Goal: Task Accomplishment & Management: Manage account settings

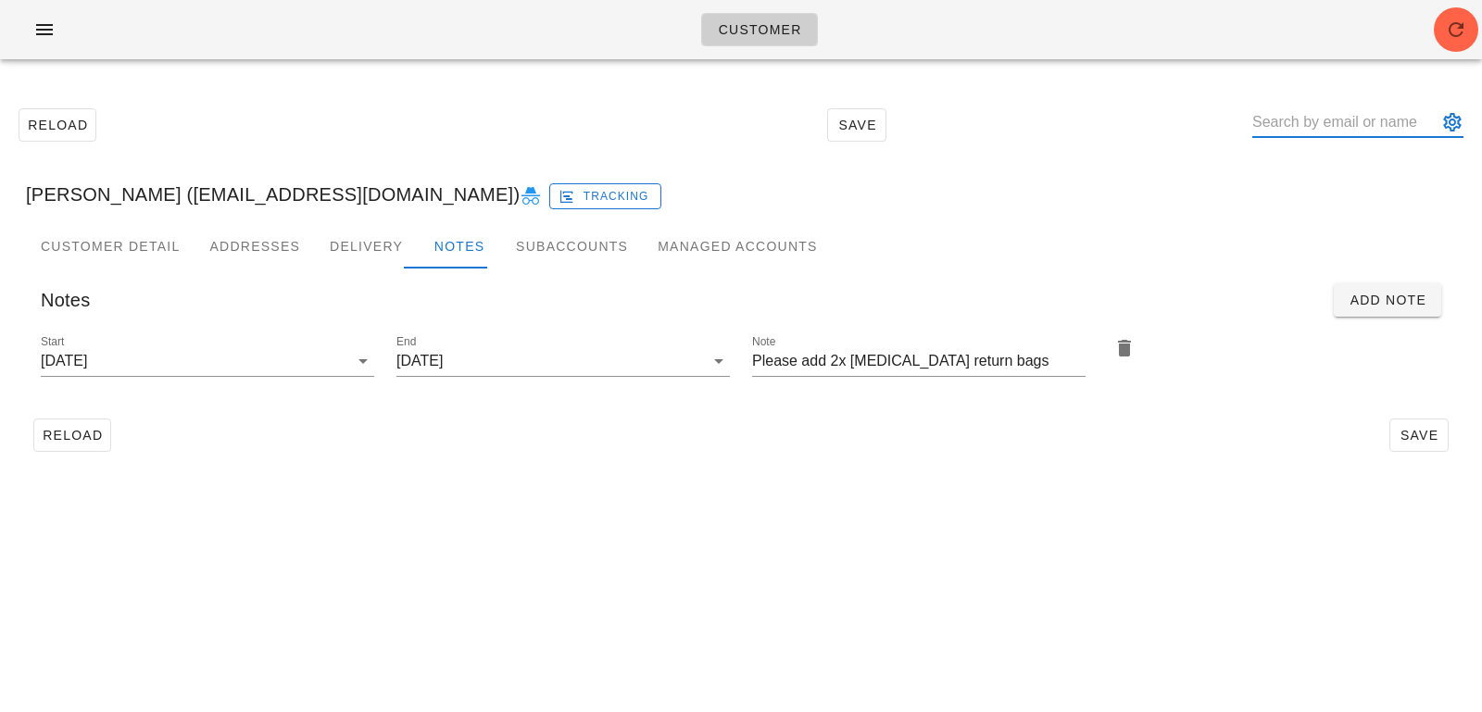
click at [1351, 126] on input "text" at bounding box center [1344, 122] width 185 height 30
paste input "Parispereira@hotmail.com"
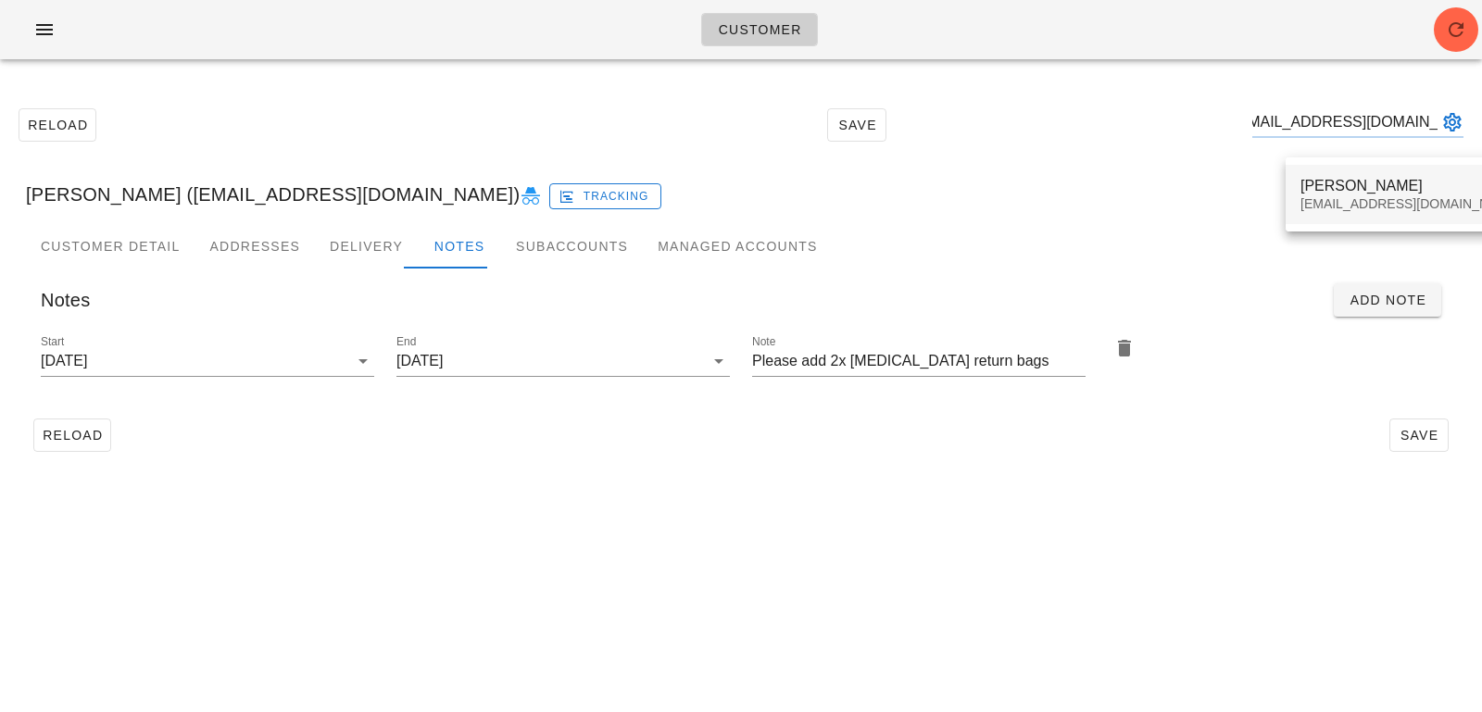
type input "Parispereira@hotmail.com"
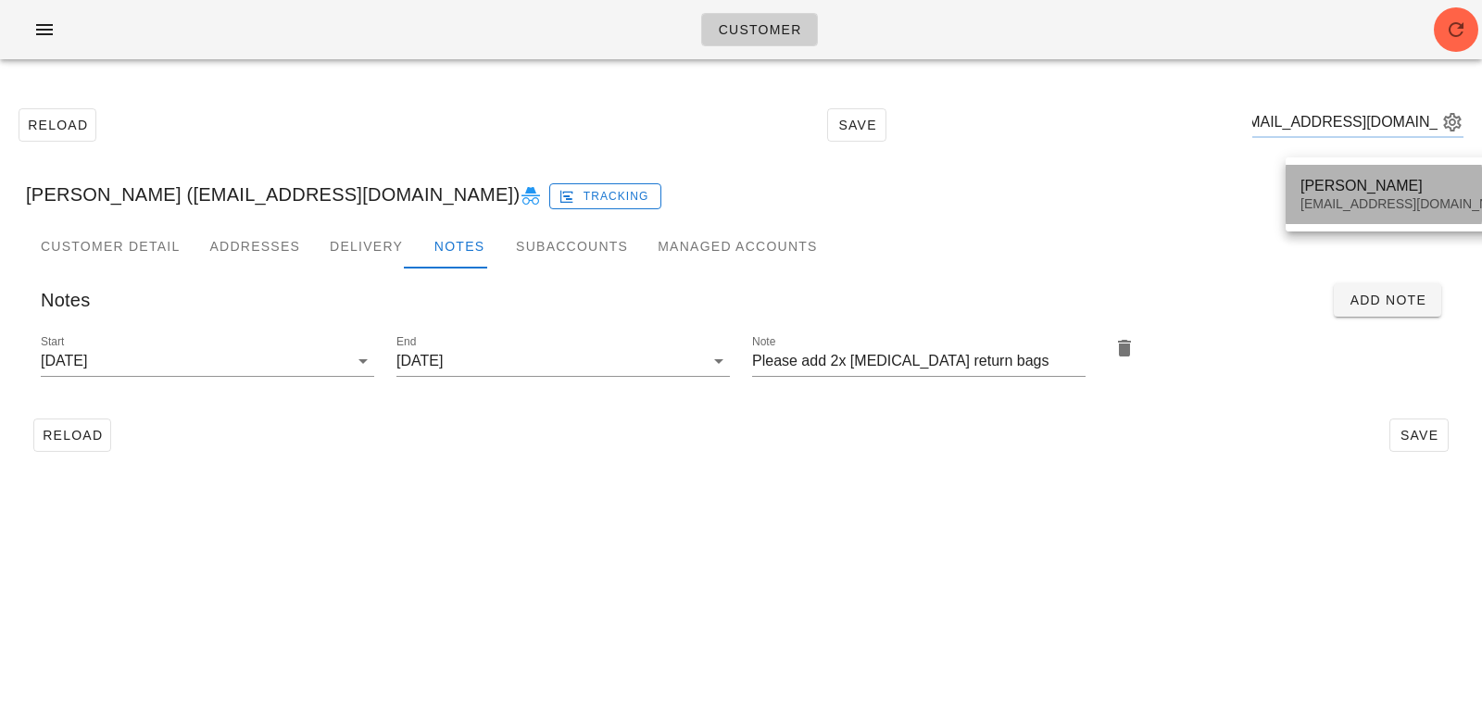
click at [1349, 218] on div "Paris Pereira Parispereira@hotmail.com" at bounding box center [1410, 194] width 220 height 57
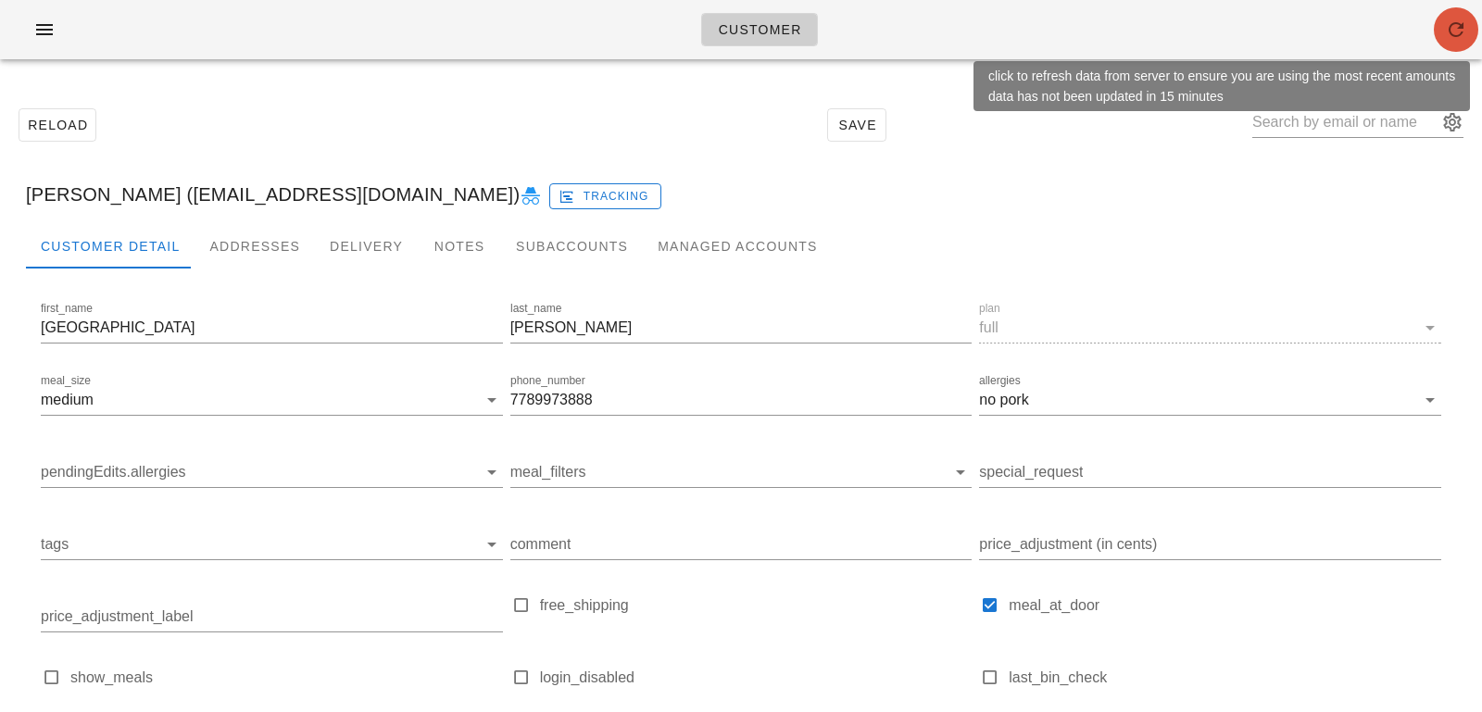
click at [1448, 31] on icon "button" at bounding box center [1456, 30] width 22 height 22
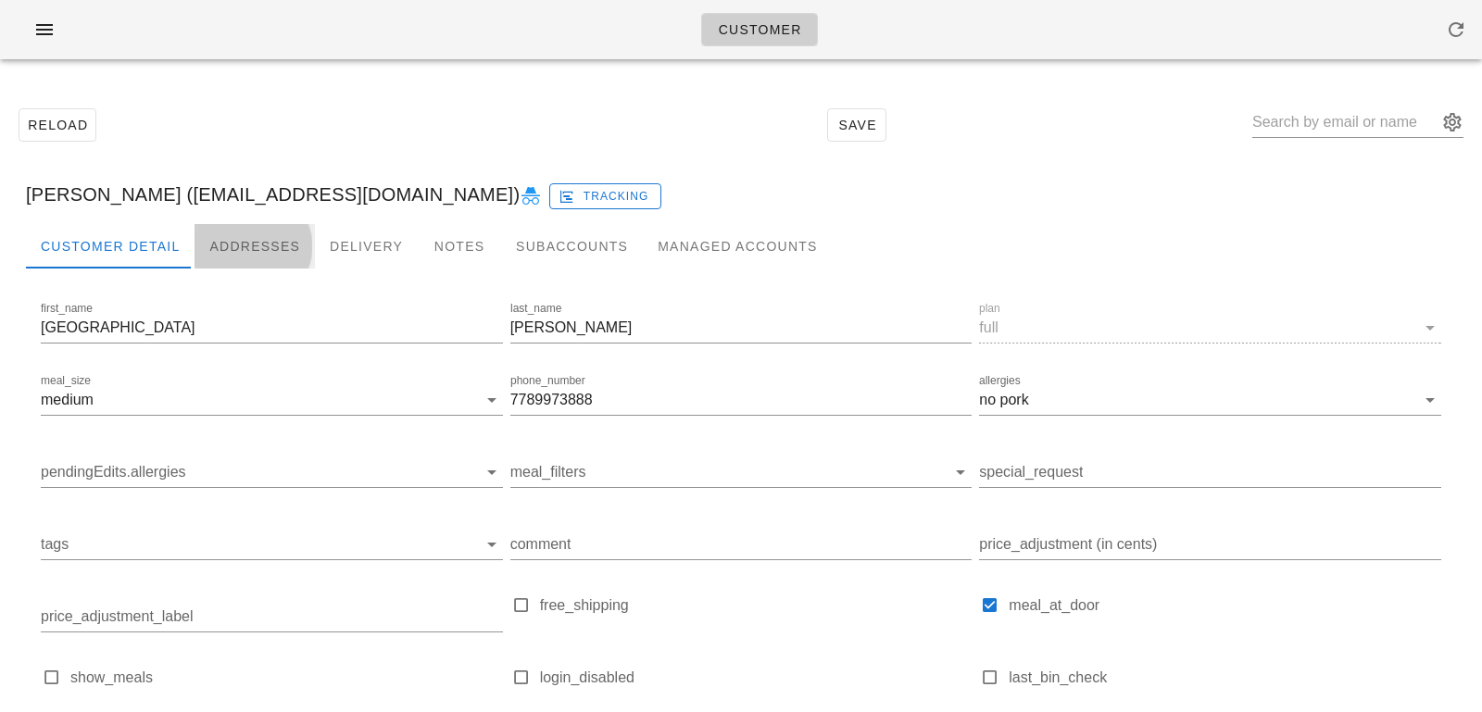
click at [295, 243] on div "Addresses" at bounding box center [255, 246] width 120 height 44
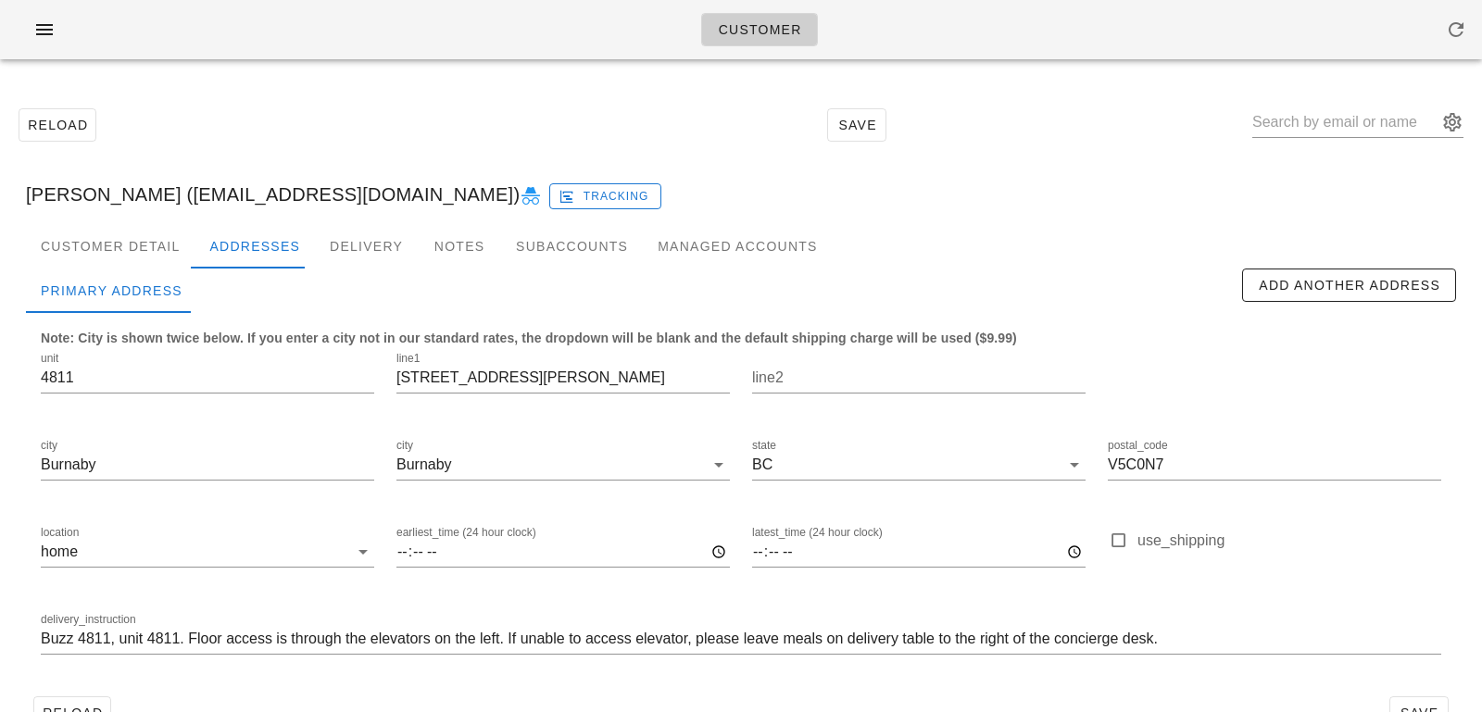
scroll to position [51, 0]
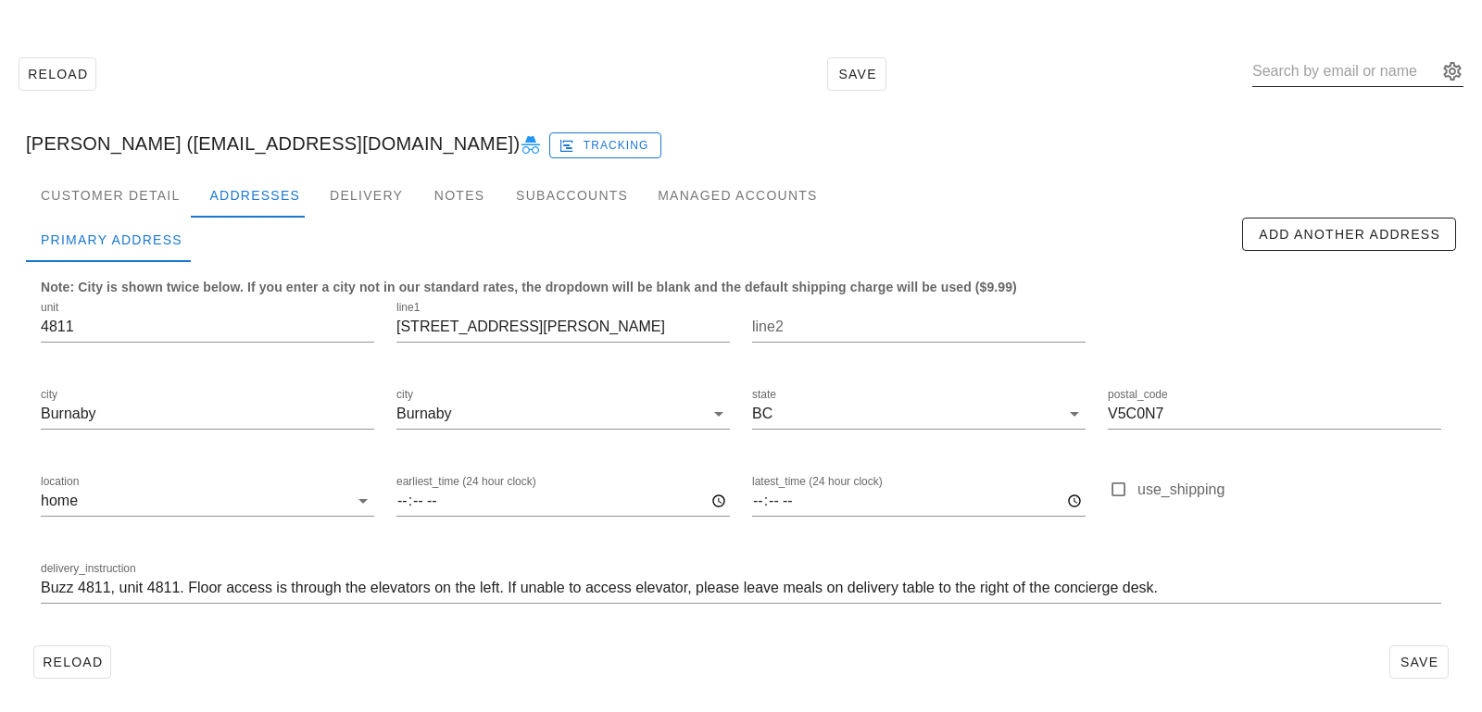
click at [1329, 79] on input "text" at bounding box center [1344, 72] width 185 height 30
paste input "[EMAIL_ADDRESS][DOMAIN_NAME]"
type input "[EMAIL_ADDRESS][DOMAIN_NAME]"
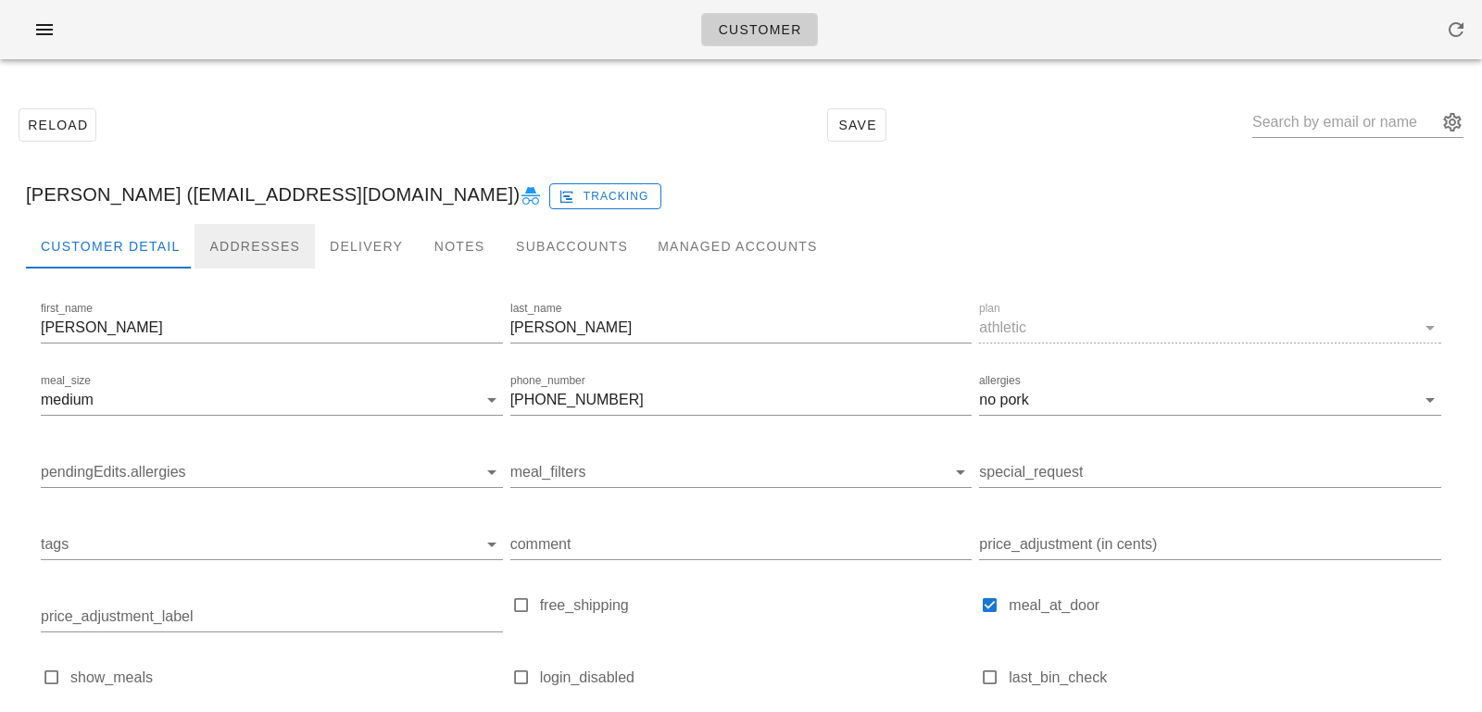
click at [257, 230] on div "Addresses" at bounding box center [255, 246] width 120 height 44
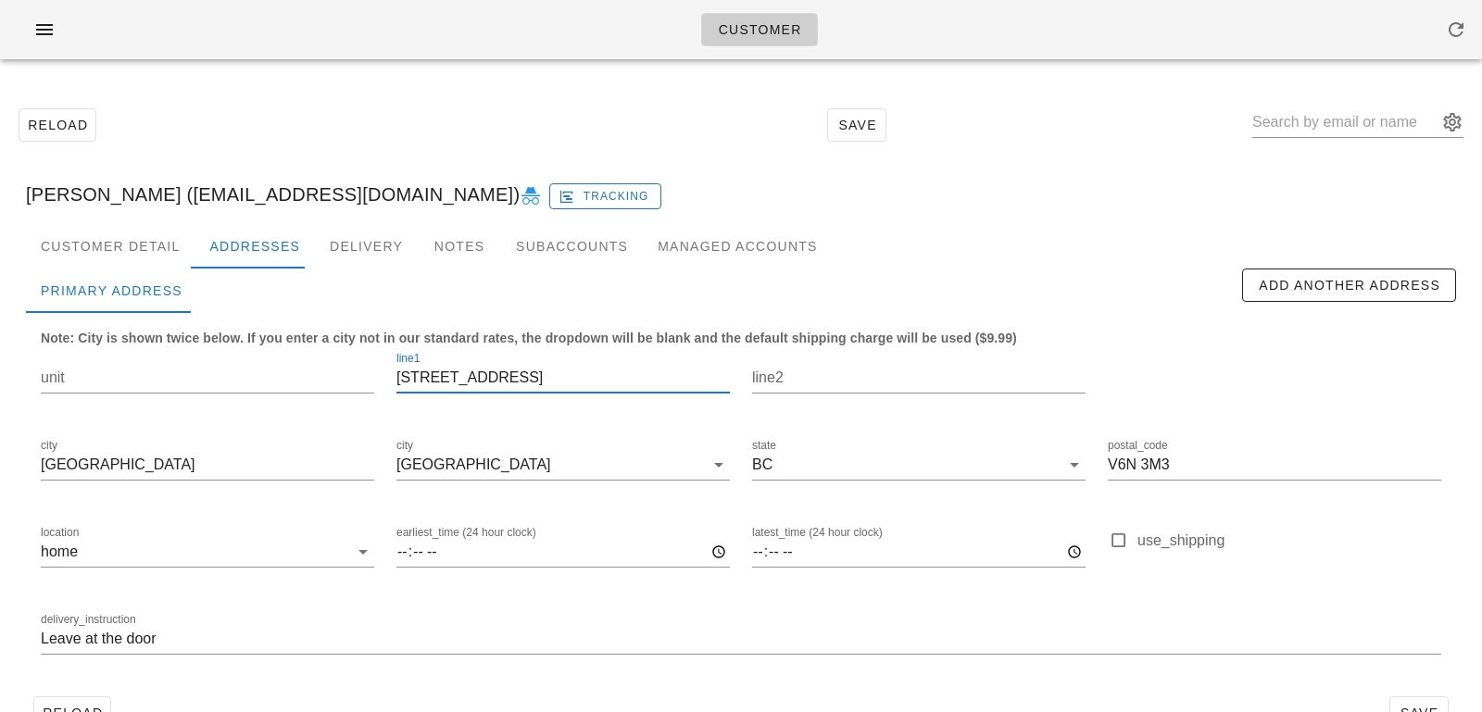
drag, startPoint x: 500, startPoint y: 370, endPoint x: 333, endPoint y: 344, distance: 169.6
click at [336, 345] on div "unit line1 4135 Salish Dr line2 city Vancouver city Vancouver state BC postal_c…" at bounding box center [741, 511] width 1423 height 348
click at [195, 241] on div "Addresses" at bounding box center [255, 246] width 120 height 44
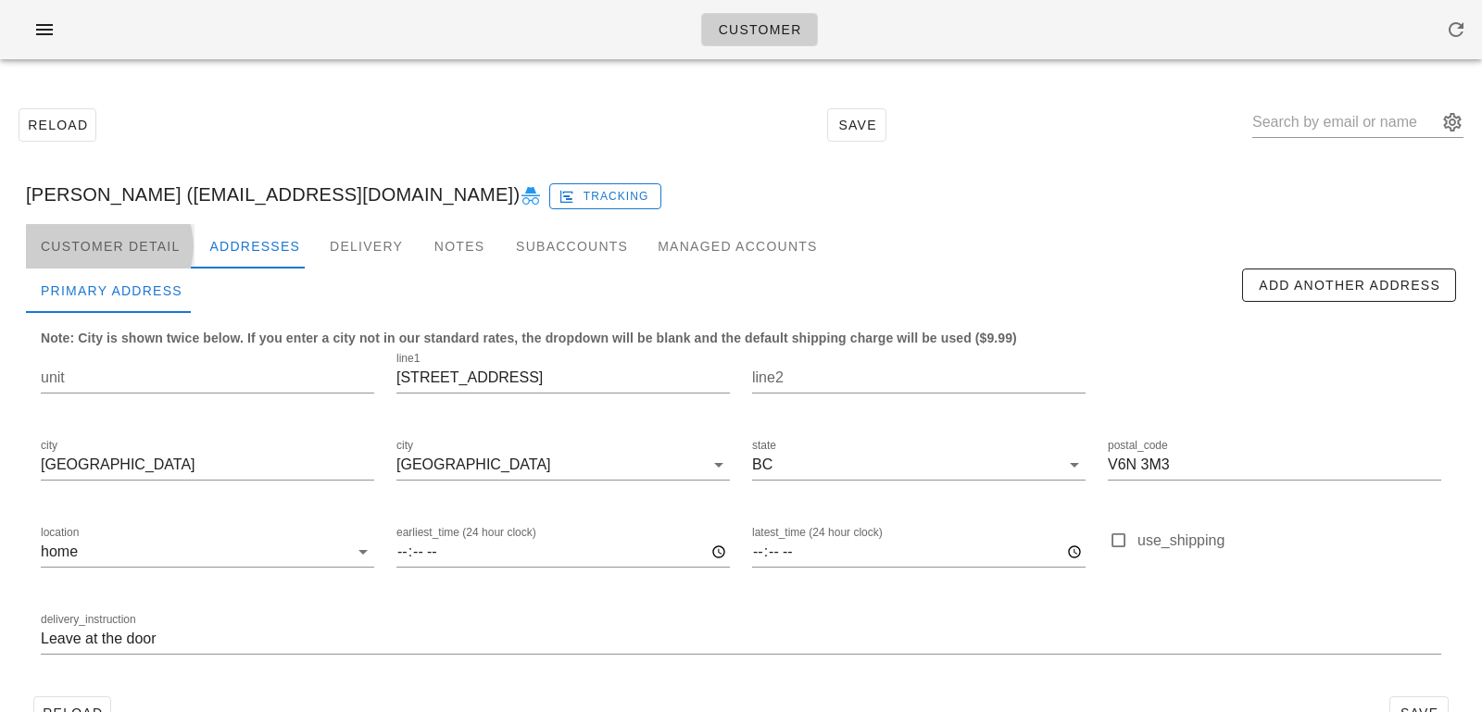
click at [155, 241] on div "Customer Detail" at bounding box center [110, 246] width 169 height 44
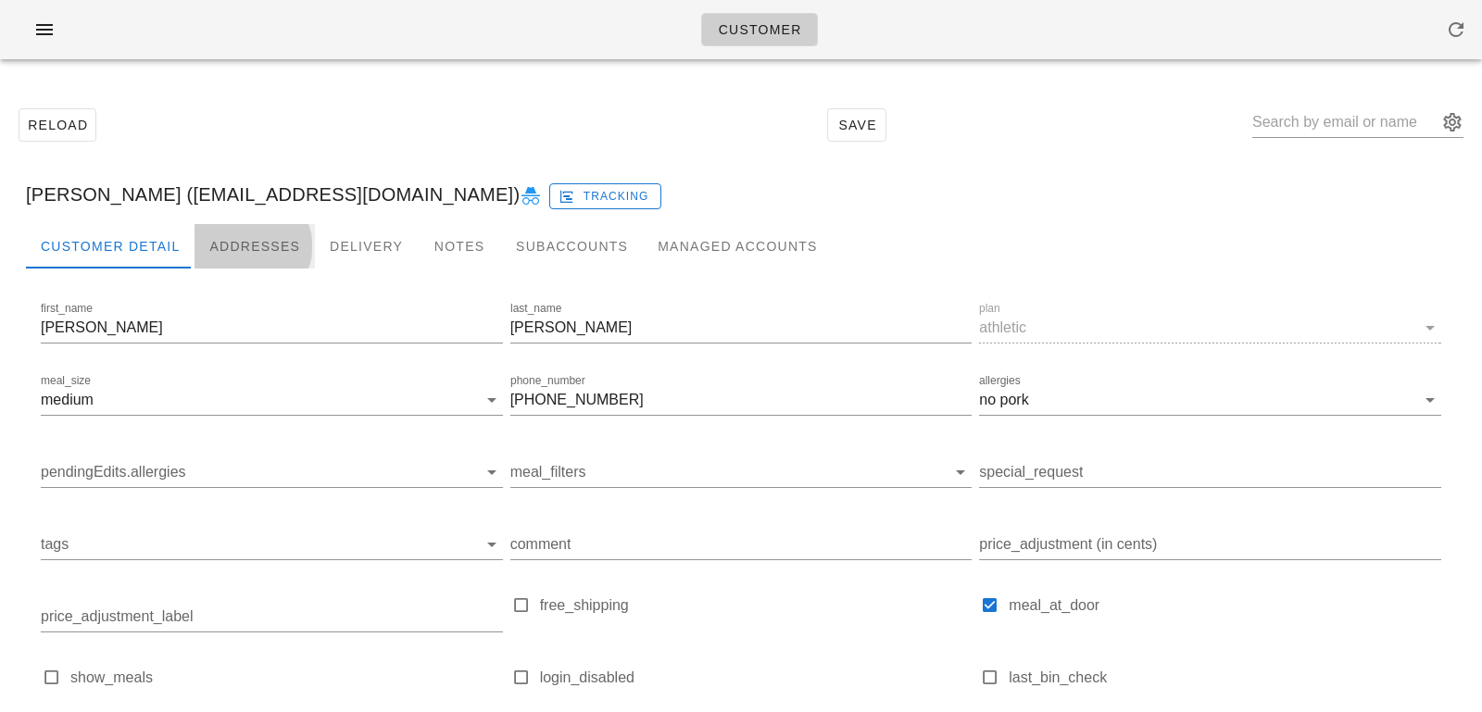
click at [224, 233] on div "Addresses" at bounding box center [255, 246] width 120 height 44
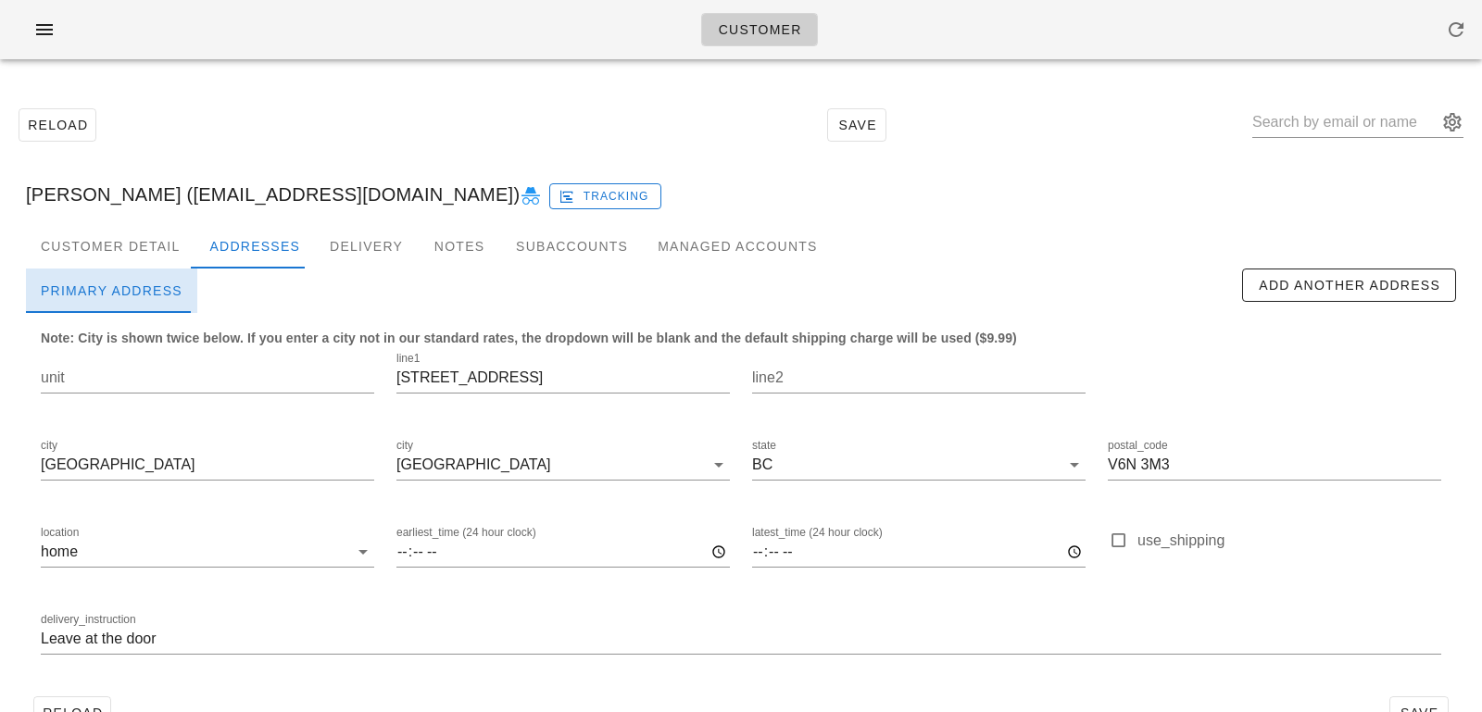
click at [145, 275] on div "Primary Address" at bounding box center [111, 291] width 171 height 44
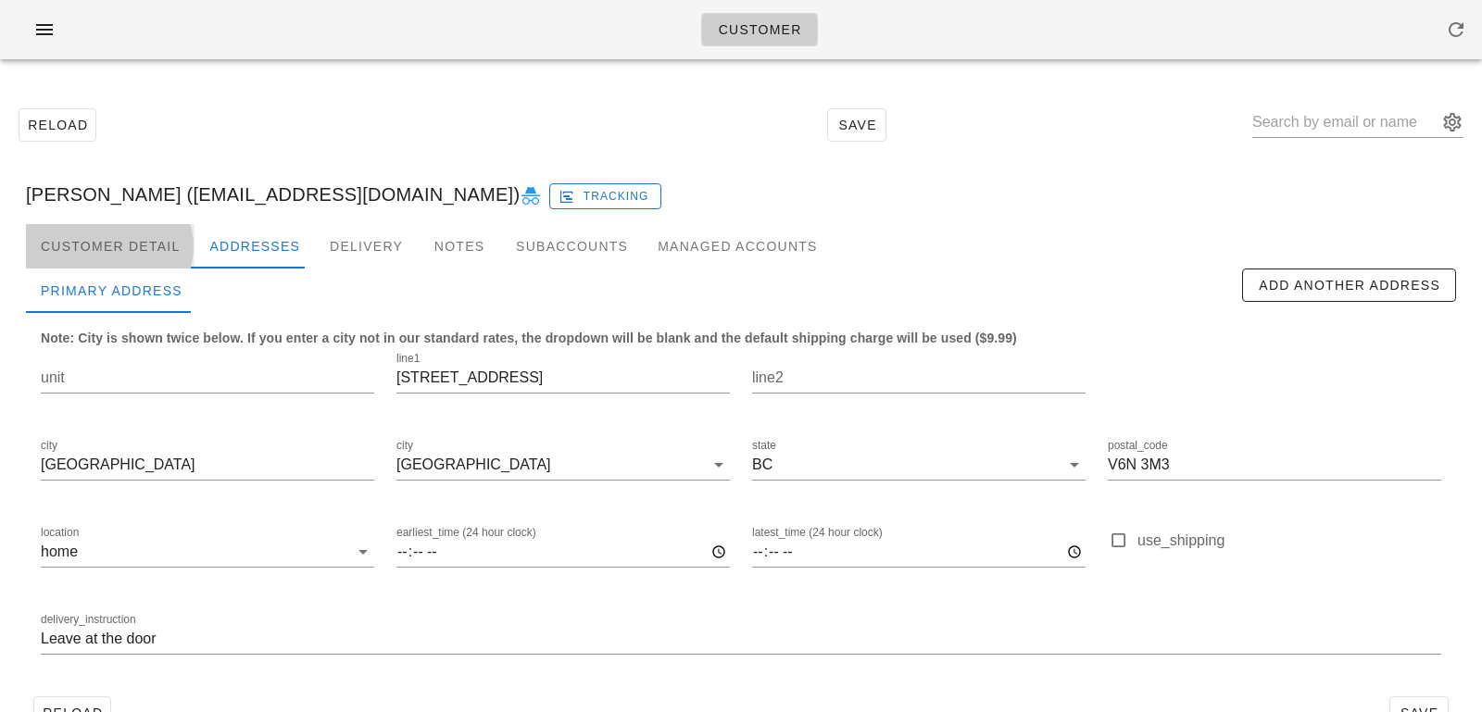
click at [157, 255] on div "Customer Detail" at bounding box center [110, 246] width 169 height 44
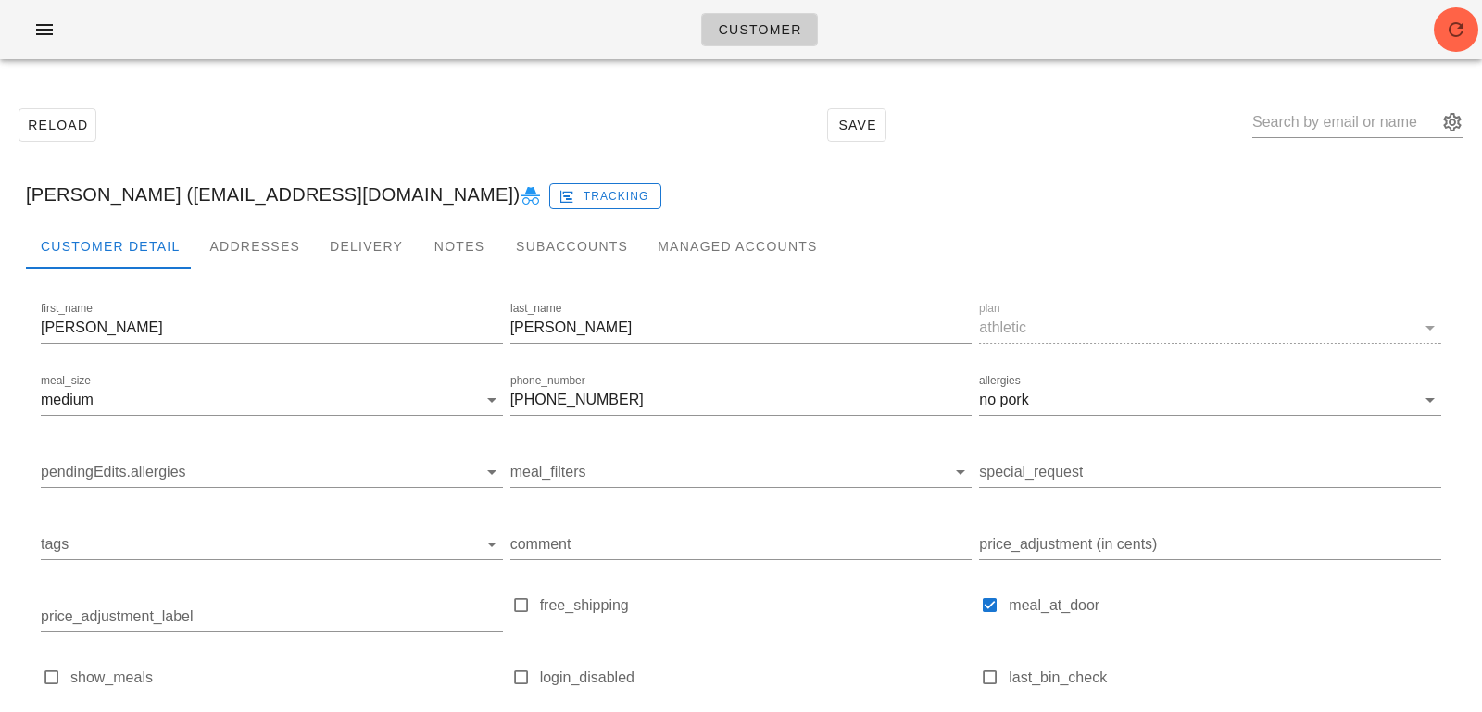
click at [223, 269] on div at bounding box center [741, 284] width 1430 height 30
click at [233, 250] on div "Addresses" at bounding box center [255, 246] width 120 height 44
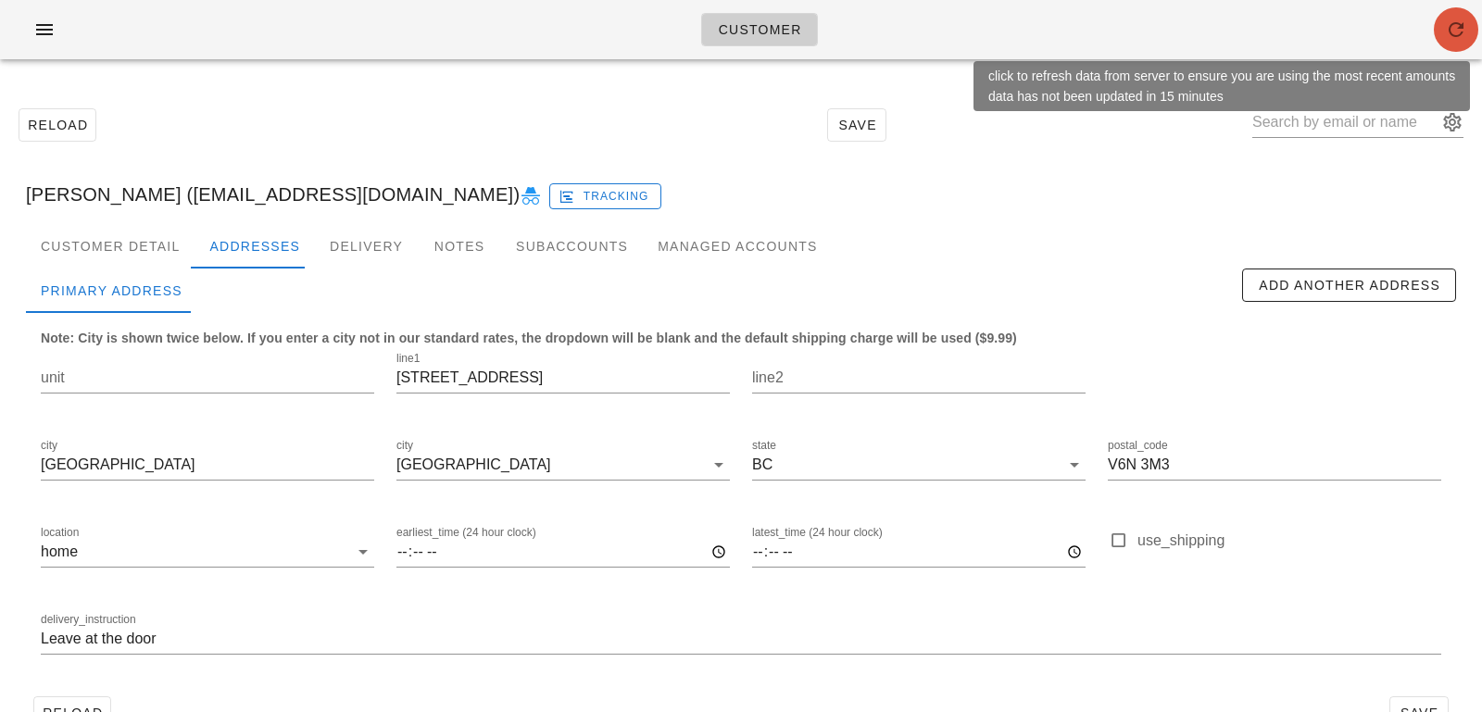
click at [1451, 26] on icon "button" at bounding box center [1456, 30] width 22 height 22
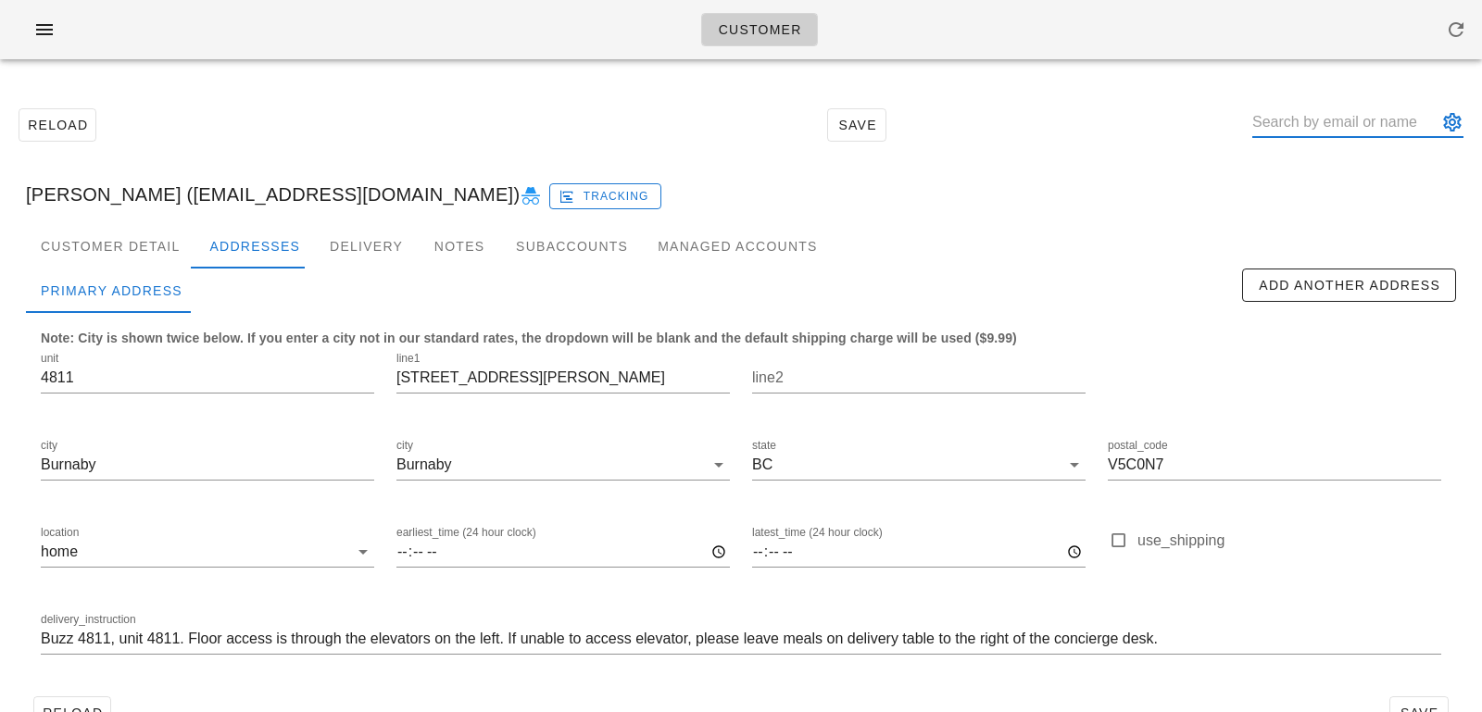
click at [1303, 128] on input "text" at bounding box center [1344, 122] width 185 height 30
paste input "stepupmarketingbc@gmail.com"
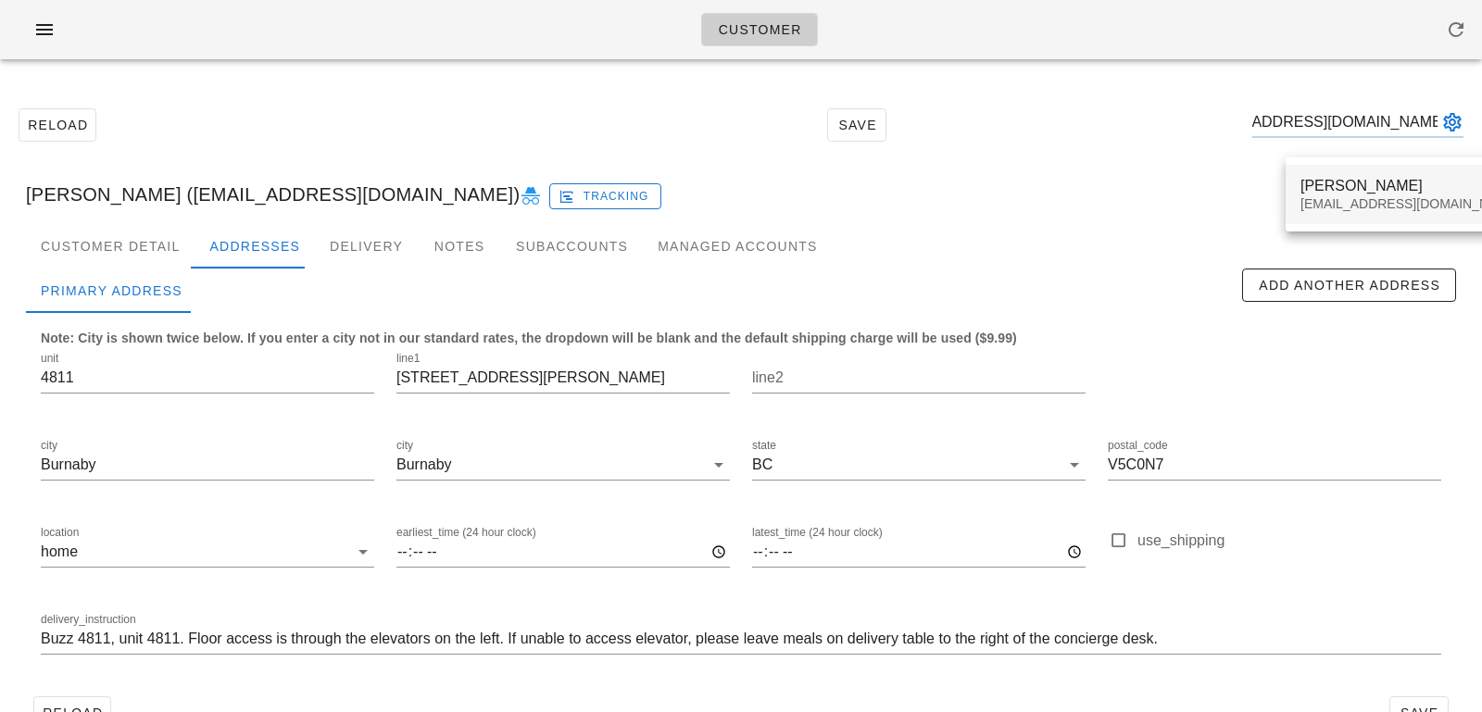
type input "stepupmarketingbc@gmail.com"
click at [1344, 185] on div "Tai Boyd" at bounding box center [1410, 186] width 220 height 18
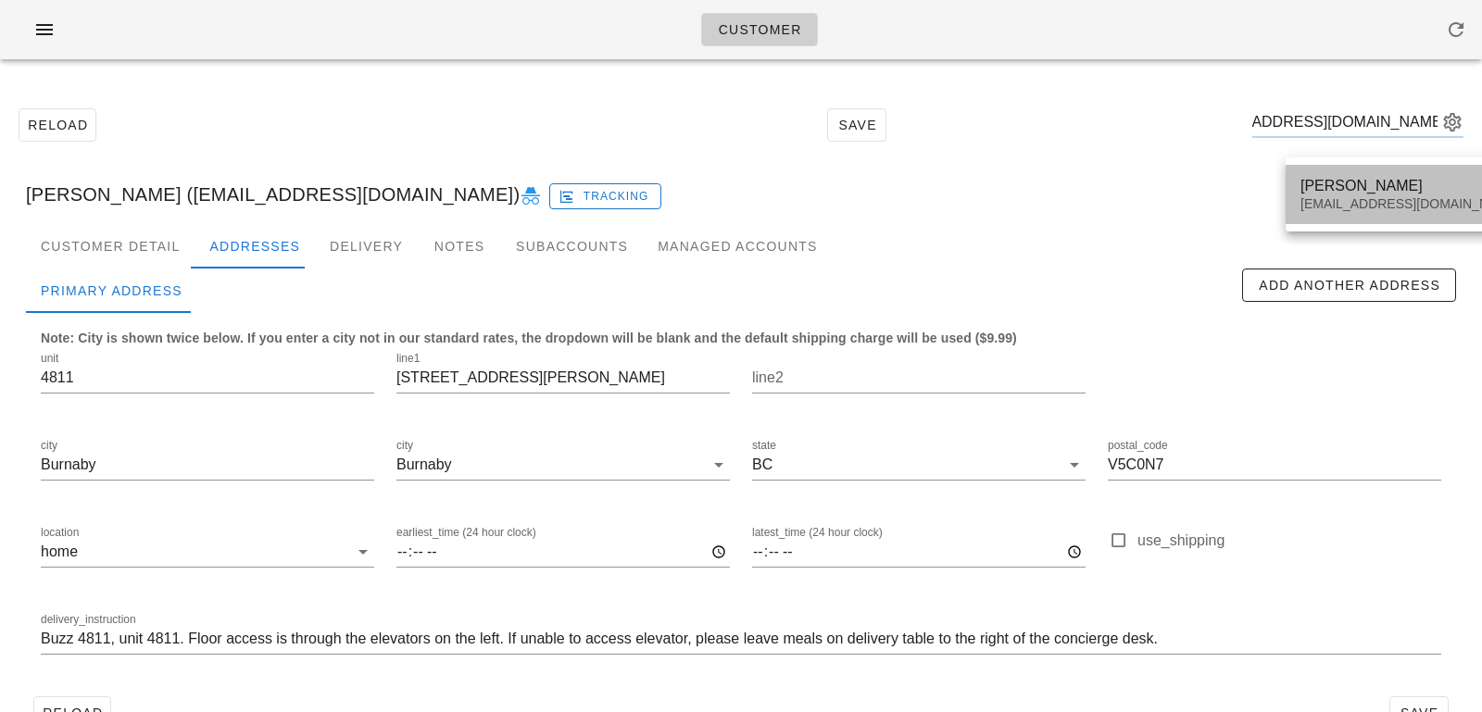
scroll to position [0, 0]
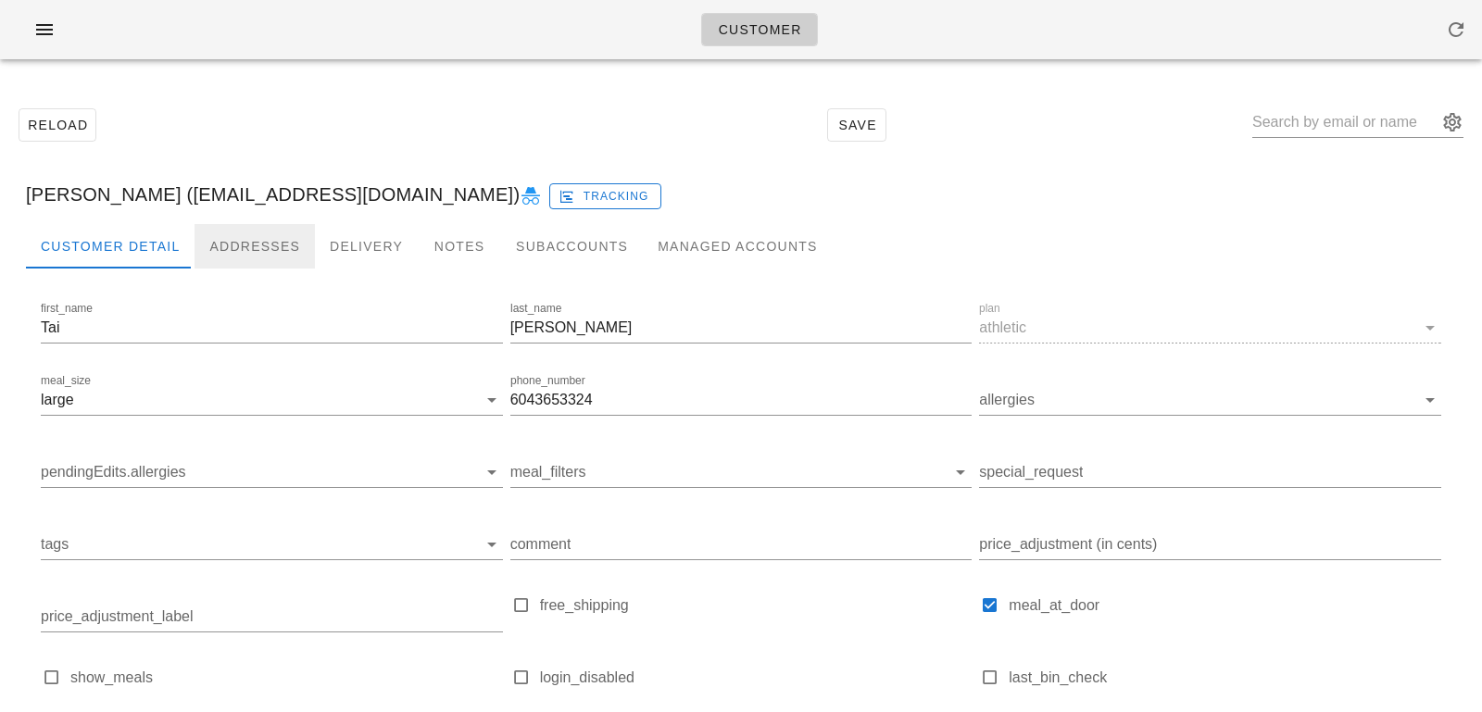
click at [232, 250] on div "Addresses" at bounding box center [255, 246] width 120 height 44
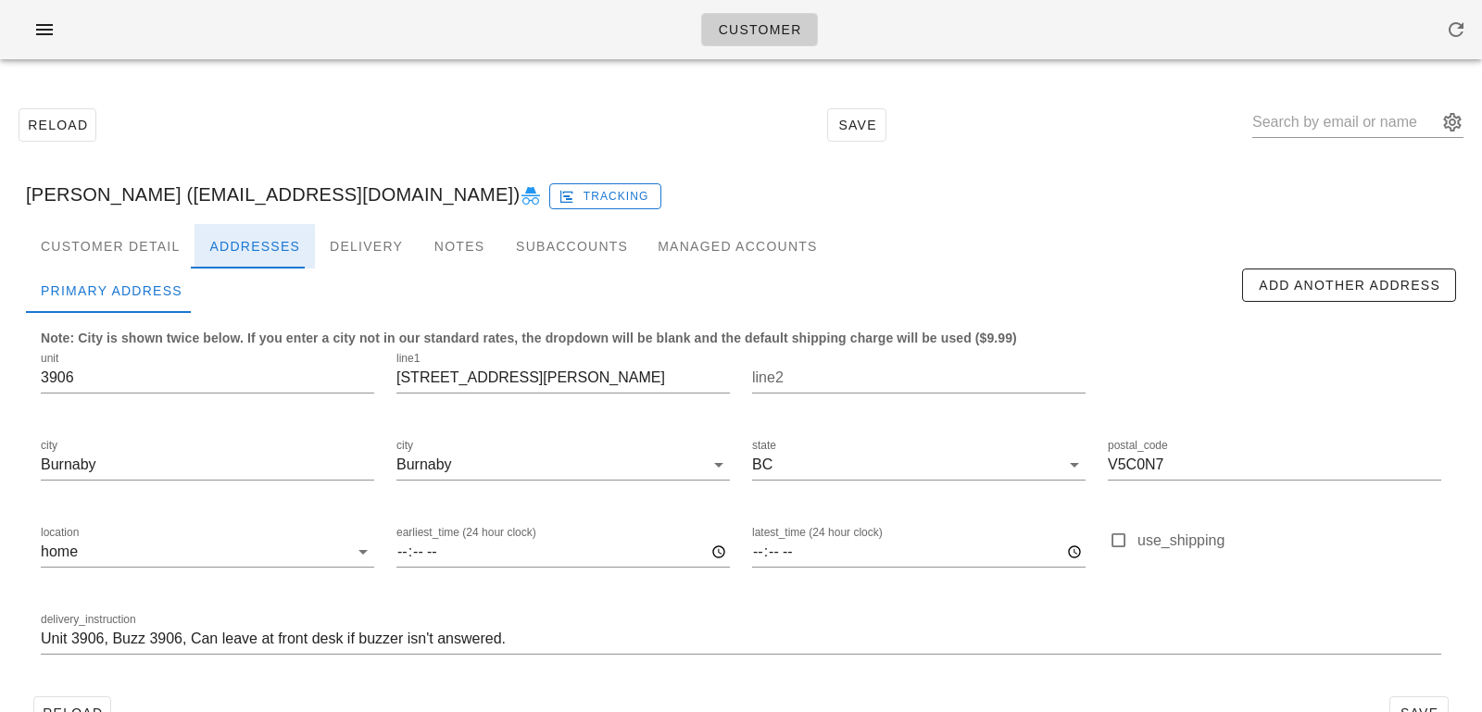
scroll to position [51, 0]
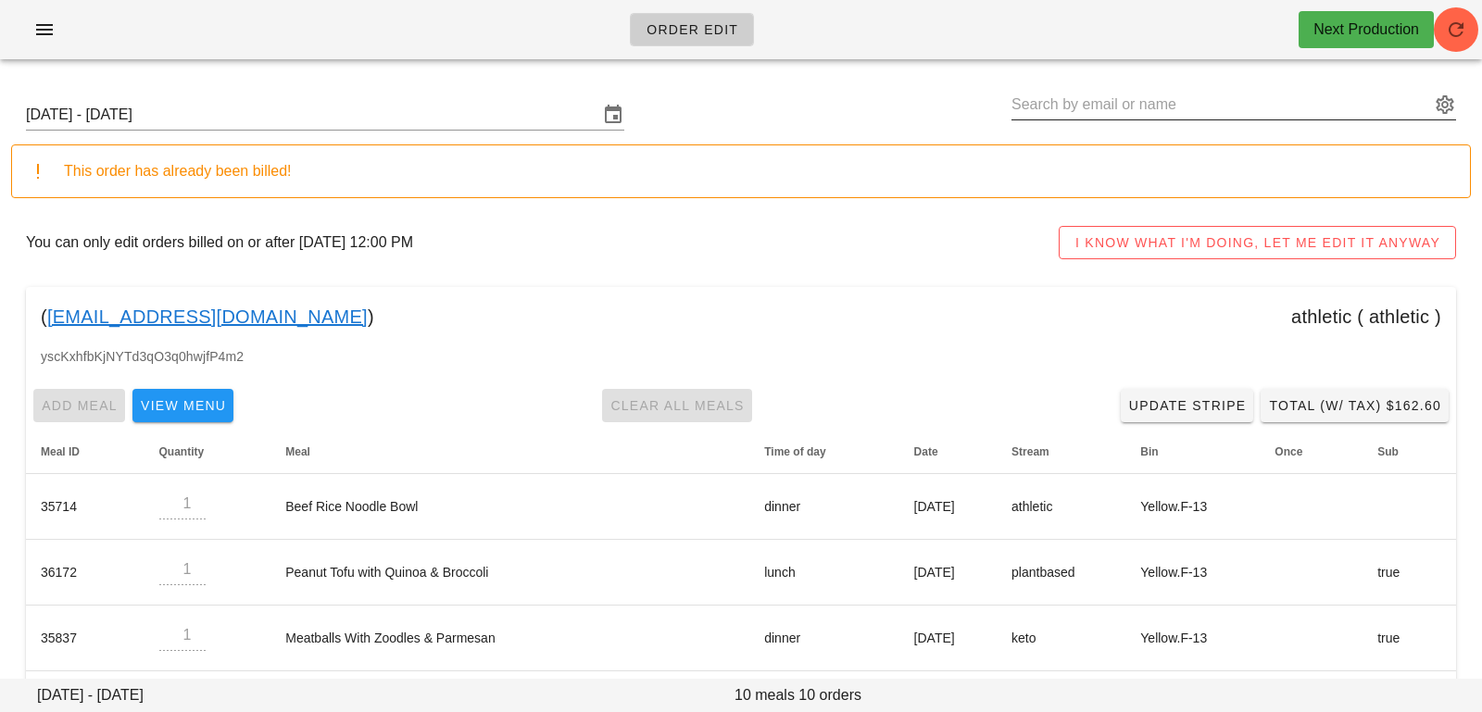
click at [1316, 97] on input "text" at bounding box center [1220, 105] width 419 height 30
paste input "[EMAIL_ADDRESS][DOMAIN_NAME]"
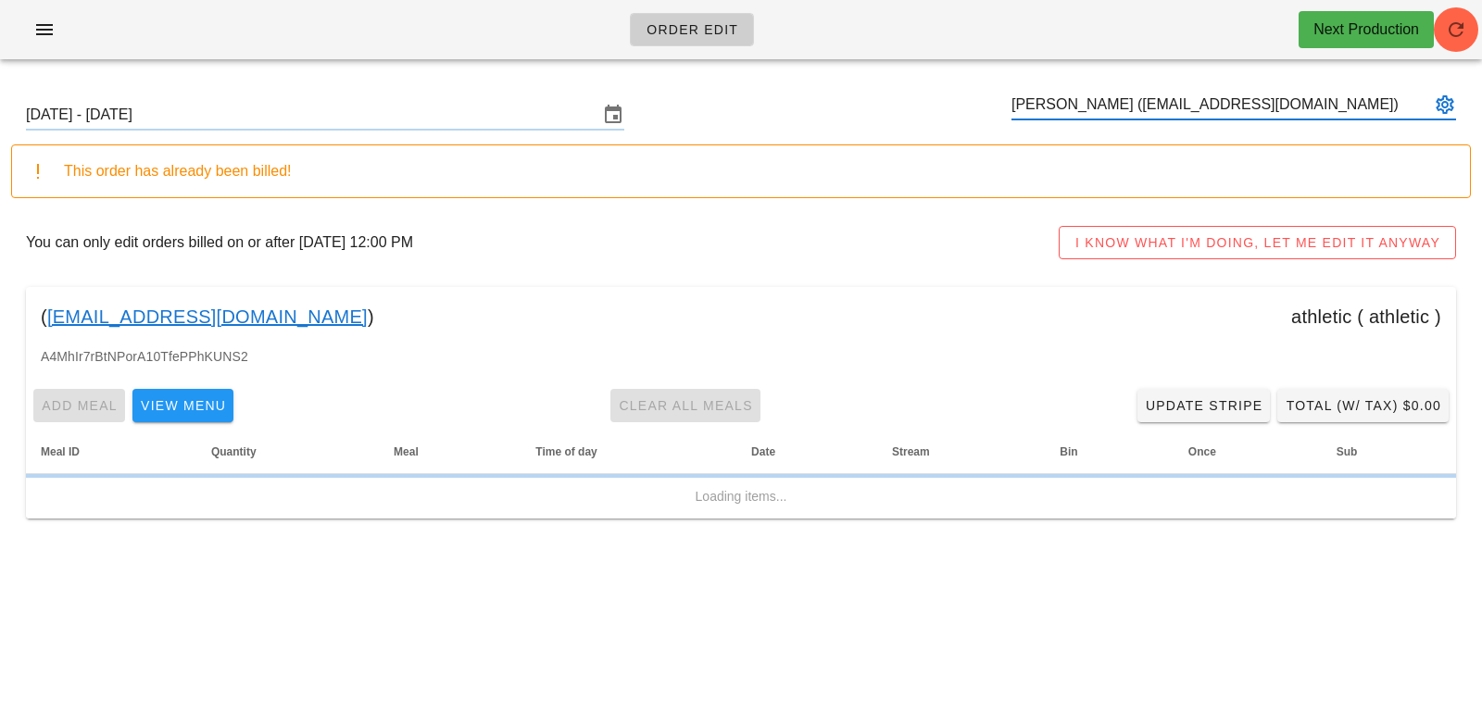
type input "[PERSON_NAME] ([EMAIL_ADDRESS][DOMAIN_NAME])"
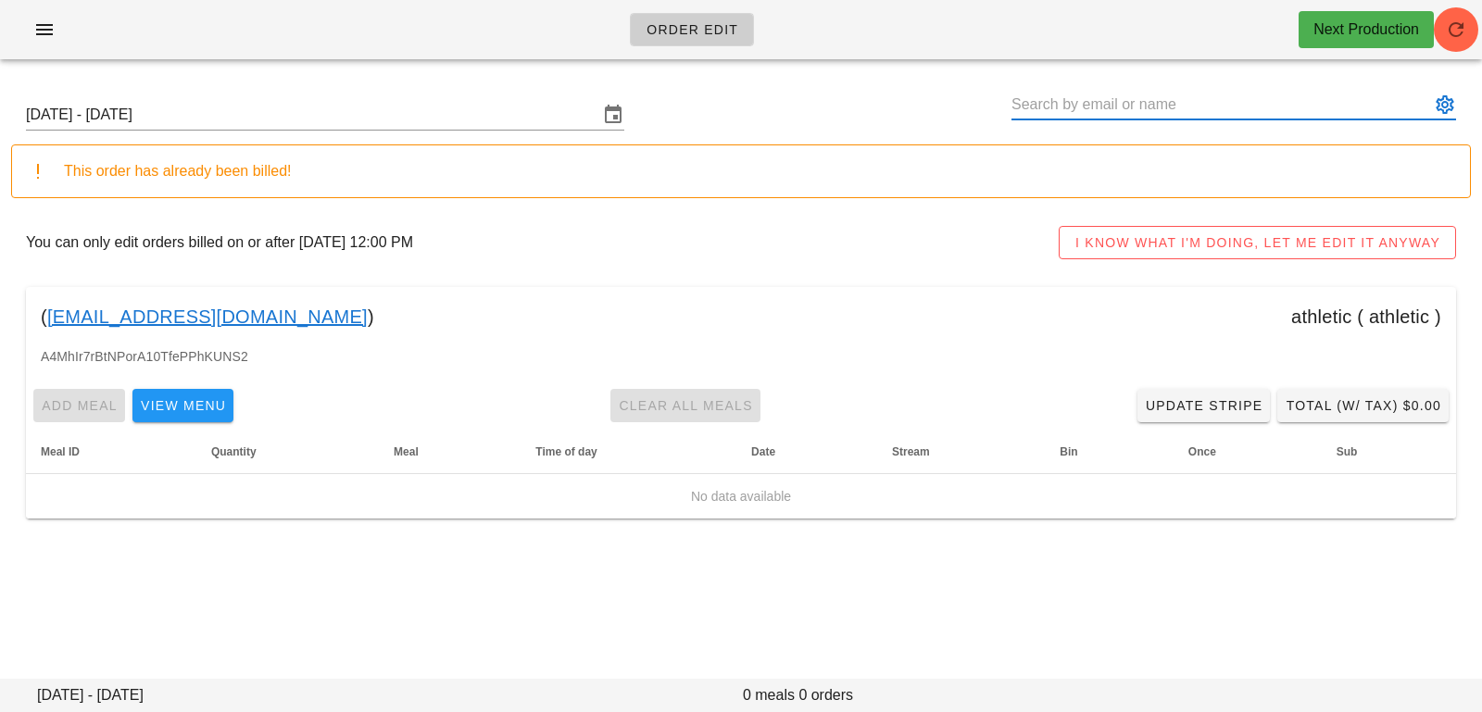
click at [1073, 106] on input "text" at bounding box center [1220, 105] width 419 height 30
paste input "moemohamed7@gmail.com"
type input "moemohamed7@gmail.com"
click at [408, 131] on div "Sunday October 12 - Saturday October 18 moemohamed7@gmail.com" at bounding box center [741, 114] width 1460 height 59
click at [420, 117] on input "[DATE] - [DATE]" at bounding box center [312, 115] width 572 height 30
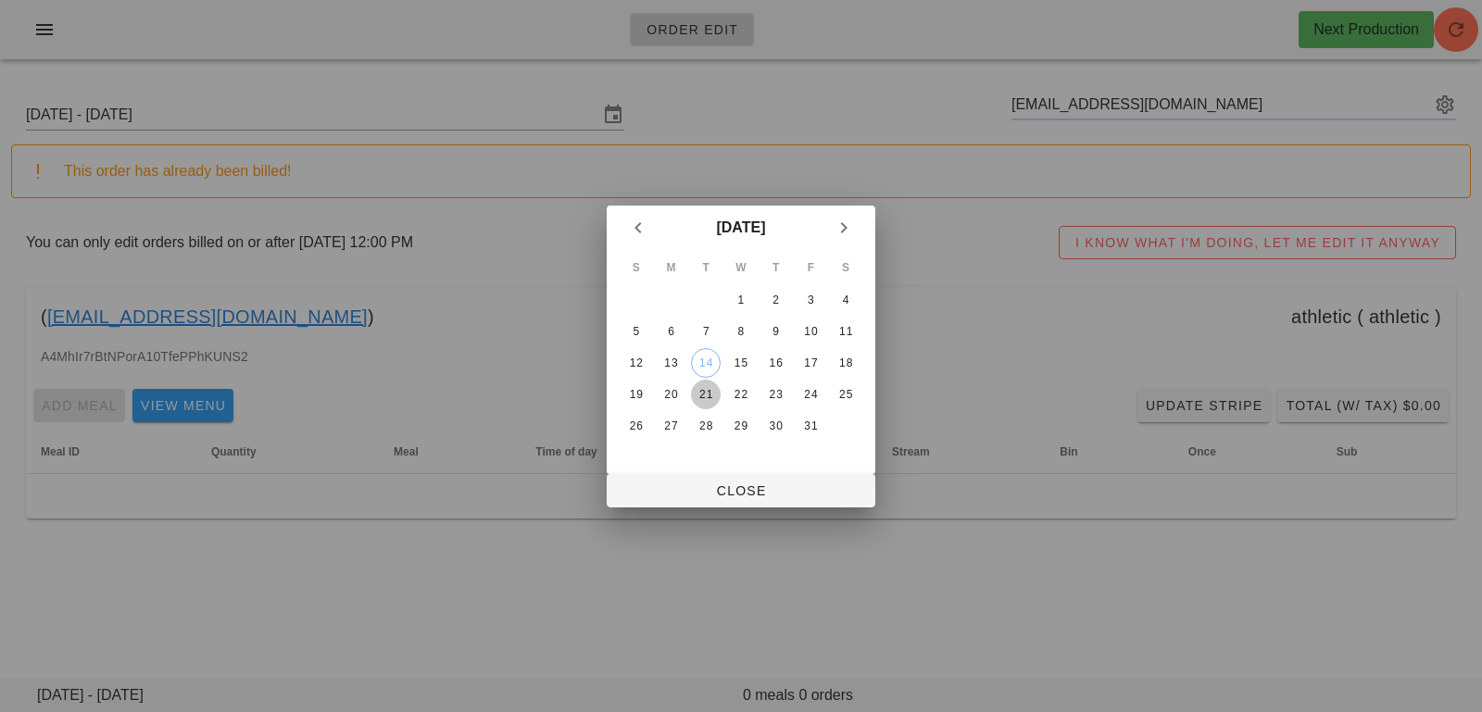
click at [701, 394] on div "21" at bounding box center [706, 394] width 30 height 13
click at [699, 496] on span "Close" at bounding box center [741, 490] width 239 height 15
type input "Sunday October 19 - Saturday October 25"
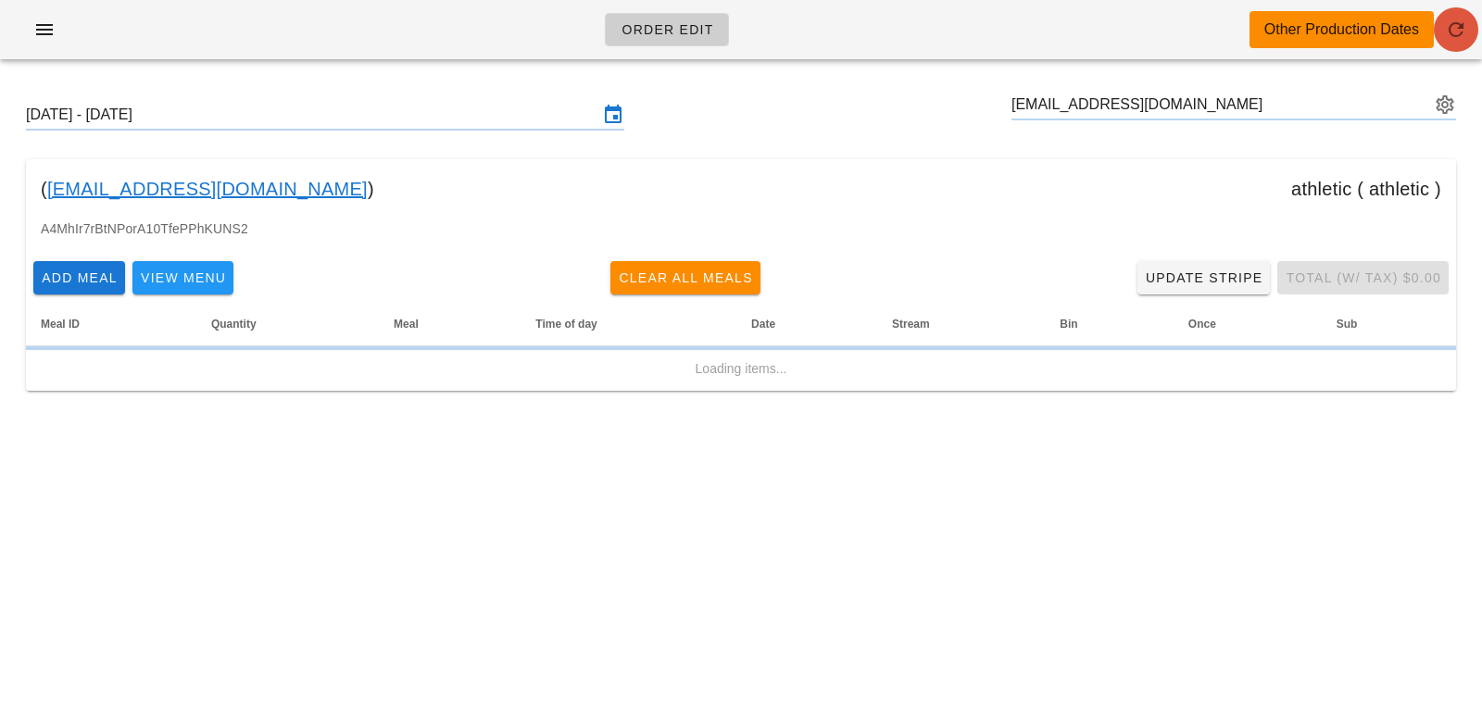
click at [1451, 18] on button "button" at bounding box center [1456, 29] width 44 height 44
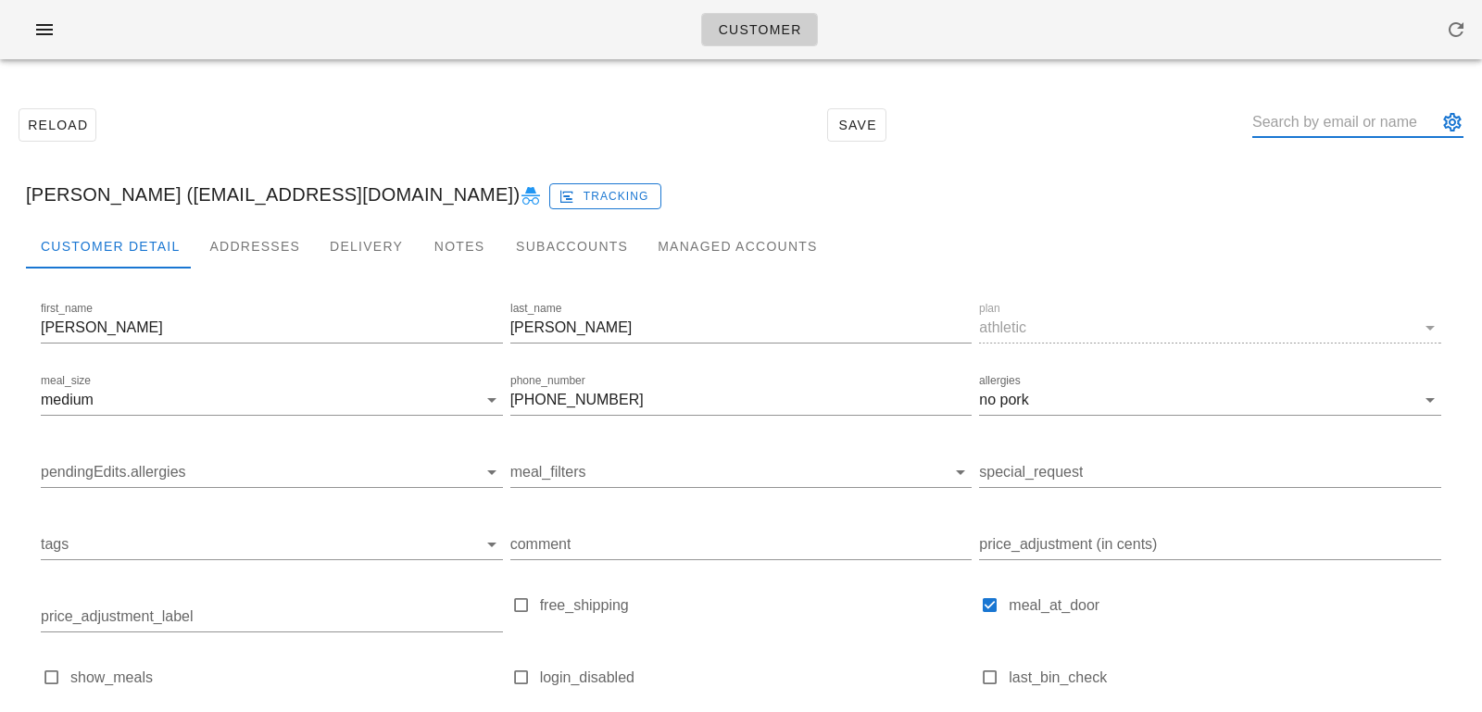
click at [1315, 116] on input "text" at bounding box center [1344, 122] width 185 height 30
paste input "[EMAIL_ADDRESS][DOMAIN_NAME]"
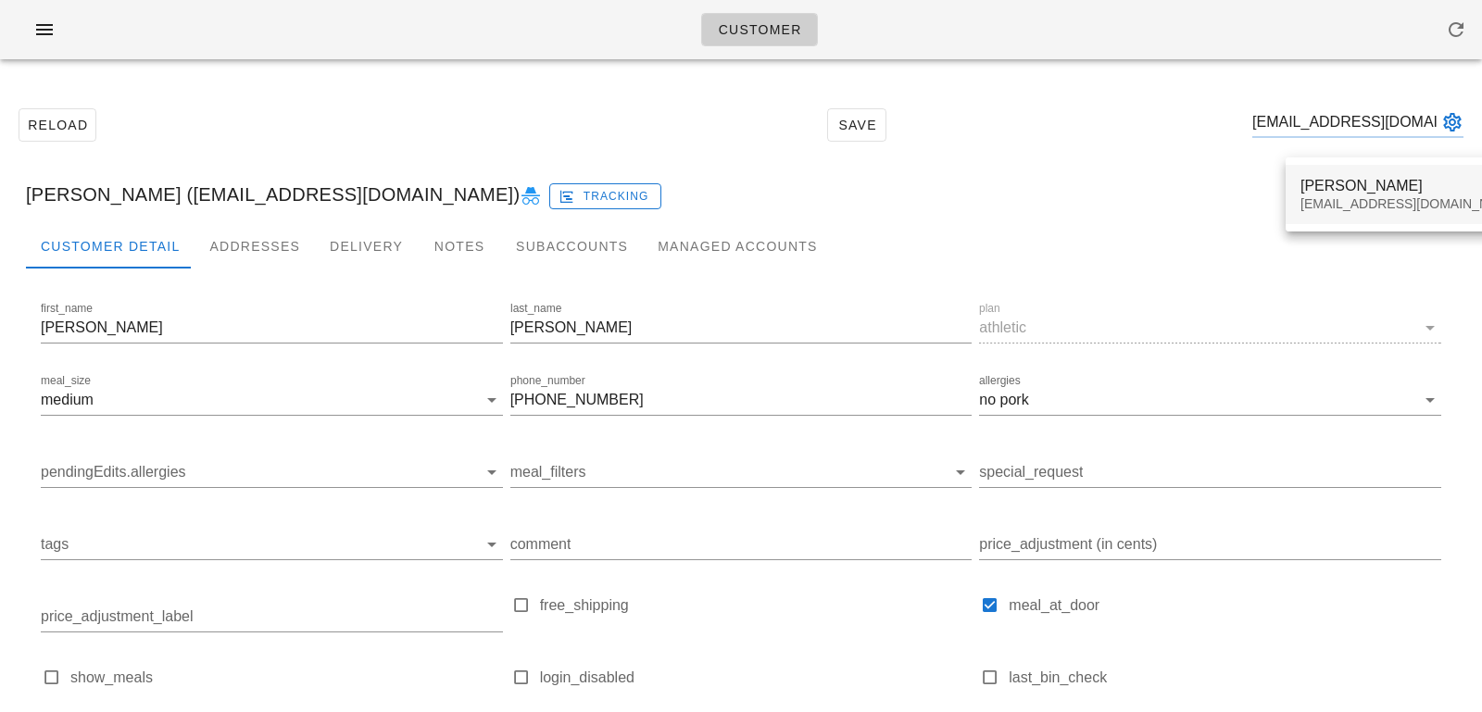
type input "[EMAIL_ADDRESS][DOMAIN_NAME]"
click at [1330, 209] on div "[EMAIL_ADDRESS][DOMAIN_NAME]" at bounding box center [1410, 204] width 220 height 16
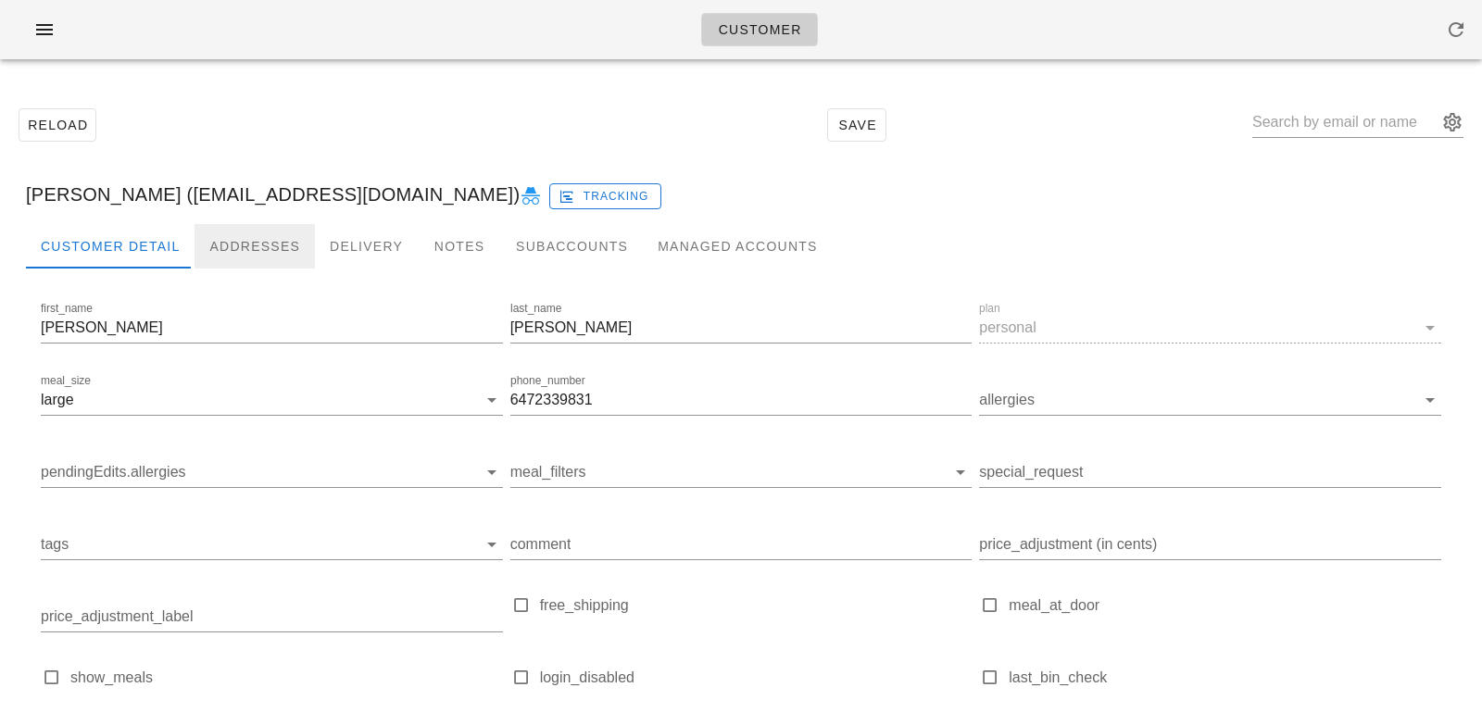
click at [281, 232] on div "Addresses" at bounding box center [255, 246] width 120 height 44
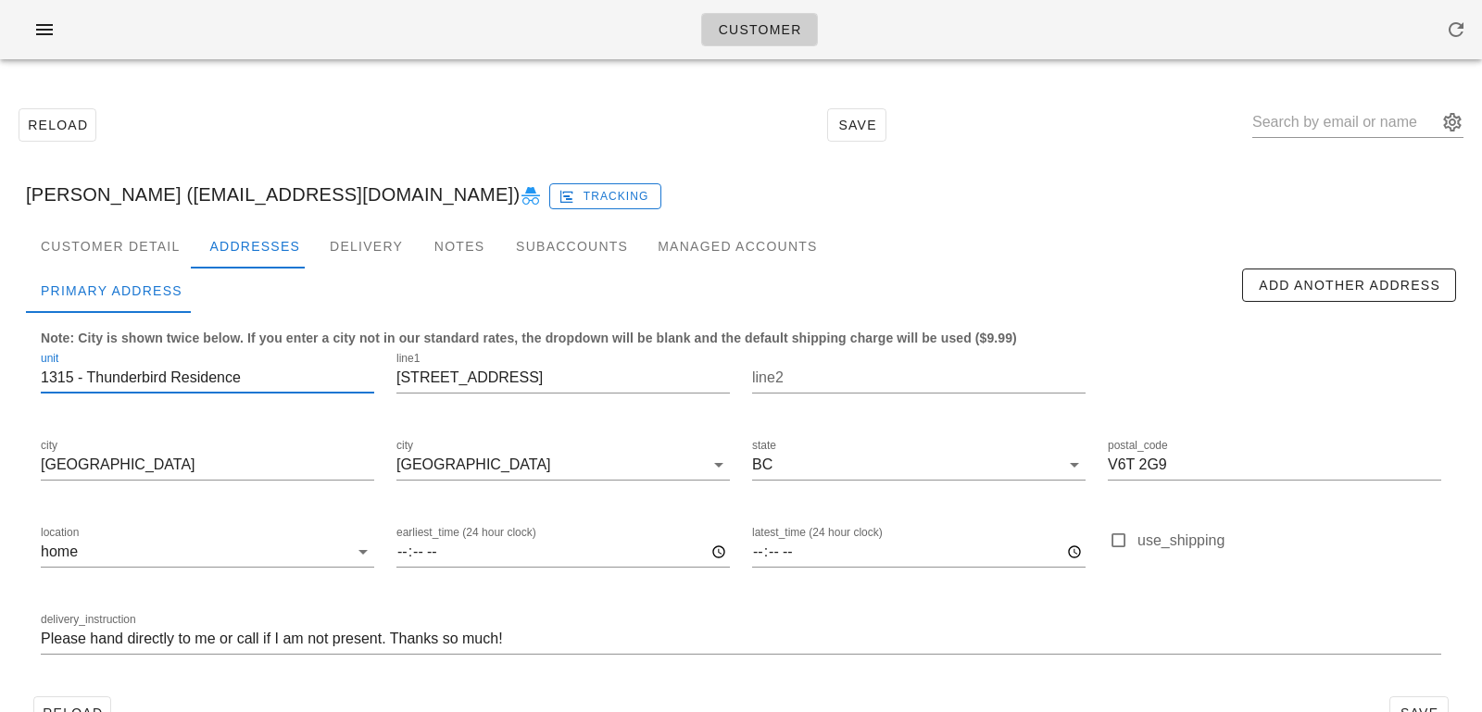
drag, startPoint x: 72, startPoint y: 375, endPoint x: 295, endPoint y: 372, distance: 222.3
click at [295, 372] on input "1315 - Thunderbird Residence" at bounding box center [207, 378] width 333 height 30
drag, startPoint x: 246, startPoint y: 376, endPoint x: 0, endPoint y: 344, distance: 248.5
click at [0, 344] on div "Reload Save Andrew Joseph (andrewj96@live.com) Tracking Customer Detail Address…" at bounding box center [741, 418] width 1482 height 689
type input "1315"
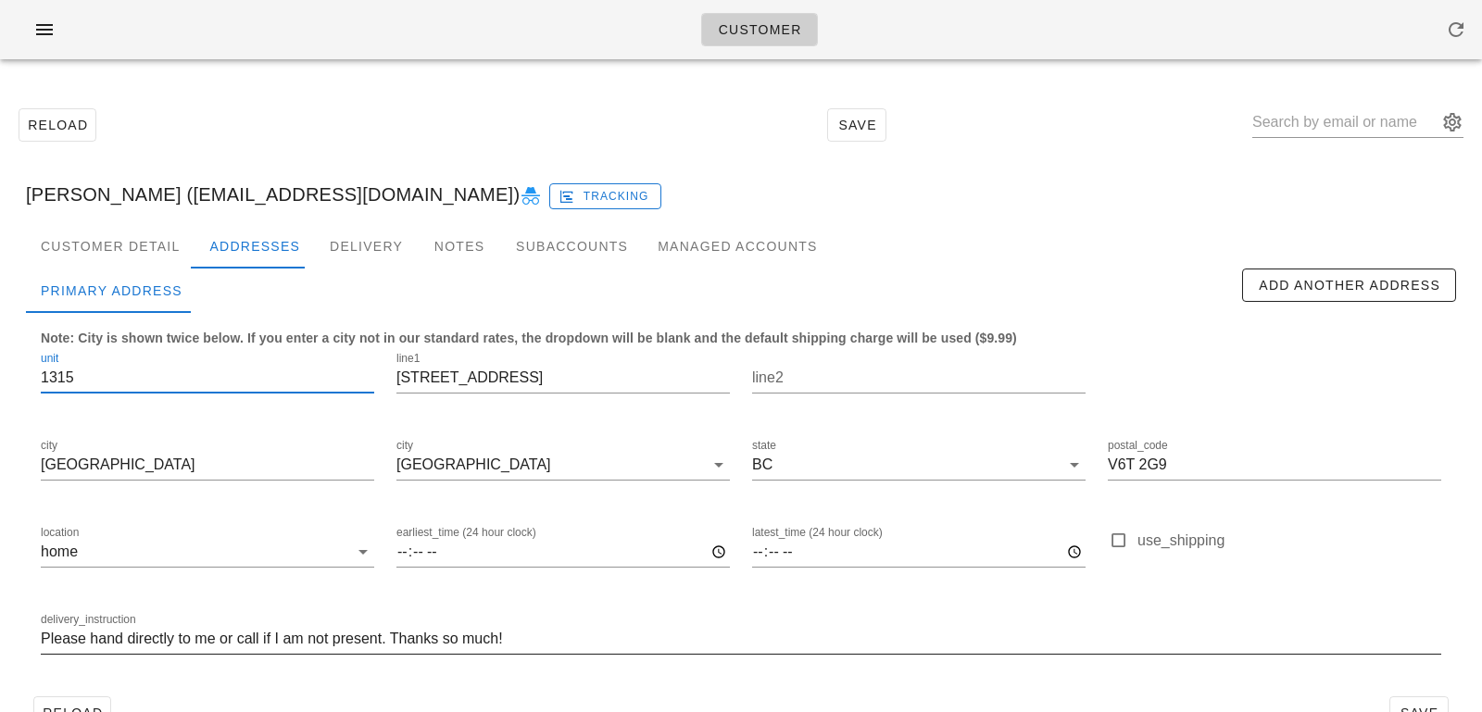
click at [41, 638] on input "Please hand directly to me or call if I am not present. Thanks so much!" at bounding box center [741, 639] width 1400 height 30
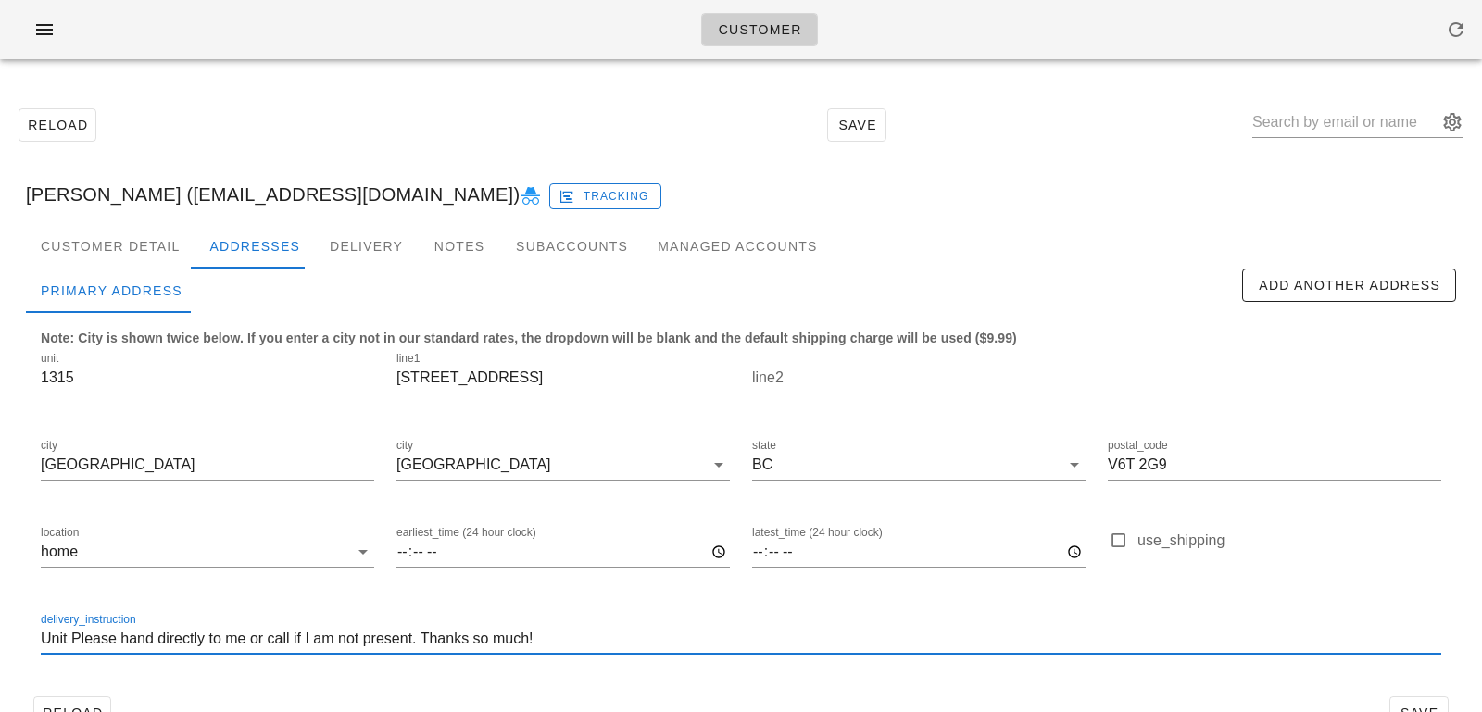
paste input "1315"
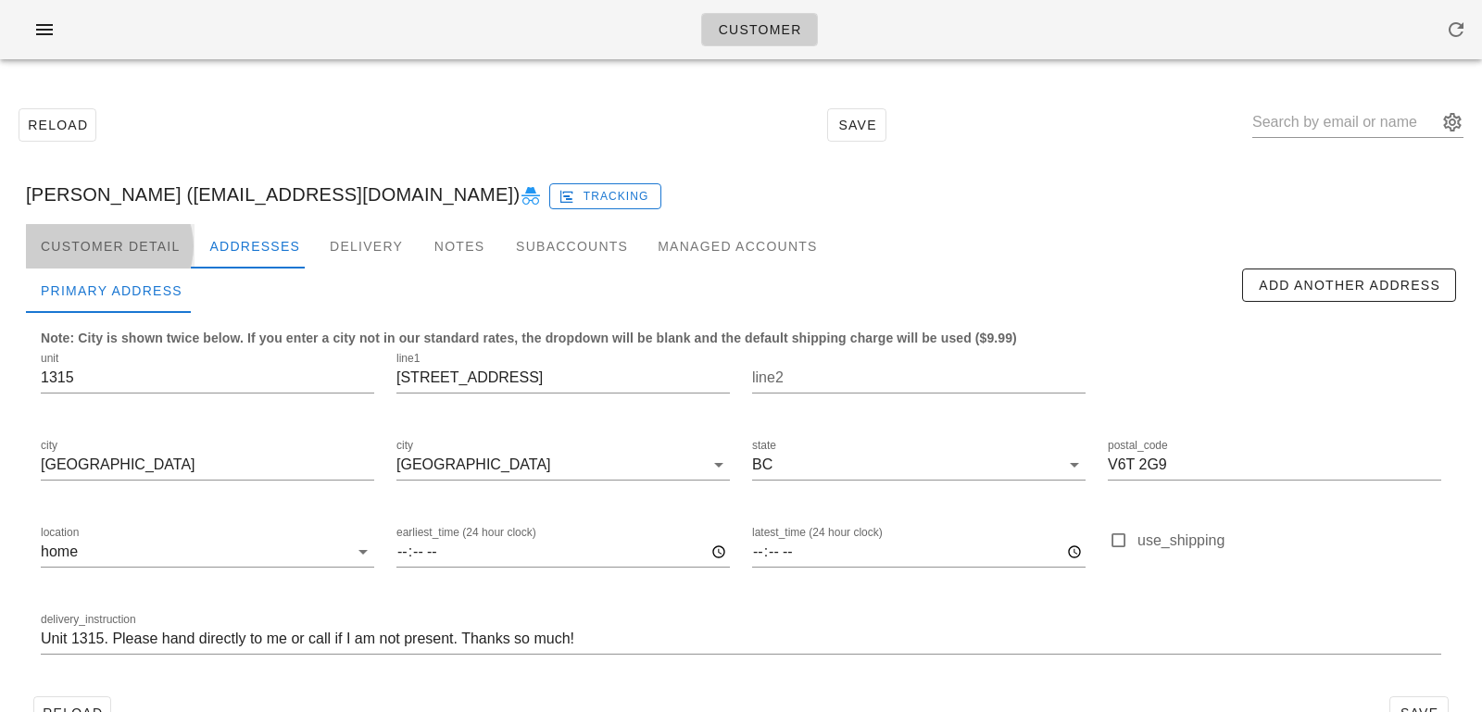
click at [153, 248] on div "Customer Detail" at bounding box center [110, 246] width 169 height 44
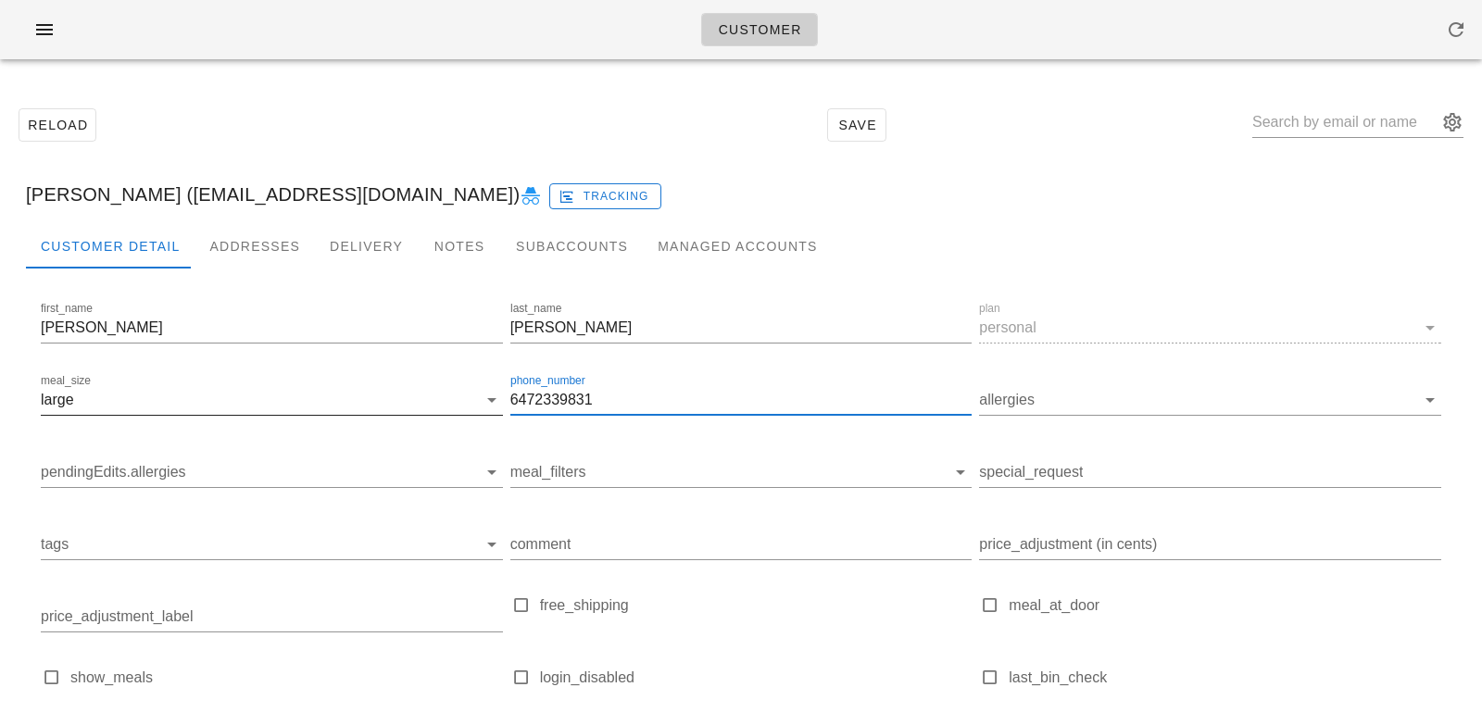
drag, startPoint x: 610, startPoint y: 403, endPoint x: 409, endPoint y: 385, distance: 201.8
click at [411, 387] on div "first_name Andrew last_name Joseph plan personal meal_size large phone_number 6…" at bounding box center [741, 529] width 1408 height 469
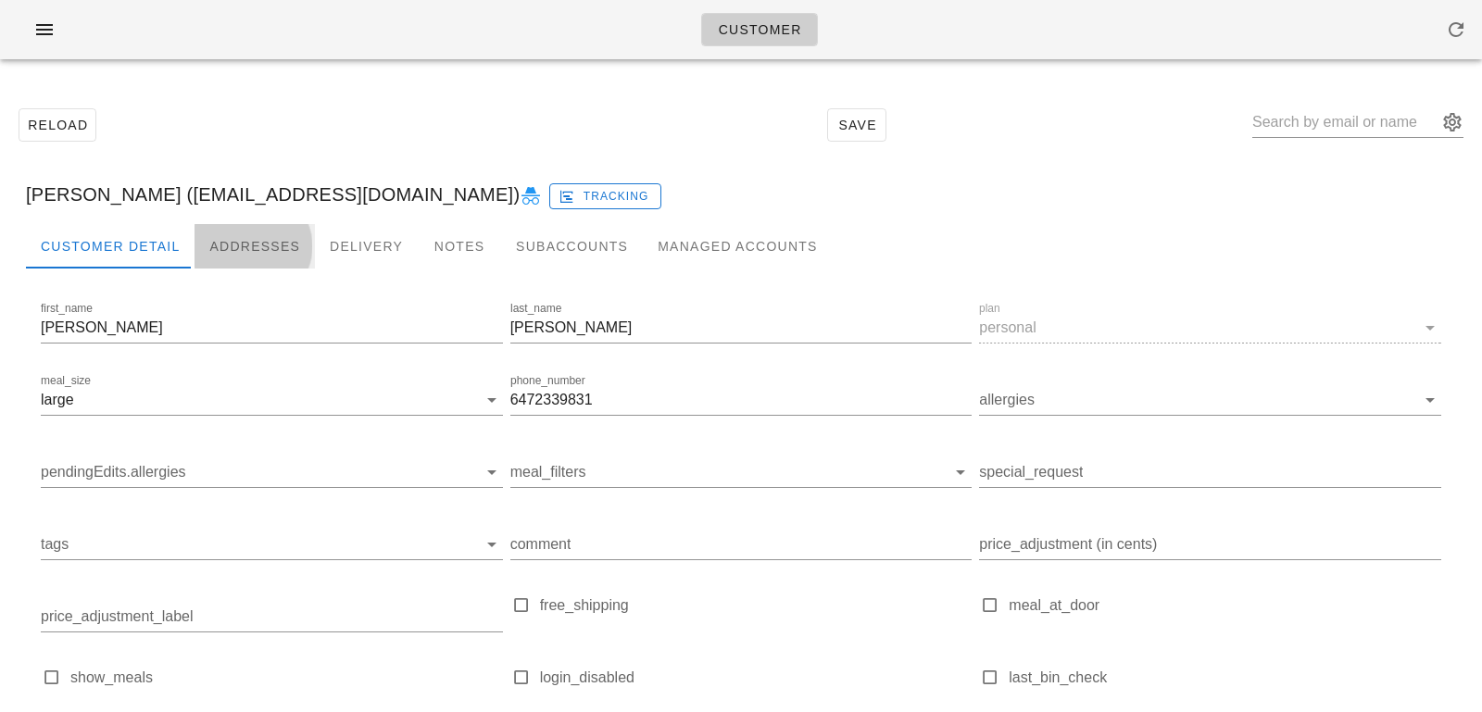
click at [235, 232] on div "Addresses" at bounding box center [255, 246] width 120 height 44
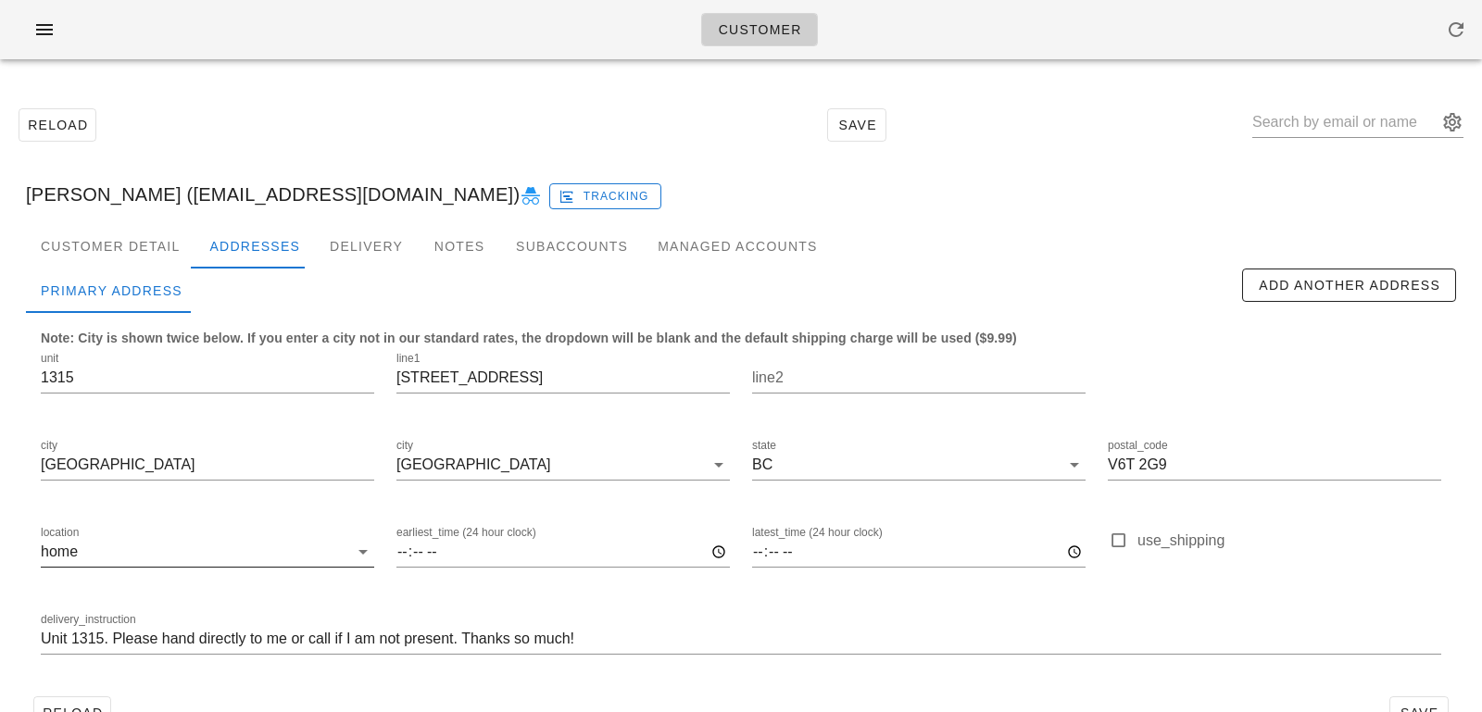
click at [333, 633] on input "Unit 1315. Please hand directly to me or call if I am not present. Thanks so mu…" at bounding box center [741, 639] width 1400 height 30
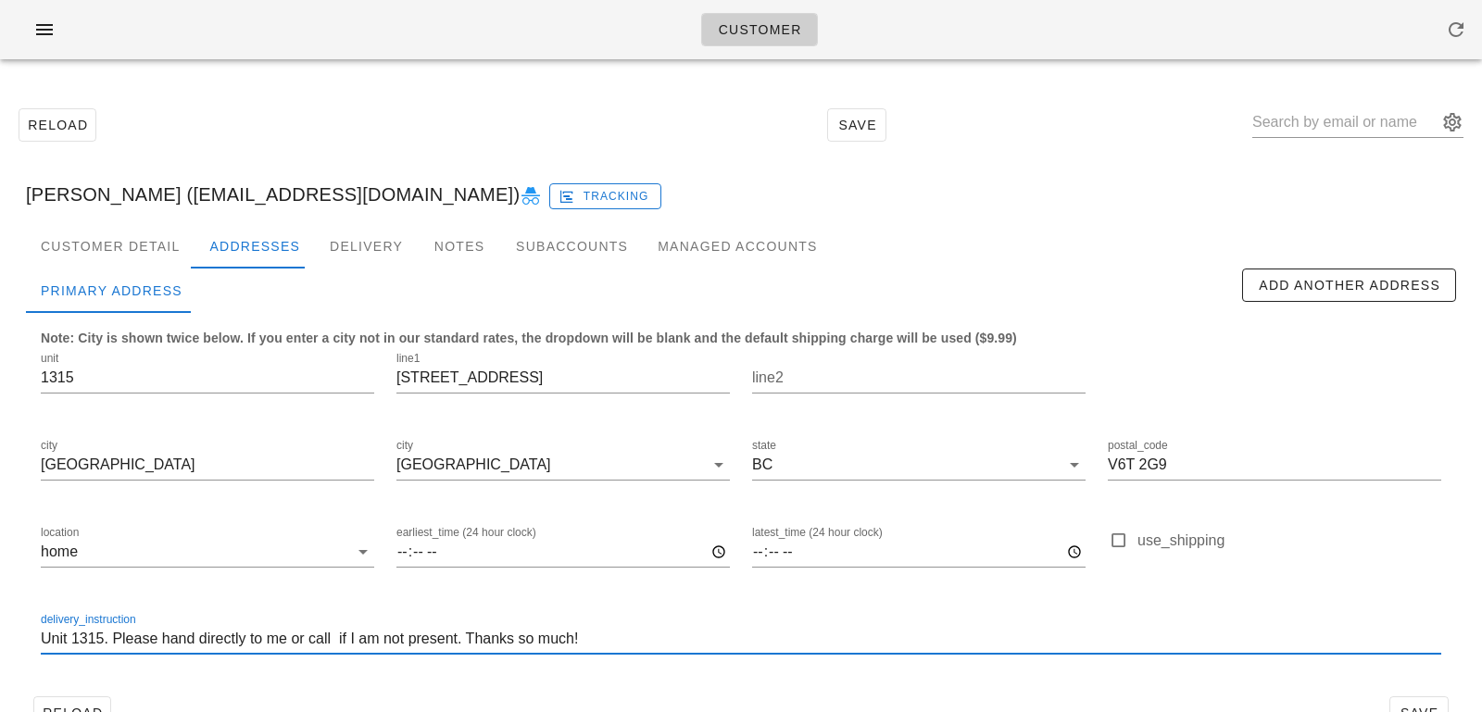
paste input "6472339831"
click at [363, 635] on input "Unit 1315. Please hand directly to me or call 6472339831 if I am not present. T…" at bounding box center [741, 639] width 1400 height 30
click at [392, 634] on input "Unit 1315. Please hand directly to me or call 647 2339831 if I am not present. …" at bounding box center [741, 639] width 1400 height 30
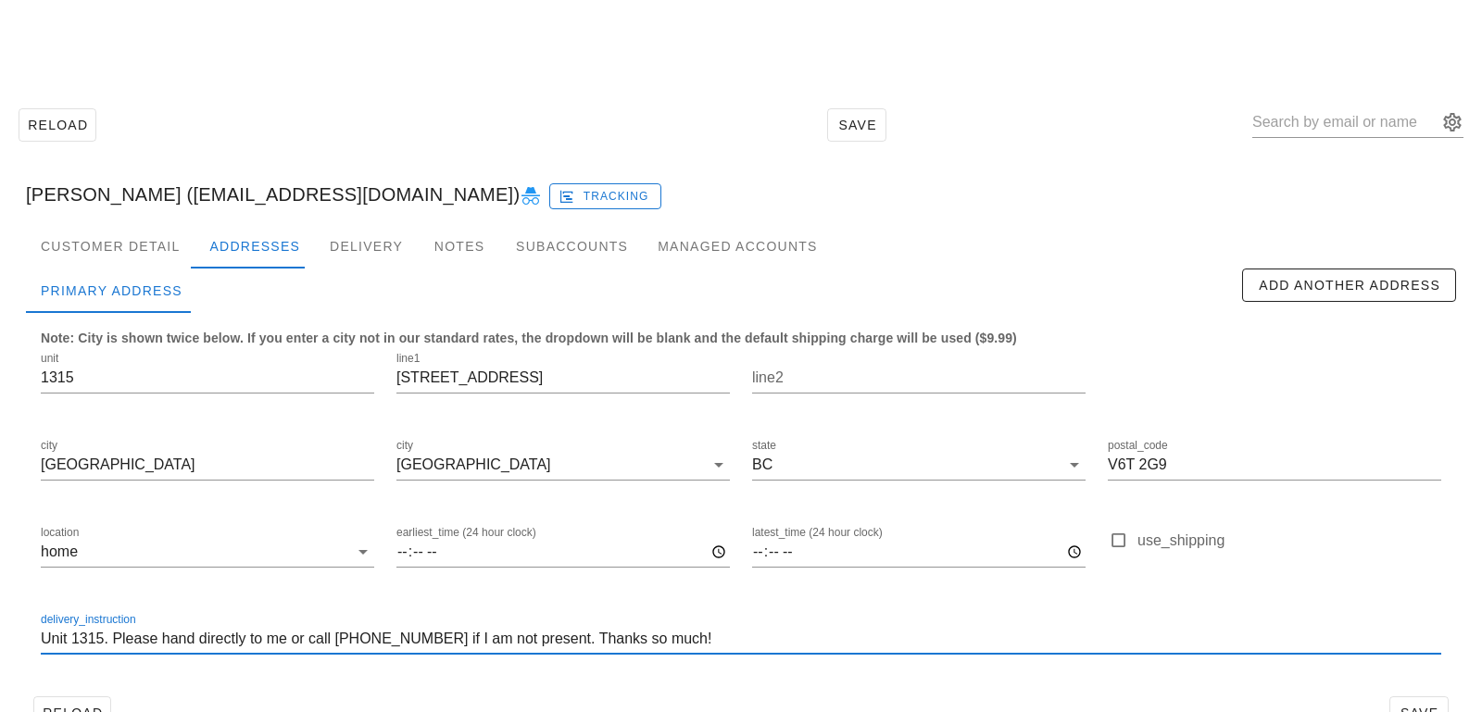
scroll to position [51, 0]
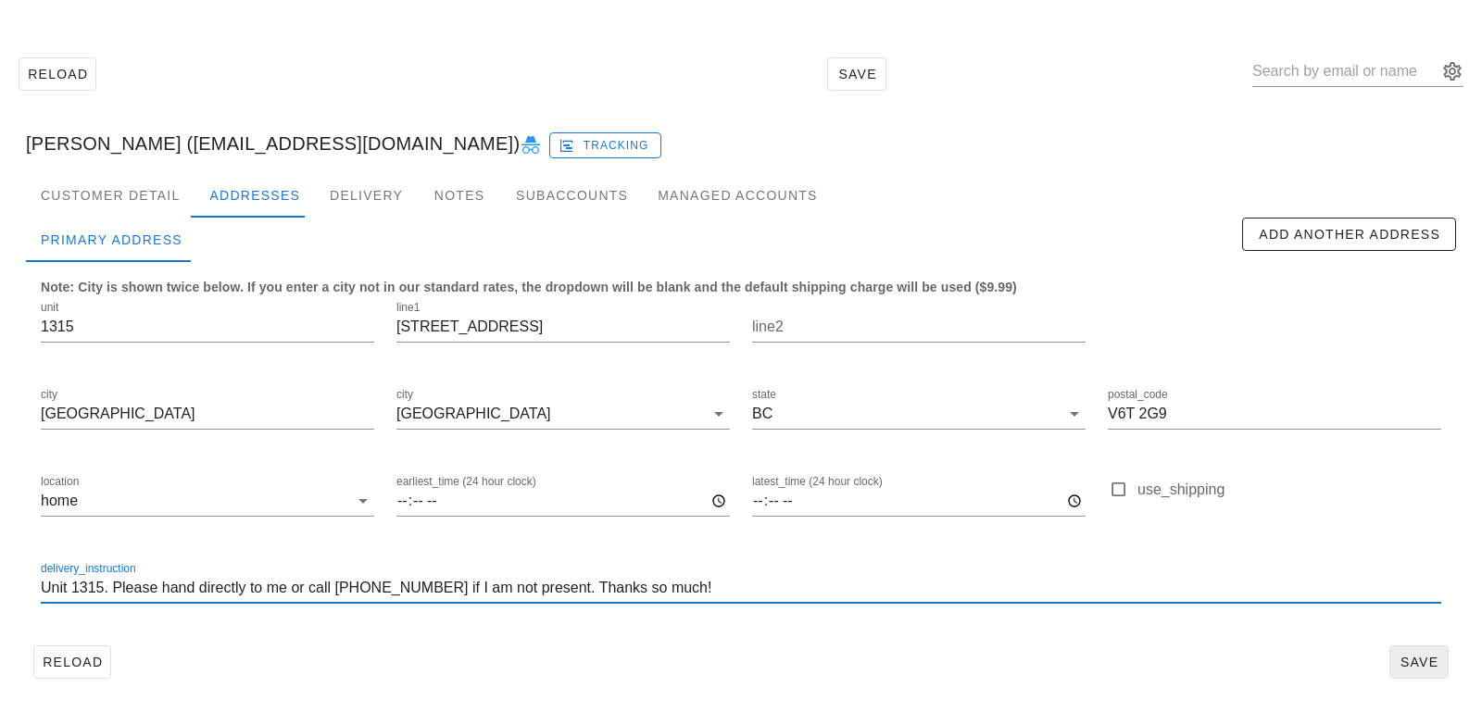
type input "Unit 1315. Please hand directly to me or call 647 233 9831 if I am not present.…"
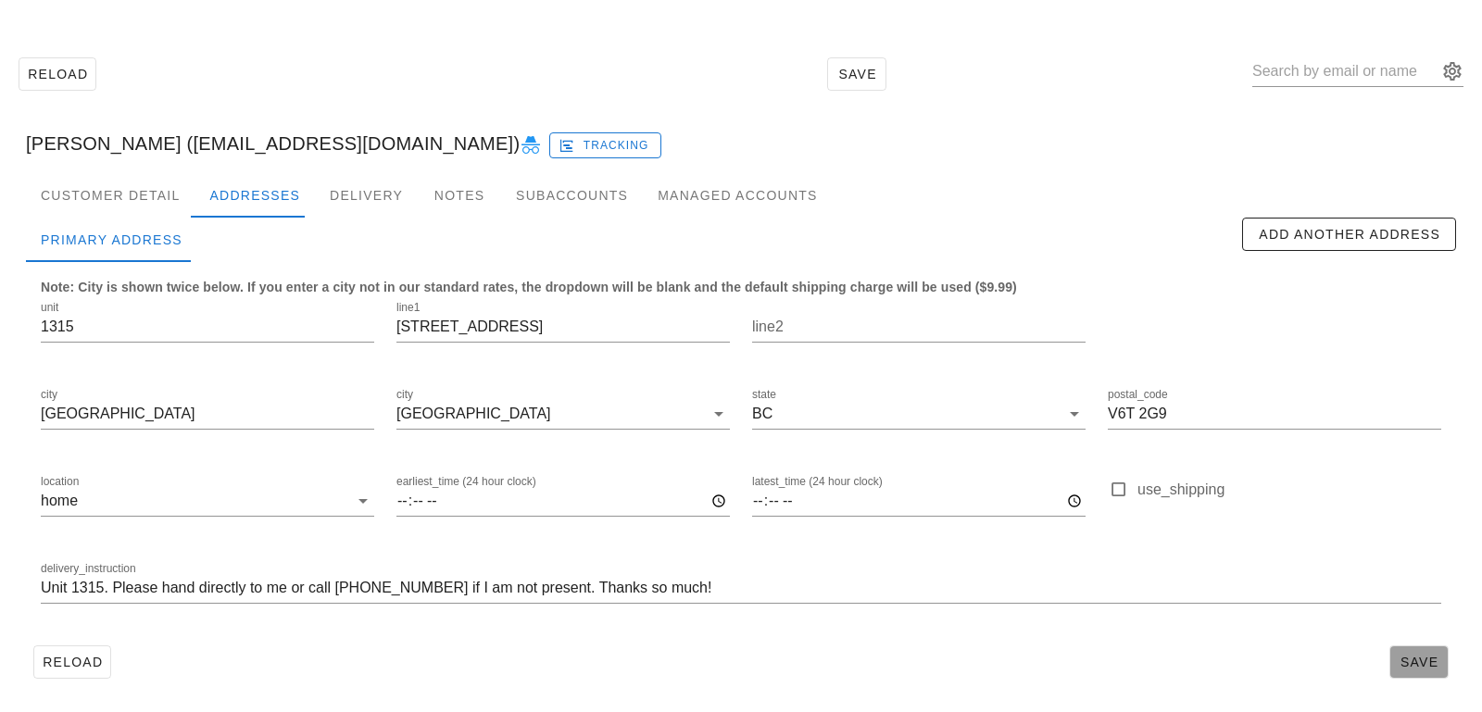
click at [1432, 659] on span "Save" at bounding box center [1419, 662] width 43 height 15
click at [1425, 659] on span "Save" at bounding box center [1419, 662] width 43 height 15
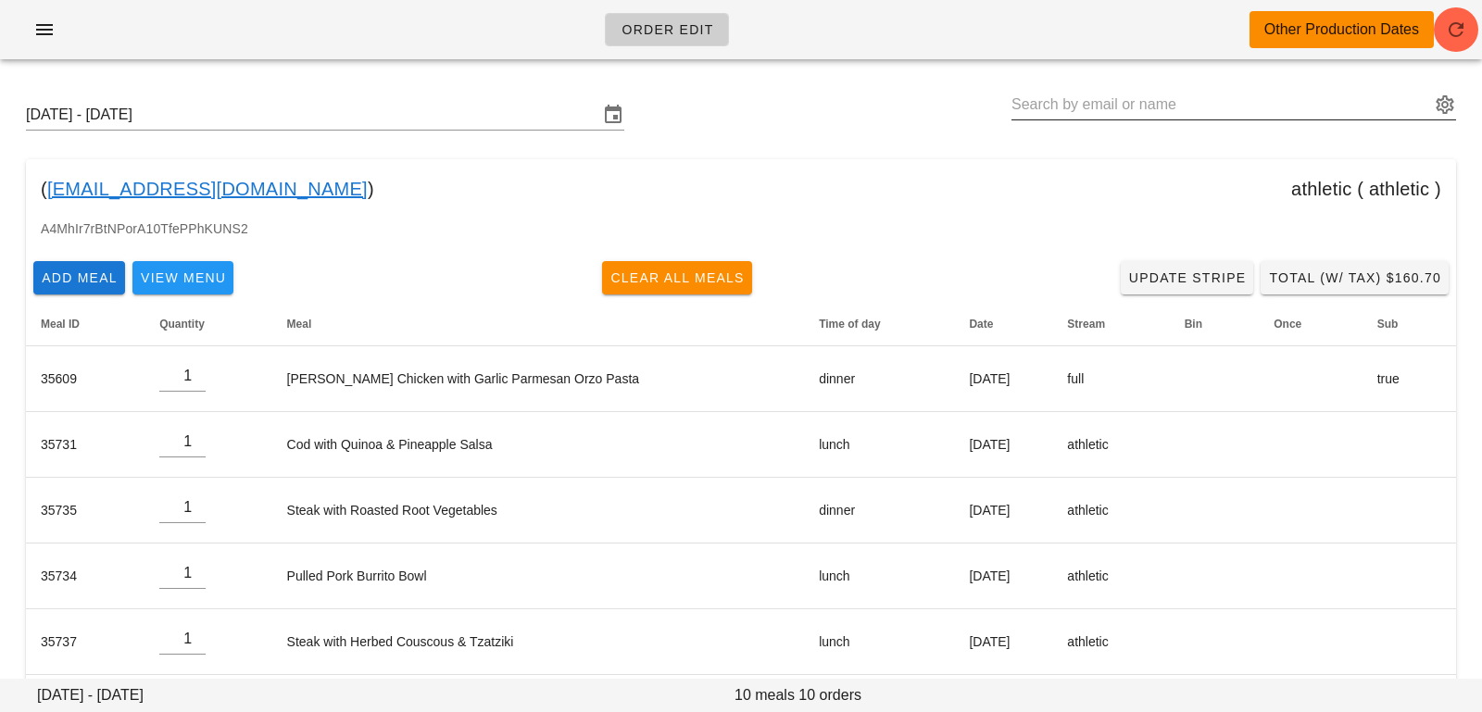
click at [1149, 114] on input "text" at bounding box center [1220, 105] width 419 height 30
paste input "[EMAIL_ADDRESS][DOMAIN_NAME]"
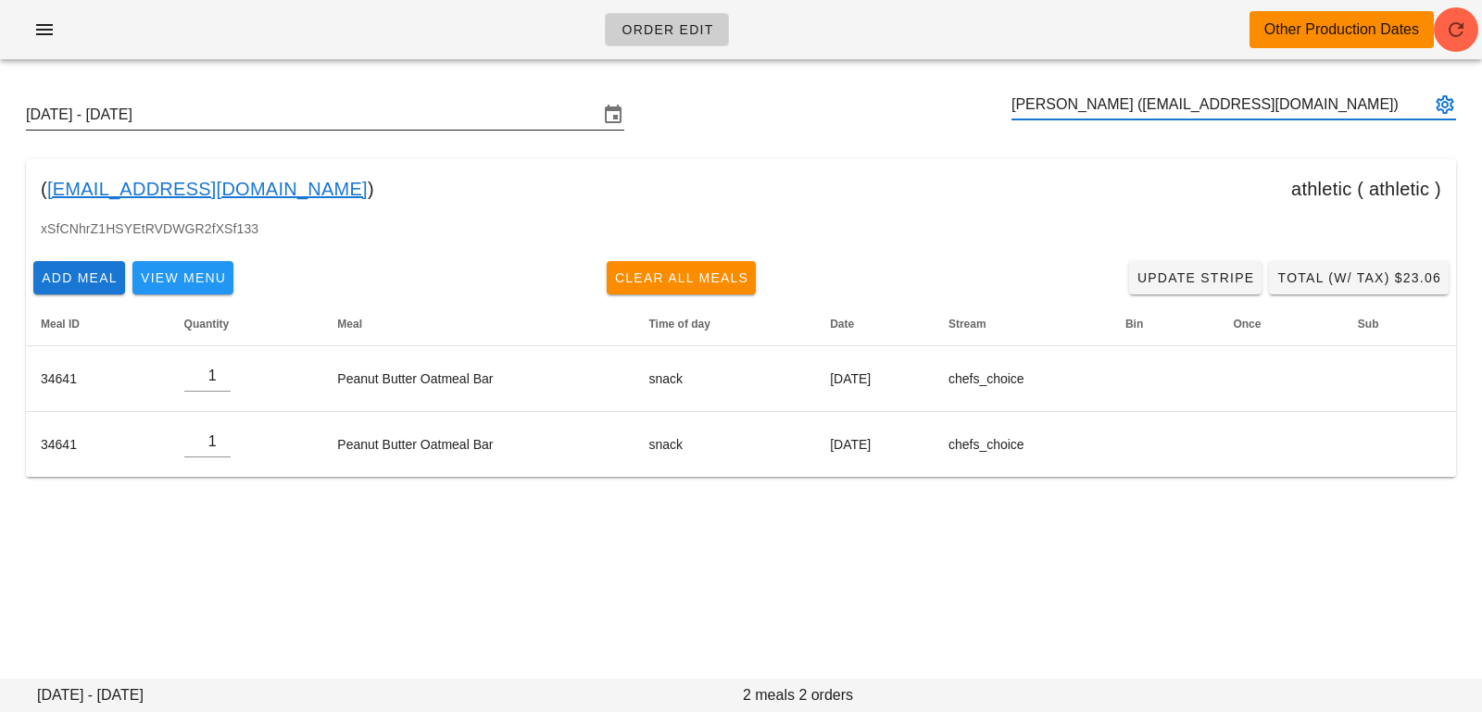
type input "[PERSON_NAME] ([EMAIL_ADDRESS][DOMAIN_NAME])"
click at [598, 114] on div at bounding box center [611, 115] width 26 height 22
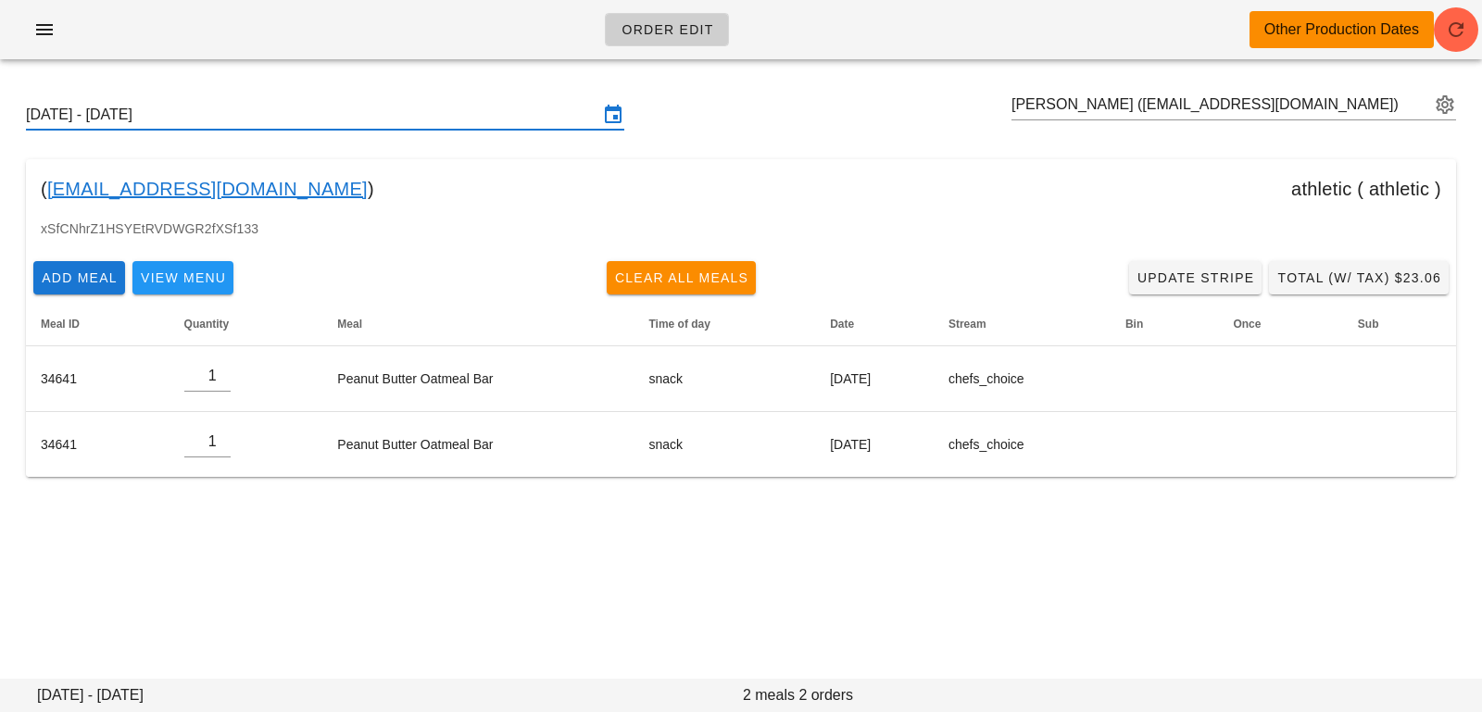
click at [534, 115] on input "Sunday October 19 - Saturday October 25" at bounding box center [312, 115] width 572 height 30
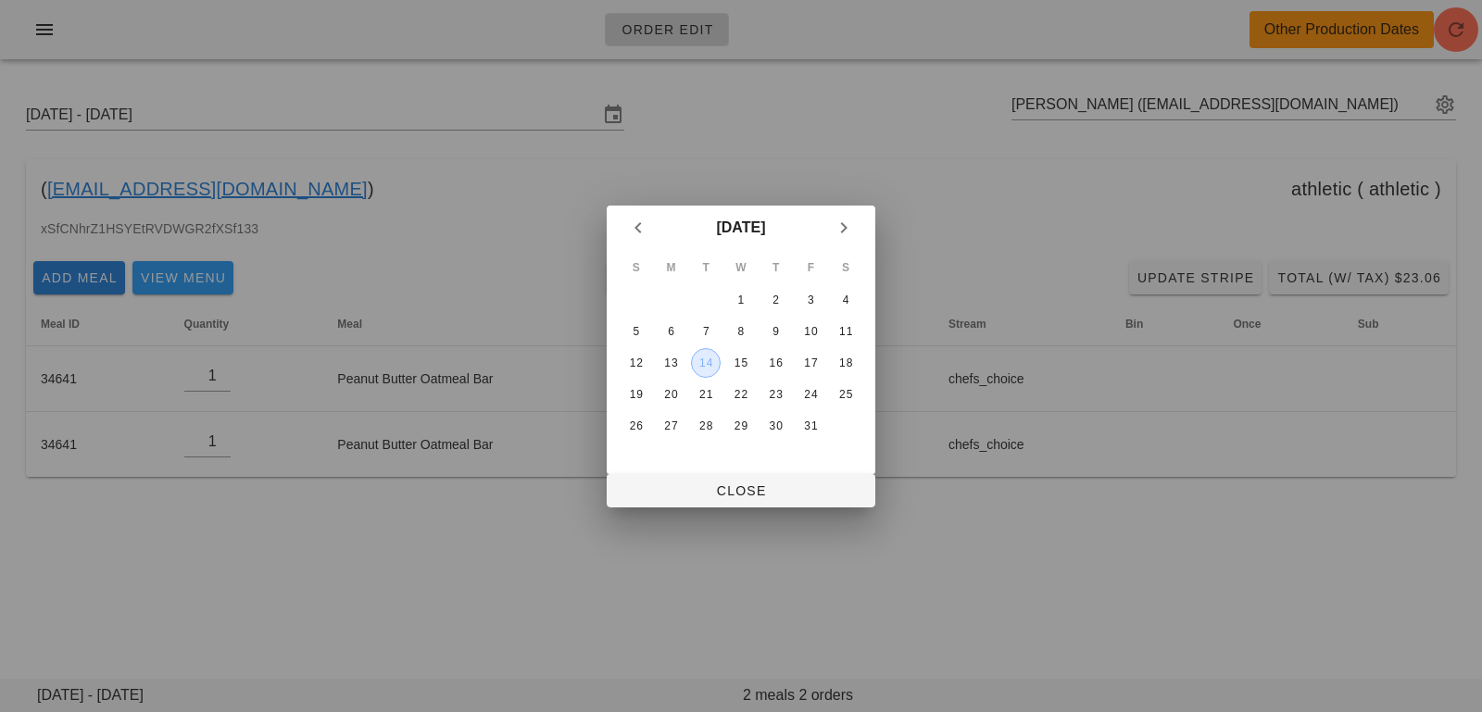
click at [702, 367] on div "14" at bounding box center [706, 363] width 28 height 13
click at [703, 497] on span "Close" at bounding box center [741, 490] width 239 height 15
type input "Sunday October 12 - Saturday October 18"
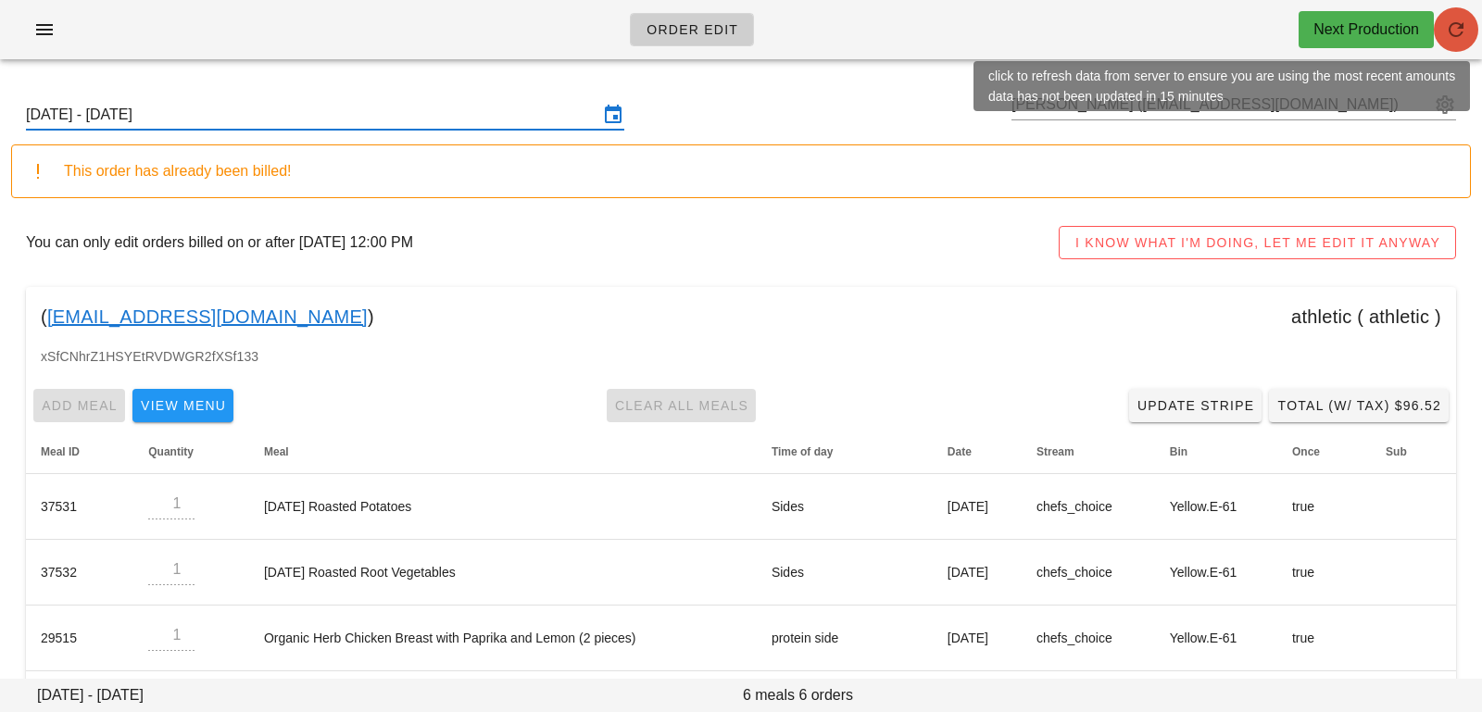
click at [1455, 36] on icon "button" at bounding box center [1456, 30] width 22 height 22
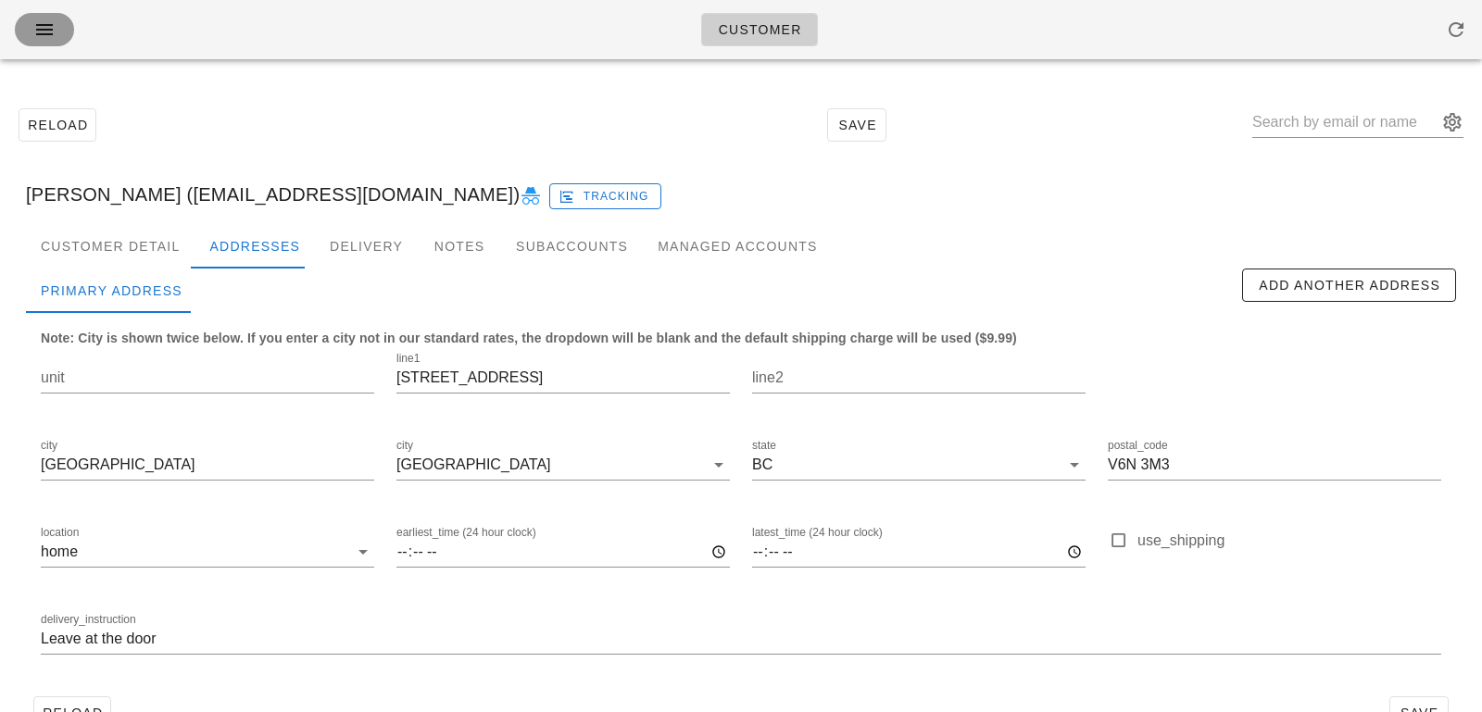
click at [43, 36] on icon "button" at bounding box center [44, 30] width 22 height 22
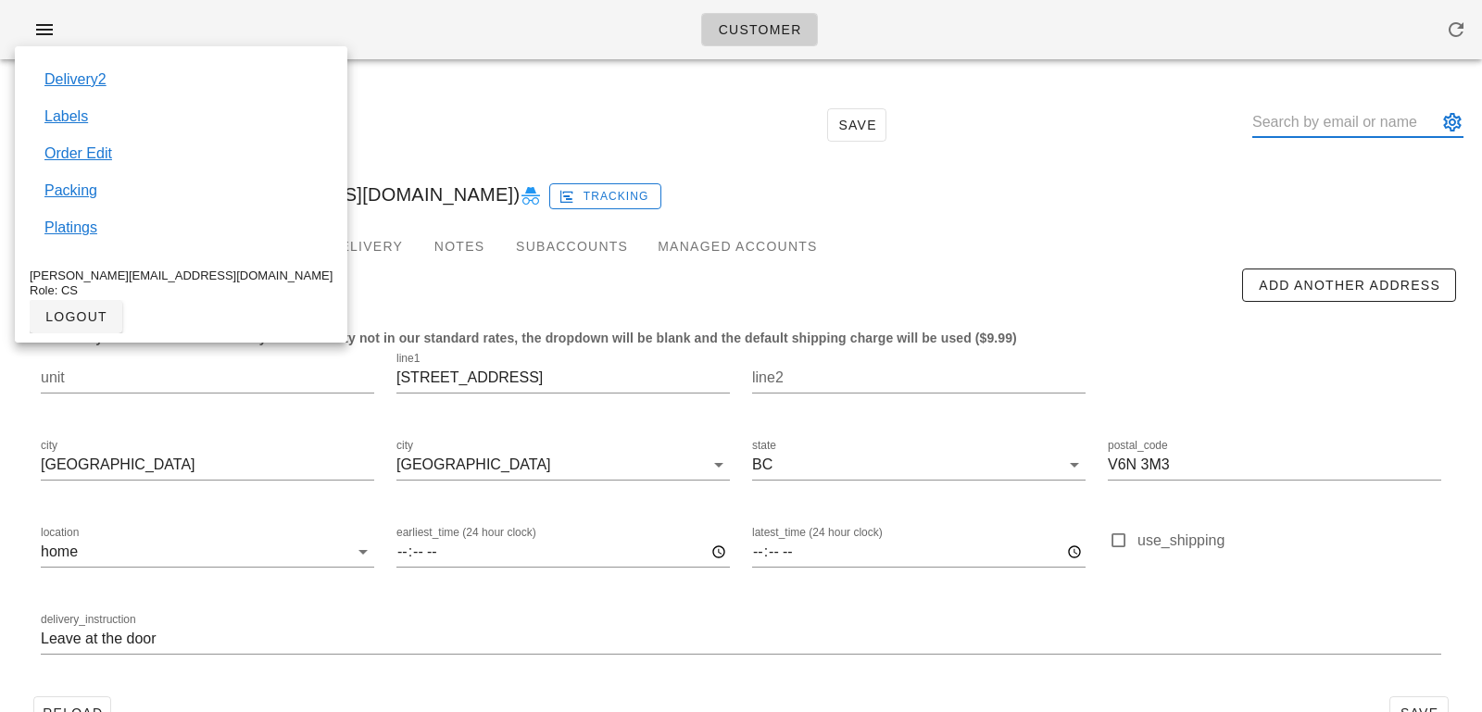
click at [1324, 125] on input "text" at bounding box center [1344, 122] width 185 height 30
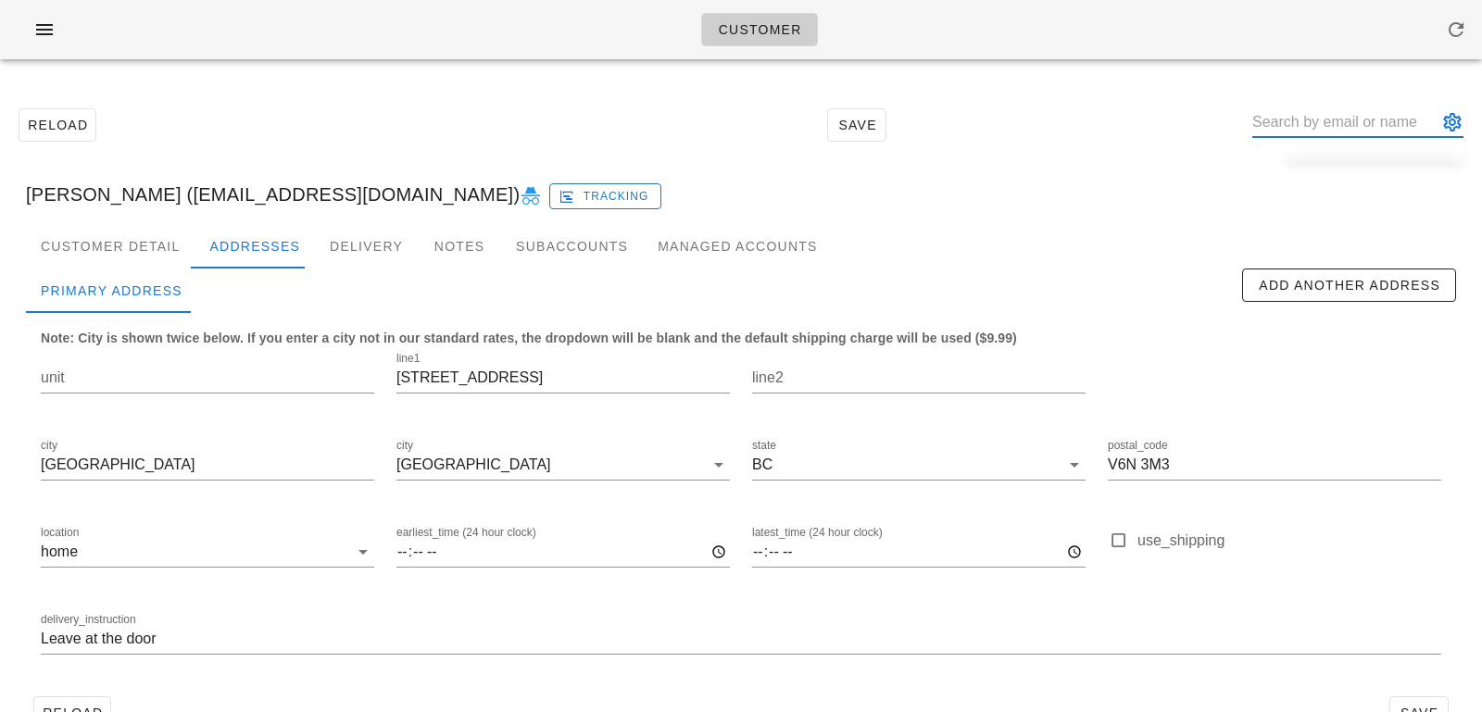
paste input "[EMAIL_ADDRESS][DOMAIN_NAME]"
type input "[EMAIL_ADDRESS][DOMAIN_NAME]"
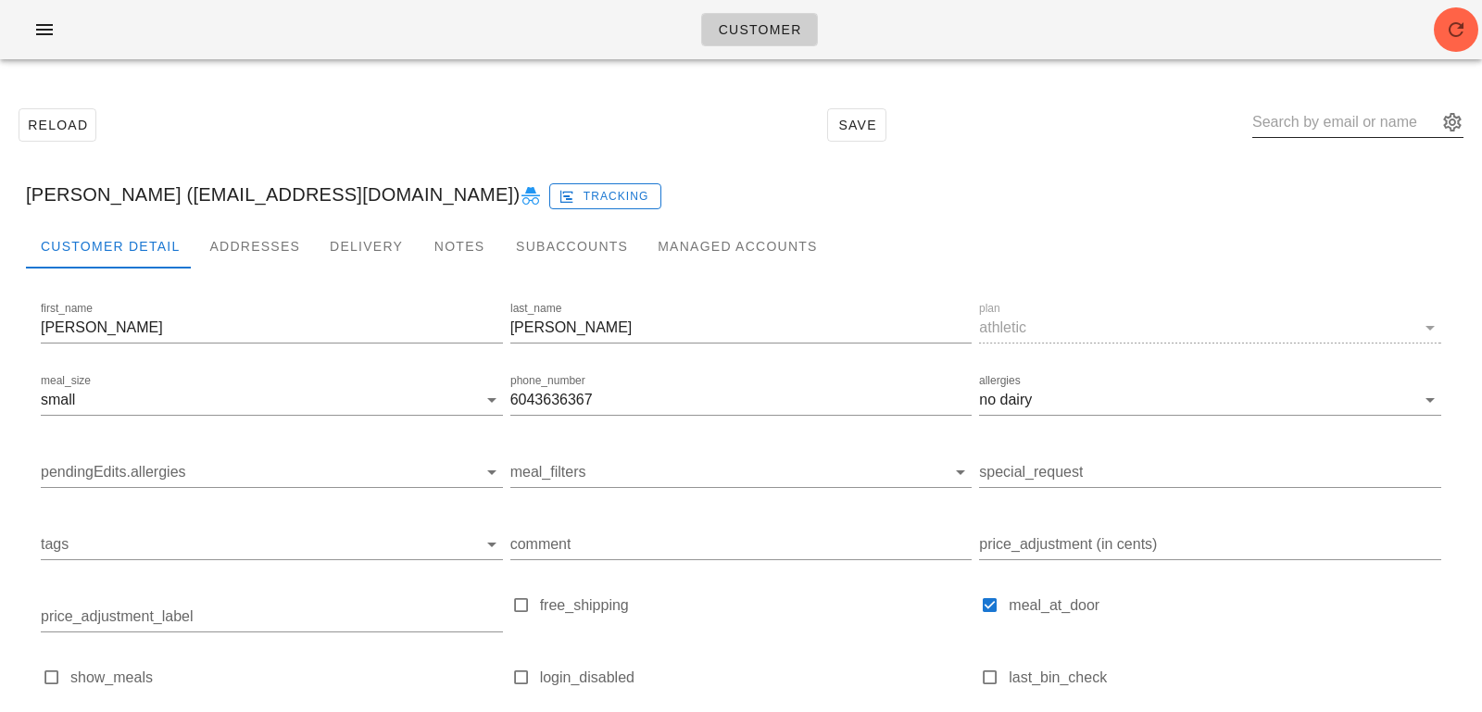
click at [1330, 121] on input "text" at bounding box center [1344, 122] width 185 height 30
paste input "[EMAIL_ADDRESS][DOMAIN_NAME]"
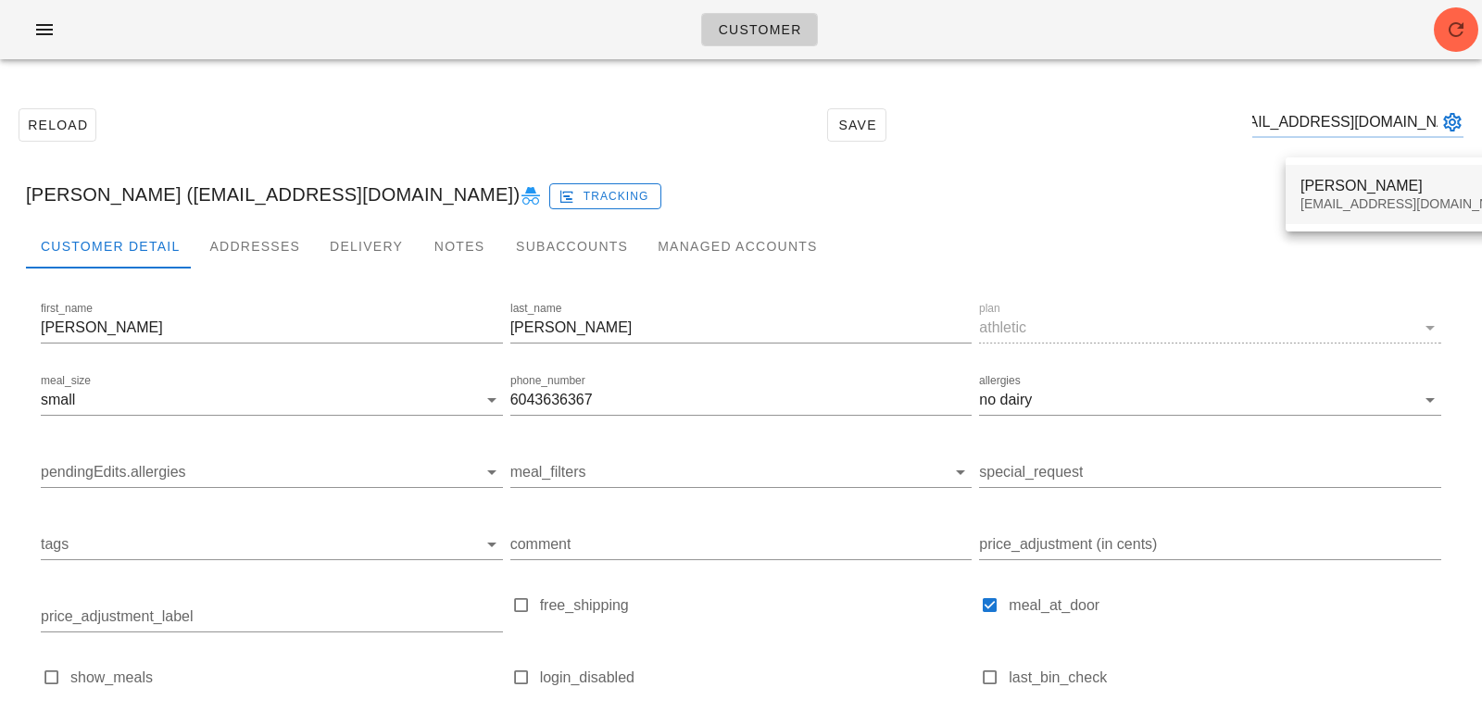
type input "[EMAIL_ADDRESS][DOMAIN_NAME]"
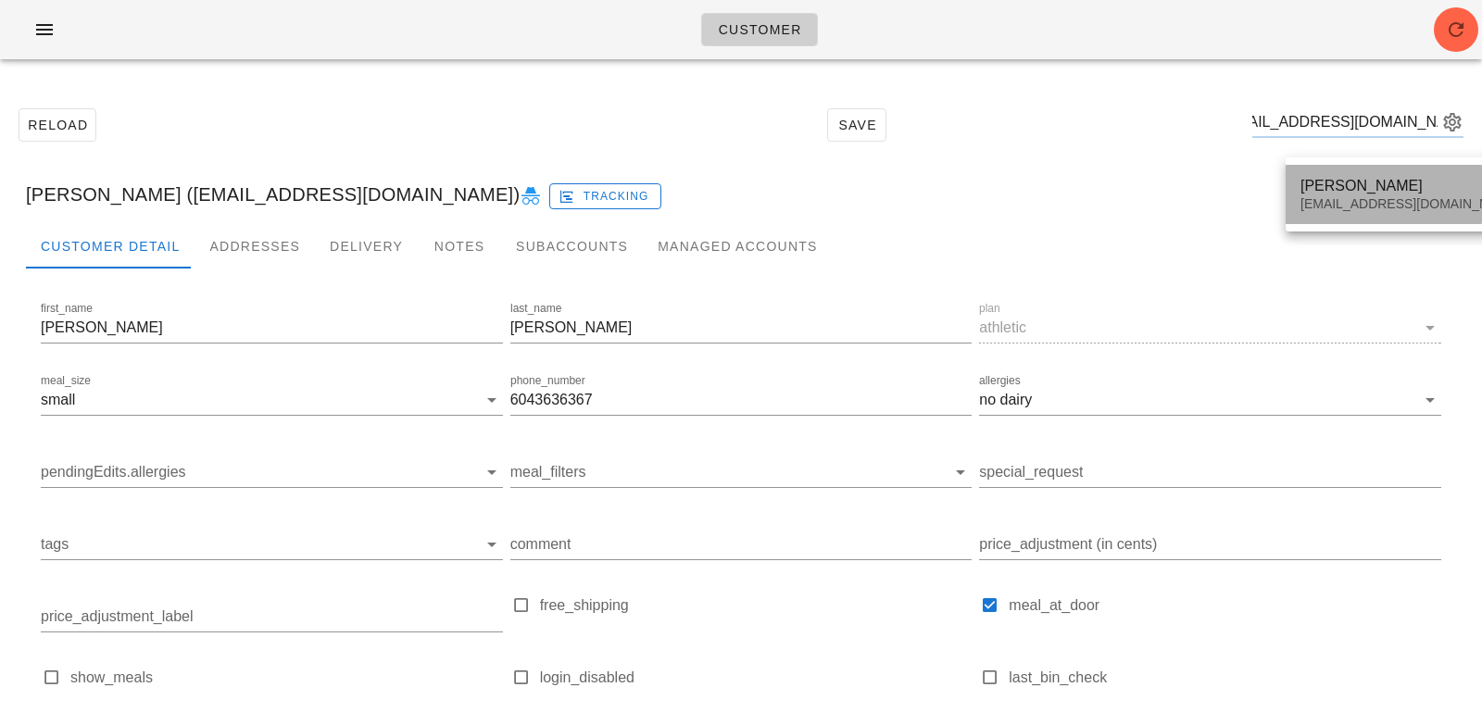
click at [1379, 180] on div "Heather Martin" at bounding box center [1410, 186] width 220 height 18
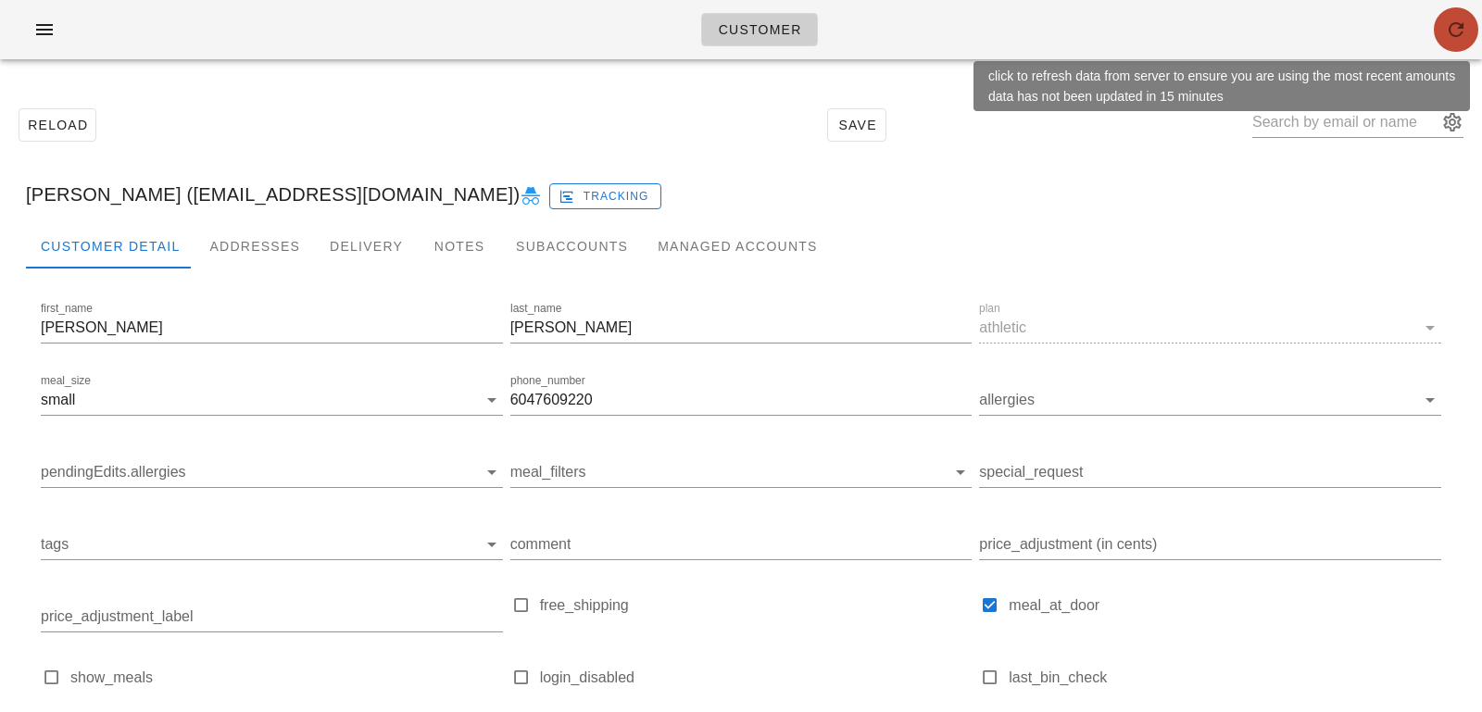
click at [1460, 23] on icon "button" at bounding box center [1456, 30] width 22 height 22
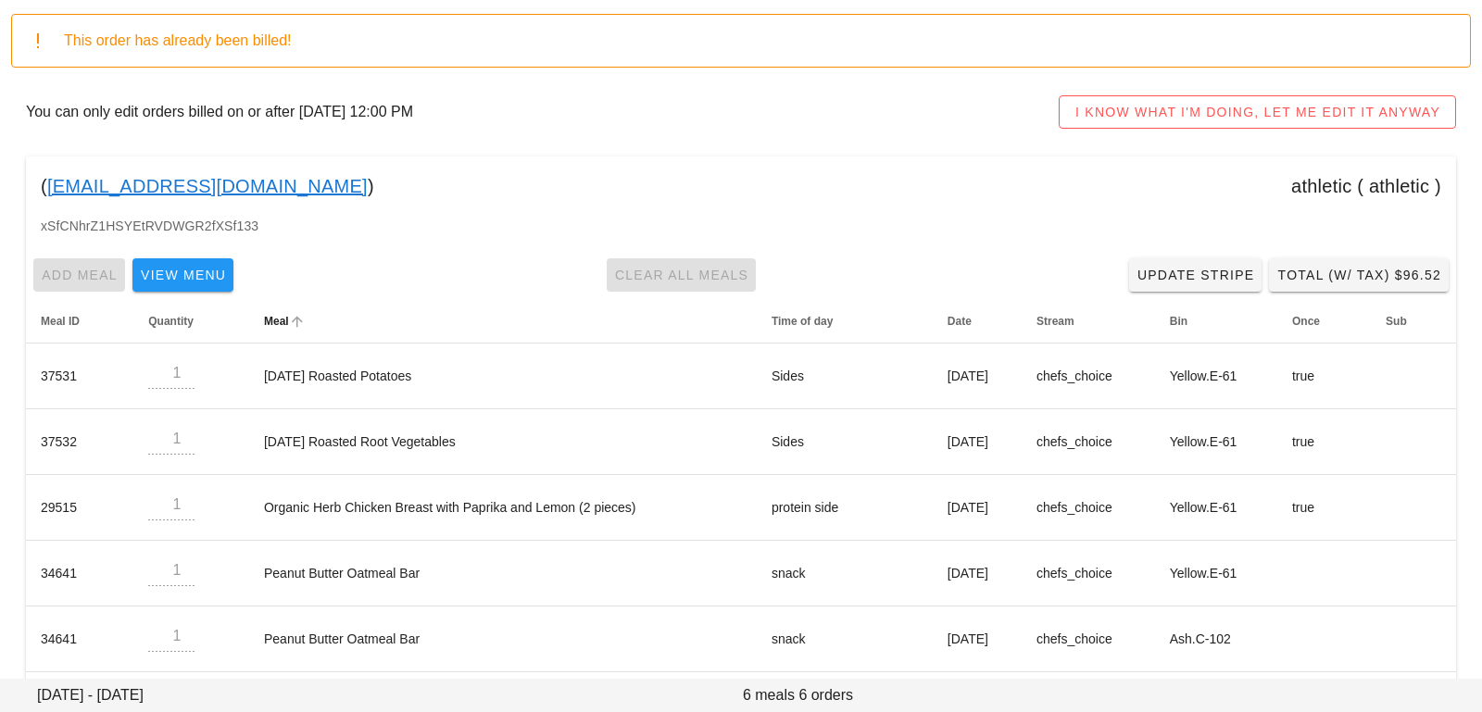
scroll to position [135, 0]
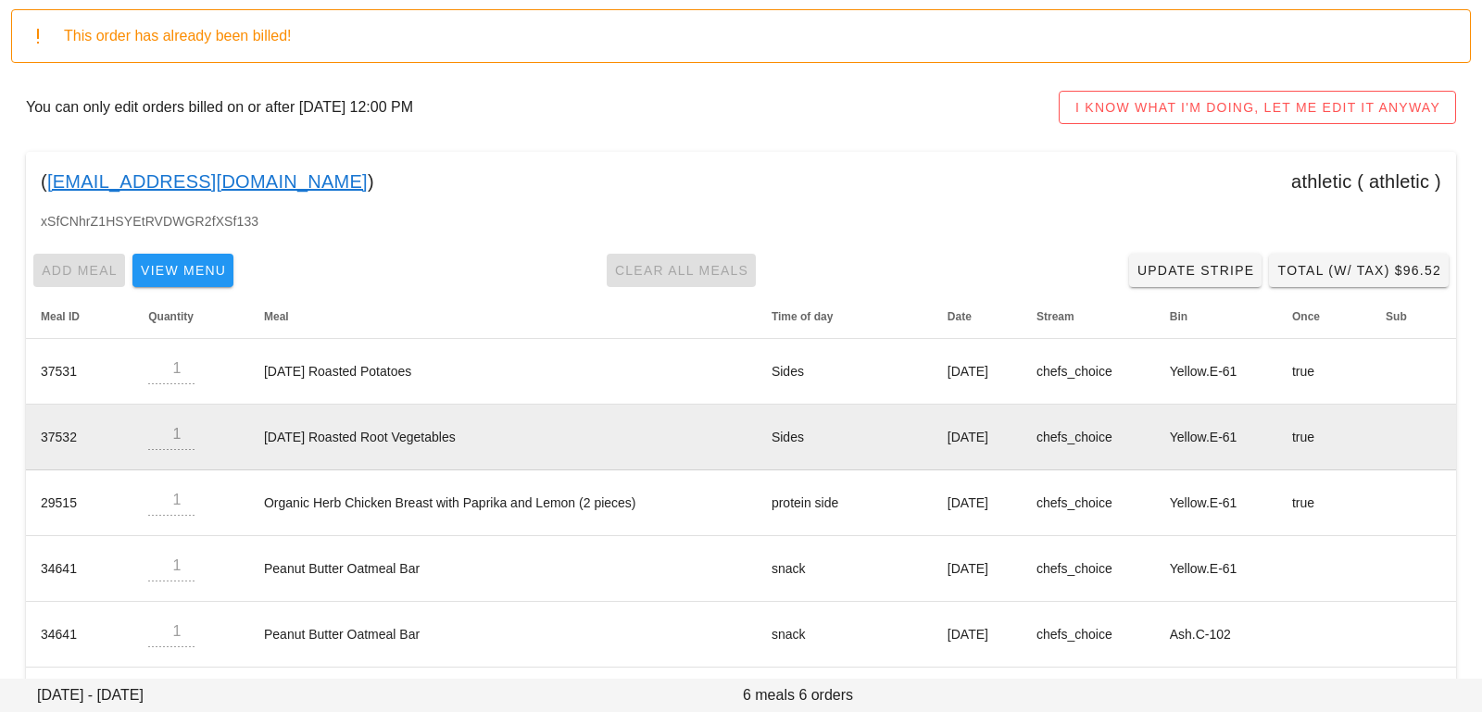
drag, startPoint x: 499, startPoint y: 443, endPoint x: 257, endPoint y: 441, distance: 241.8
click at [257, 441] on td "[DATE] Roasted Root Vegetables" at bounding box center [503, 438] width 508 height 66
copy td "[DATE] Roasted Root Vegetables"
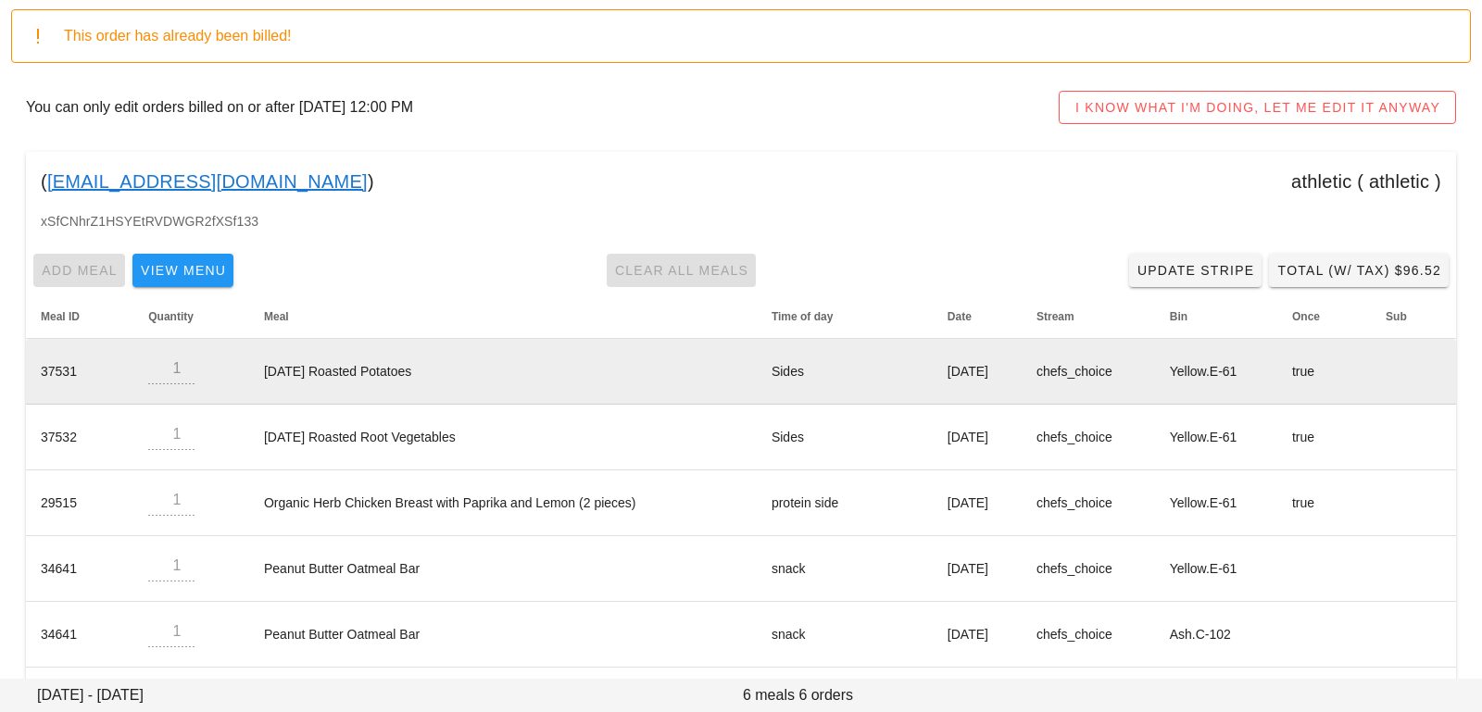
drag, startPoint x: 470, startPoint y: 365, endPoint x: 257, endPoint y: 365, distance: 213.0
click at [257, 365] on td "Thanksgiving Roasted Potatoes" at bounding box center [503, 372] width 508 height 66
copy td "Thanksgiving Roasted Potatoes"
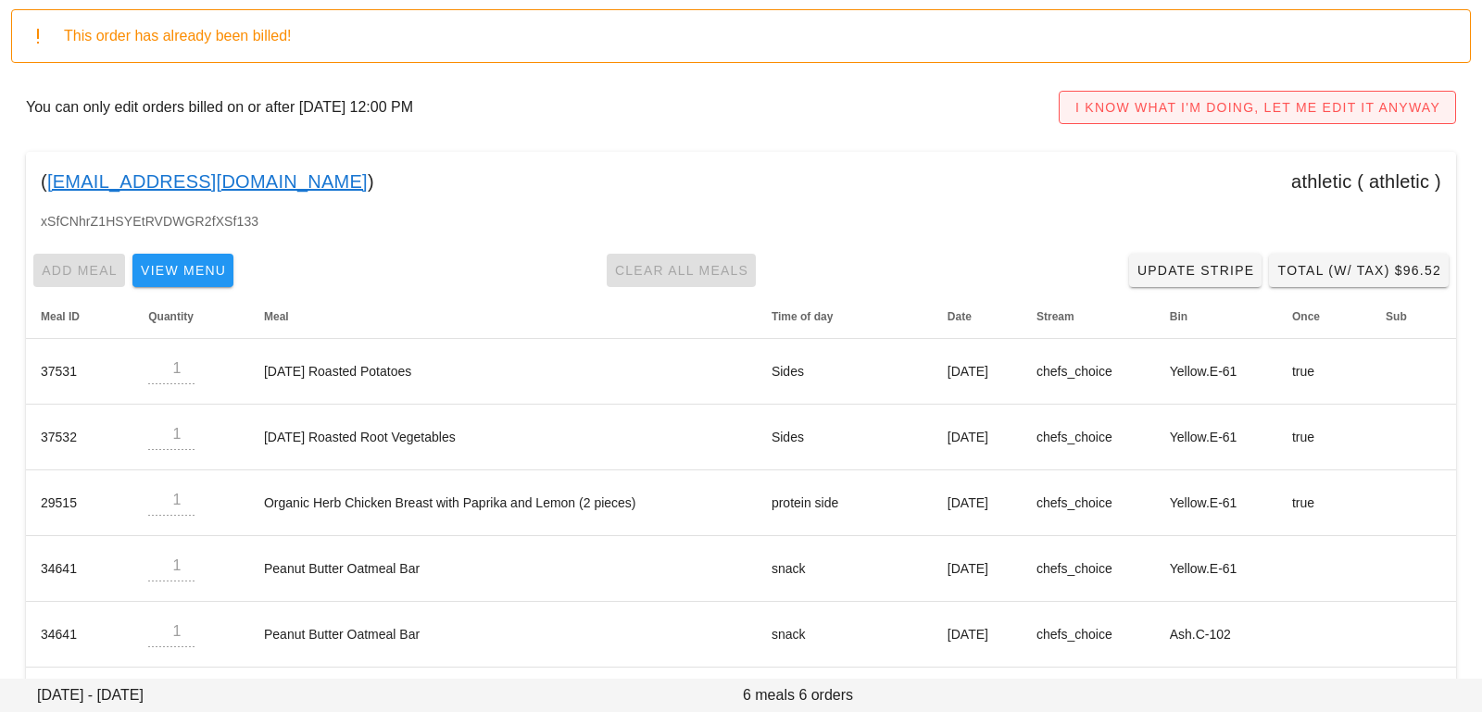
scroll to position [0, 0]
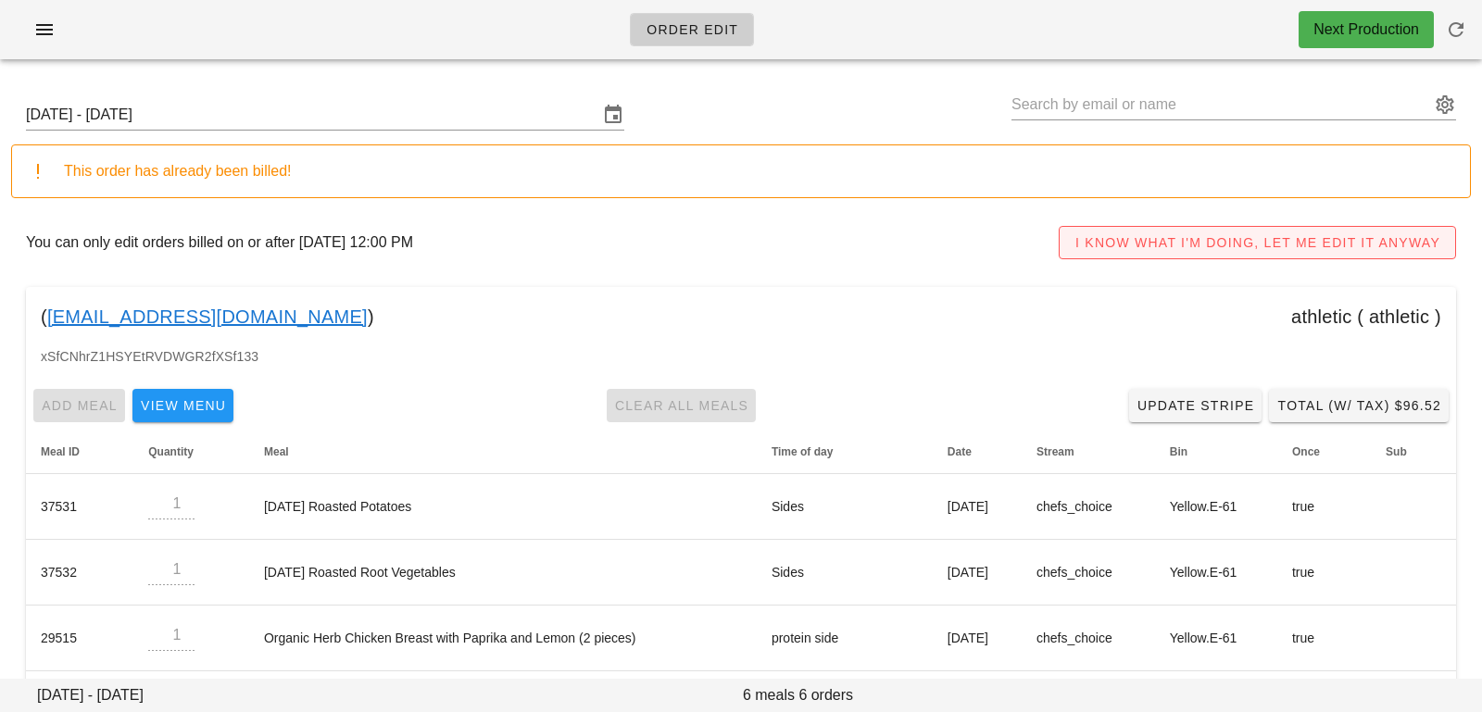
click at [1217, 118] on input "text" at bounding box center [1220, 105] width 419 height 30
paste input "heathersmartin@icloud.com"
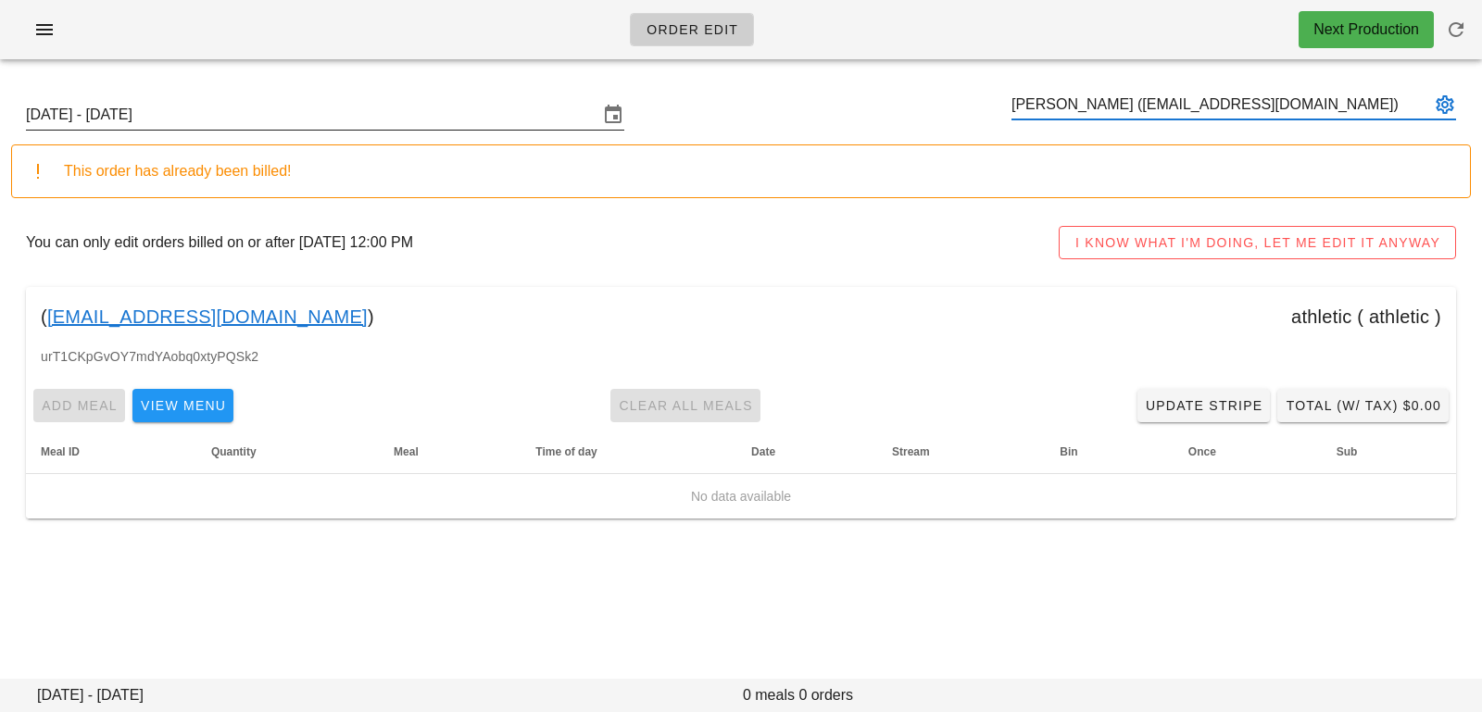
type input "[PERSON_NAME] ([EMAIL_ADDRESS][DOMAIN_NAME])"
click at [517, 107] on input "Sunday October 12 - Saturday October 18" at bounding box center [312, 115] width 572 height 30
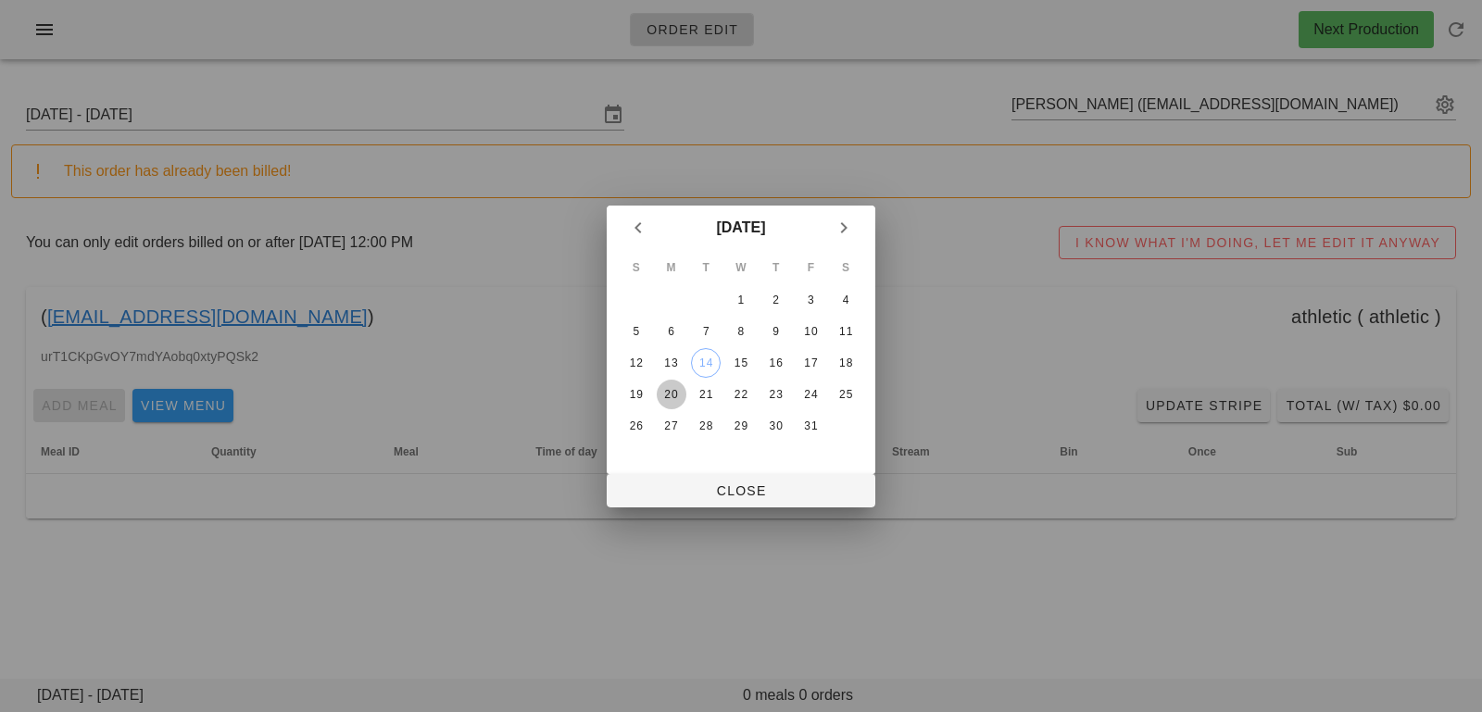
click at [665, 395] on div "20" at bounding box center [672, 394] width 30 height 13
click at [656, 492] on span "Close" at bounding box center [741, 490] width 239 height 15
type input "Sunday October 19 - Saturday October 25"
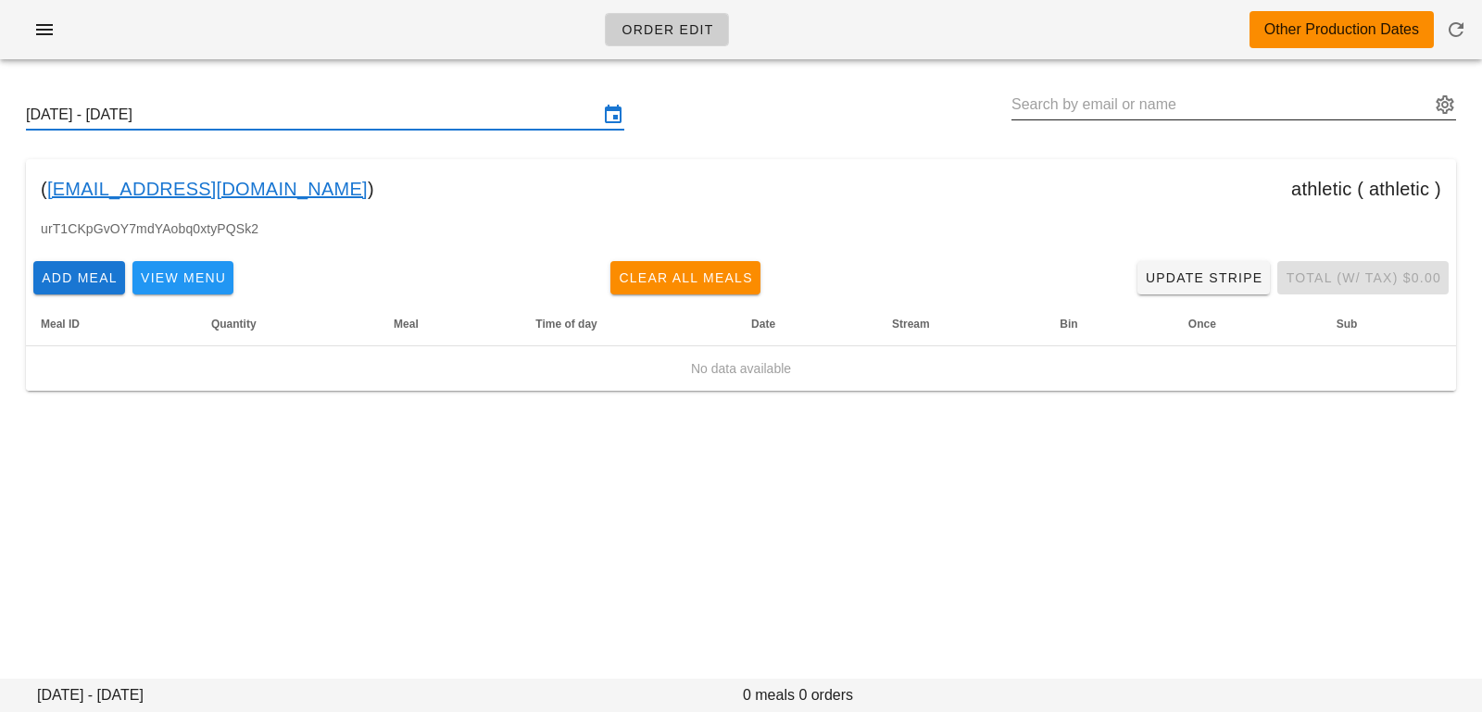
click at [1069, 113] on input "text" at bounding box center [1220, 105] width 419 height 30
paste input "serops@gmail.com"
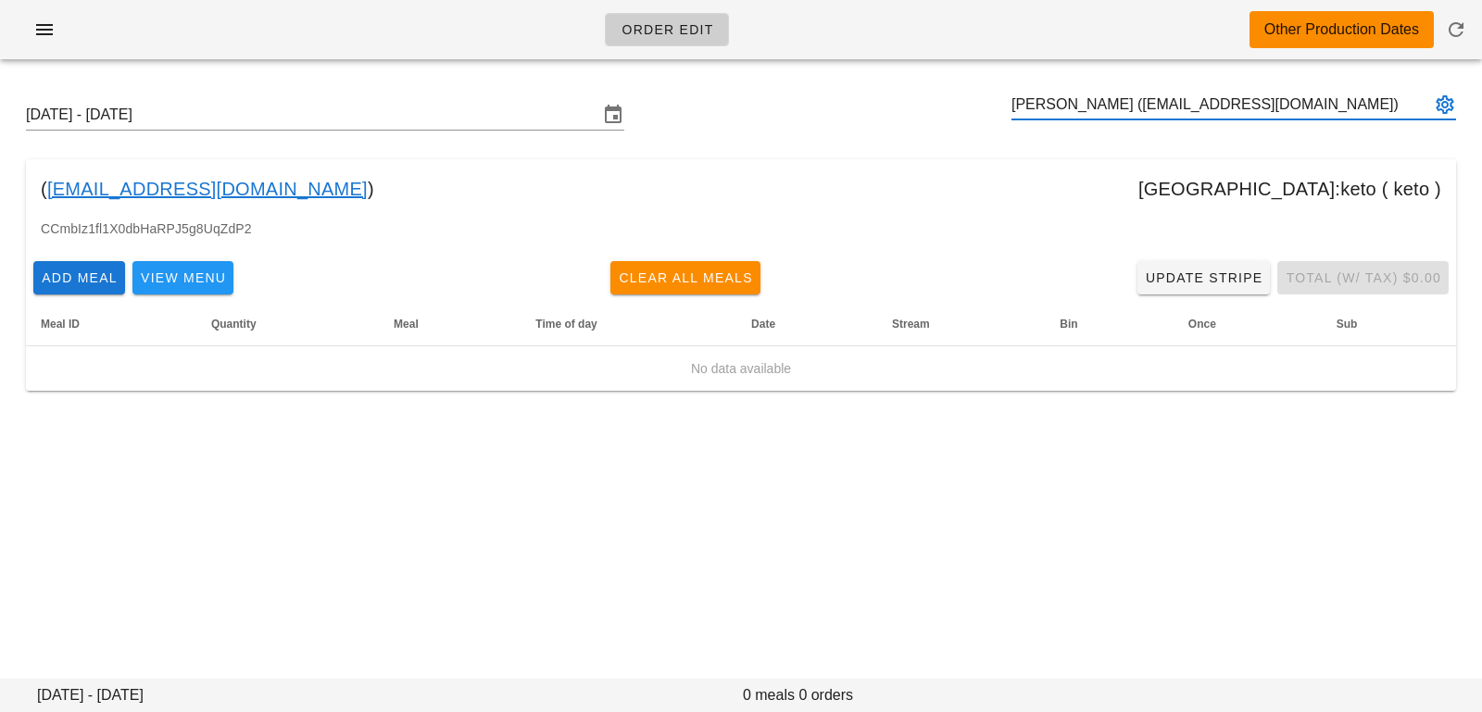
type input "Serop Saghdejian (serops@gmail.com)"
click at [1121, 100] on input "text" at bounding box center [1220, 105] width 419 height 30
paste input "[EMAIL_ADDRESS][PERSON_NAME][DOMAIN_NAME]"
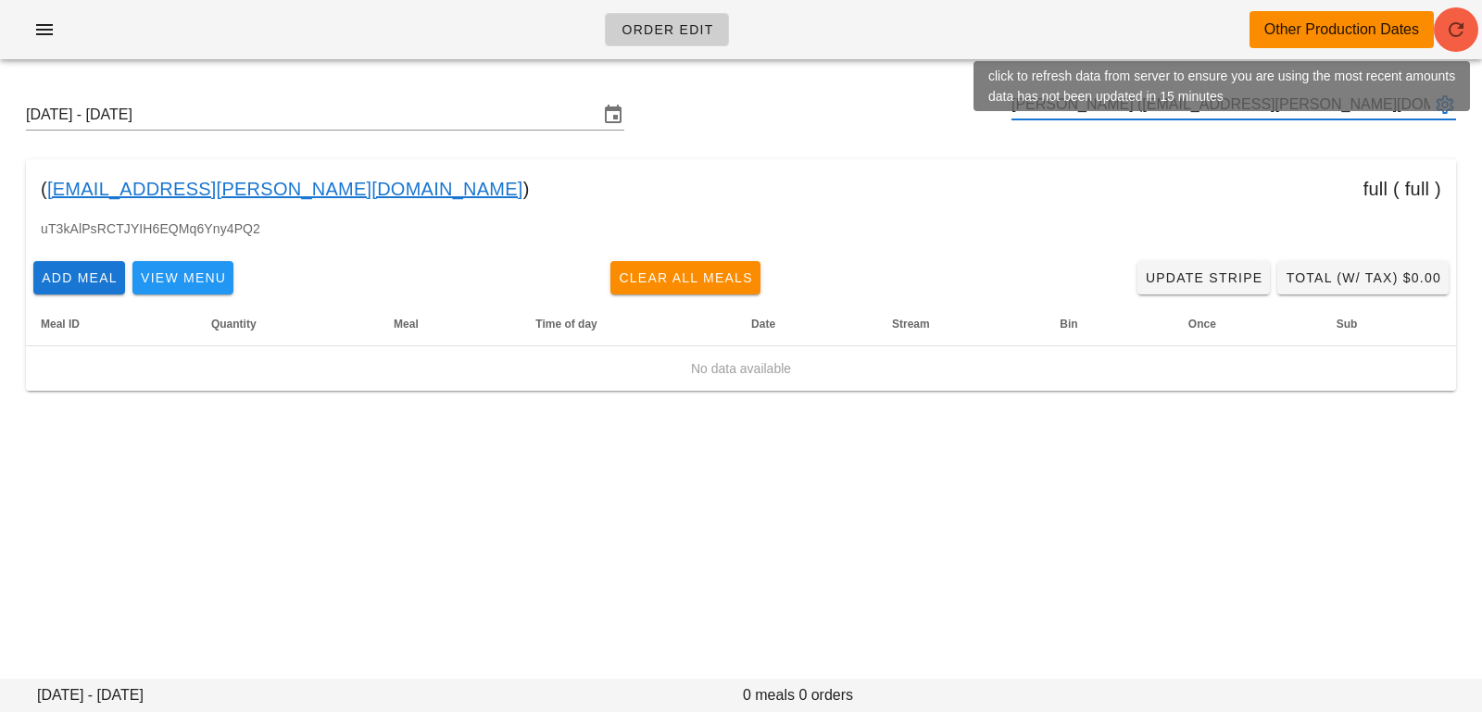
type input "[PERSON_NAME] ([EMAIL_ADDRESS][PERSON_NAME][DOMAIN_NAME])"
click at [1445, 39] on icon "button" at bounding box center [1456, 30] width 22 height 22
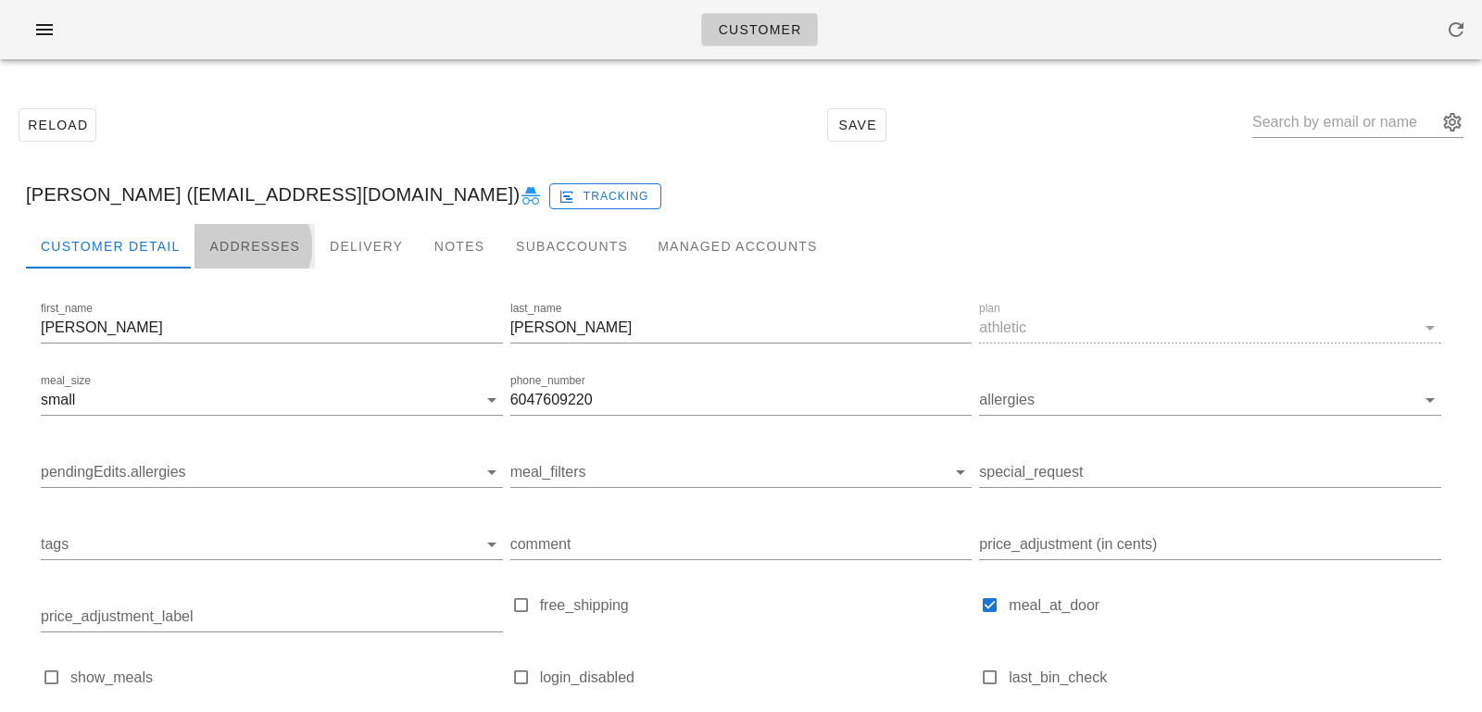
click at [243, 247] on div "Addresses" at bounding box center [255, 246] width 120 height 44
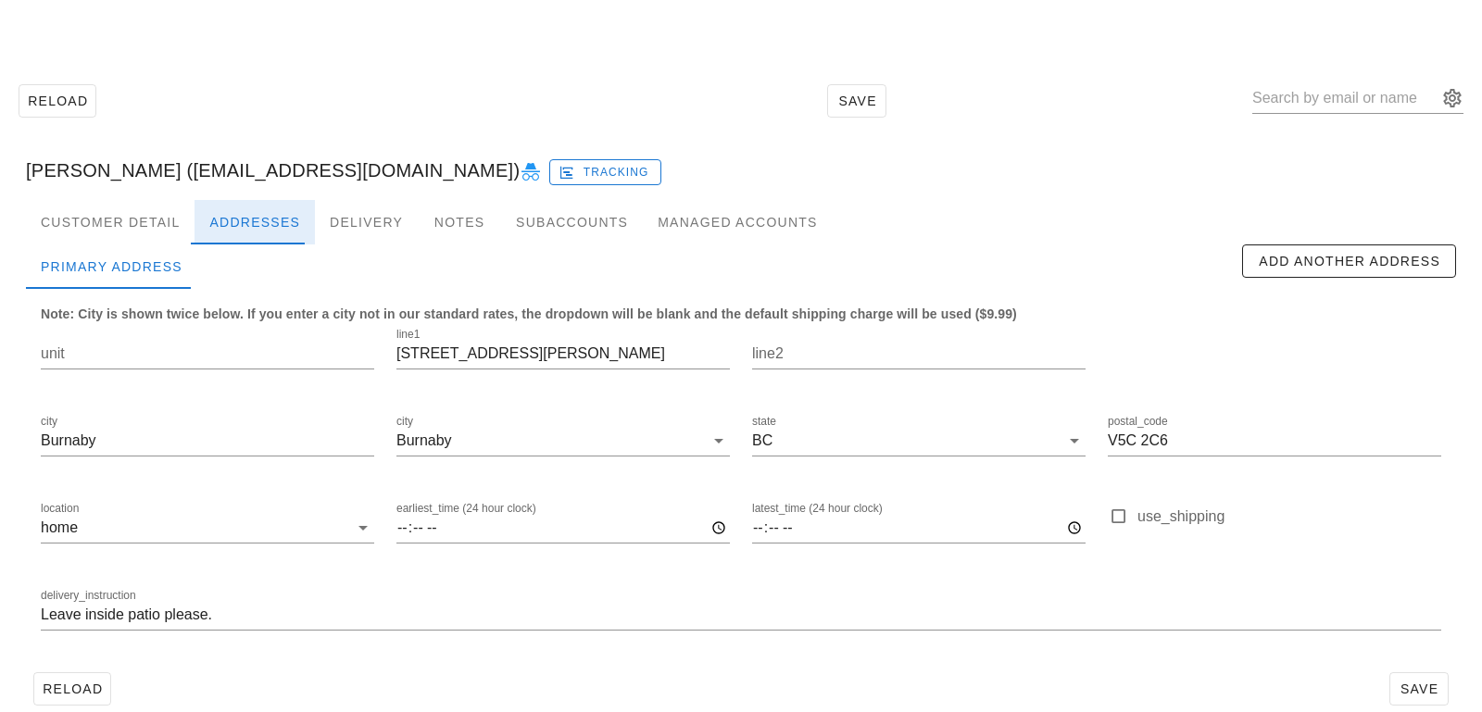
scroll to position [51, 0]
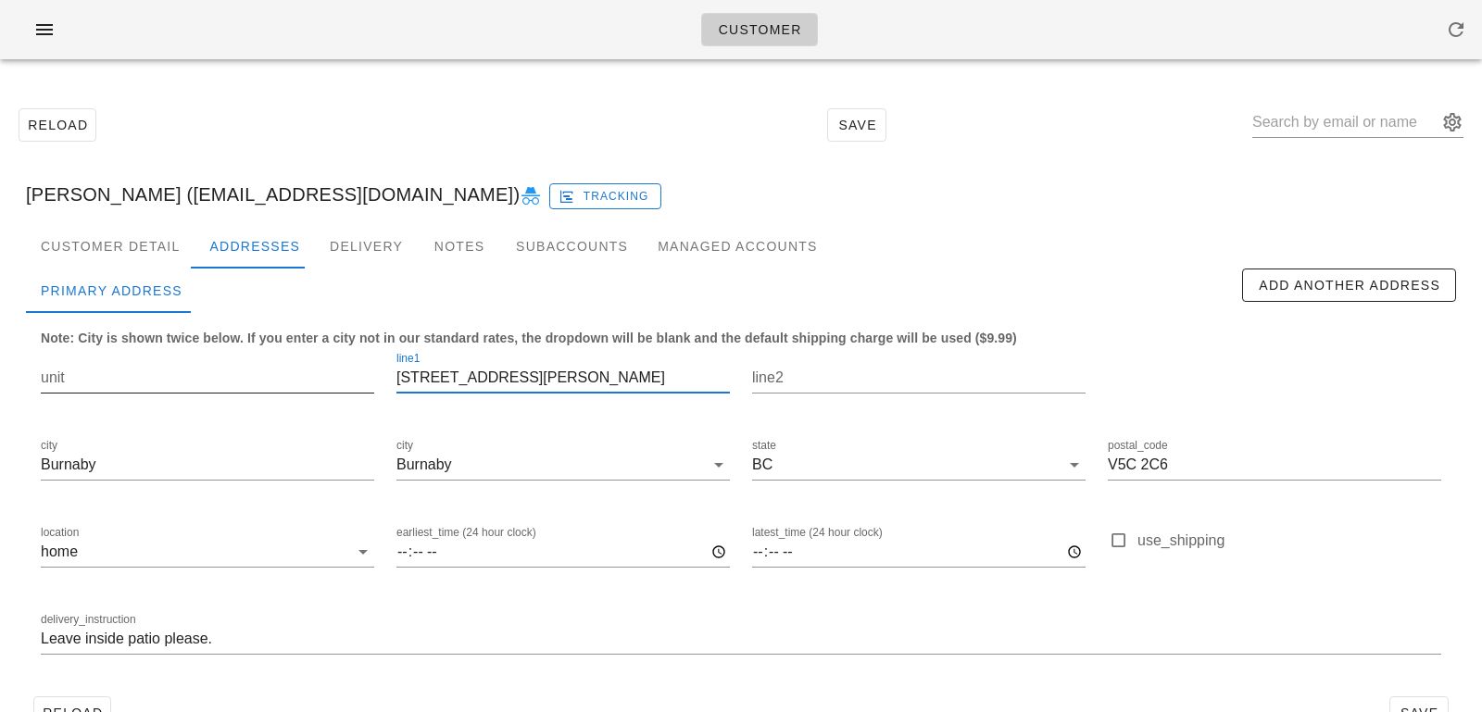
drag, startPoint x: 428, startPoint y: 379, endPoint x: 360, endPoint y: 373, distance: 67.8
click at [360, 373] on div "unit line1 107-3755 Albert St line2 city Burnaby city Burnaby state BC postal_c…" at bounding box center [741, 511] width 1423 height 348
type input "3755 Albert St"
click at [327, 378] on input "unit" at bounding box center [207, 378] width 333 height 30
paste input "107-"
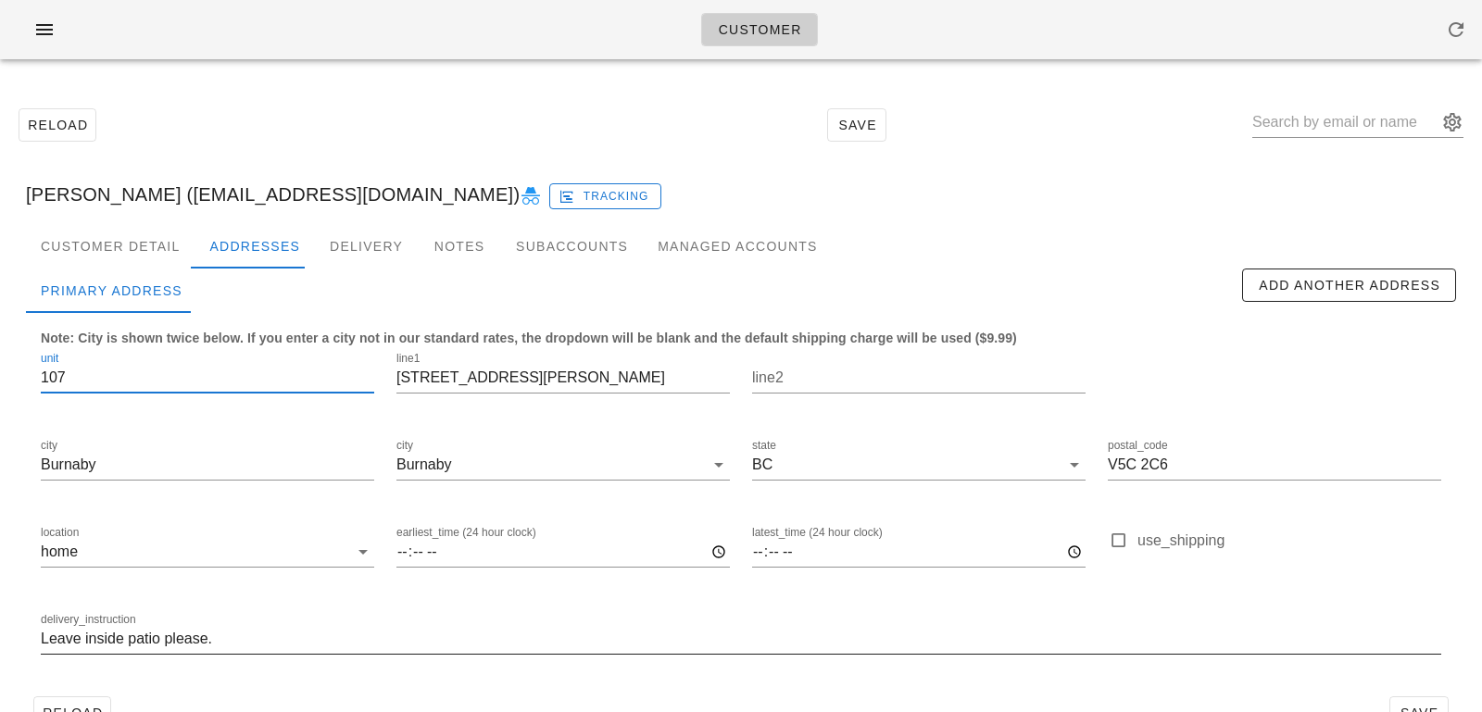
type input "107"
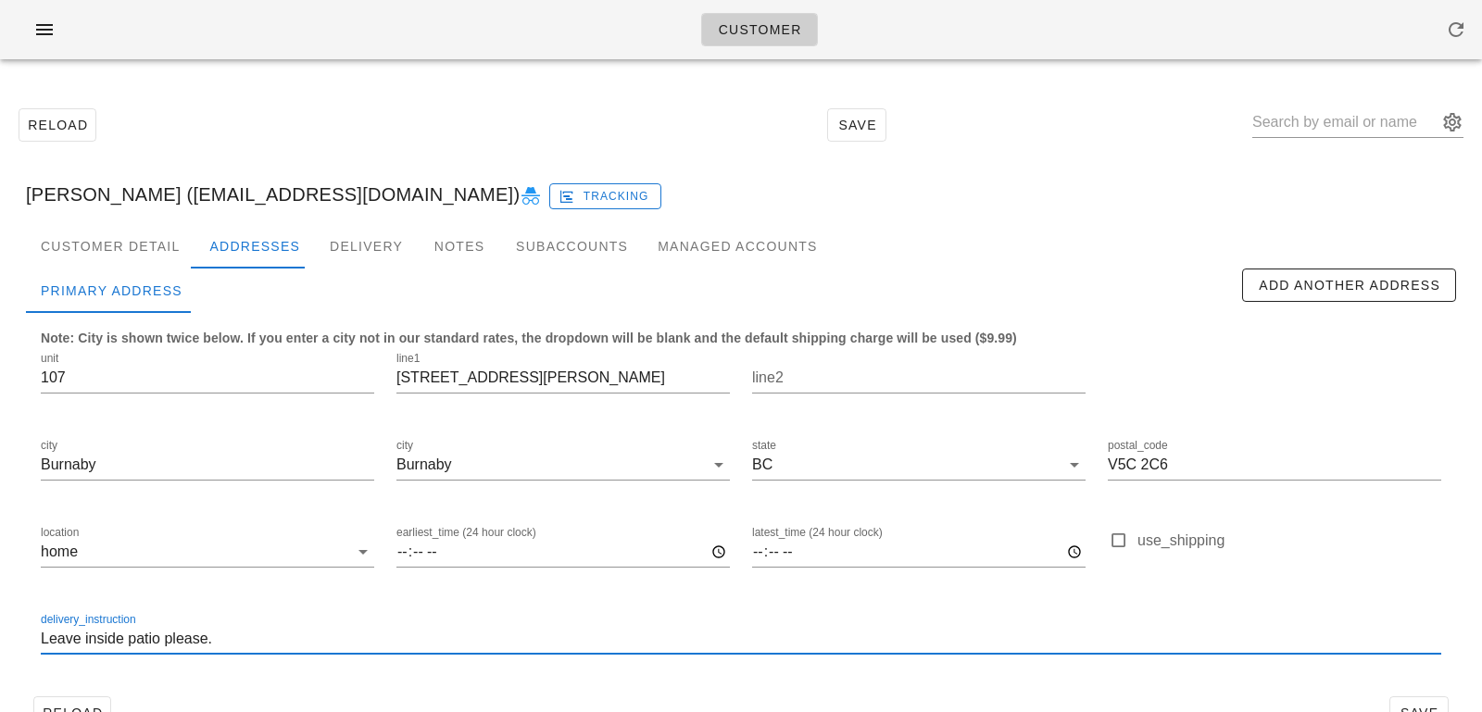
click at [41, 638] on input "Leave inside patio please." at bounding box center [741, 639] width 1400 height 30
type input "Unit 107. Leave inside patio please."
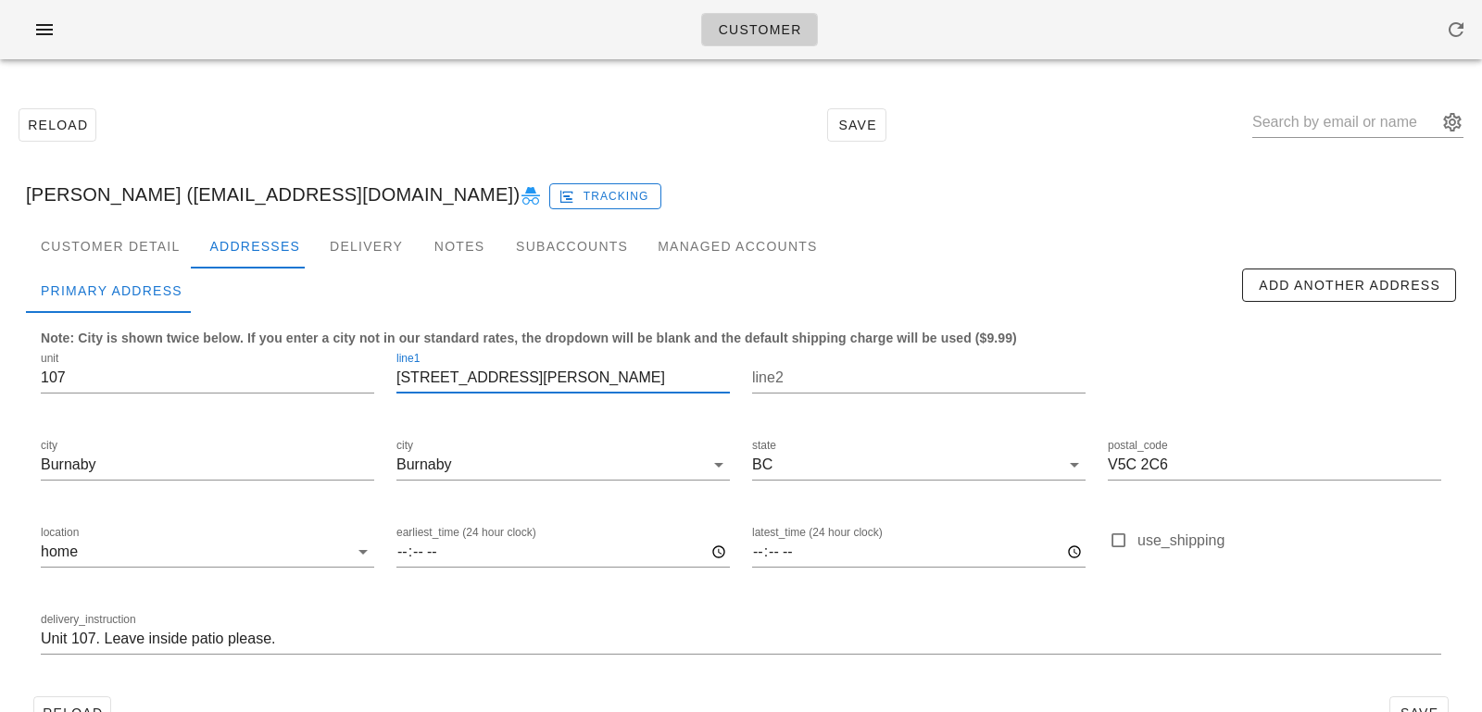
drag, startPoint x: 521, startPoint y: 374, endPoint x: 232, endPoint y: 350, distance: 290.9
click at [232, 350] on div "unit 107 line1 3755 Albert St line2 city Burnaby city Burnaby state BC postal_c…" at bounding box center [741, 511] width 1423 height 348
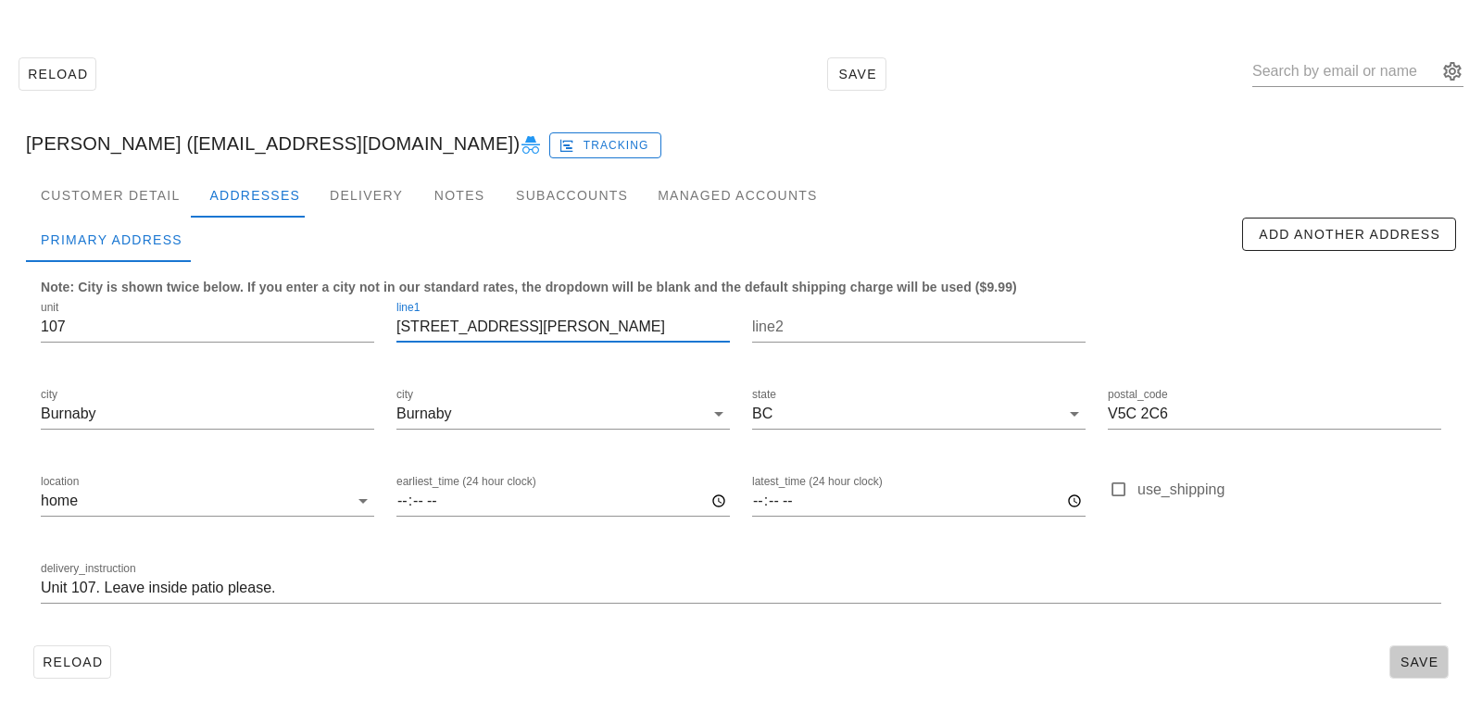
click at [1416, 663] on span "Save" at bounding box center [1419, 662] width 43 height 15
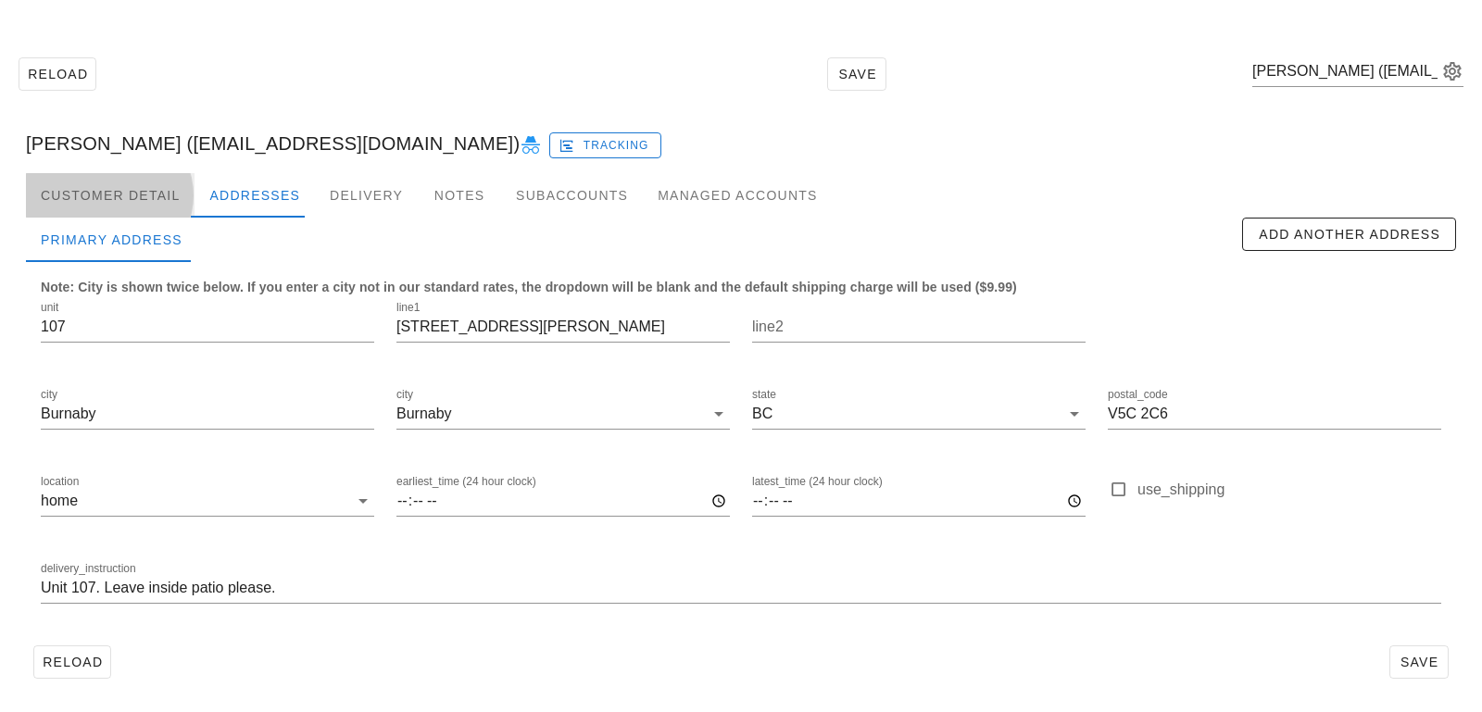
click at [107, 204] on div "Customer Detail" at bounding box center [110, 195] width 169 height 44
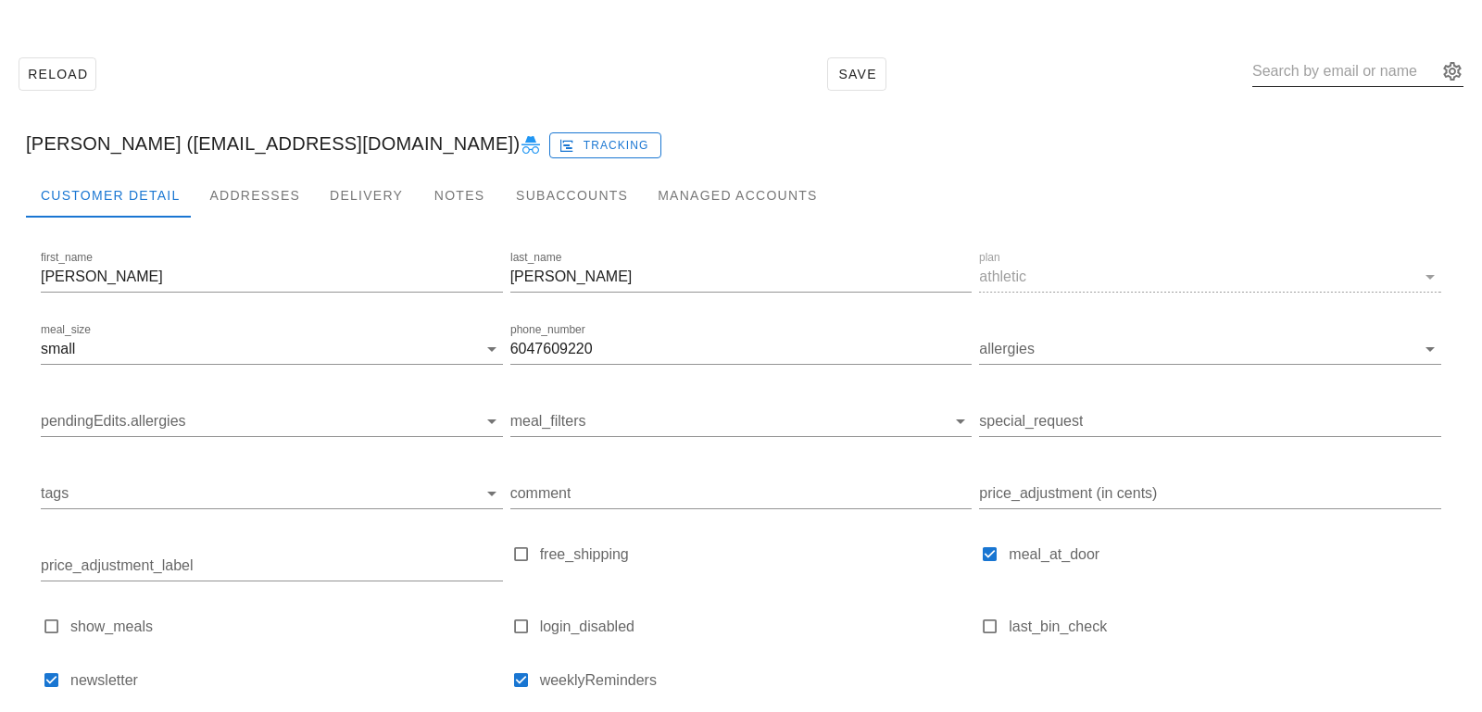
click at [1325, 73] on input "text" at bounding box center [1344, 72] width 185 height 30
paste input "serops@gmail.com"
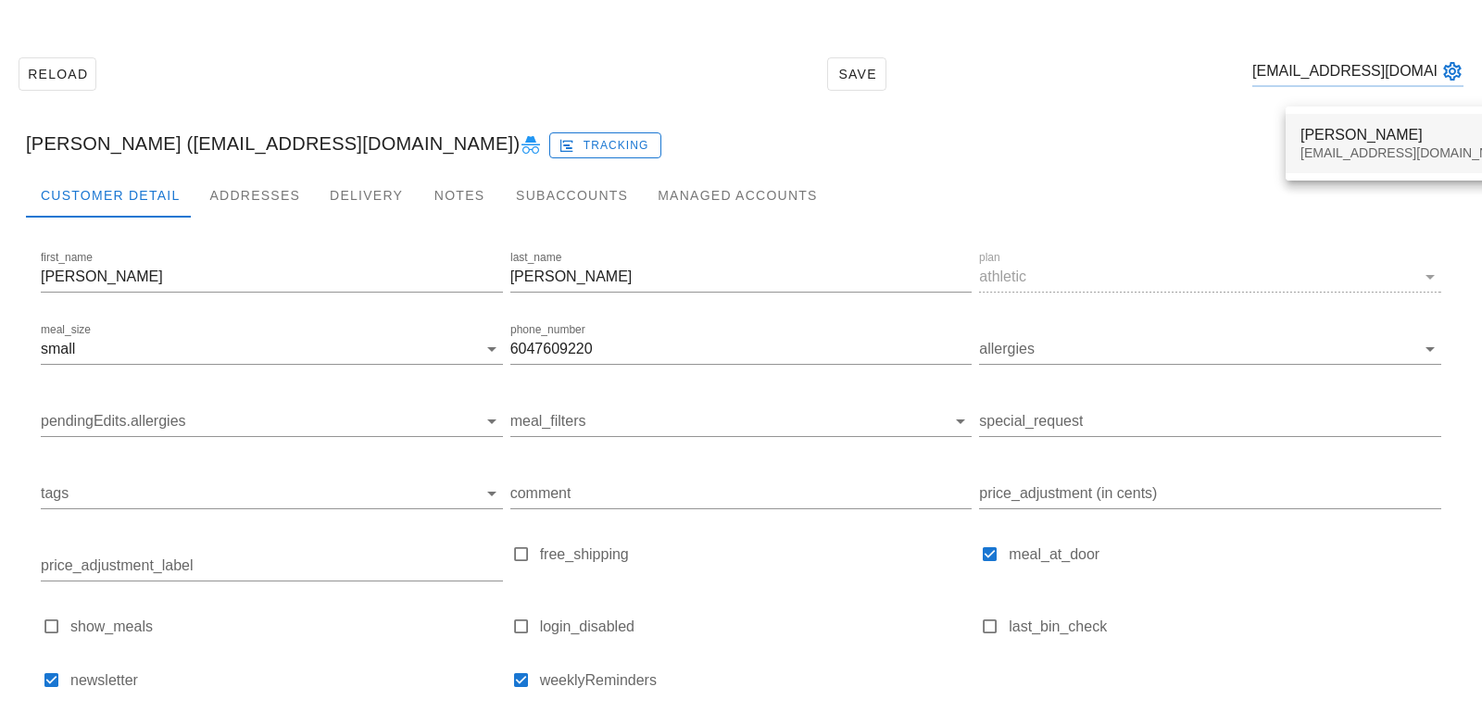
type input "serops@gmail.com"
click at [1309, 125] on div "Serop Saghdejian serops@gmail.com" at bounding box center [1410, 143] width 220 height 57
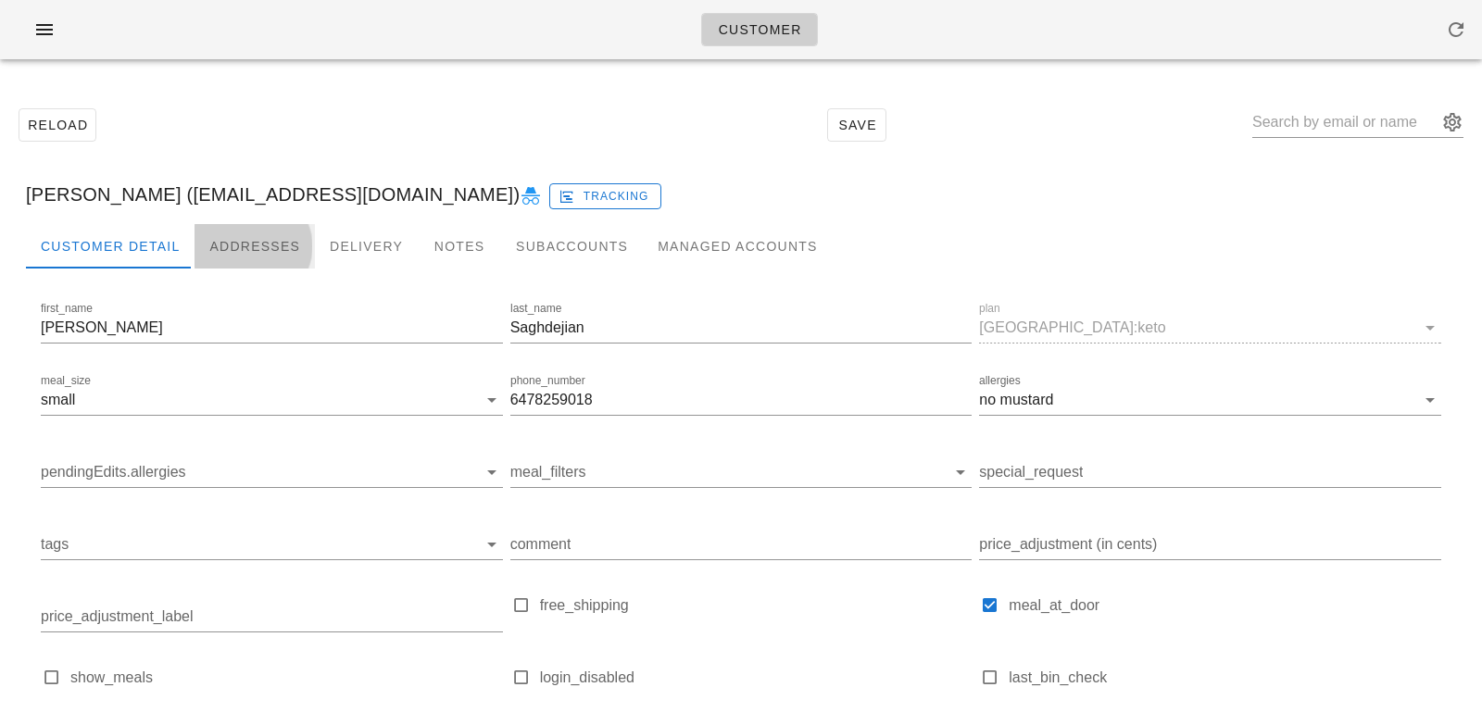
click at [272, 245] on div "Addresses" at bounding box center [255, 246] width 120 height 44
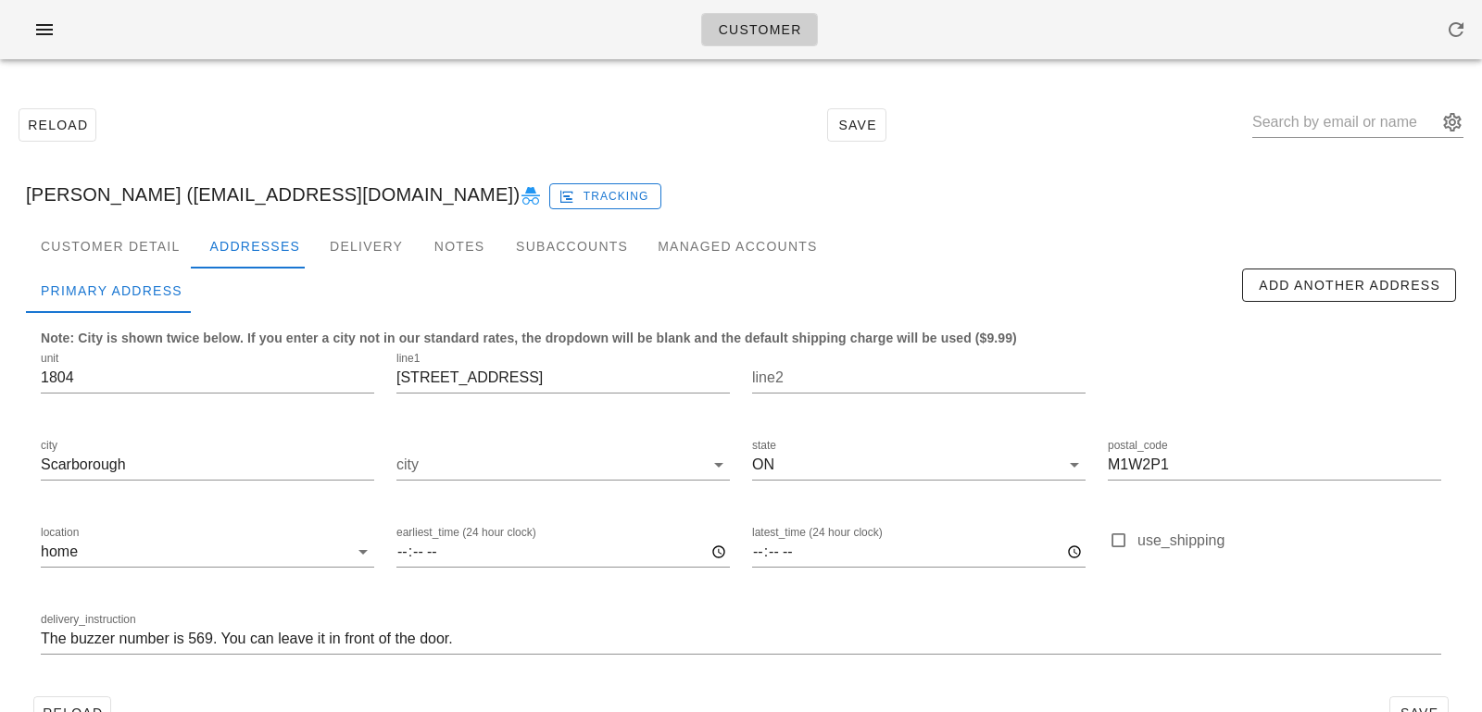
click at [40, 639] on div "delivery_instruction The buzzer number is 569. You can leave it in front of the…" at bounding box center [741, 641] width 1423 height 87
click at [41, 637] on input "The buzzer number is 569. You can leave it in front of the door." at bounding box center [741, 639] width 1400 height 30
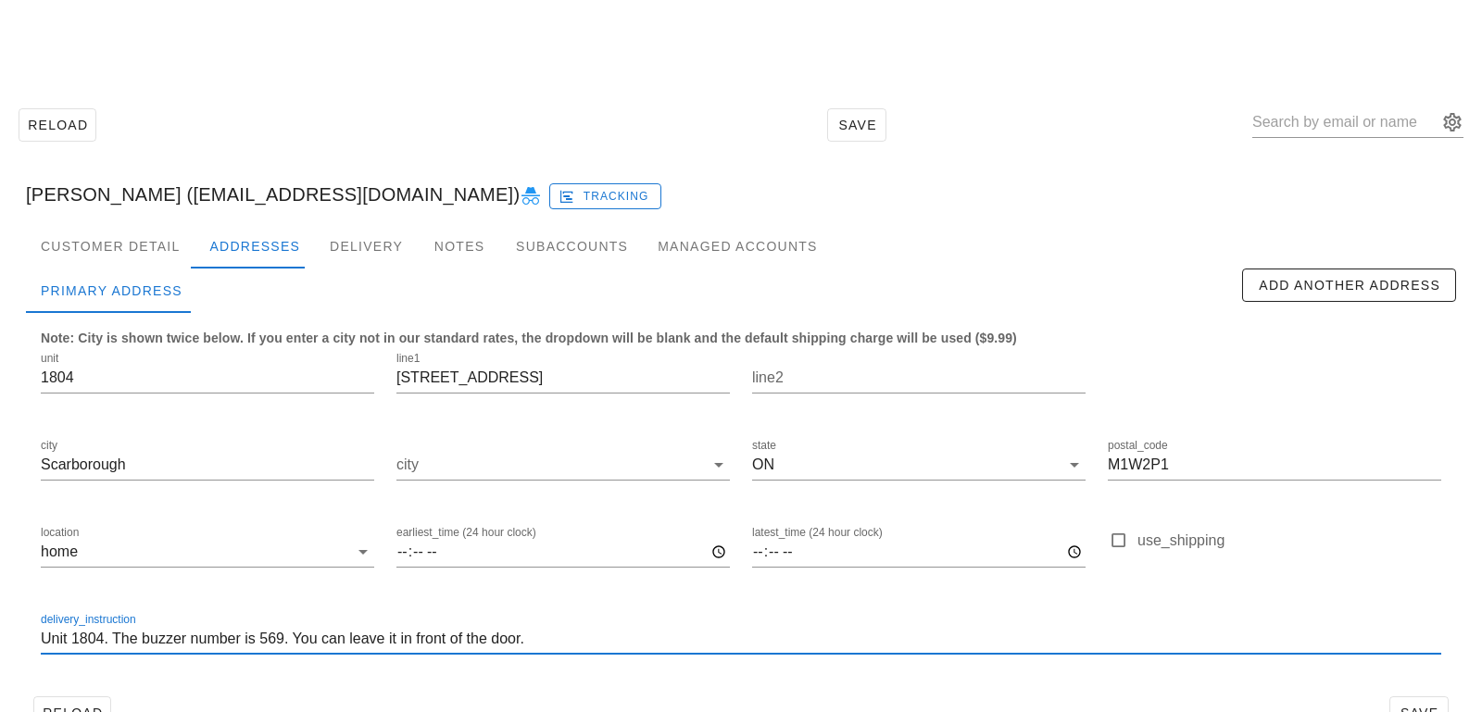
scroll to position [51, 0]
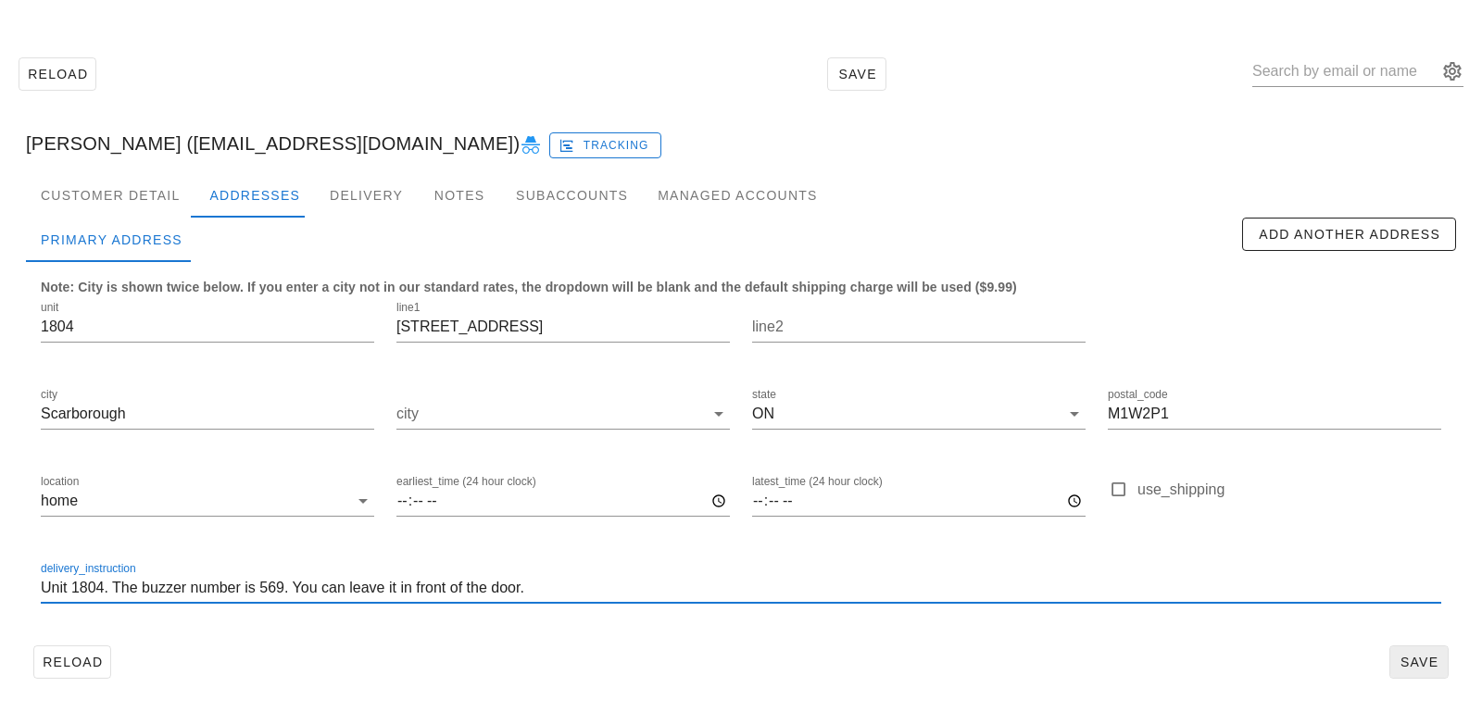
type input "Unit 1804. The buzzer number is 569. You can leave it in front of the door."
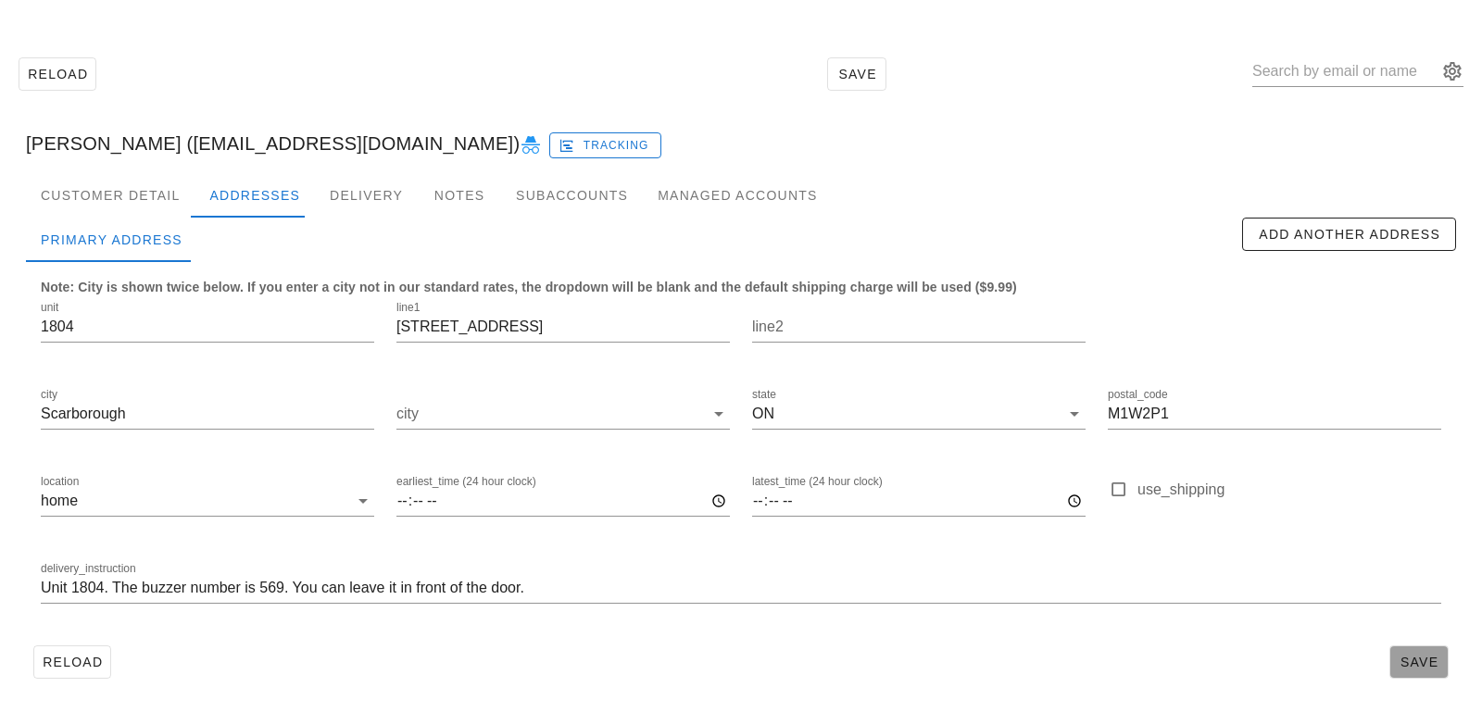
click at [1410, 655] on span "Save" at bounding box center [1419, 662] width 43 height 15
click at [88, 204] on div "Customer Detail" at bounding box center [110, 195] width 169 height 44
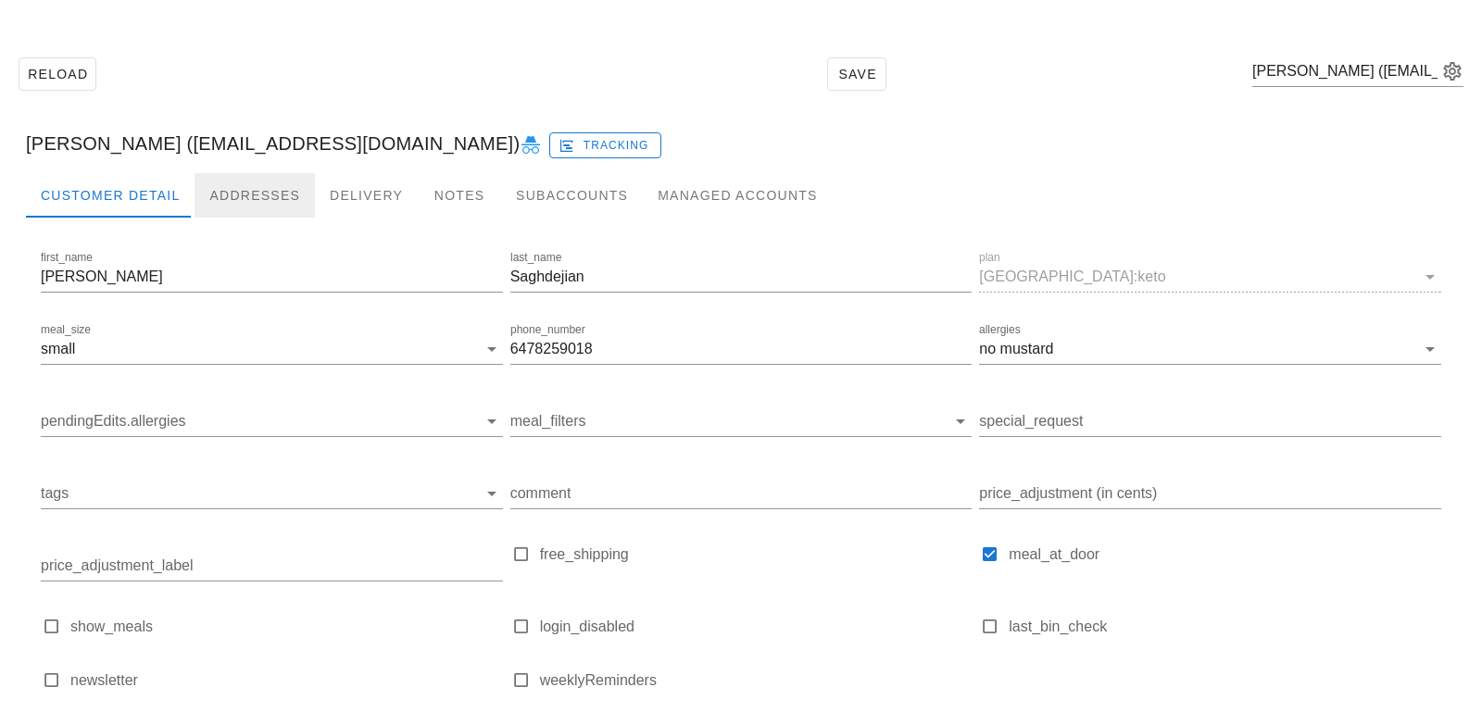
click at [263, 196] on div "Addresses" at bounding box center [255, 195] width 120 height 44
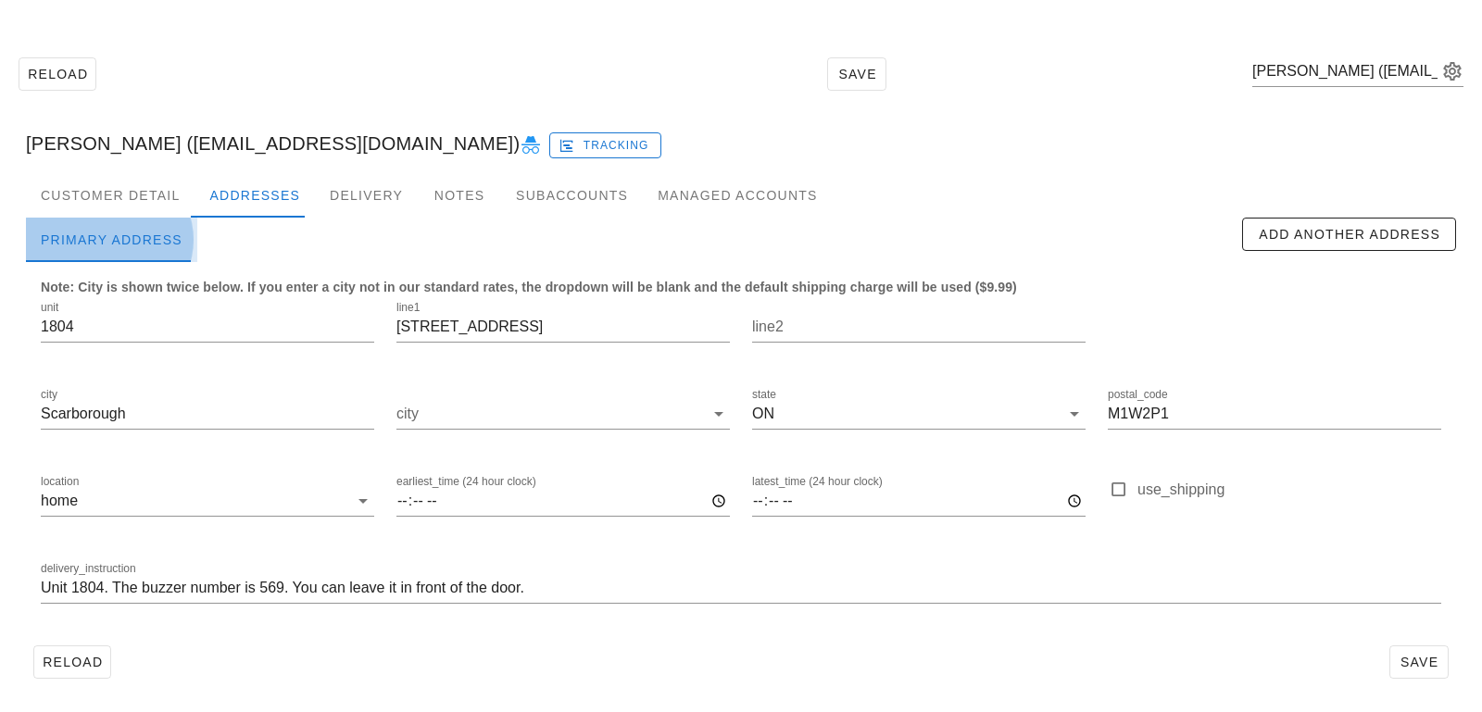
click at [138, 221] on div "Primary Address" at bounding box center [111, 240] width 171 height 44
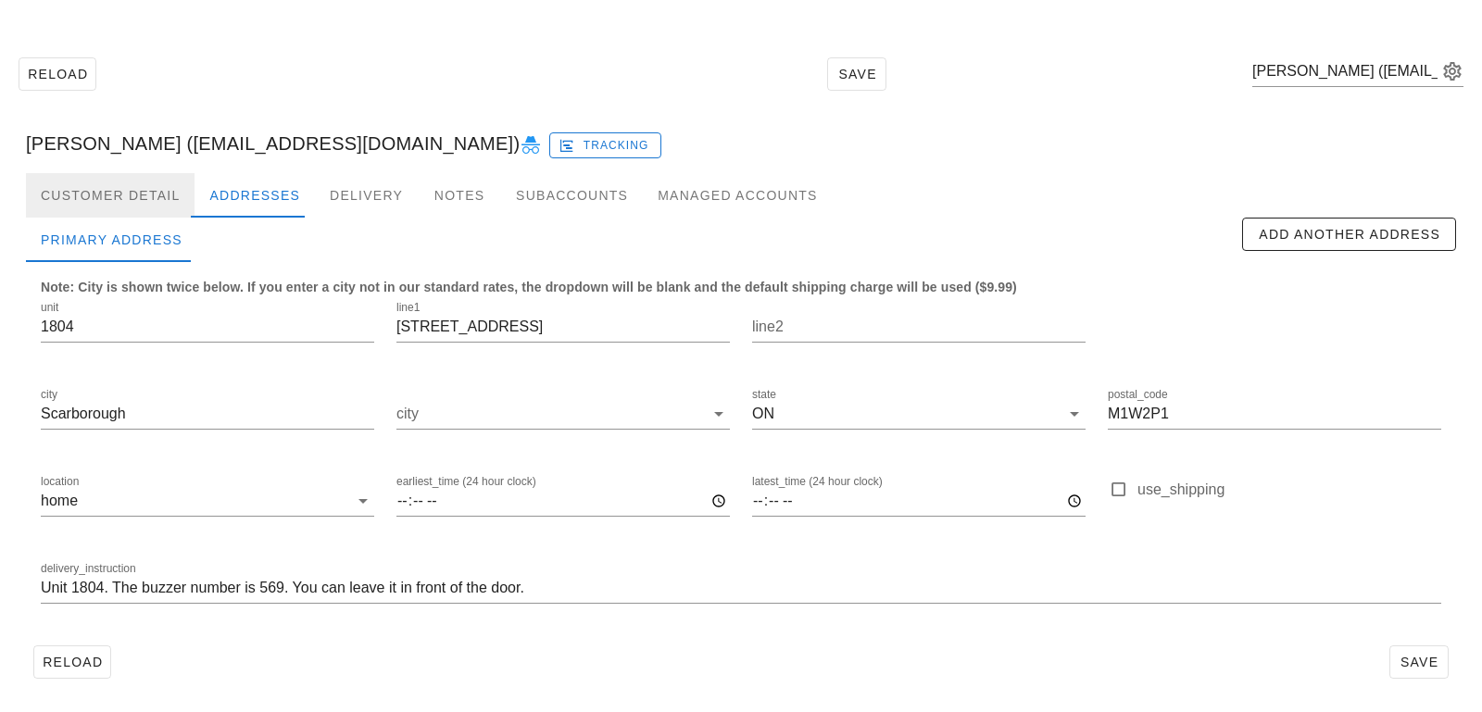
click at [155, 193] on div "Customer Detail" at bounding box center [110, 195] width 169 height 44
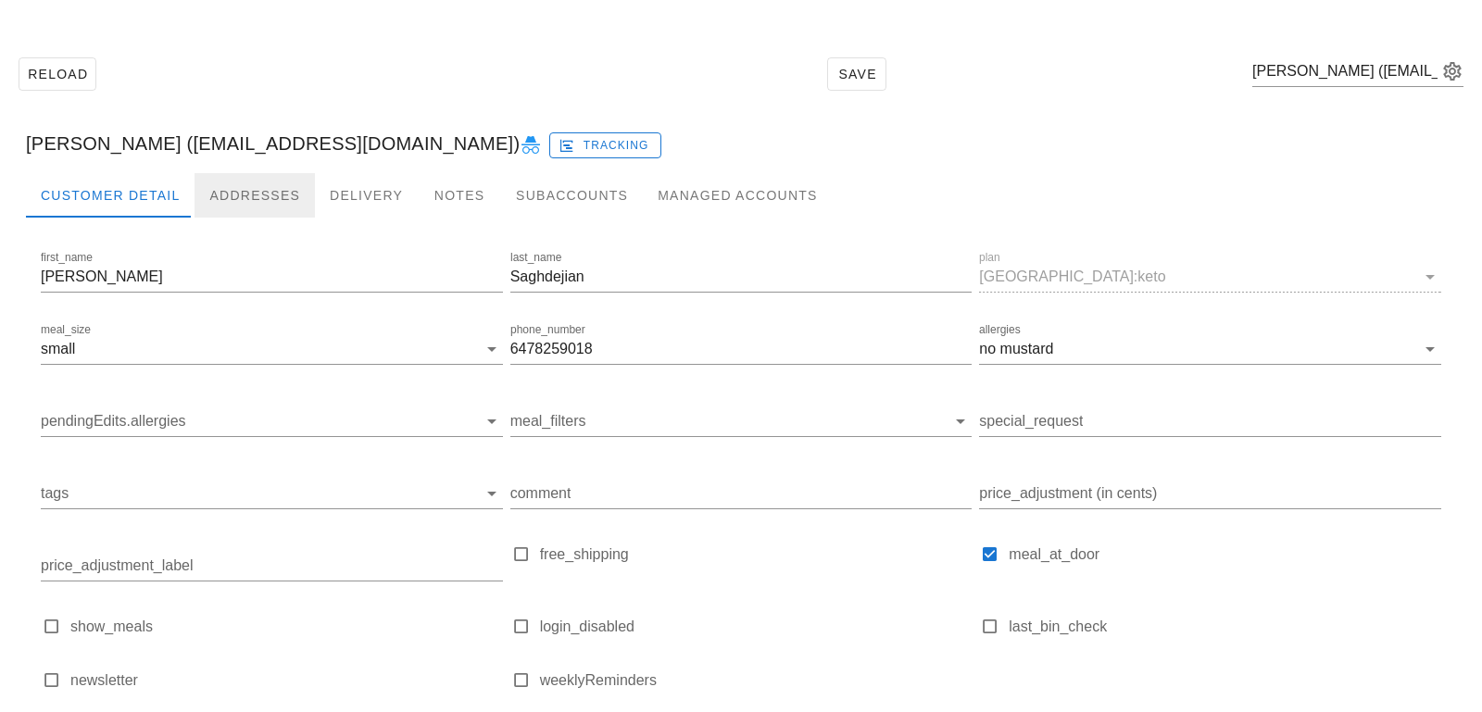
click at [234, 194] on div "Addresses" at bounding box center [255, 195] width 120 height 44
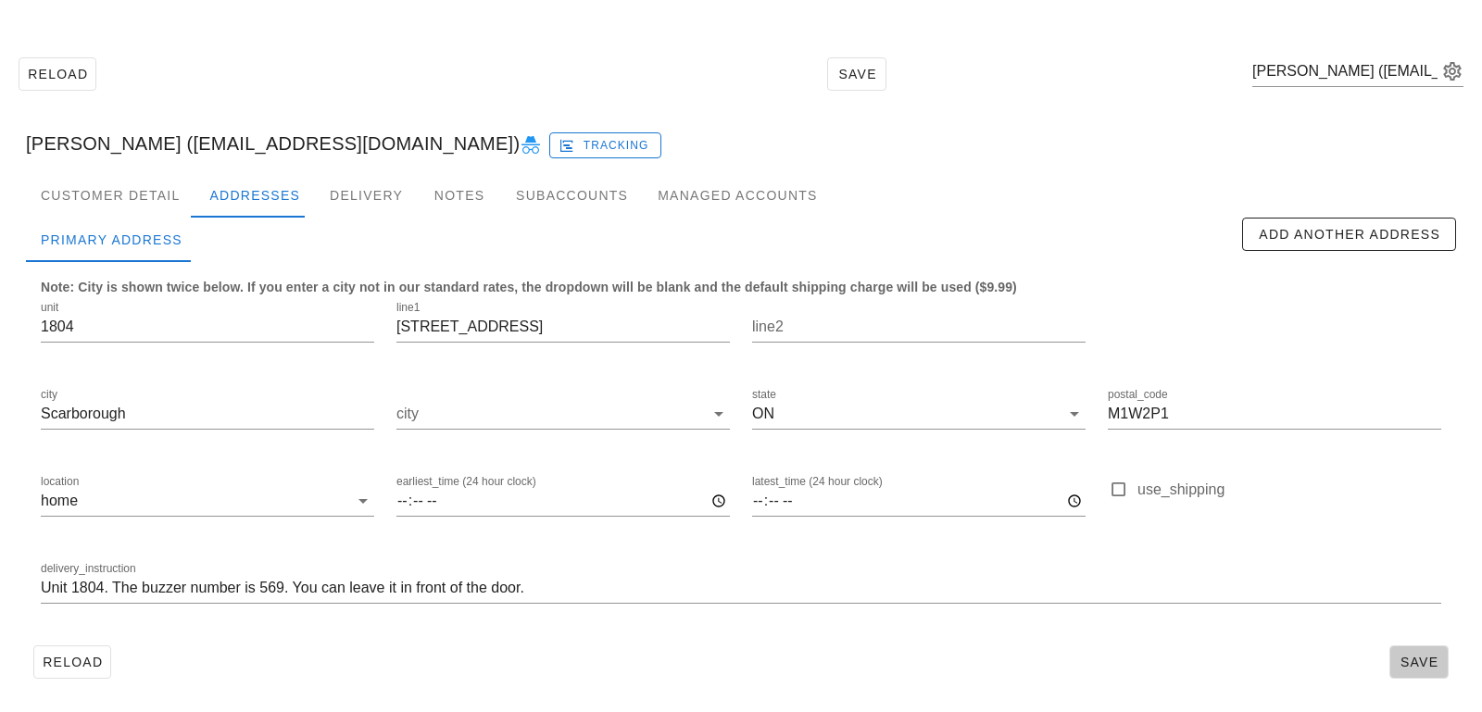
click at [1395, 656] on button "Save" at bounding box center [1418, 662] width 59 height 33
click at [1294, 69] on input "text" at bounding box center [1344, 72] width 185 height 30
paste input "[EMAIL_ADDRESS][PERSON_NAME][DOMAIN_NAME]"
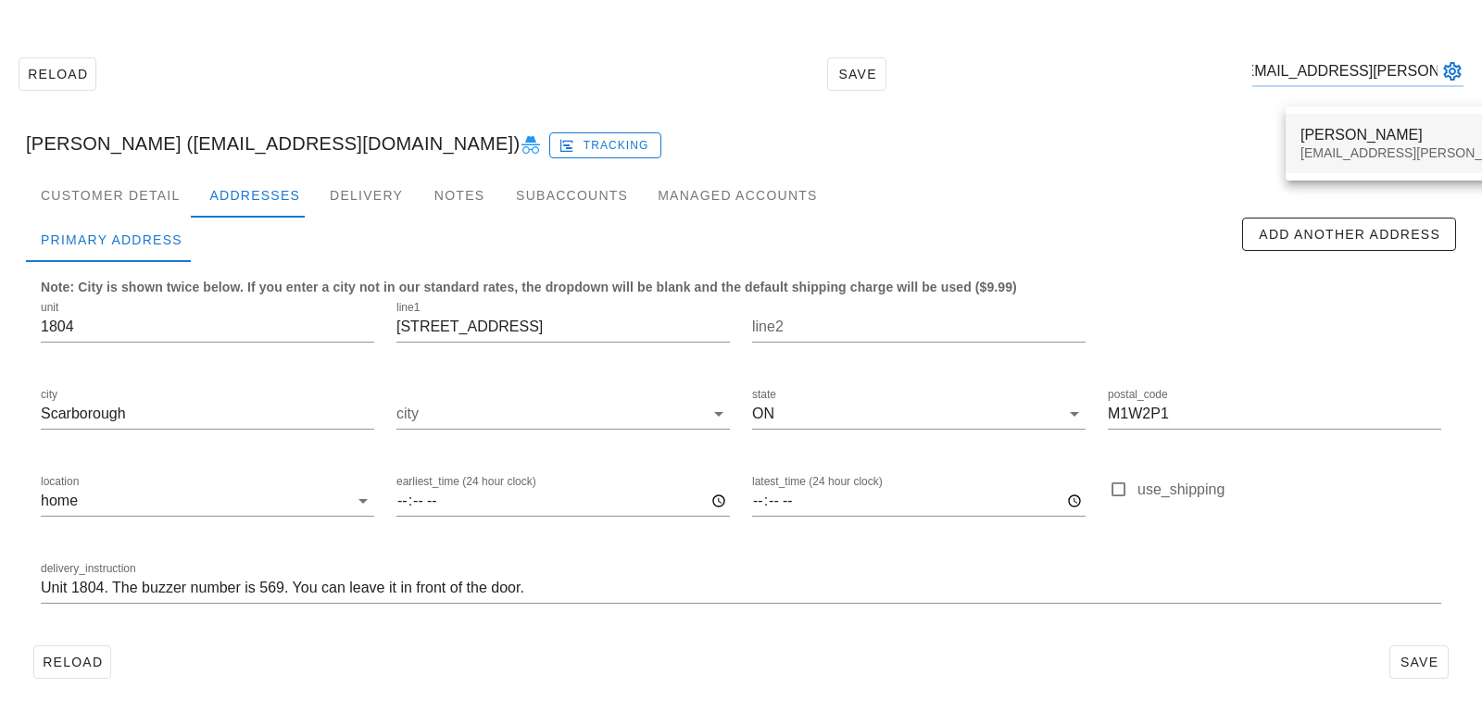
type input "[EMAIL_ADDRESS][PERSON_NAME][DOMAIN_NAME]"
click at [1330, 145] on div "[EMAIL_ADDRESS][PERSON_NAME][DOMAIN_NAME]" at bounding box center [1463, 153] width 326 height 16
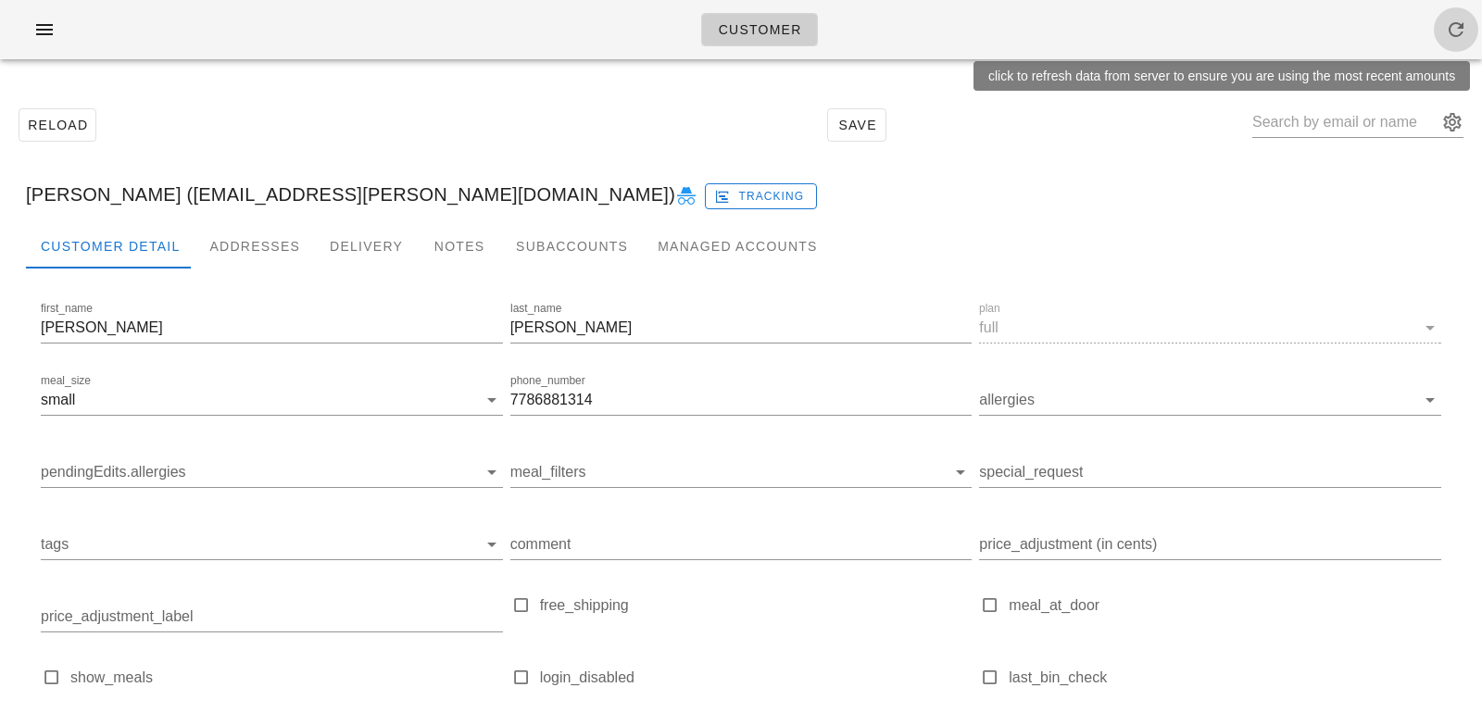
click at [1461, 31] on icon "button" at bounding box center [1456, 30] width 22 height 22
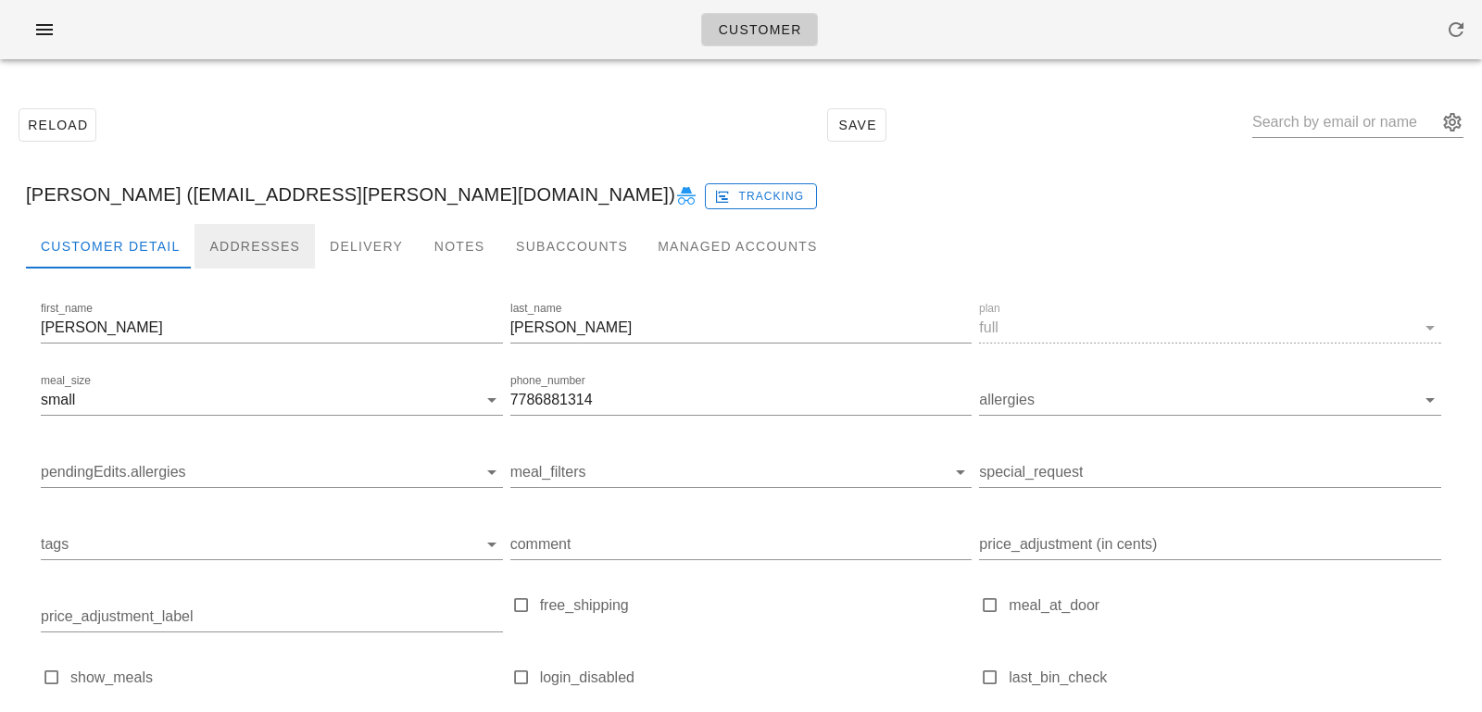
click at [242, 244] on div "Addresses" at bounding box center [255, 246] width 120 height 44
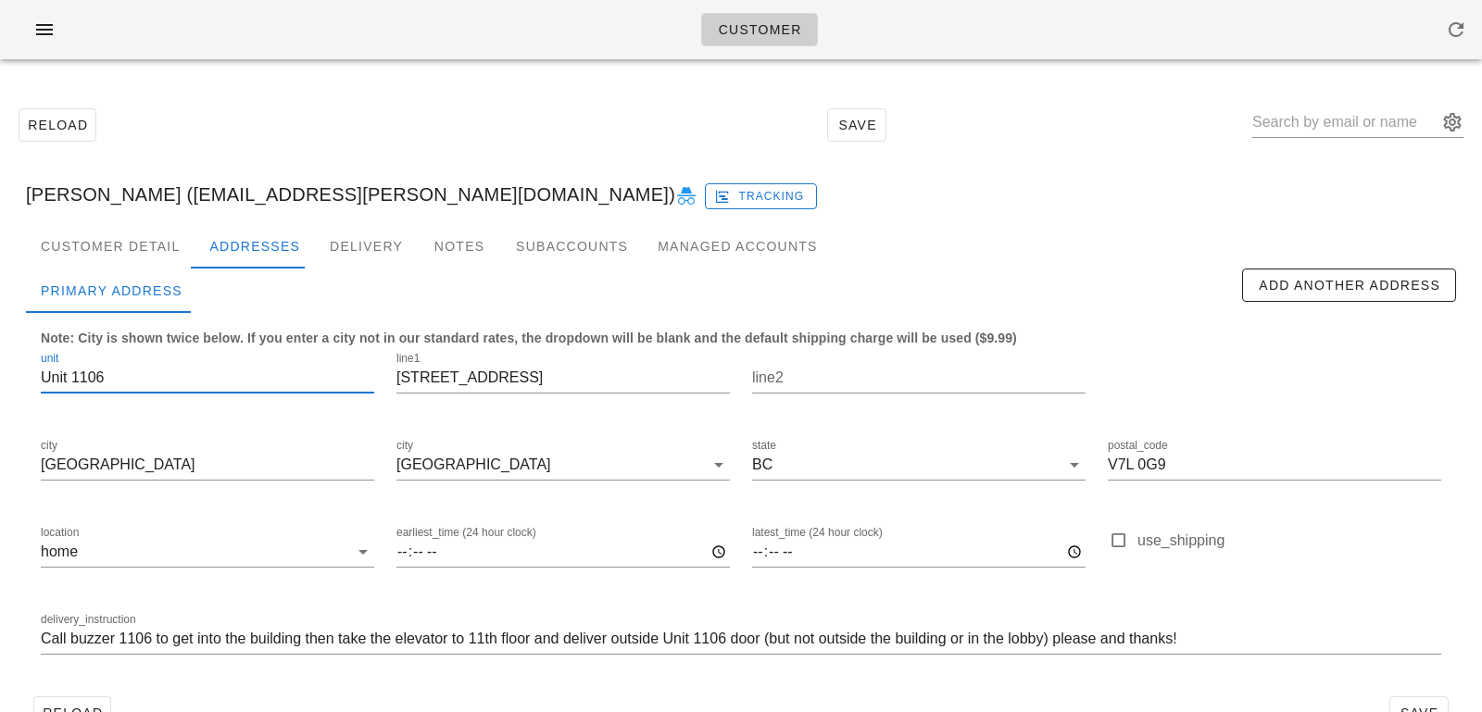
scroll to position [1, 0]
drag, startPoint x: 73, startPoint y: 380, endPoint x: 13, endPoint y: 379, distance: 60.2
click at [13, 379] on div "Customer Detail Addresses Delivery Notes Subaccounts Managed Accounts Primary A…" at bounding box center [741, 488] width 1460 height 528
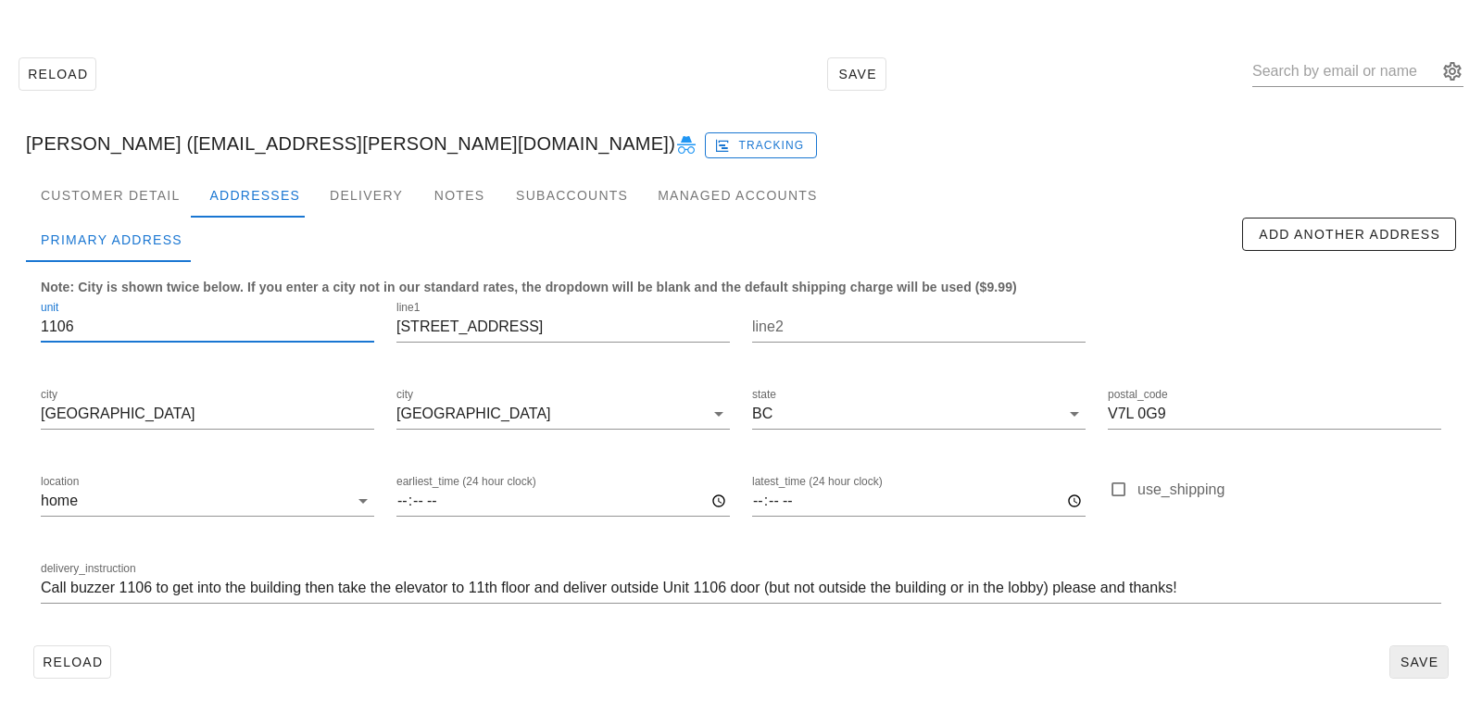
type input "1106"
click at [1411, 660] on span "Save" at bounding box center [1419, 662] width 43 height 15
click at [1334, 69] on input "text" at bounding box center [1344, 72] width 185 height 30
paste input "the.gmacs2131@shaw.ca"
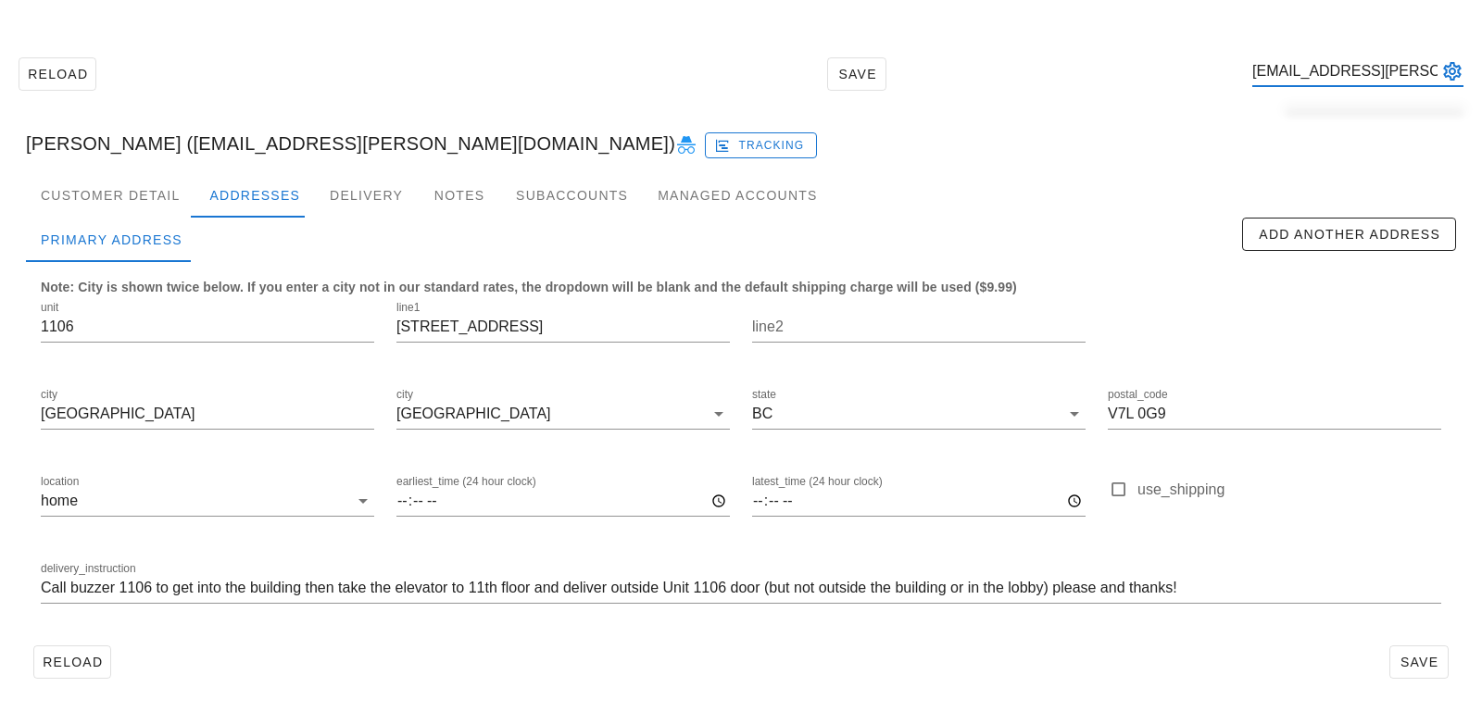
scroll to position [0, 12]
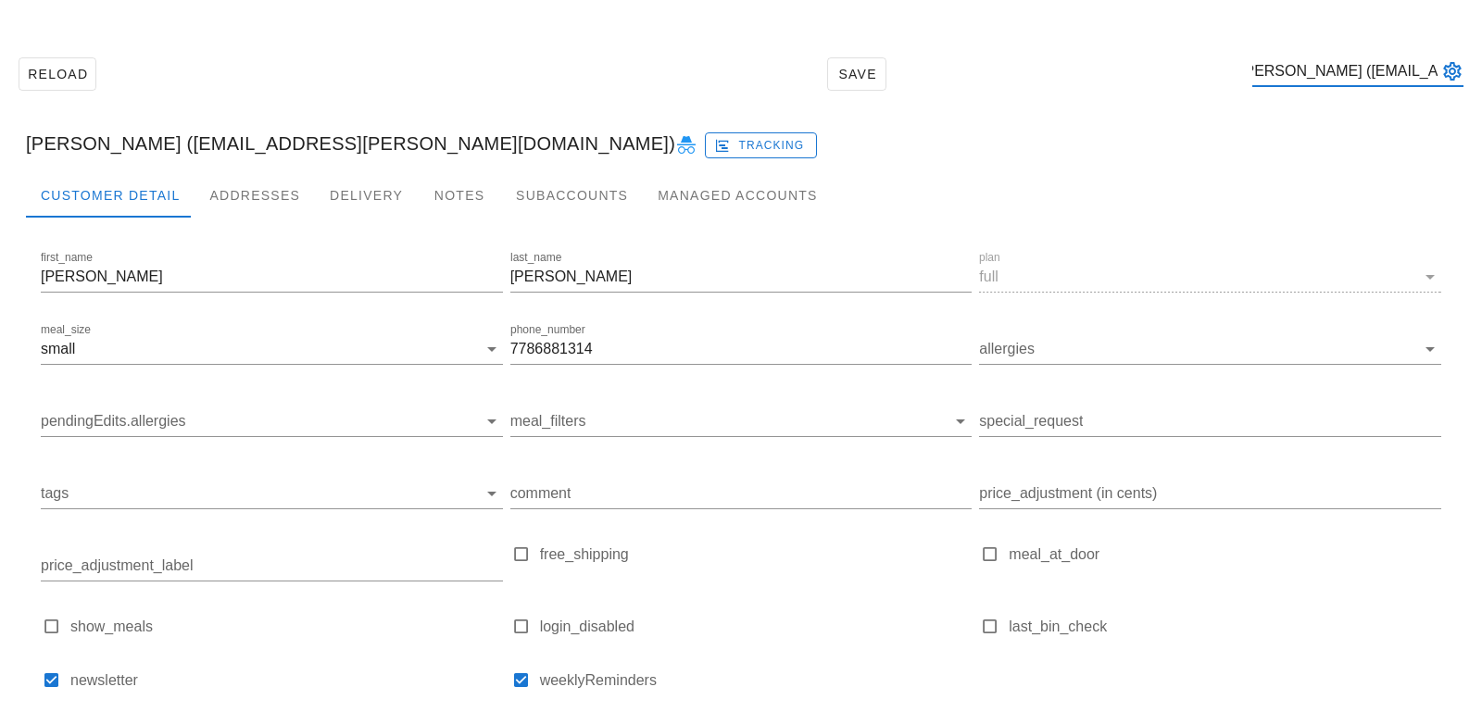
type input "Rachelle Gregorio (the.gmacs2131@shaw.ca)"
click at [238, 186] on div "Addresses" at bounding box center [255, 195] width 120 height 44
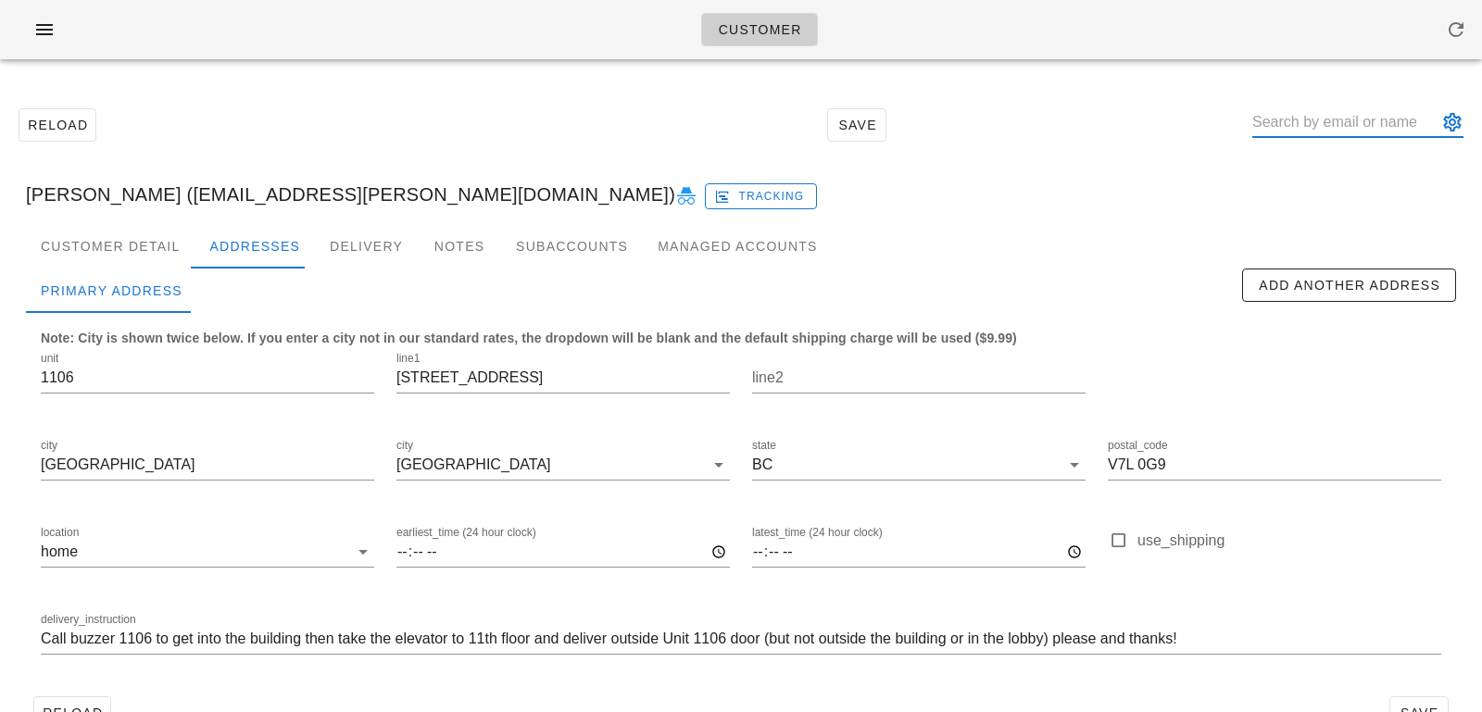
click at [1327, 125] on input "text" at bounding box center [1344, 122] width 185 height 30
paste input "[EMAIL_ADDRESS][PERSON_NAME][DOMAIN_NAME]"
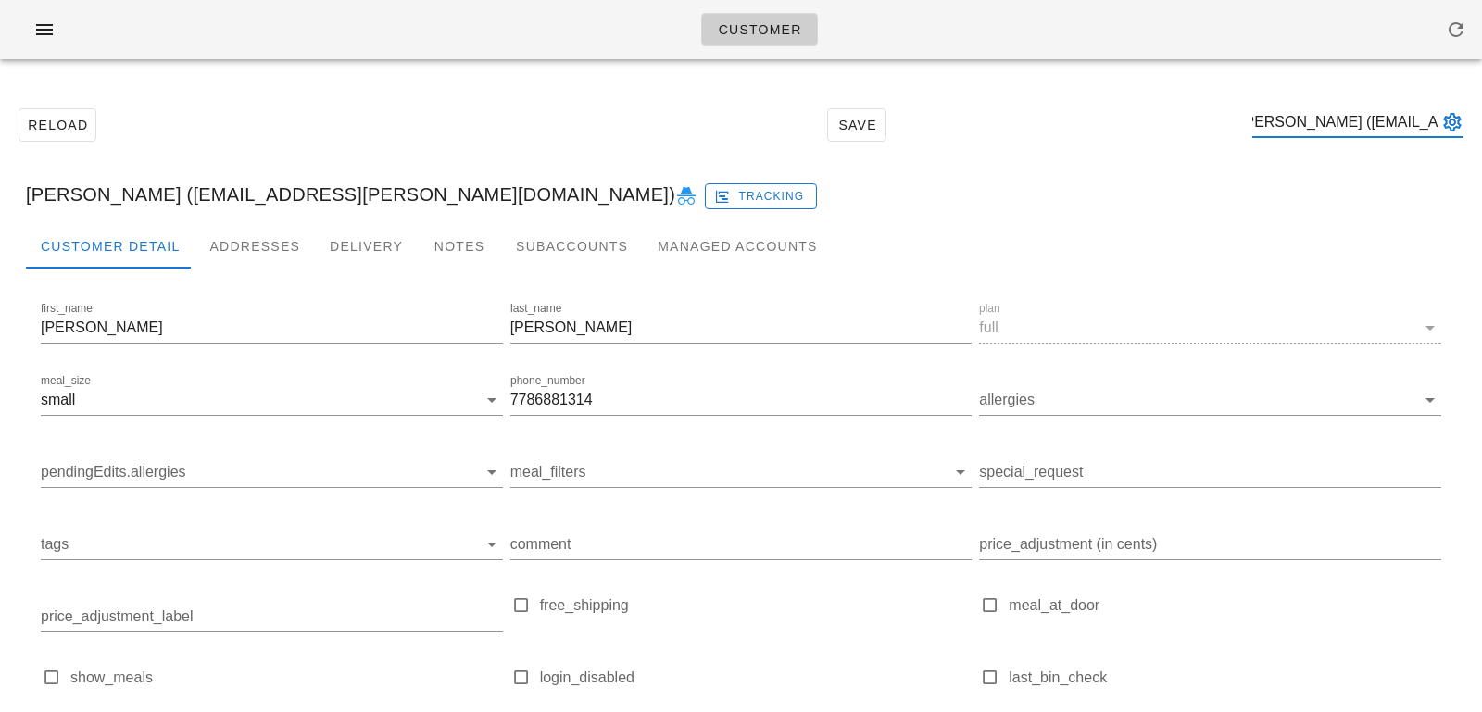
type input "[PERSON_NAME] ([EMAIL_ADDRESS][PERSON_NAME][DOMAIN_NAME])"
click at [257, 239] on div "Addresses" at bounding box center [255, 246] width 120 height 44
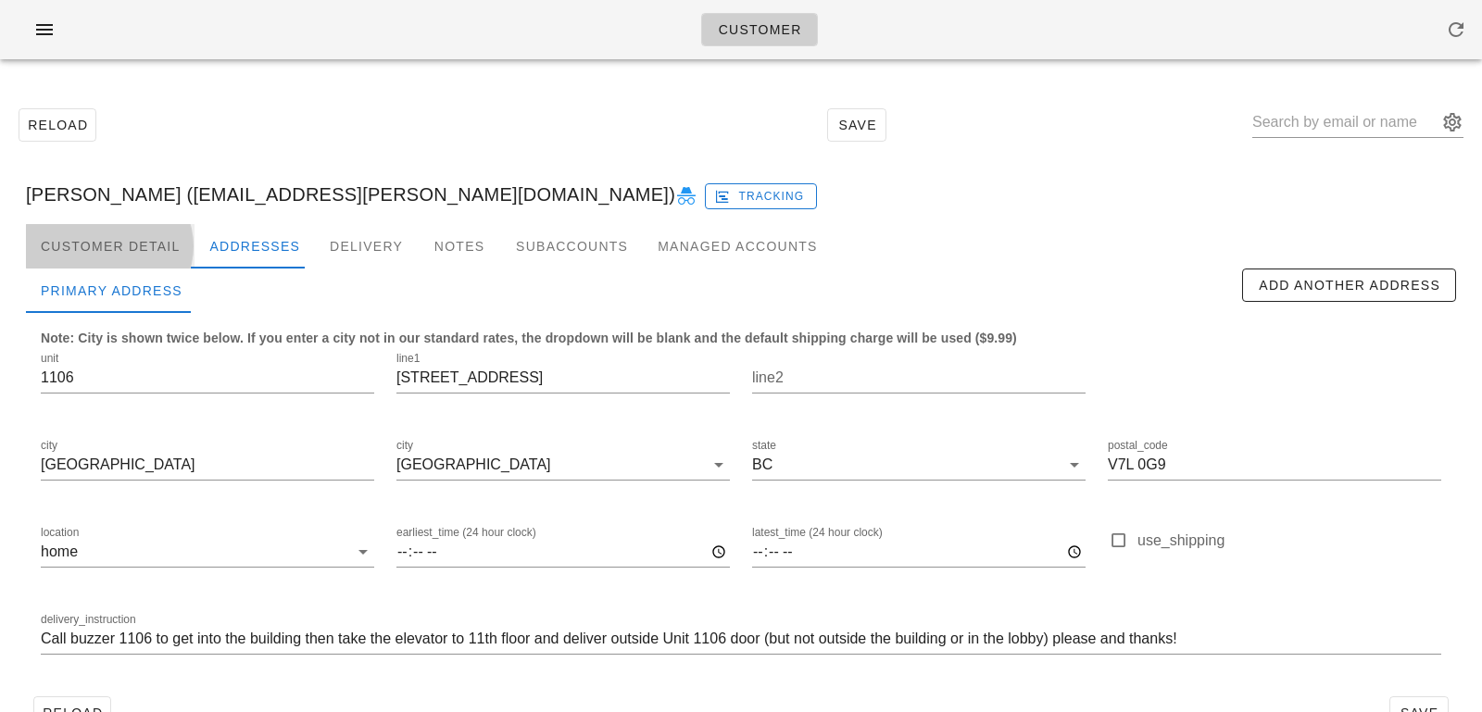
click at [162, 243] on div "Customer Detail" at bounding box center [110, 246] width 169 height 44
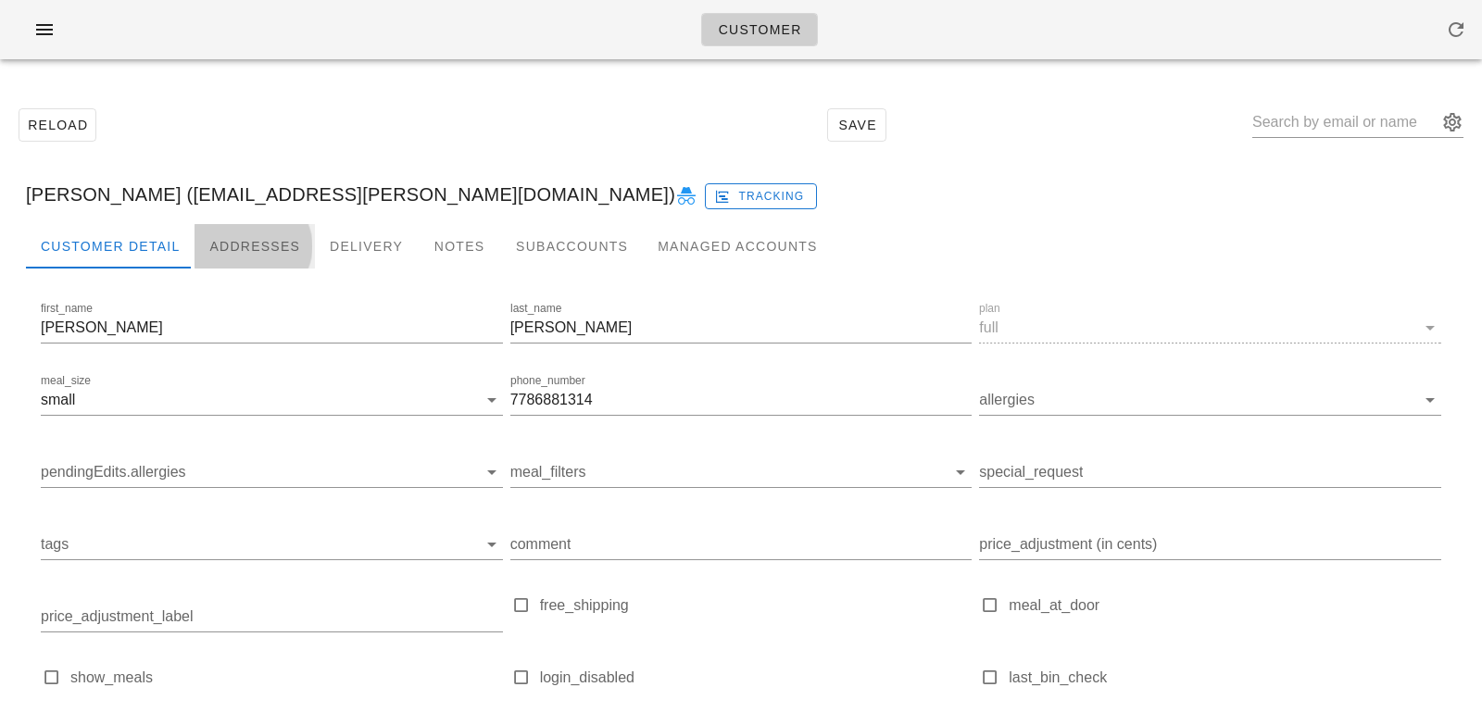
click at [245, 250] on div "Addresses" at bounding box center [255, 246] width 120 height 44
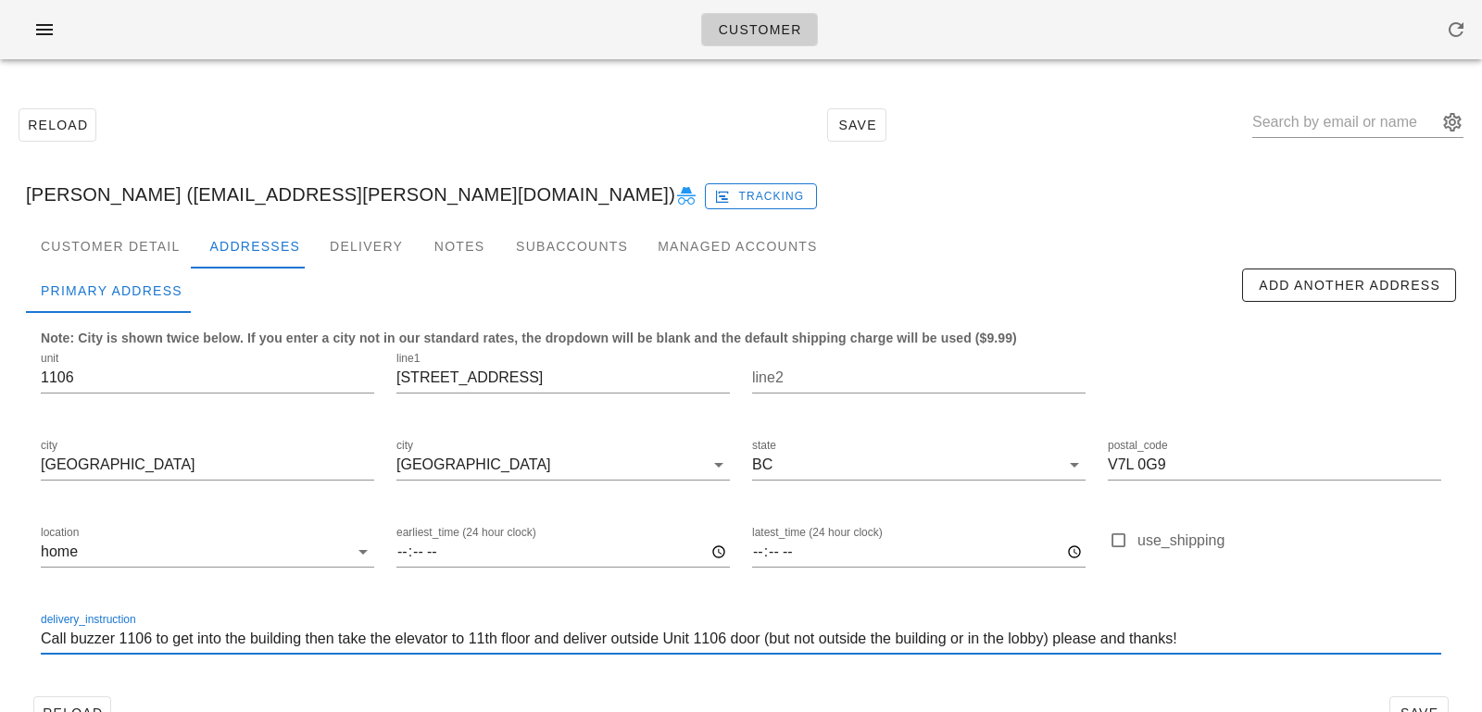
drag, startPoint x: 338, startPoint y: 636, endPoint x: 306, endPoint y: 630, distance: 33.1
click at [307, 631] on input "Call buzzer 1106 to get into the building then take the elevator to 11th floor …" at bounding box center [741, 639] width 1400 height 30
drag, startPoint x: 367, startPoint y: 634, endPoint x: 343, endPoint y: 634, distance: 24.1
click at [343, 634] on input "Call buzzer 1106 to get into the building, take the elevator to 11th floor and …" at bounding box center [741, 639] width 1400 height 30
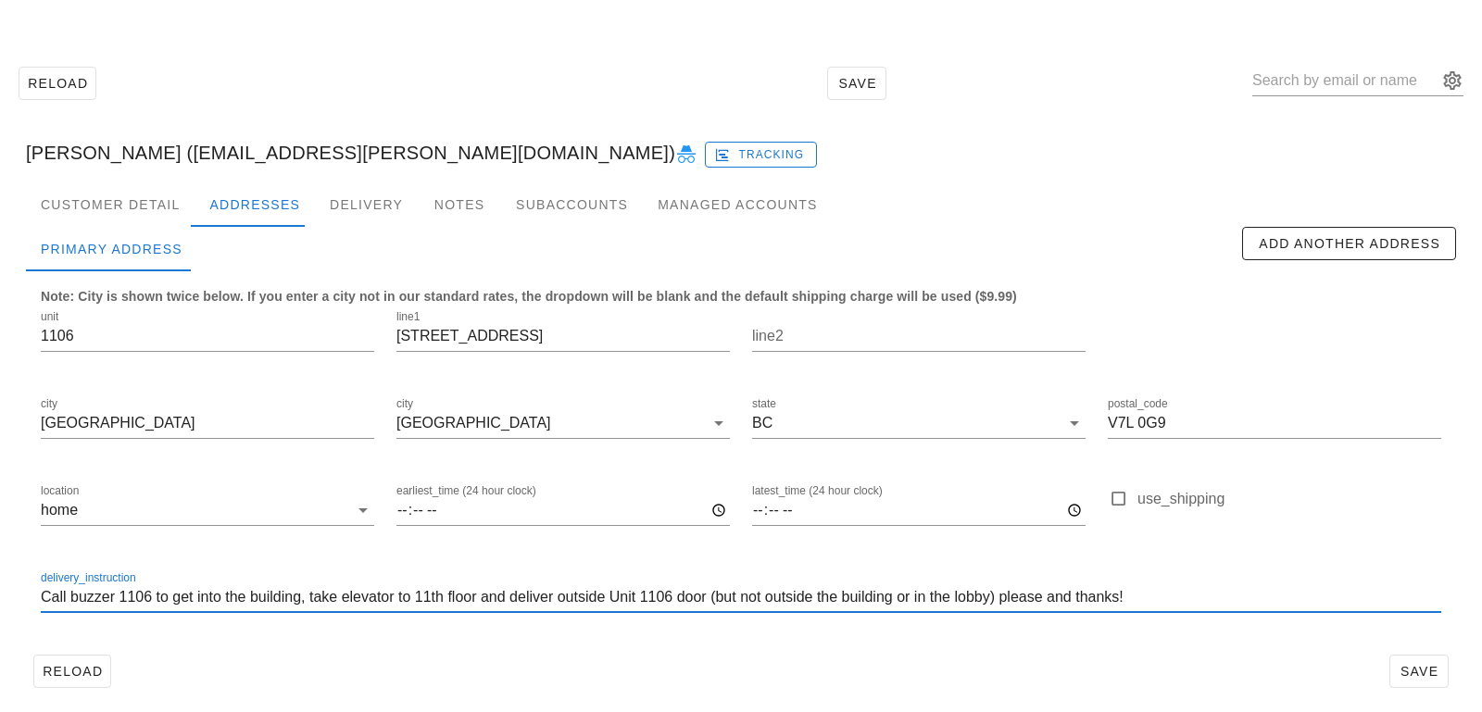
scroll to position [51, 0]
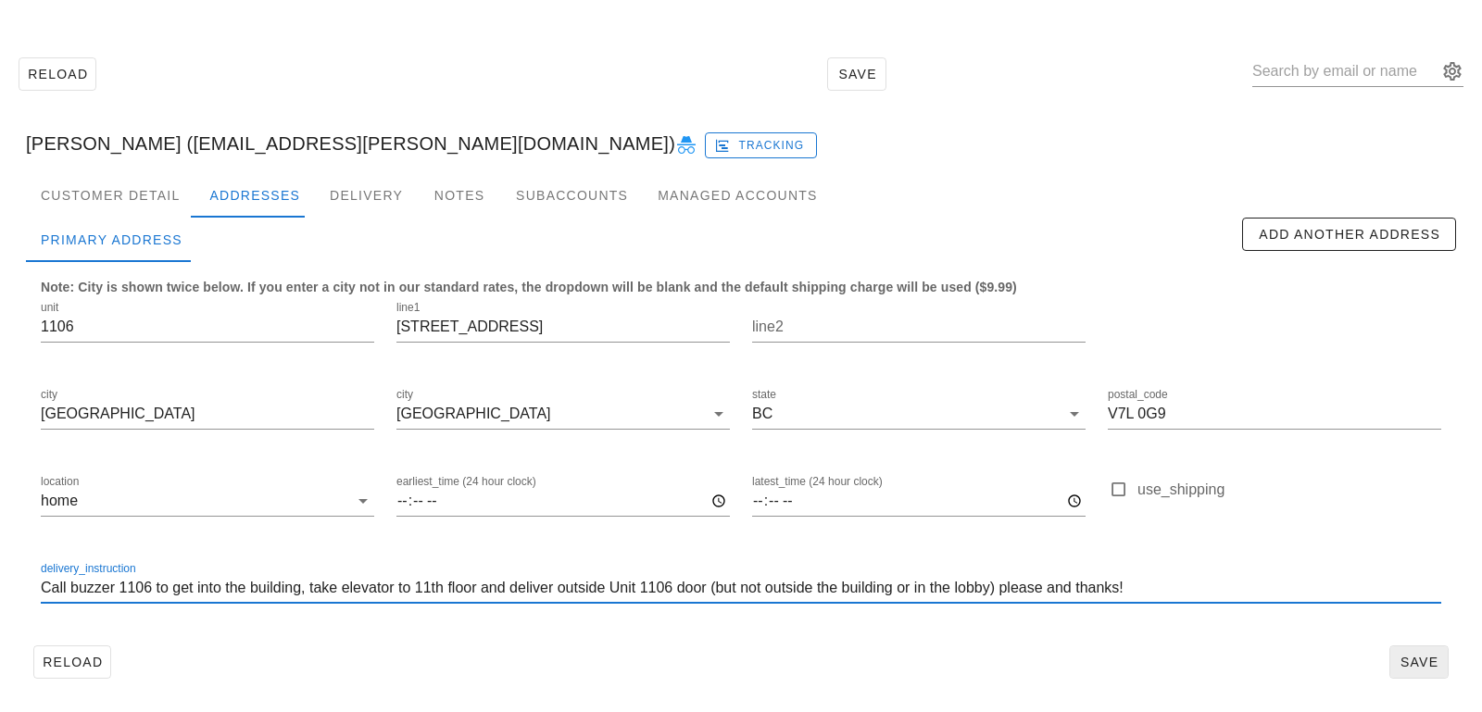
type input "Call buzzer 1106 to get into the building, take elevator to 11th floor and deli…"
click at [1415, 664] on span "Save" at bounding box center [1419, 662] width 43 height 15
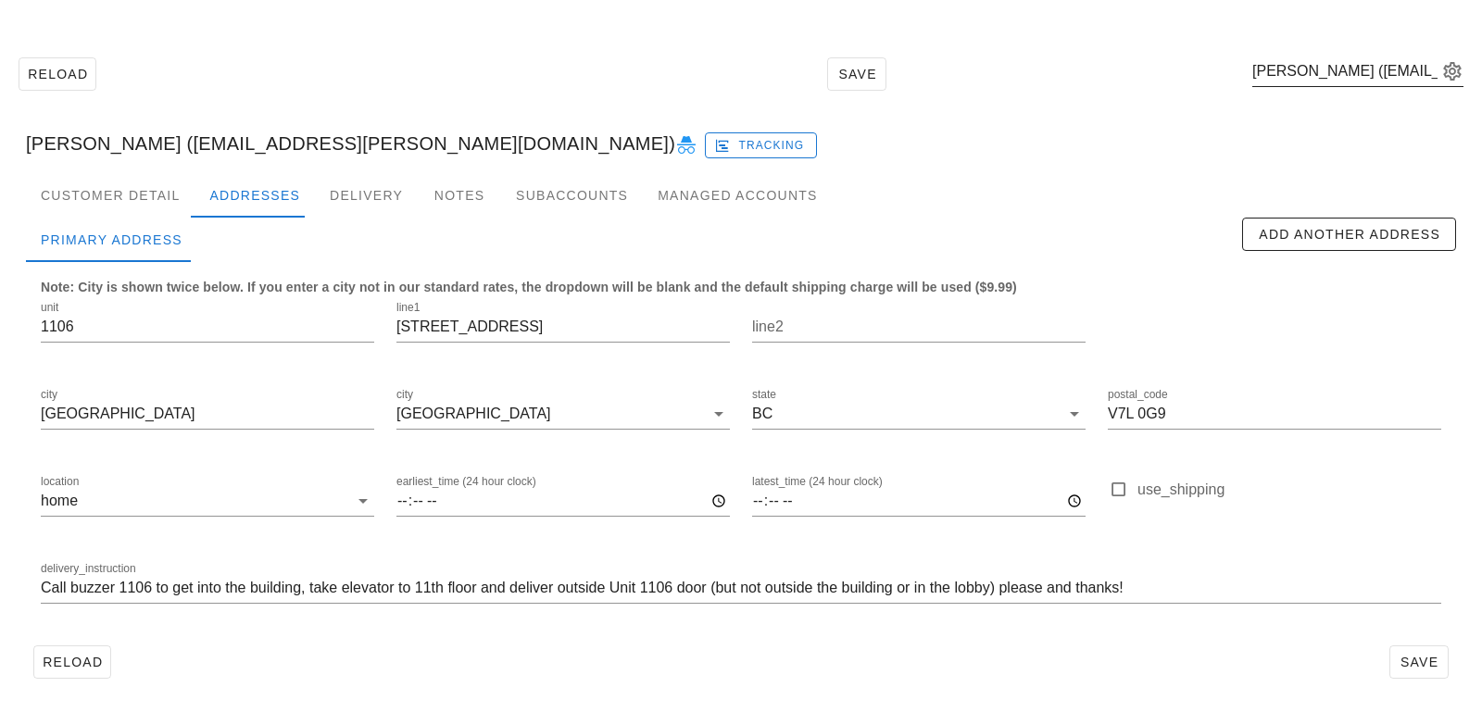
click at [1324, 54] on div "Rachelle Gregorio (the.gmacs2131@shaw.ca)" at bounding box center [1357, 75] width 211 height 61
click at [1324, 70] on input "text" at bounding box center [1344, 72] width 185 height 30
paste input "ryancain06@gmail.com"
type input "ryancain06@gmail.com"
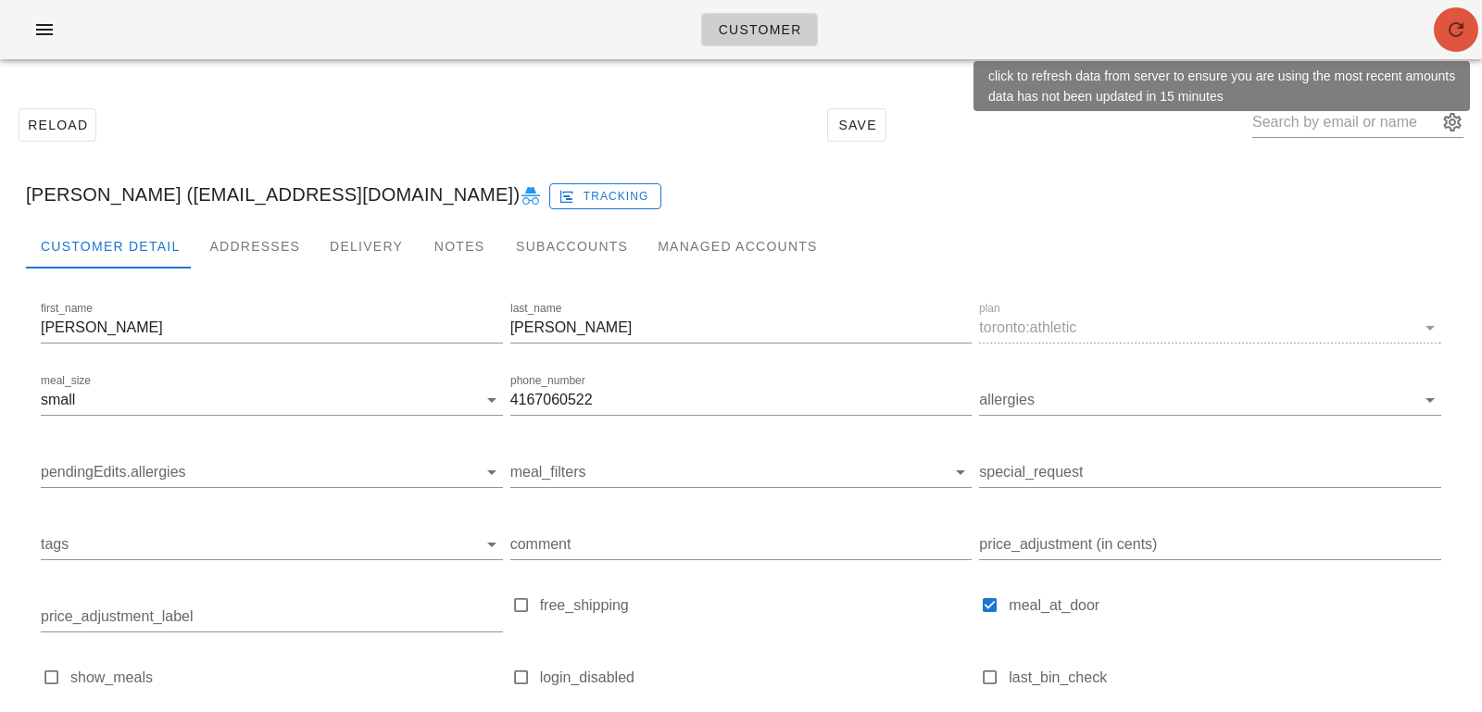
click at [1476, 25] on span "button" at bounding box center [1456, 30] width 44 height 22
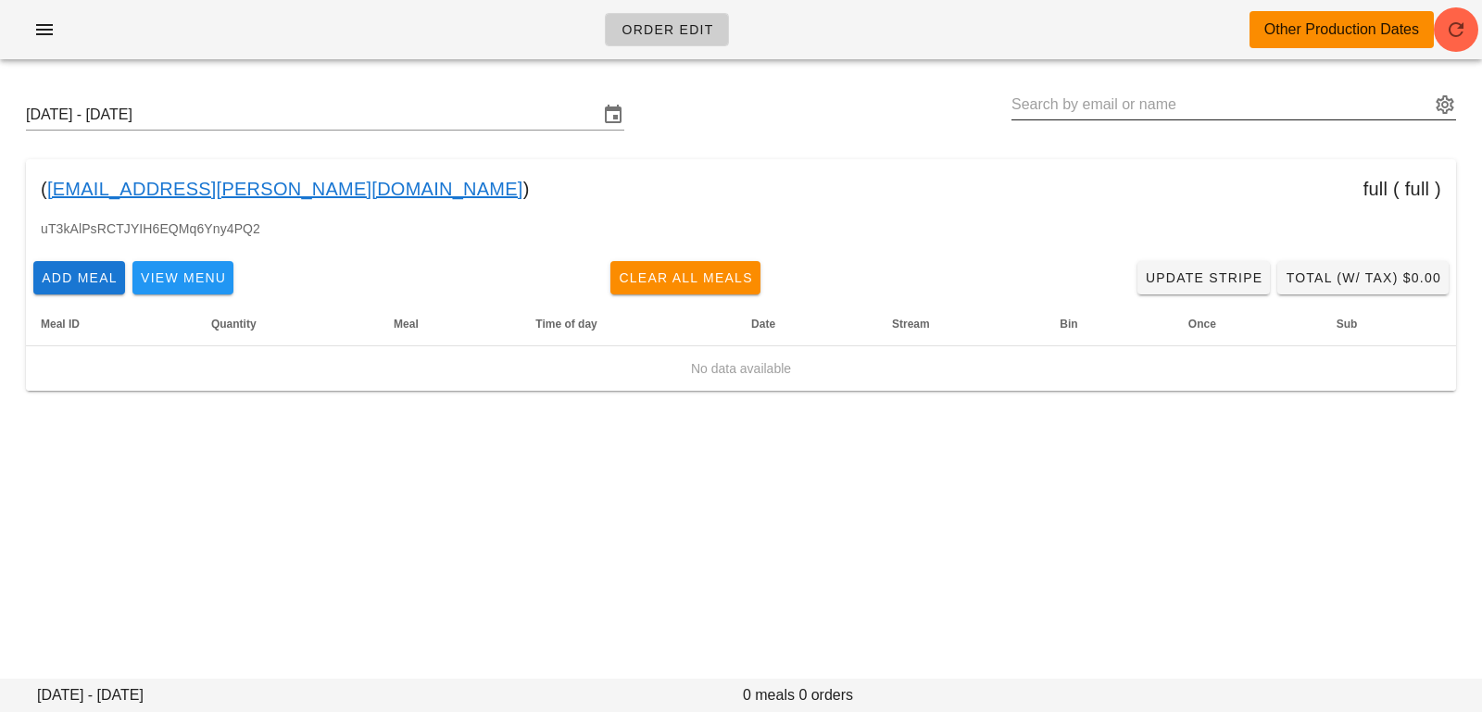
click at [1171, 97] on input "text" at bounding box center [1220, 105] width 419 height 30
paste input "[EMAIL_ADDRESS][DOMAIN_NAME]"
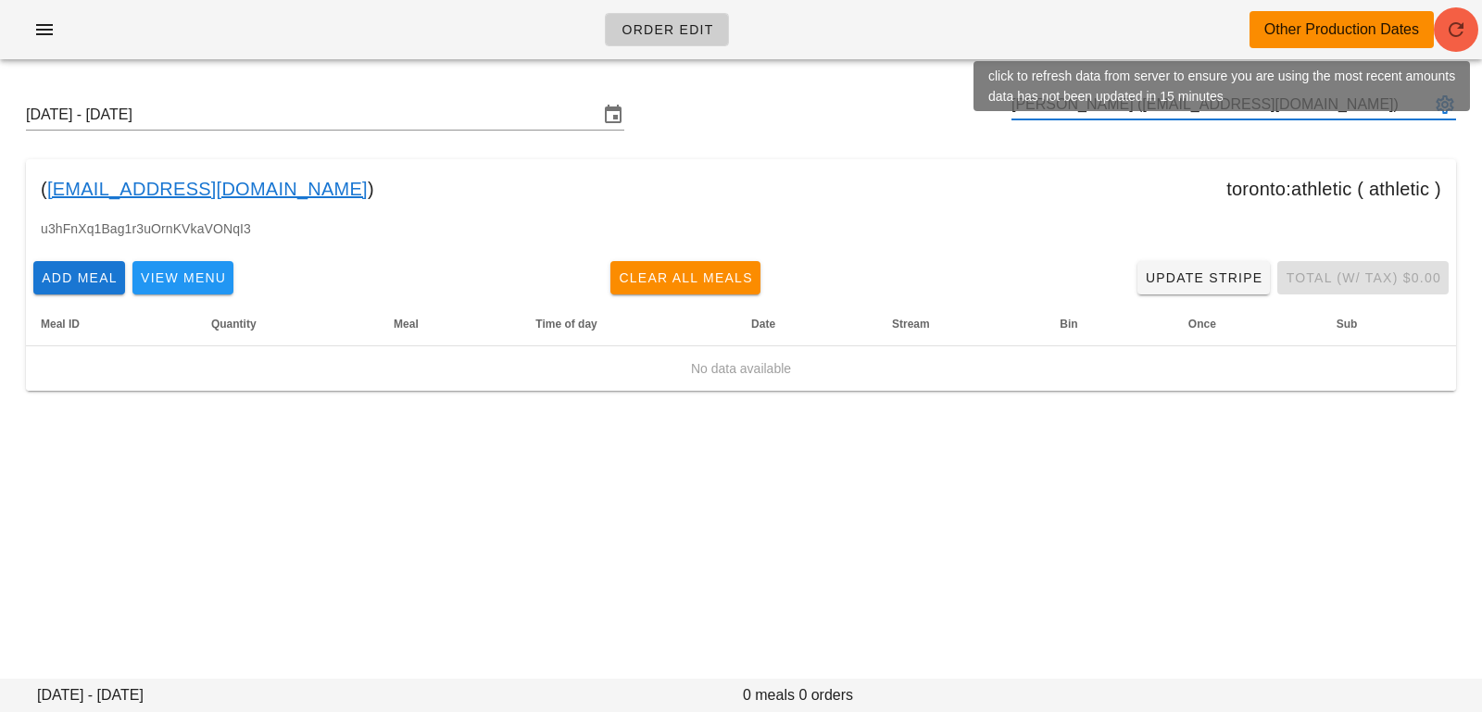
type input "[PERSON_NAME] ([EMAIL_ADDRESS][DOMAIN_NAME])"
click at [1470, 33] on span "button" at bounding box center [1456, 30] width 44 height 22
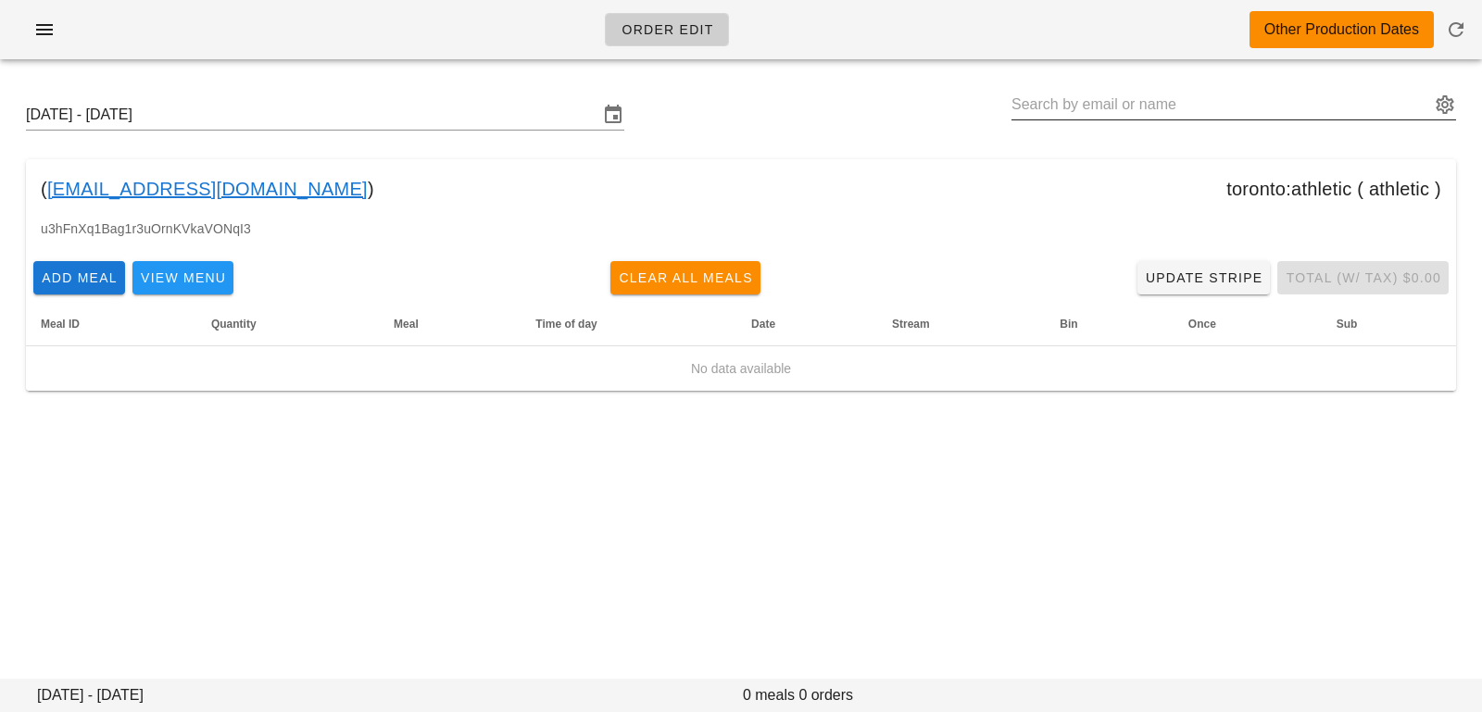
click at [1015, 107] on input "text" at bounding box center [1220, 105] width 419 height 30
paste input "Dylan@dylanhoey.ca"
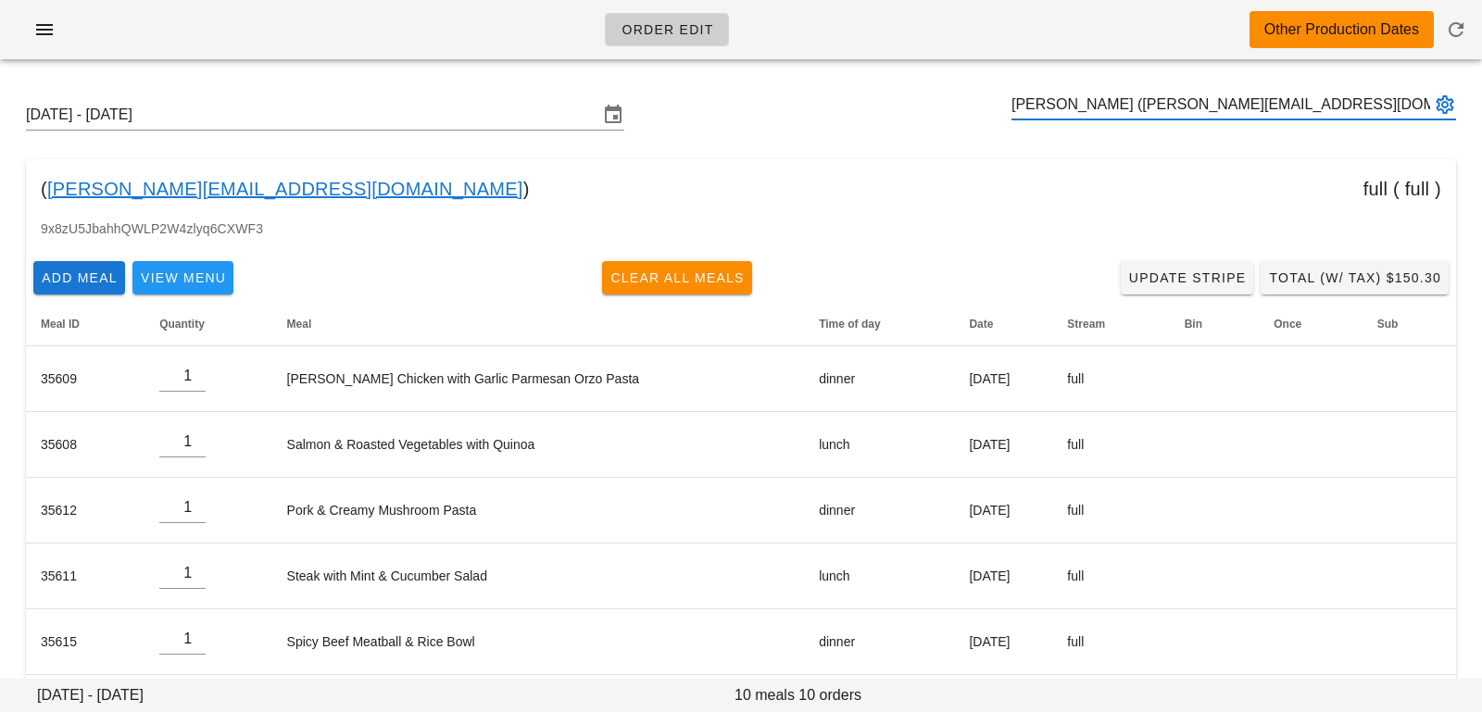
type input "Dylan Hoey (Dylan@dylanhoey.ca)"
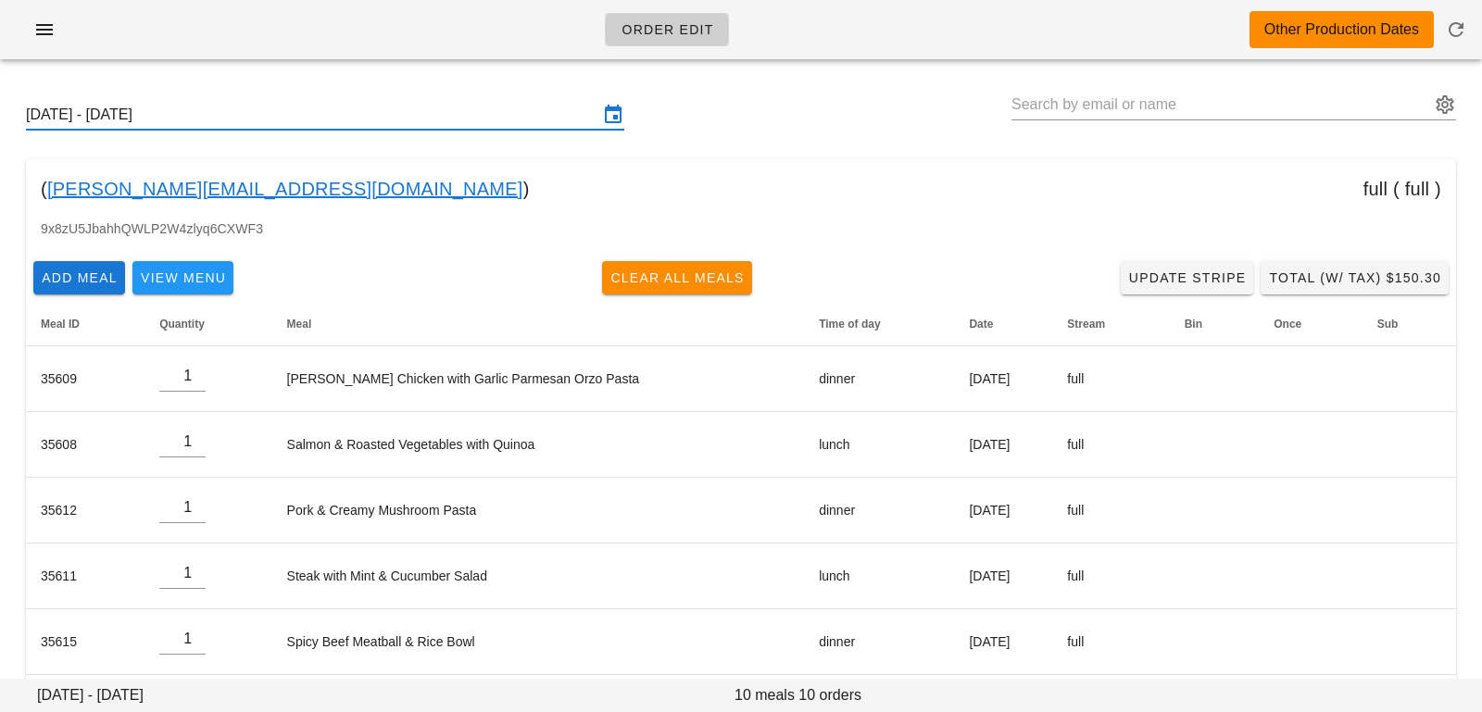
click at [321, 119] on input "Sunday October 19 - Saturday October 25" at bounding box center [312, 115] width 572 height 30
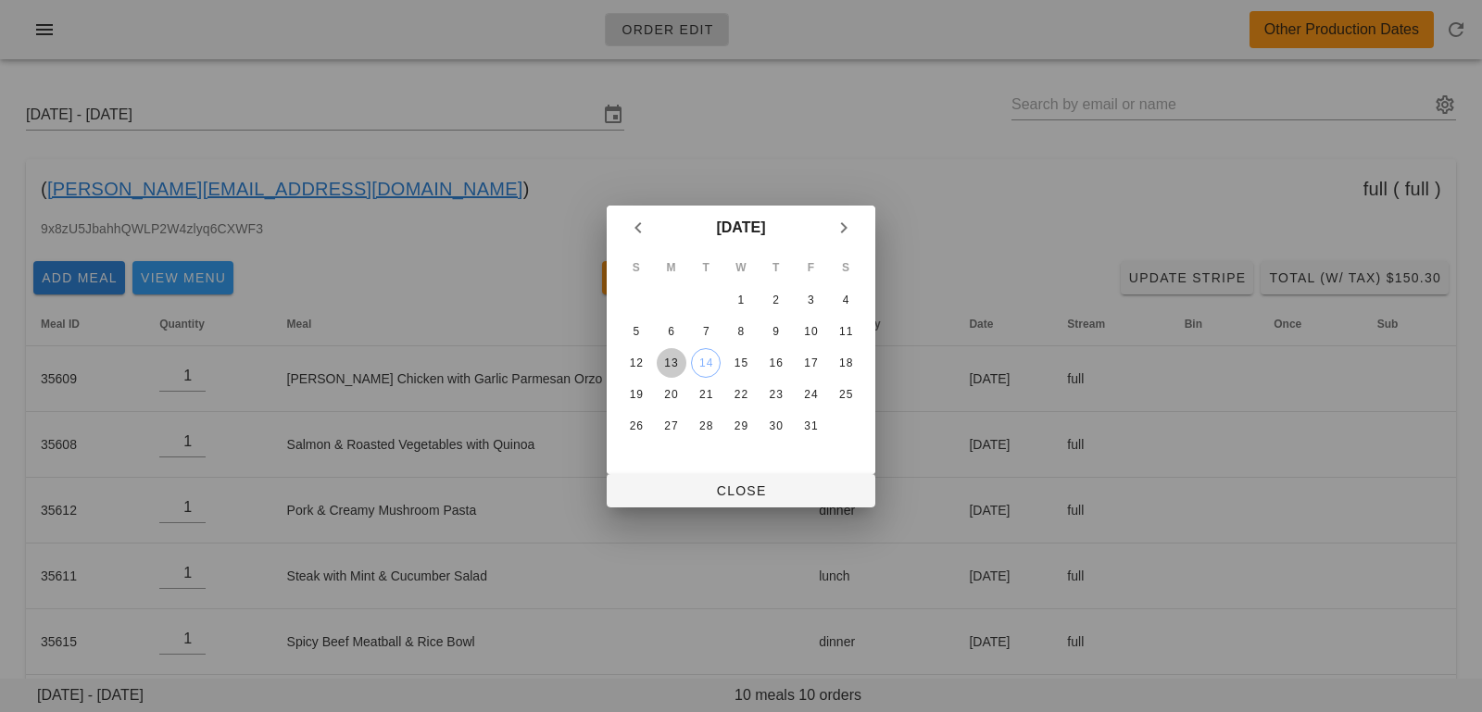
click at [670, 368] on div "13" at bounding box center [672, 363] width 30 height 13
click at [683, 508] on div at bounding box center [741, 356] width 1482 height 712
click at [683, 497] on span "Close" at bounding box center [741, 490] width 239 height 15
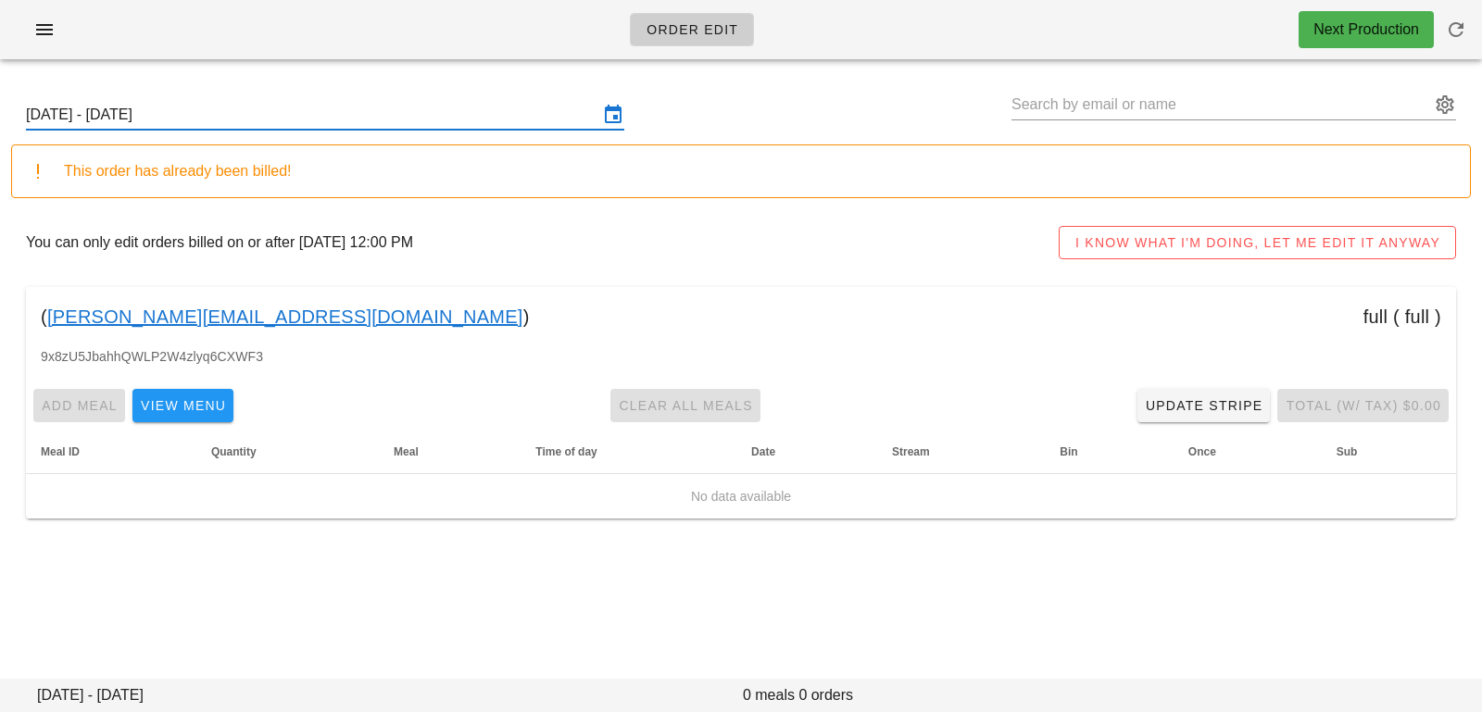
click at [425, 119] on input "Sunday October 12 - Saturday October 18" at bounding box center [312, 115] width 572 height 30
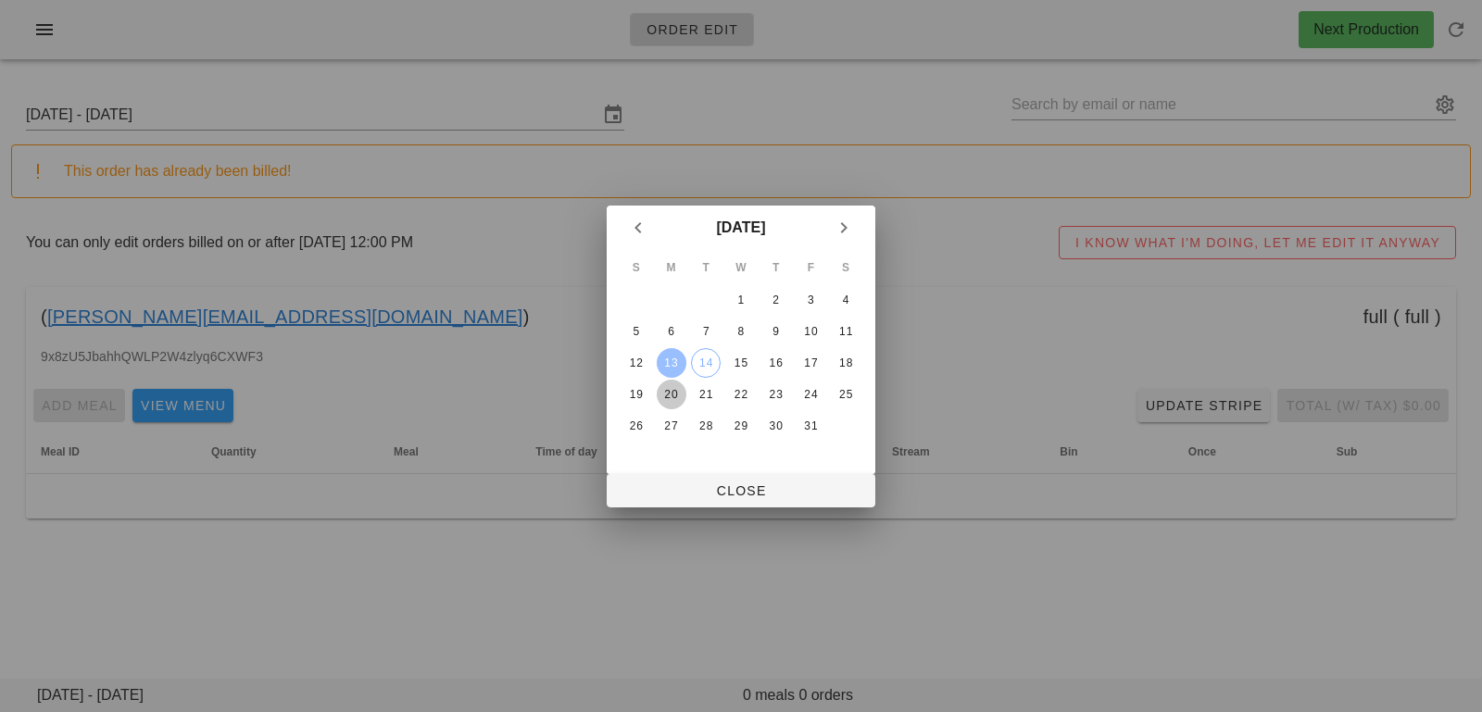
click at [676, 396] on div "20" at bounding box center [672, 394] width 30 height 13
click at [684, 503] on button "Close" at bounding box center [741, 490] width 269 height 33
type input "Sunday October 19 - Saturday October 25"
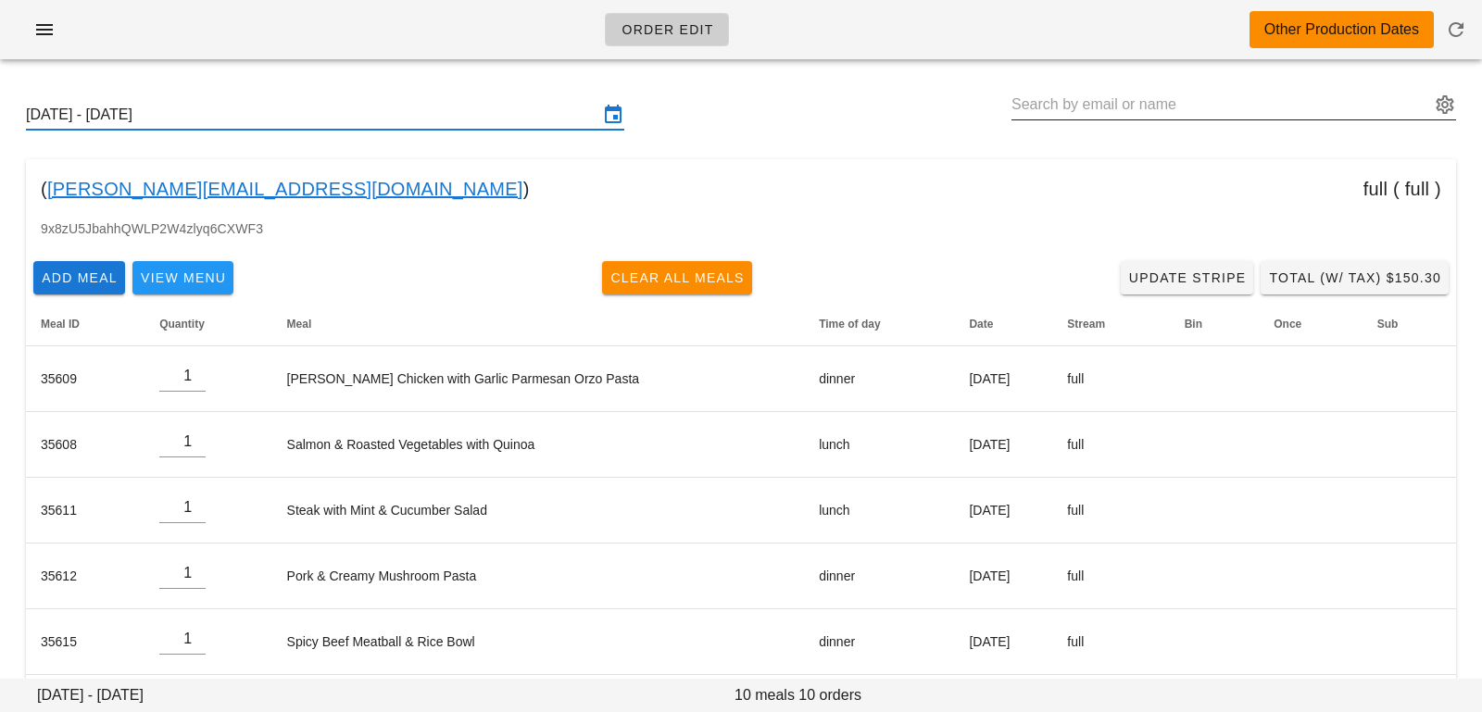
click at [1123, 104] on input "text" at bounding box center [1220, 105] width 419 height 30
paste input "Jordanpade@gmail.com"
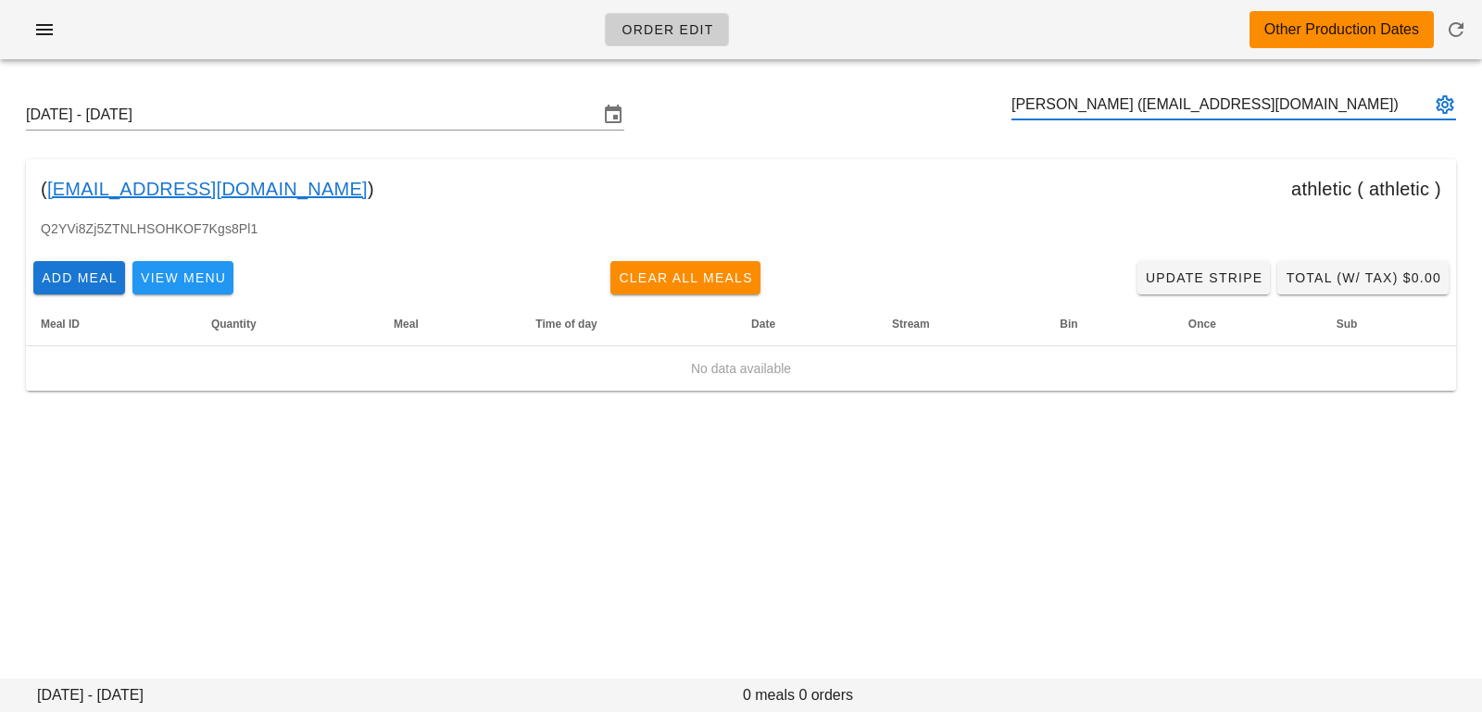
type input "[PERSON_NAME] ([EMAIL_ADDRESS][DOMAIN_NAME])"
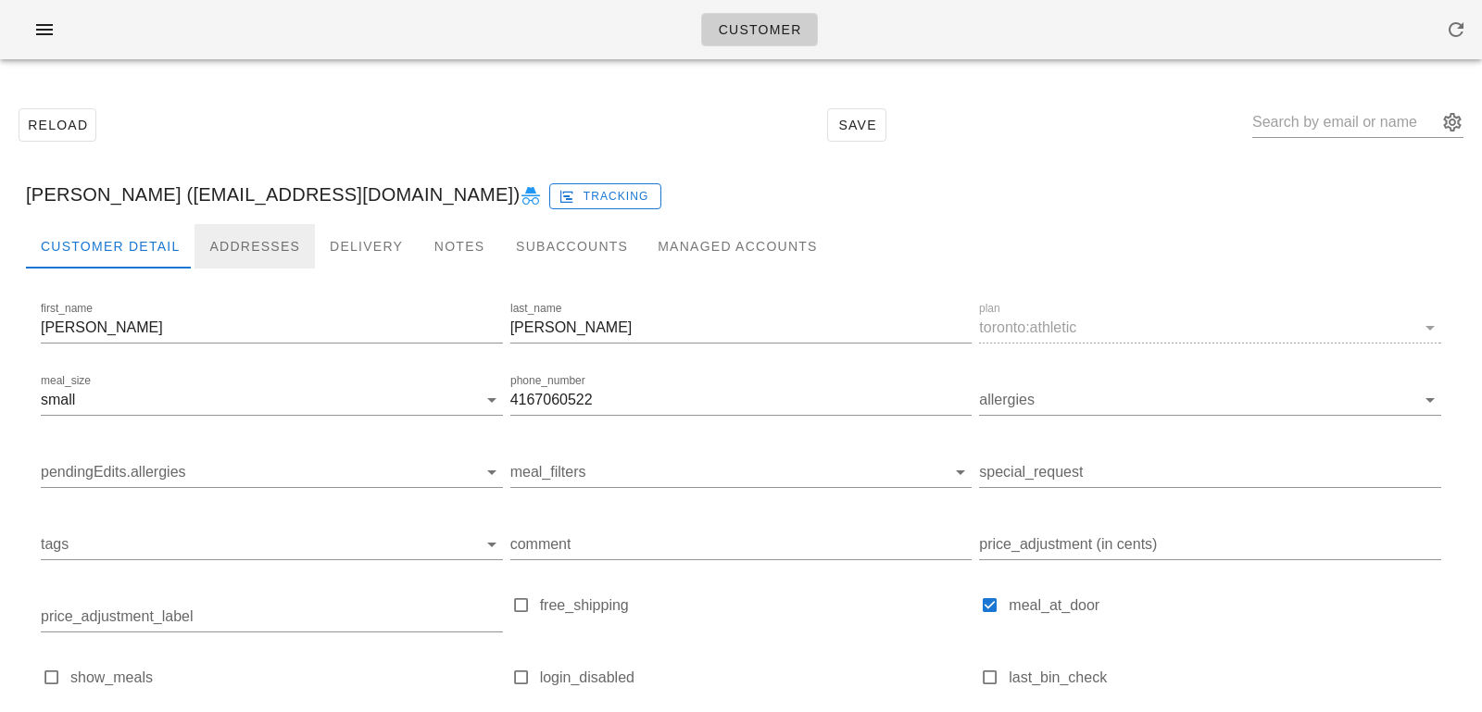
click at [242, 237] on div "Addresses" at bounding box center [255, 246] width 120 height 44
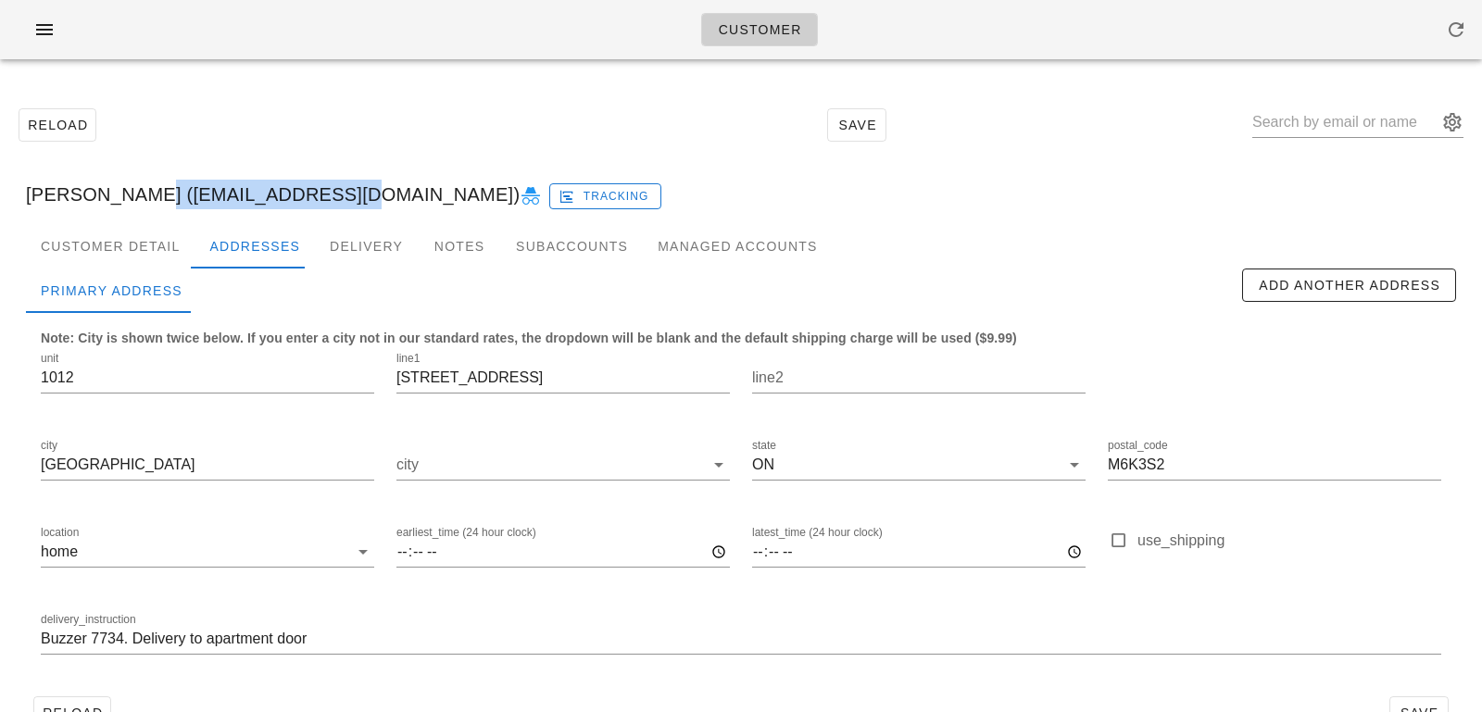
drag, startPoint x: 121, startPoint y: 197, endPoint x: 314, endPoint y: 195, distance: 192.7
click at [314, 195] on div "[PERSON_NAME] ([EMAIL_ADDRESS][DOMAIN_NAME]) Tracking" at bounding box center [741, 194] width 1460 height 59
copy div "[EMAIL_ADDRESS][DOMAIN_NAME]"
click at [44, 634] on input "Buzzer 7734. Delivery to apartment door" at bounding box center [741, 639] width 1400 height 30
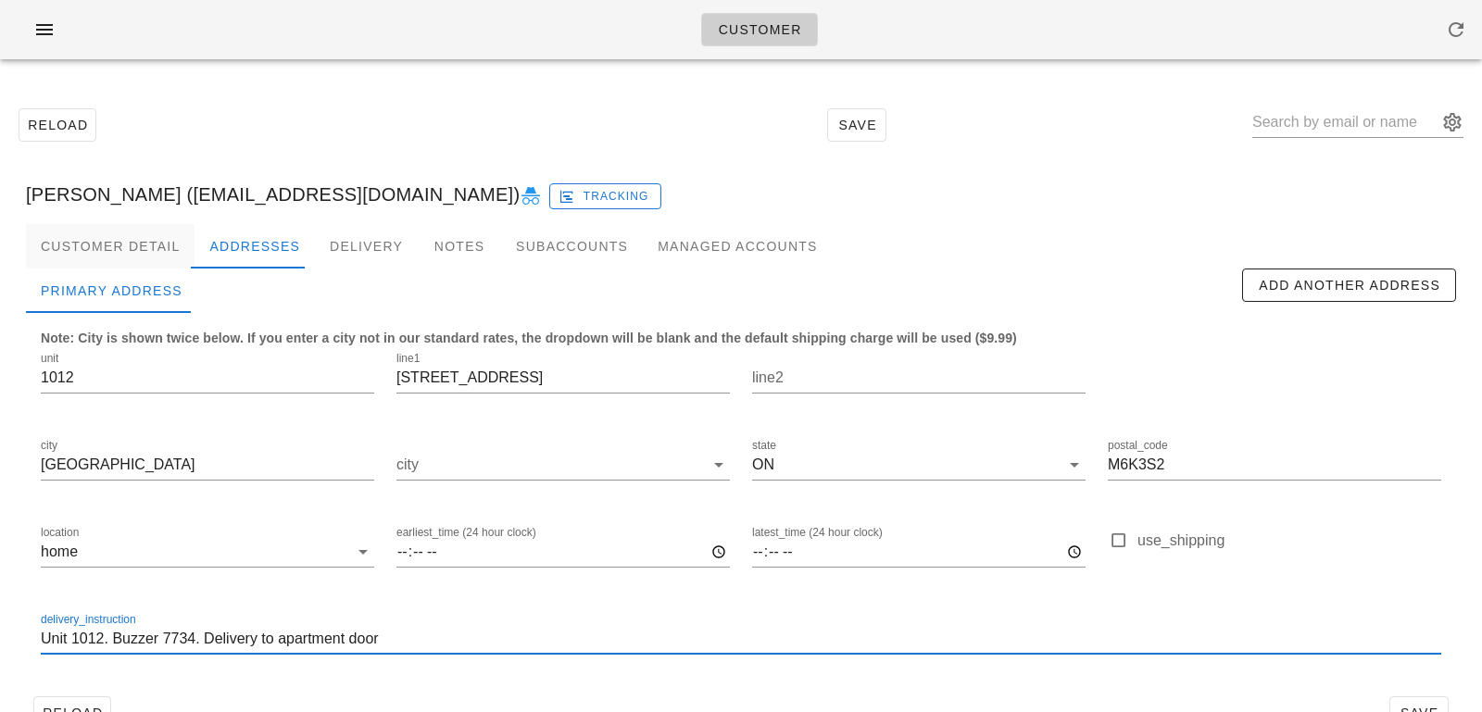
type input "Unit 1012. Buzzer 7734. Delivery to apartment door"
click at [158, 239] on div "Customer Detail" at bounding box center [110, 246] width 169 height 44
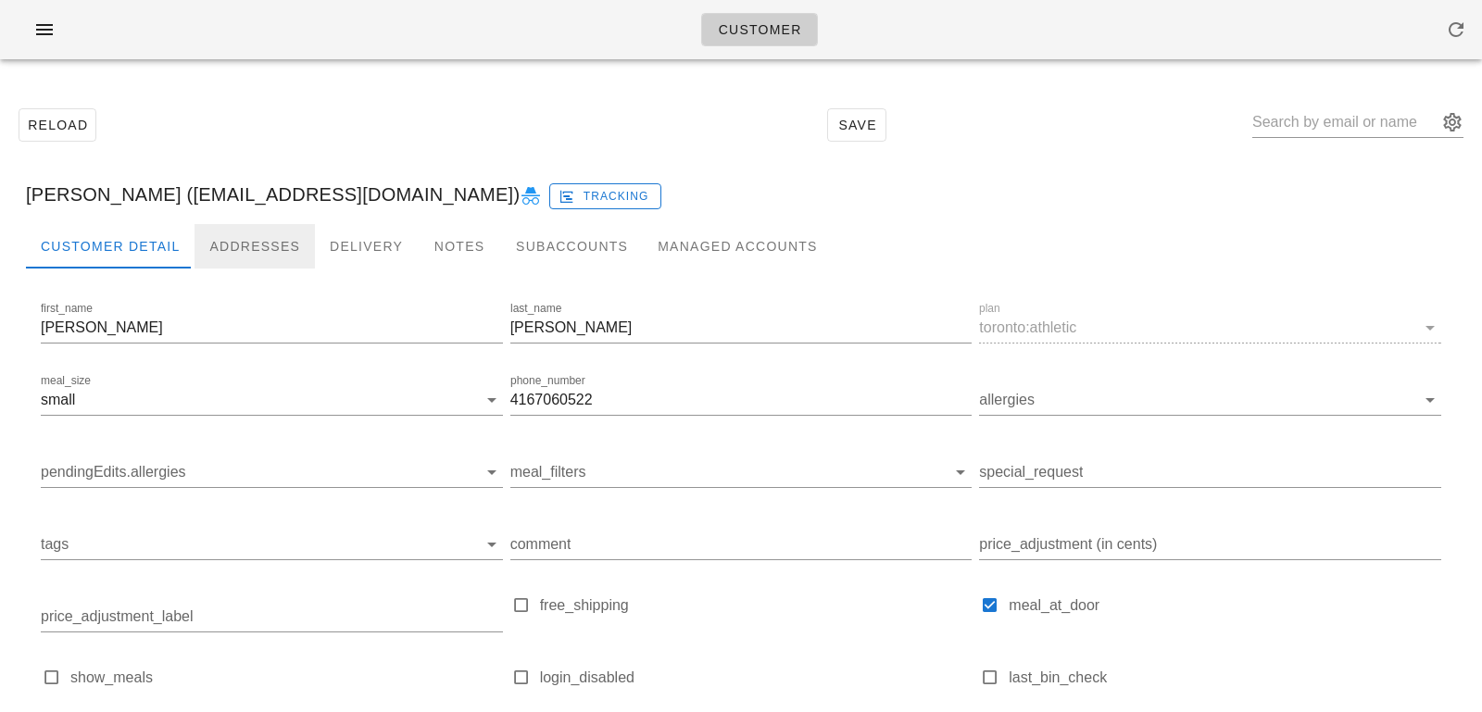
click at [231, 236] on div "Addresses" at bounding box center [255, 246] width 120 height 44
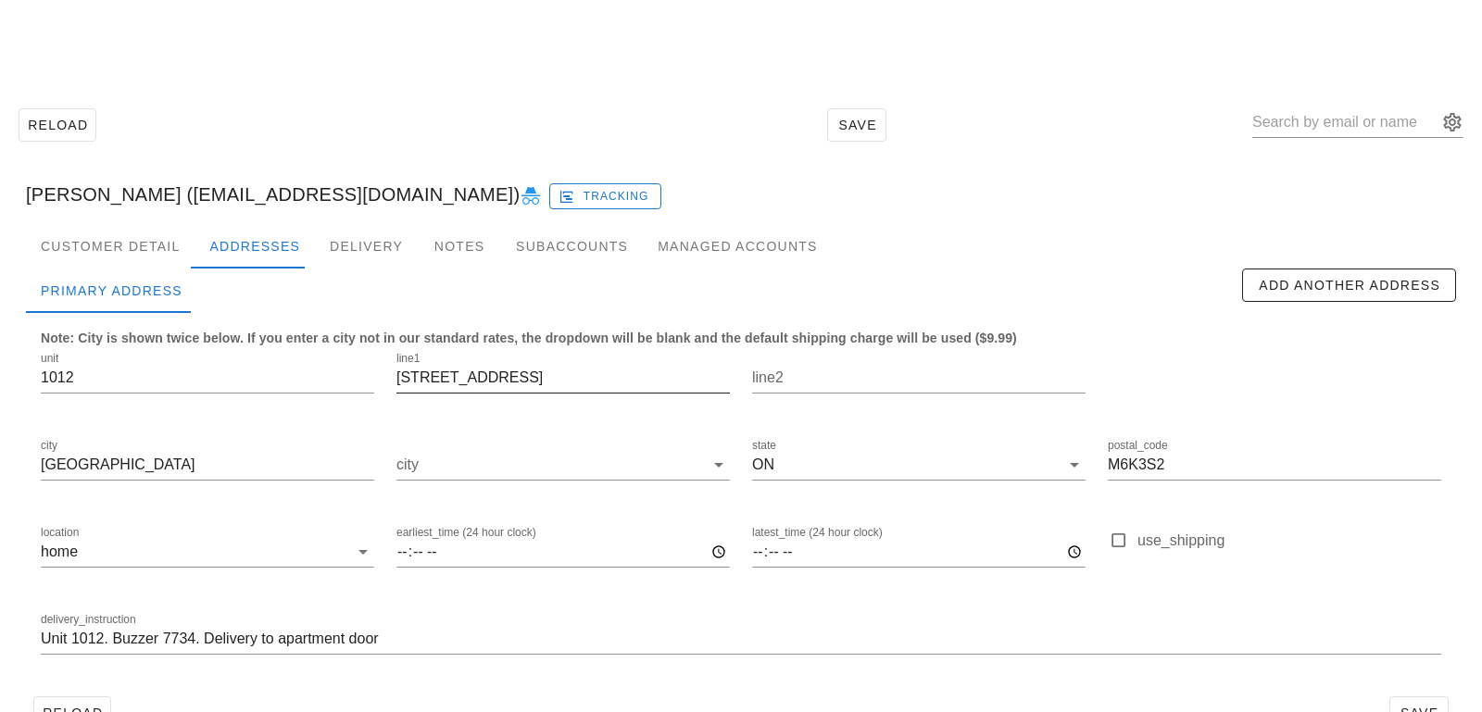
scroll to position [51, 0]
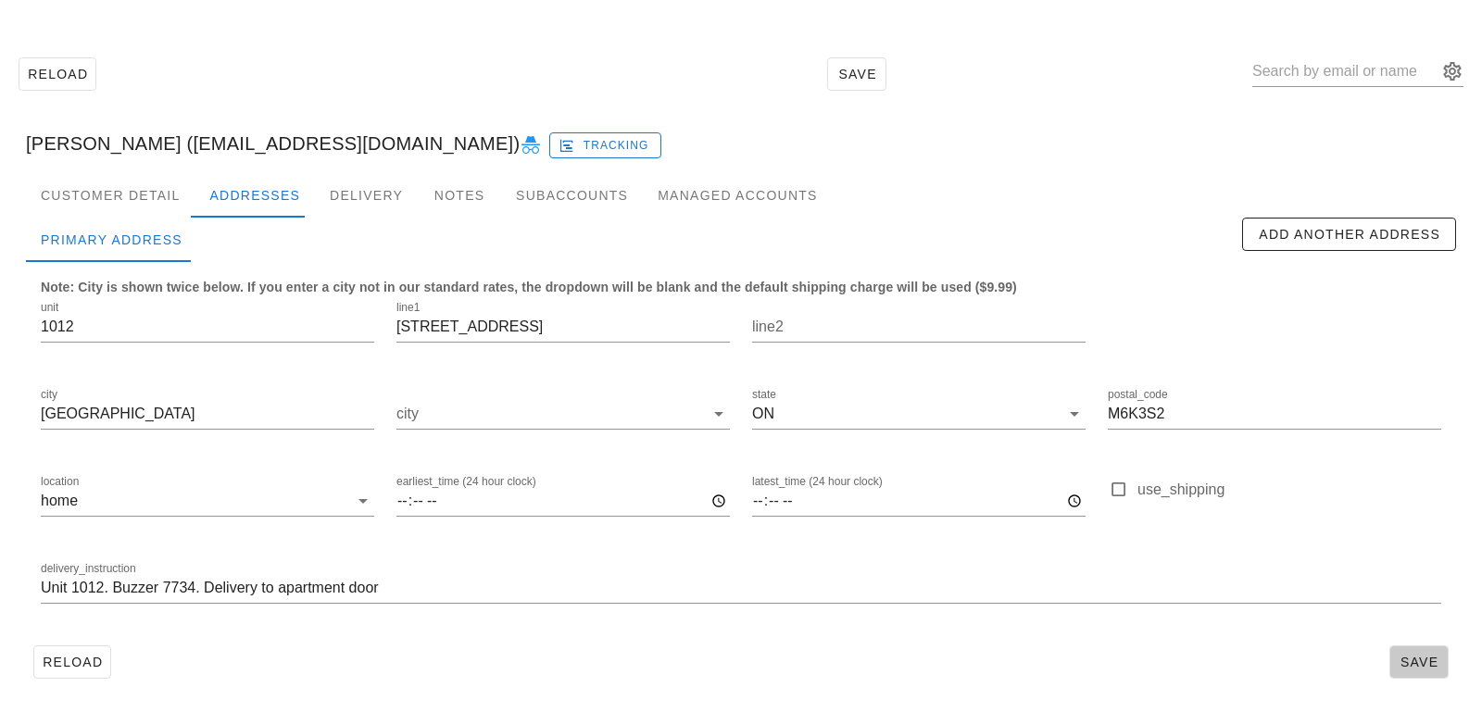
click at [1402, 652] on button "Save" at bounding box center [1418, 662] width 59 height 33
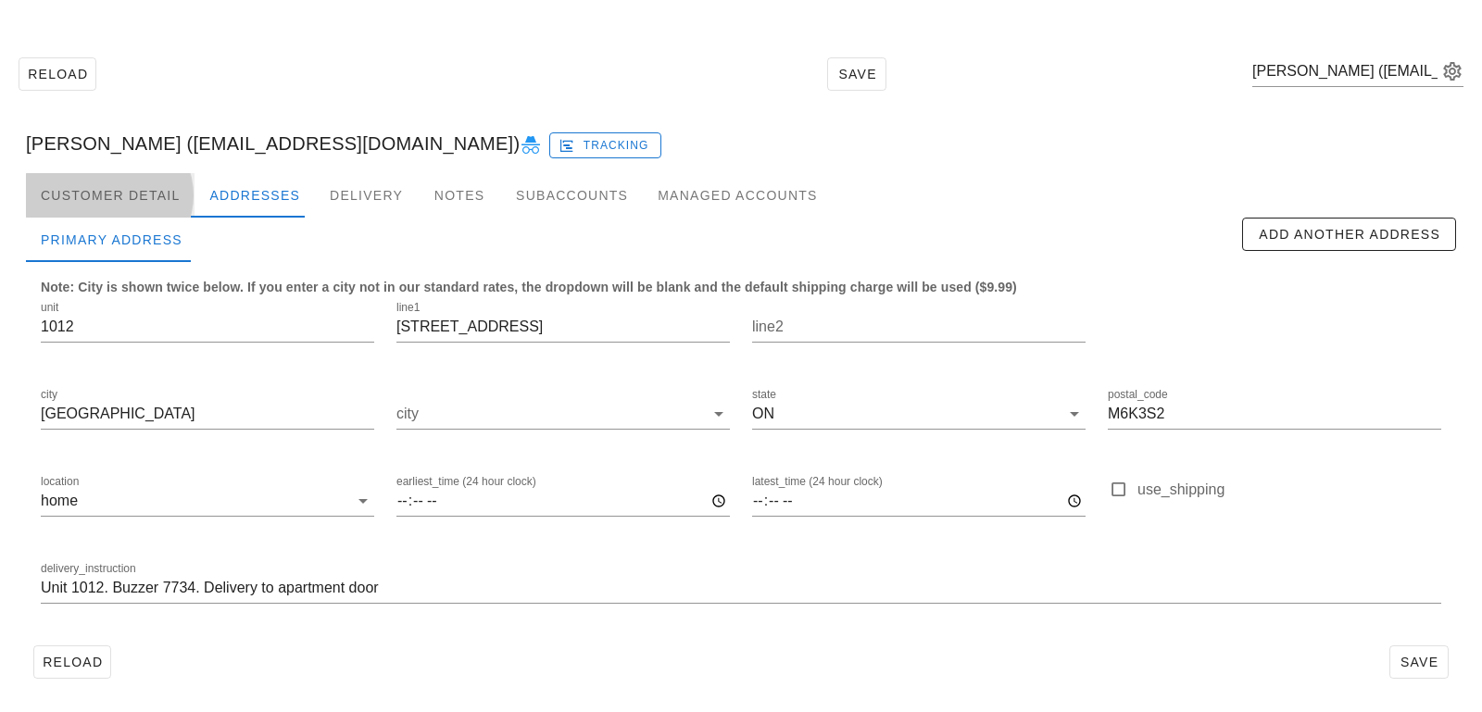
click at [141, 198] on div "Customer Detail" at bounding box center [110, 195] width 169 height 44
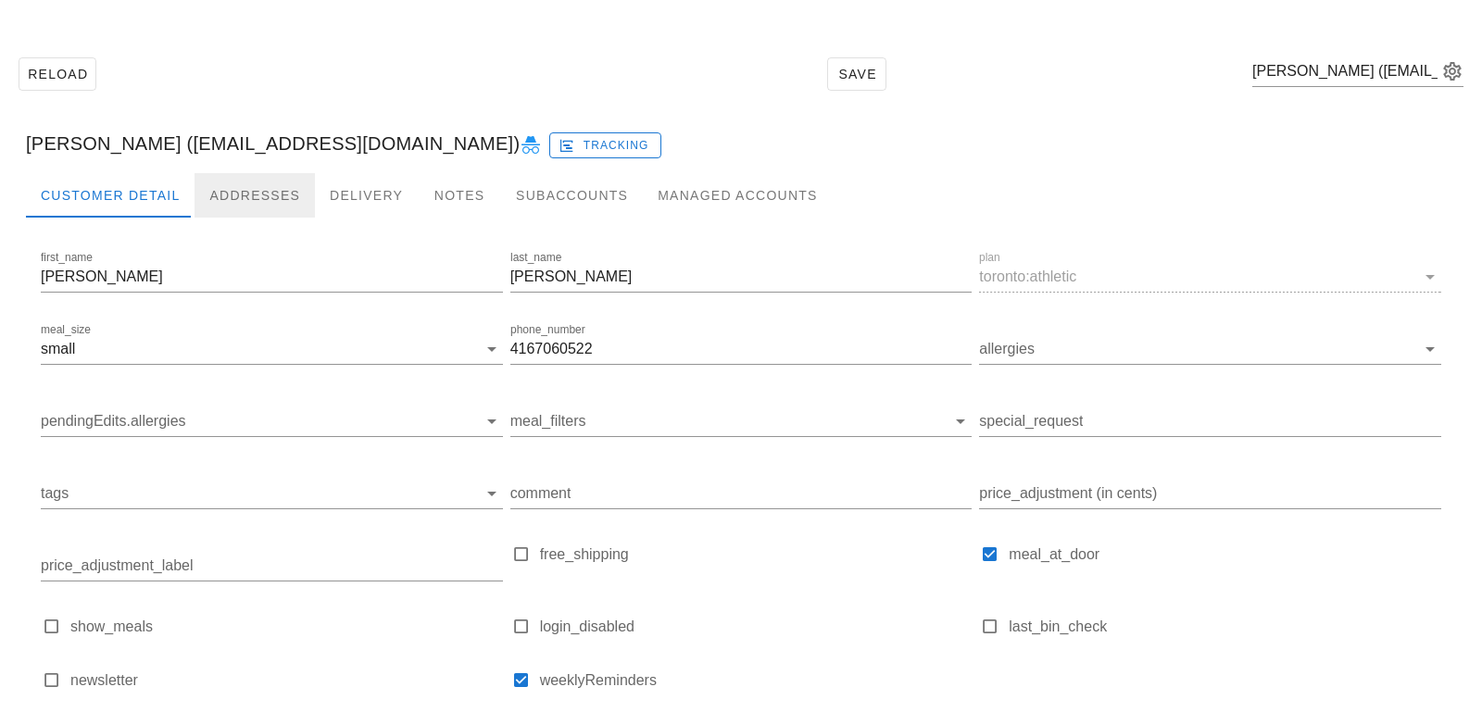
click at [224, 199] on div "Addresses" at bounding box center [255, 195] width 120 height 44
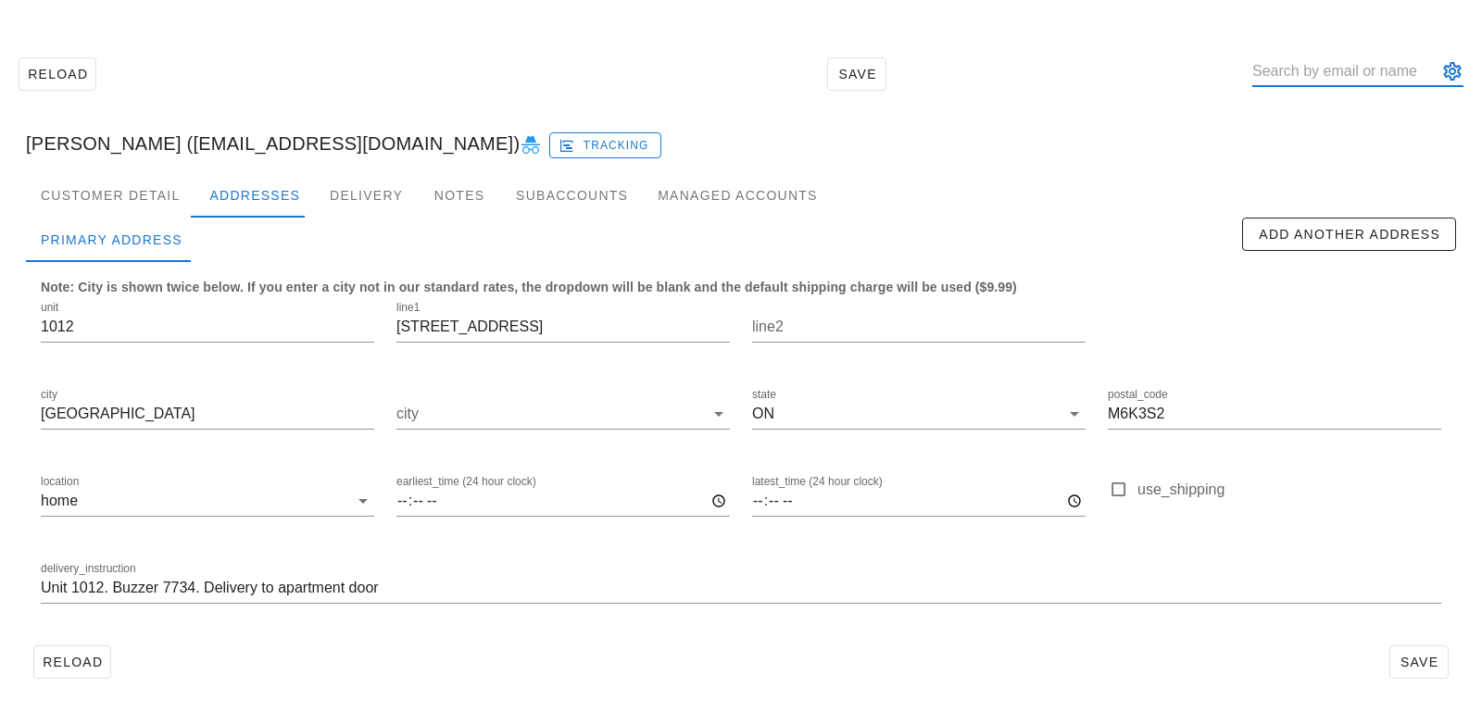
click at [1330, 73] on input "text" at bounding box center [1344, 72] width 185 height 30
paste input "amyhoey7@gmail.com"
type input "amyhoey7@gmail.com"
click at [333, 69] on div "Reload Save" at bounding box center [741, 74] width 1460 height 80
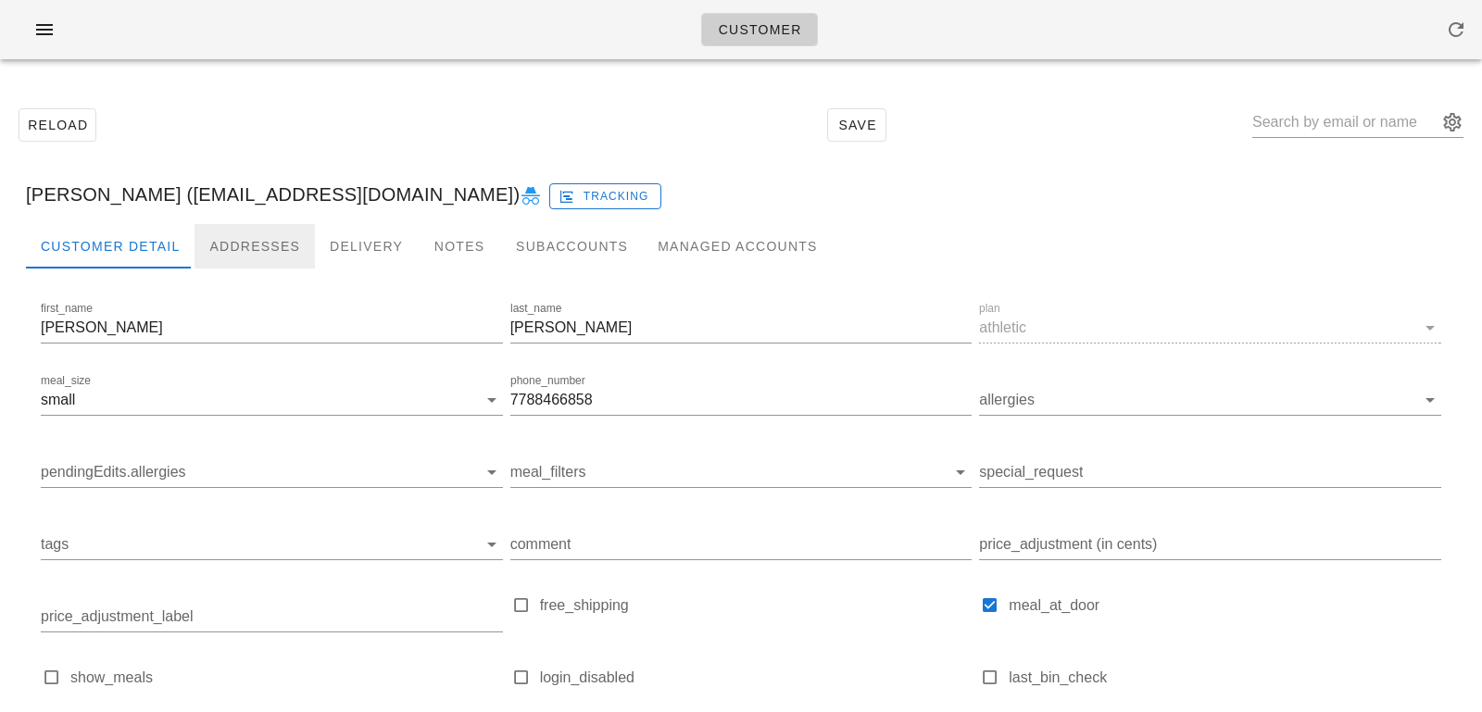
click at [251, 246] on div "Addresses" at bounding box center [255, 246] width 120 height 44
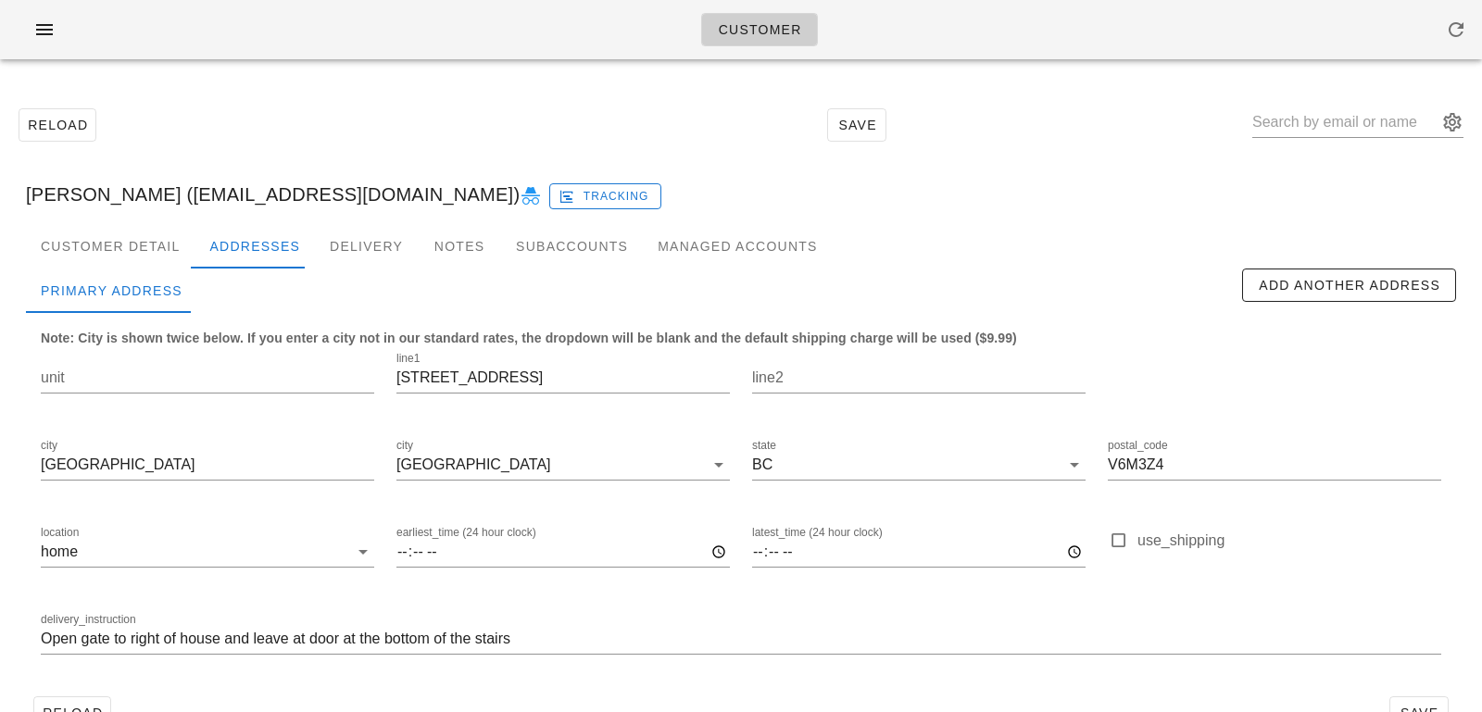
scroll to position [51, 0]
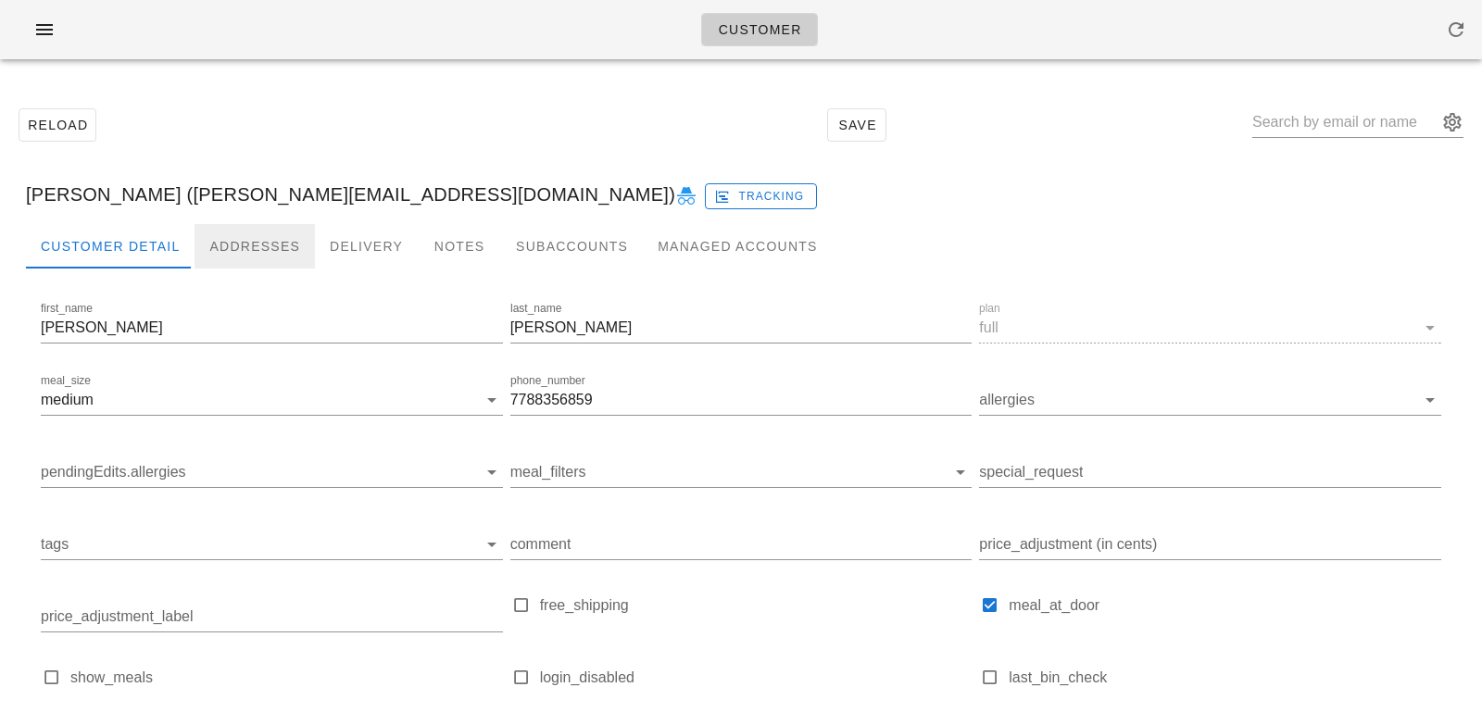
click at [223, 268] on div "Addresses" at bounding box center [255, 246] width 120 height 44
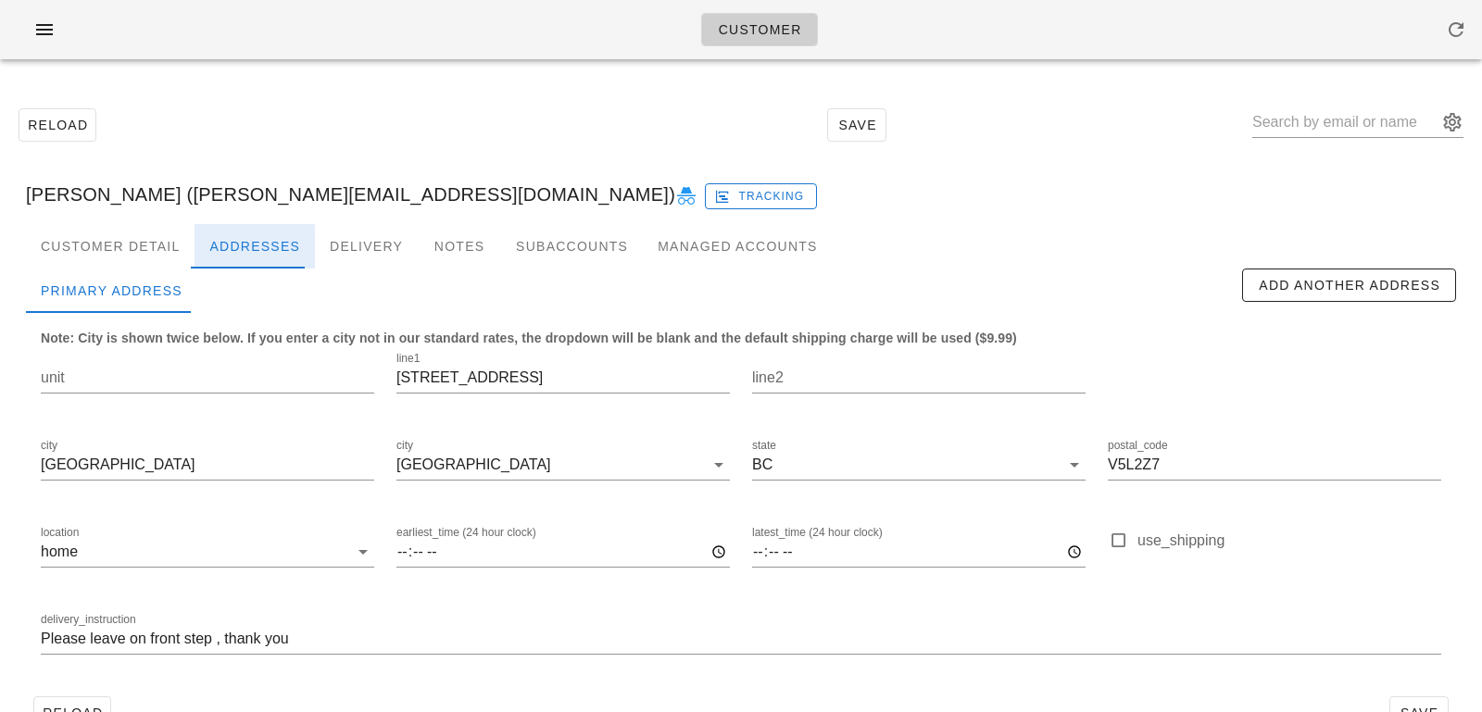
scroll to position [51, 0]
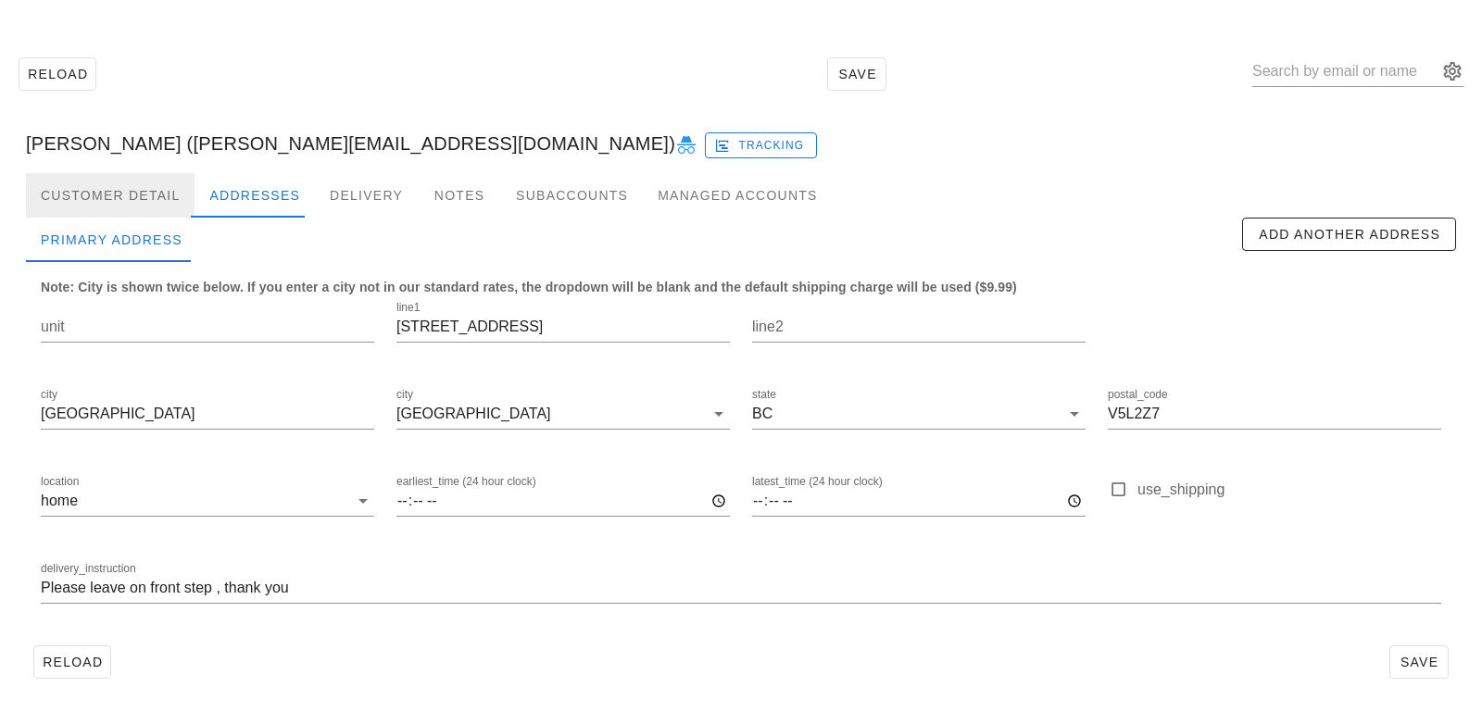
click at [147, 193] on div "Customer Detail" at bounding box center [110, 195] width 169 height 44
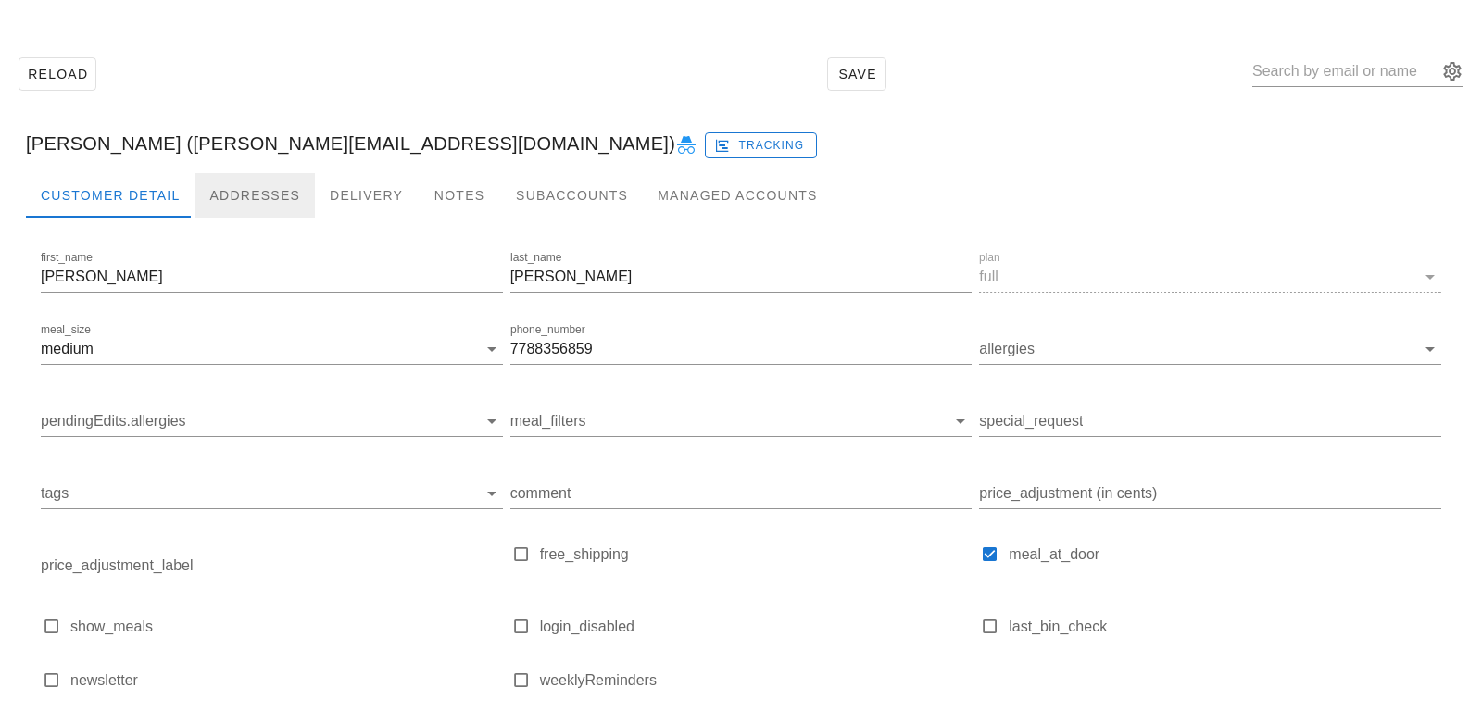
click at [226, 206] on div "Addresses" at bounding box center [255, 195] width 120 height 44
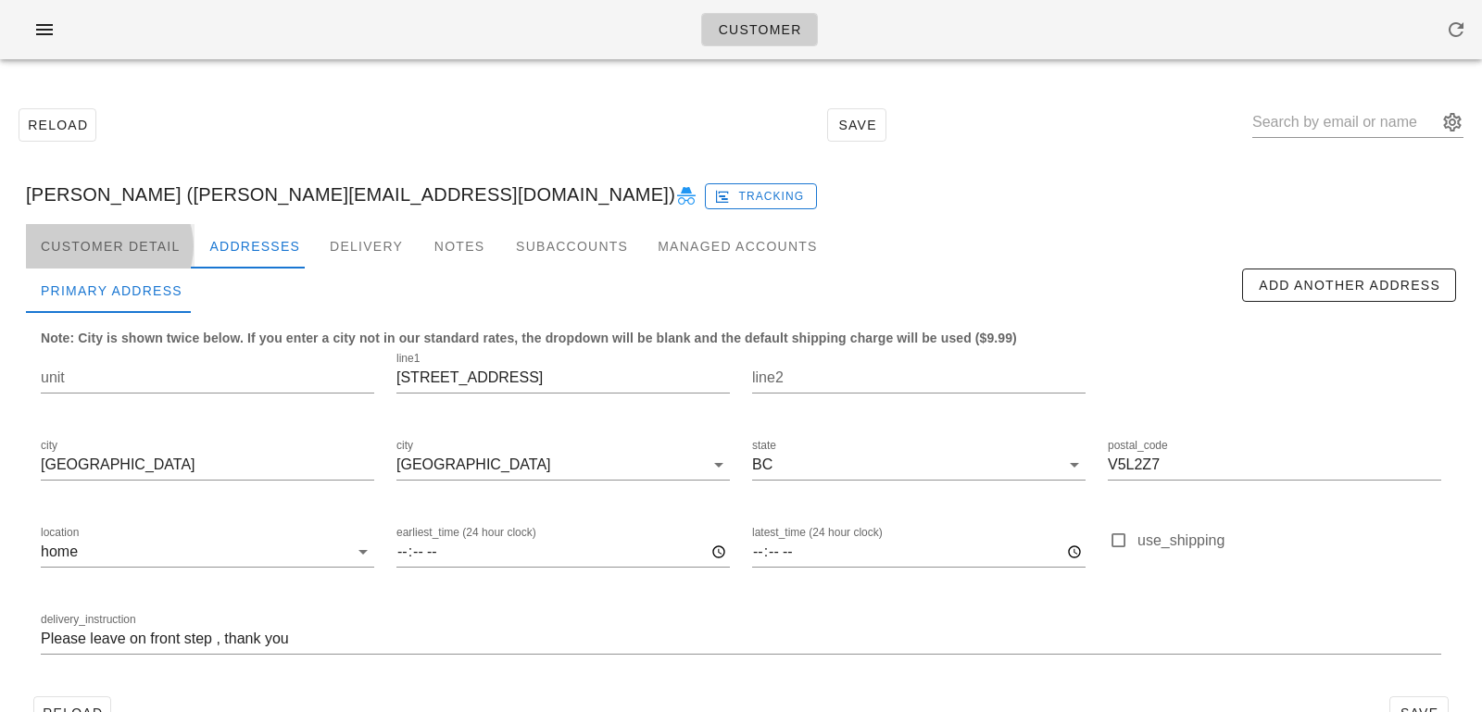
click at [146, 245] on div "Customer Detail" at bounding box center [110, 246] width 169 height 44
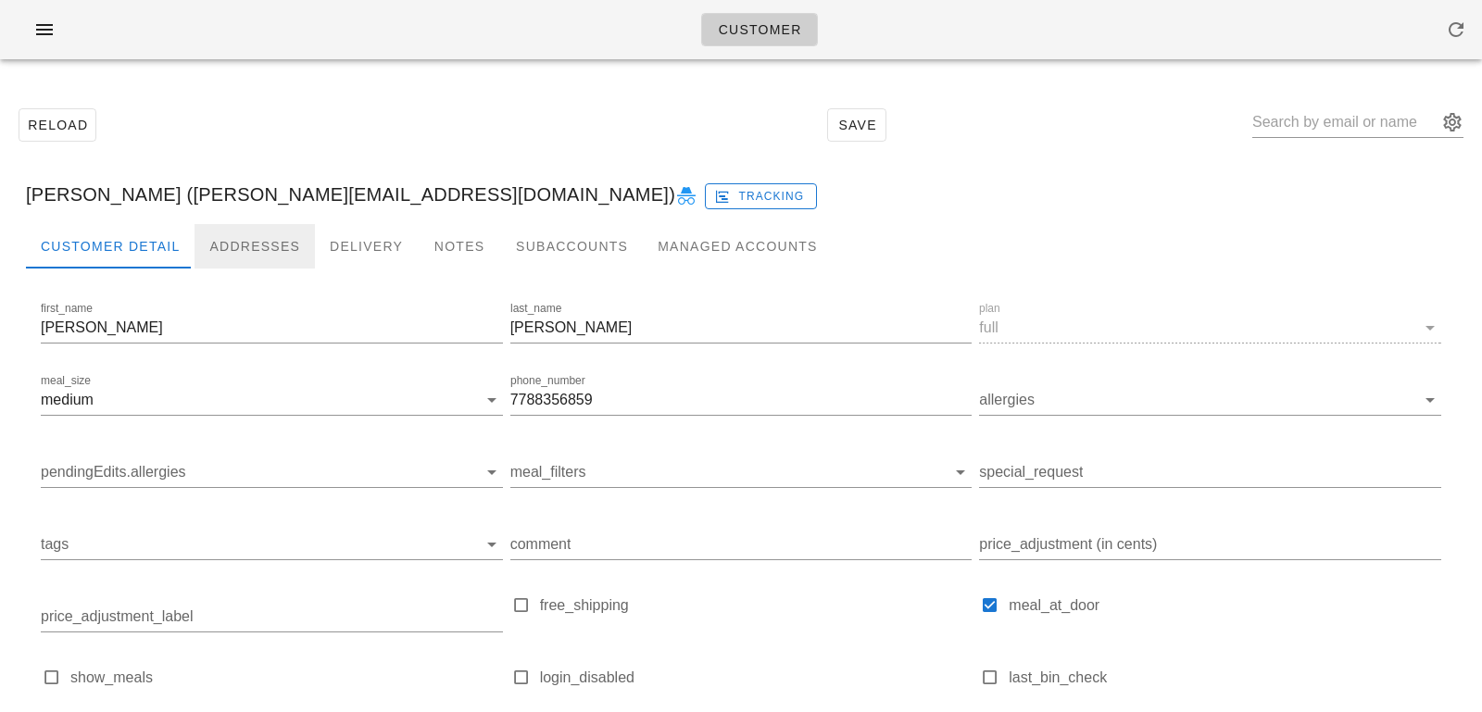
click at [234, 259] on div "Addresses" at bounding box center [255, 246] width 120 height 44
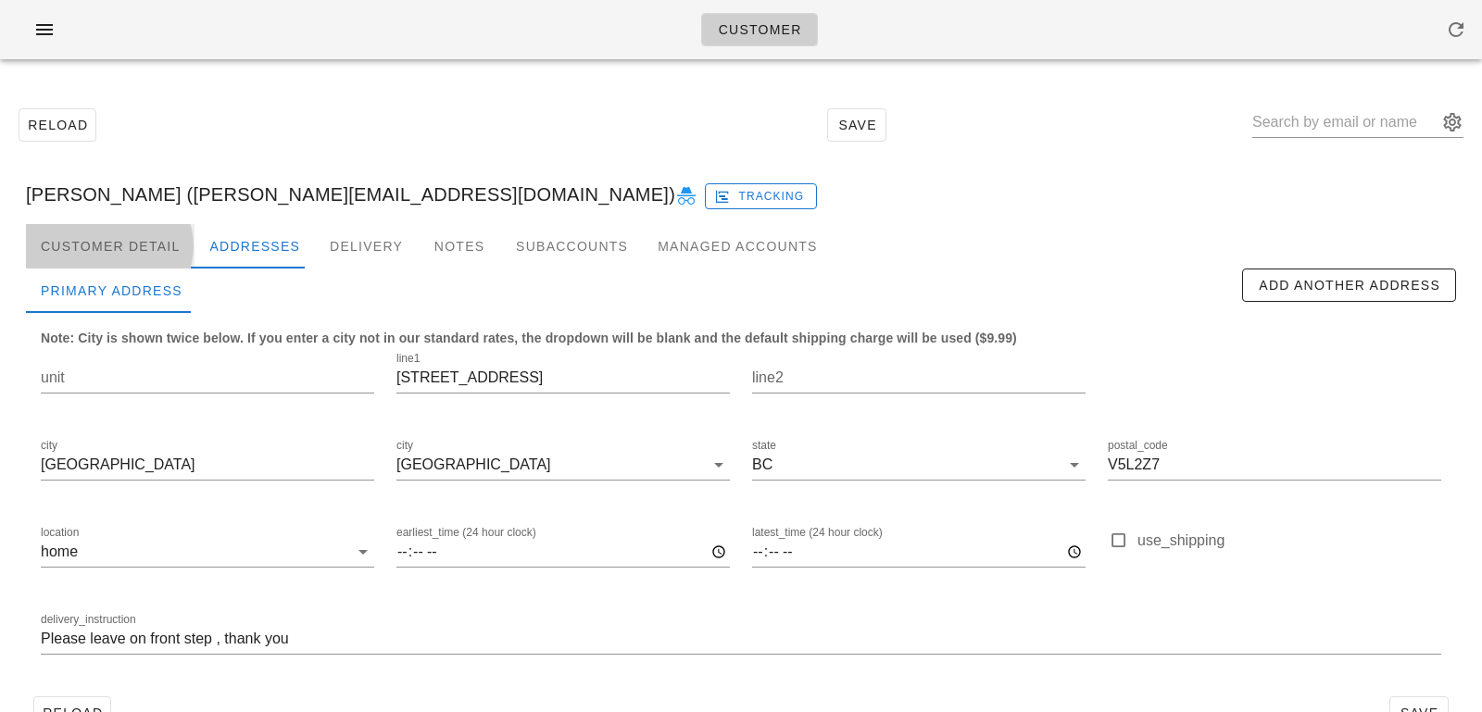
click at [150, 247] on div "Customer Detail" at bounding box center [110, 246] width 169 height 44
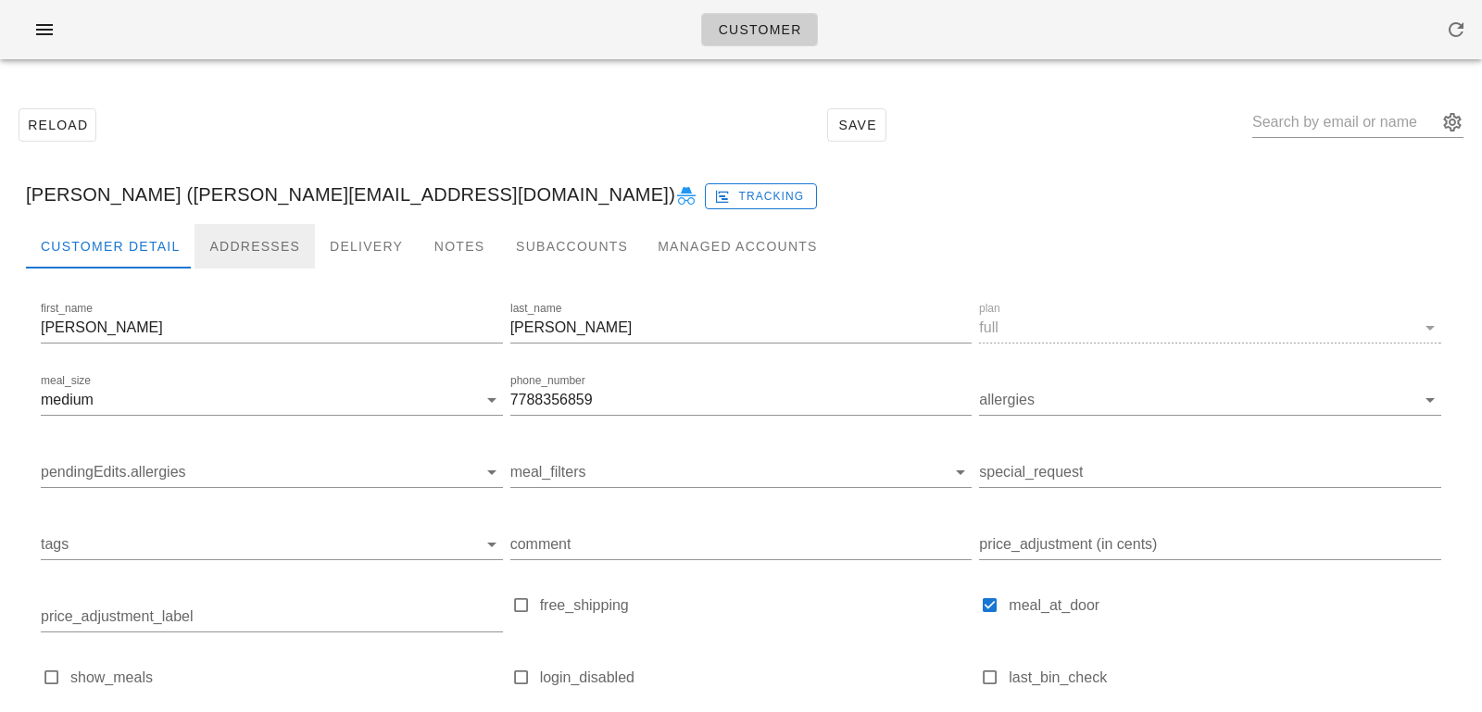
click at [215, 253] on div "Addresses" at bounding box center [255, 246] width 120 height 44
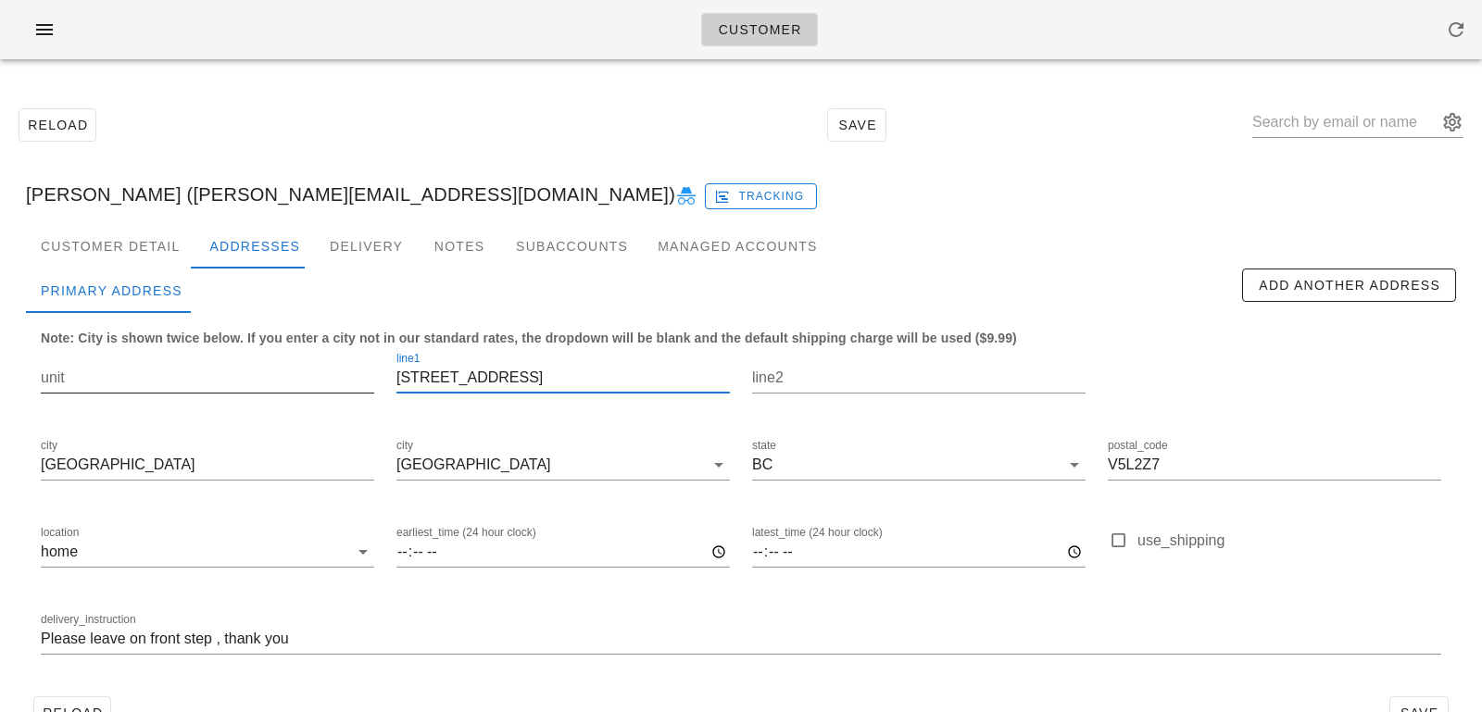
drag, startPoint x: 500, startPoint y: 383, endPoint x: 221, endPoint y: 361, distance: 279.6
click at [221, 361] on div "unit line1 2216 Grant St line2 city Vancouver city Vancouver state BC postal_co…" at bounding box center [741, 511] width 1423 height 348
click at [338, 275] on div at bounding box center [719, 291] width 1045 height 44
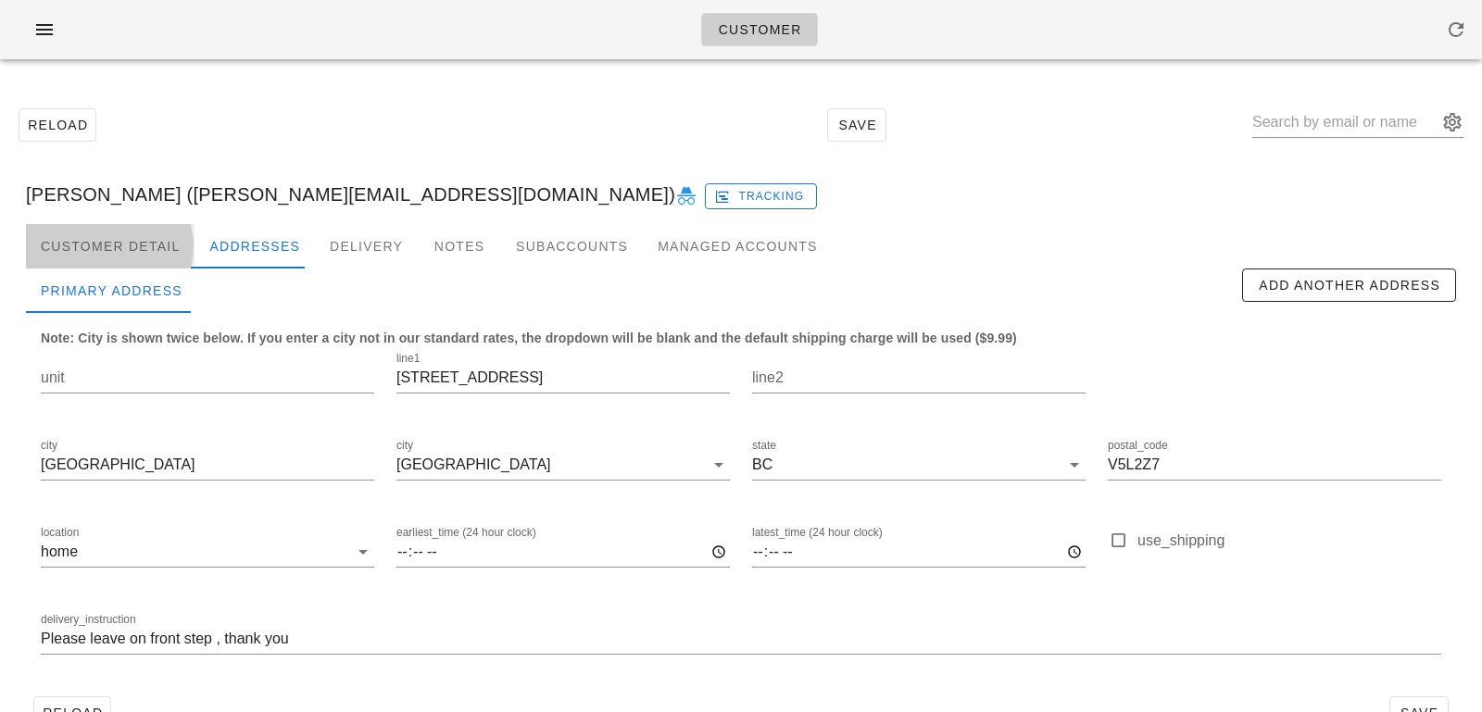
click at [155, 233] on div "Customer Detail" at bounding box center [110, 246] width 169 height 44
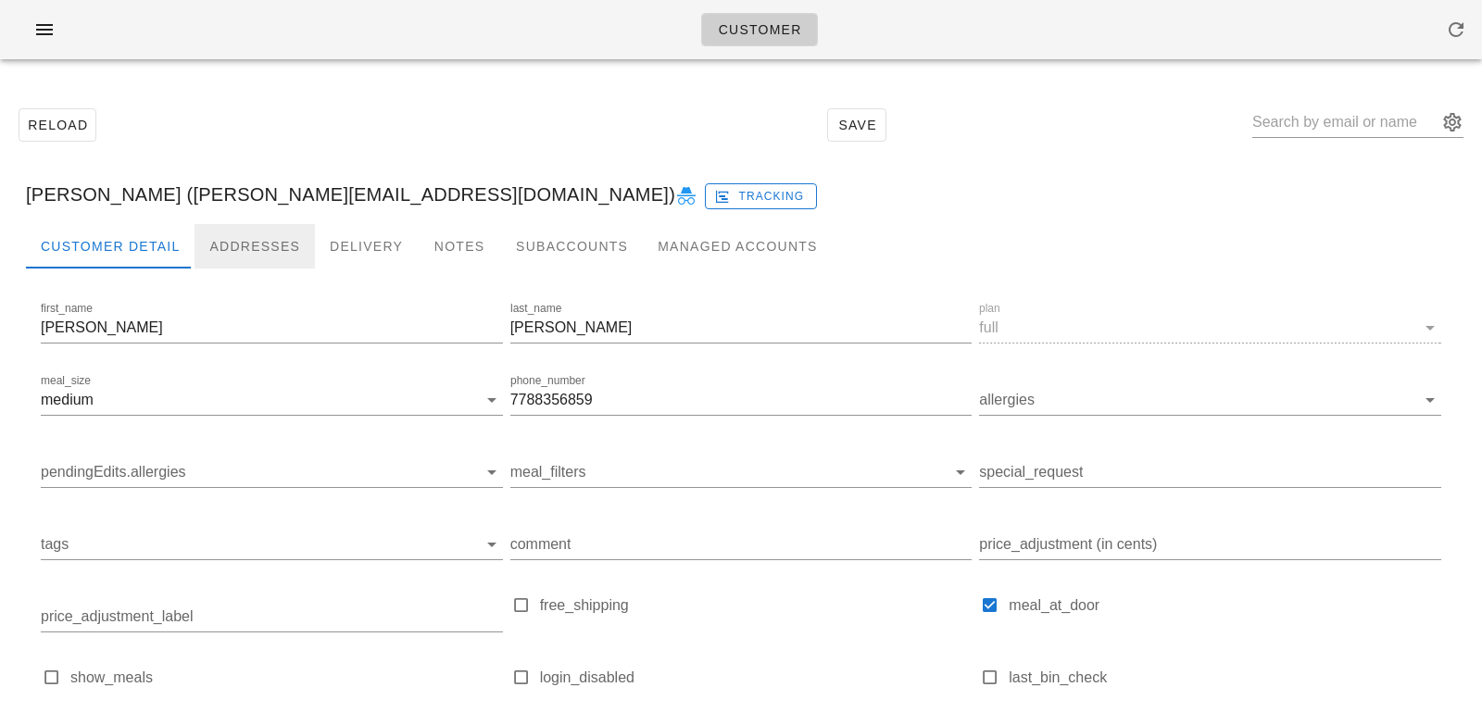
click at [239, 230] on div "Addresses" at bounding box center [255, 246] width 120 height 44
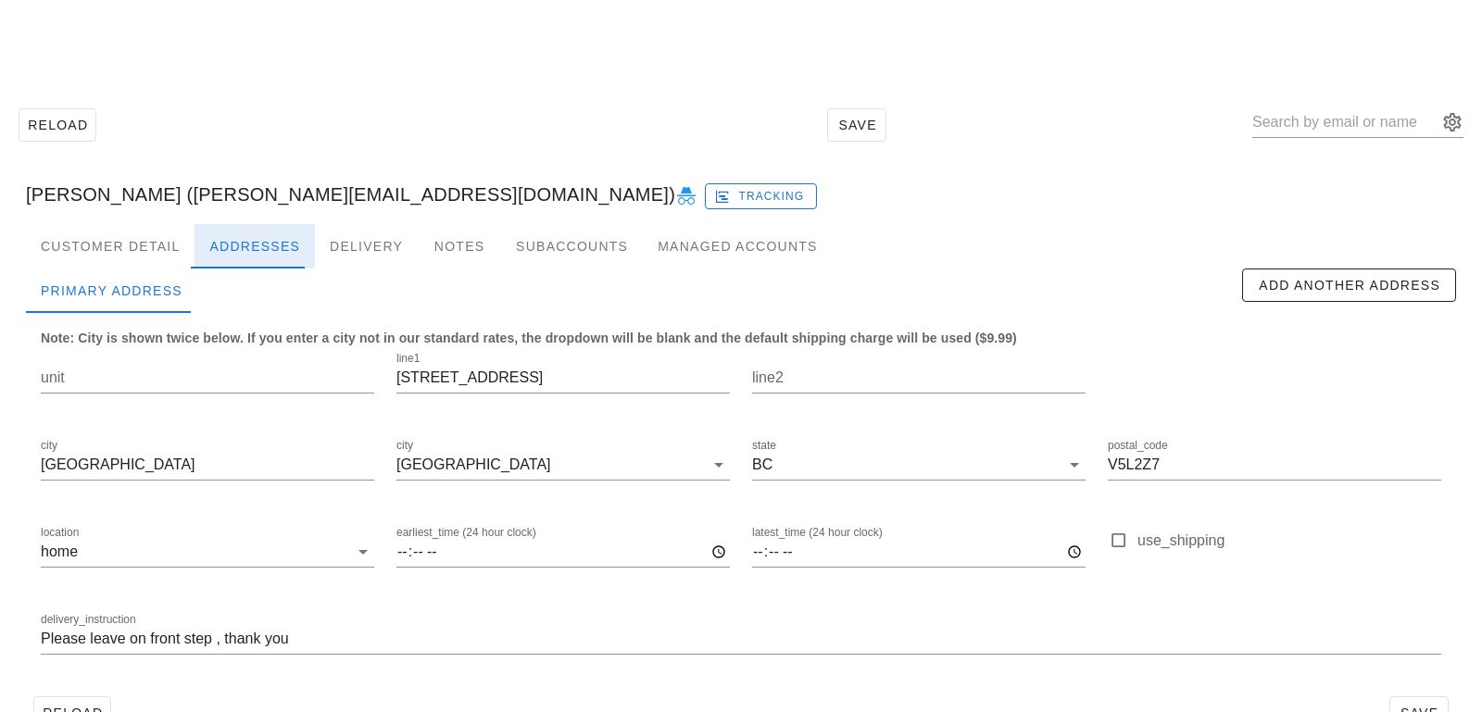
scroll to position [51, 0]
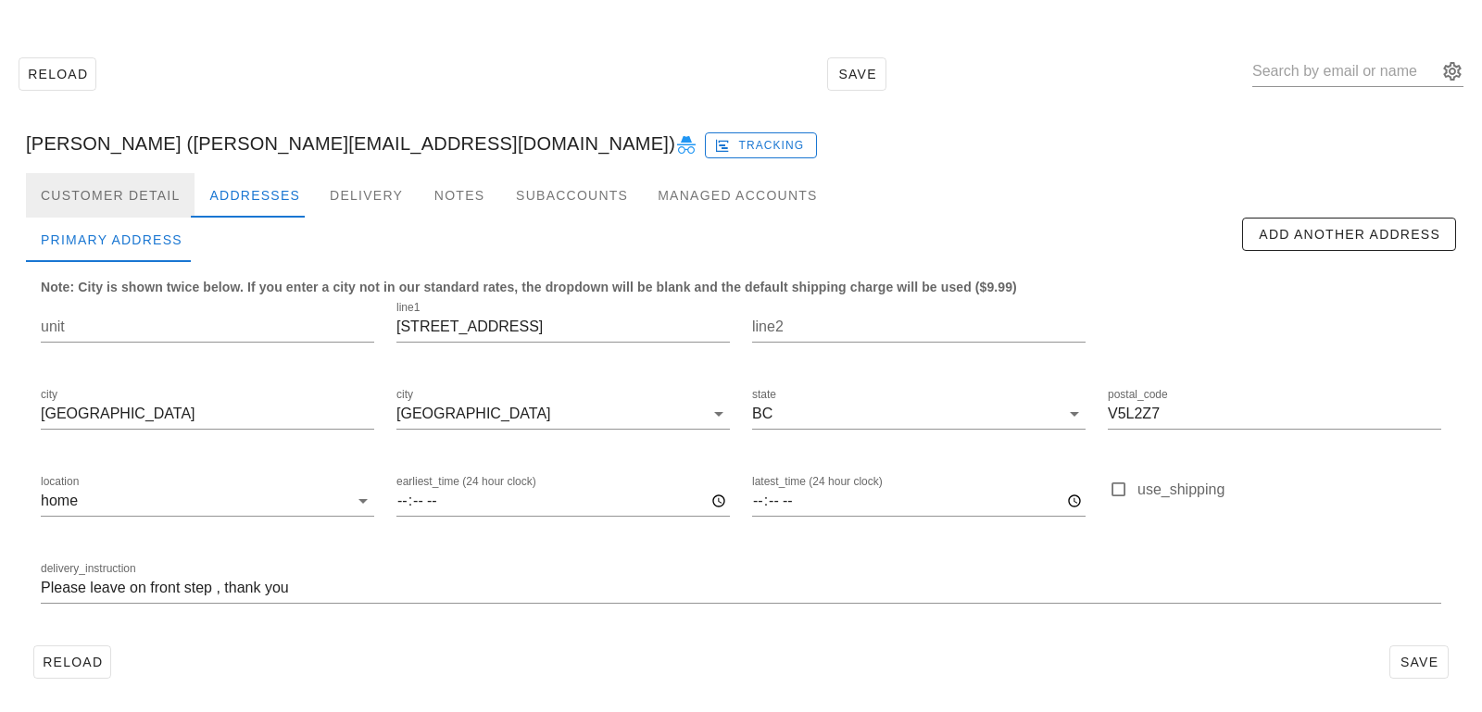
click at [164, 216] on div "Customer Detail" at bounding box center [110, 195] width 169 height 44
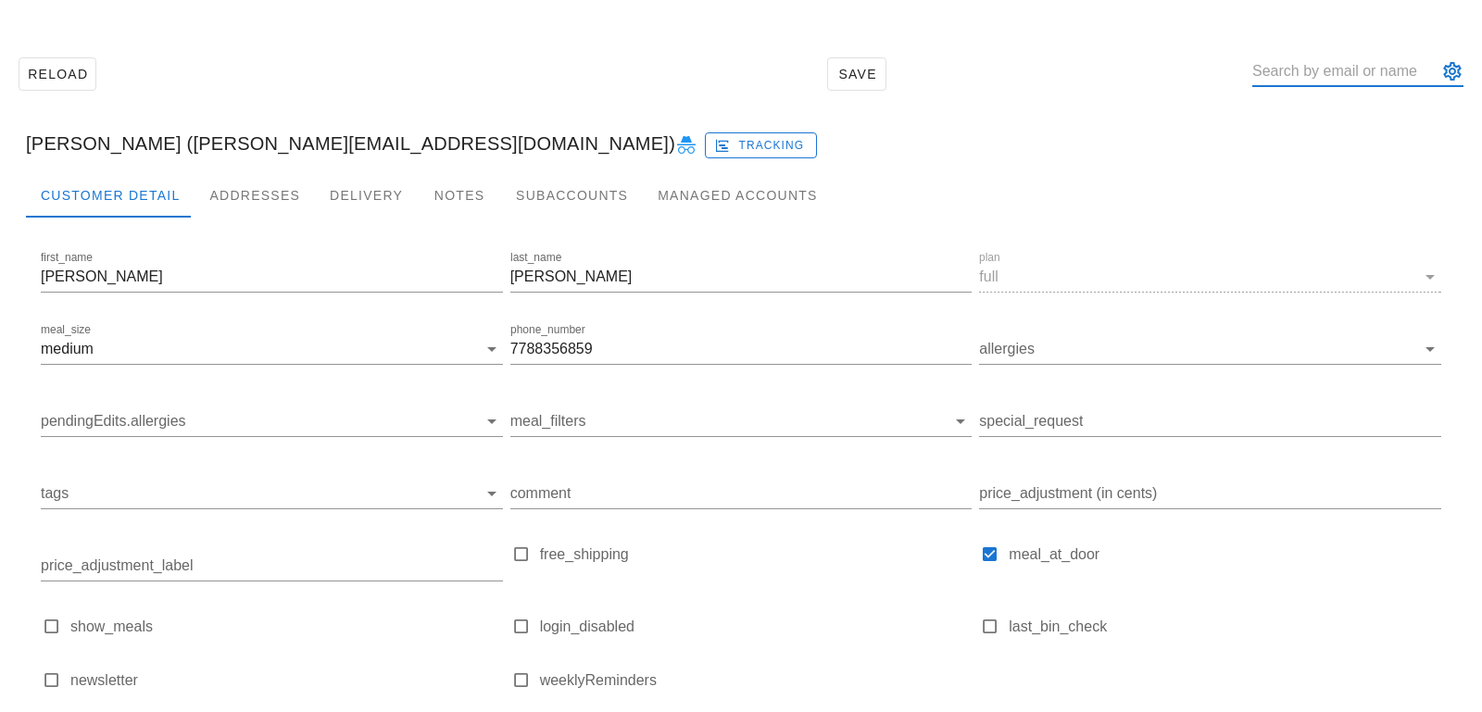
click at [1329, 78] on input "text" at bounding box center [1344, 72] width 185 height 30
paste input "Jordanpade@gmail.com"
type input "Jordanpade@gmail.com"
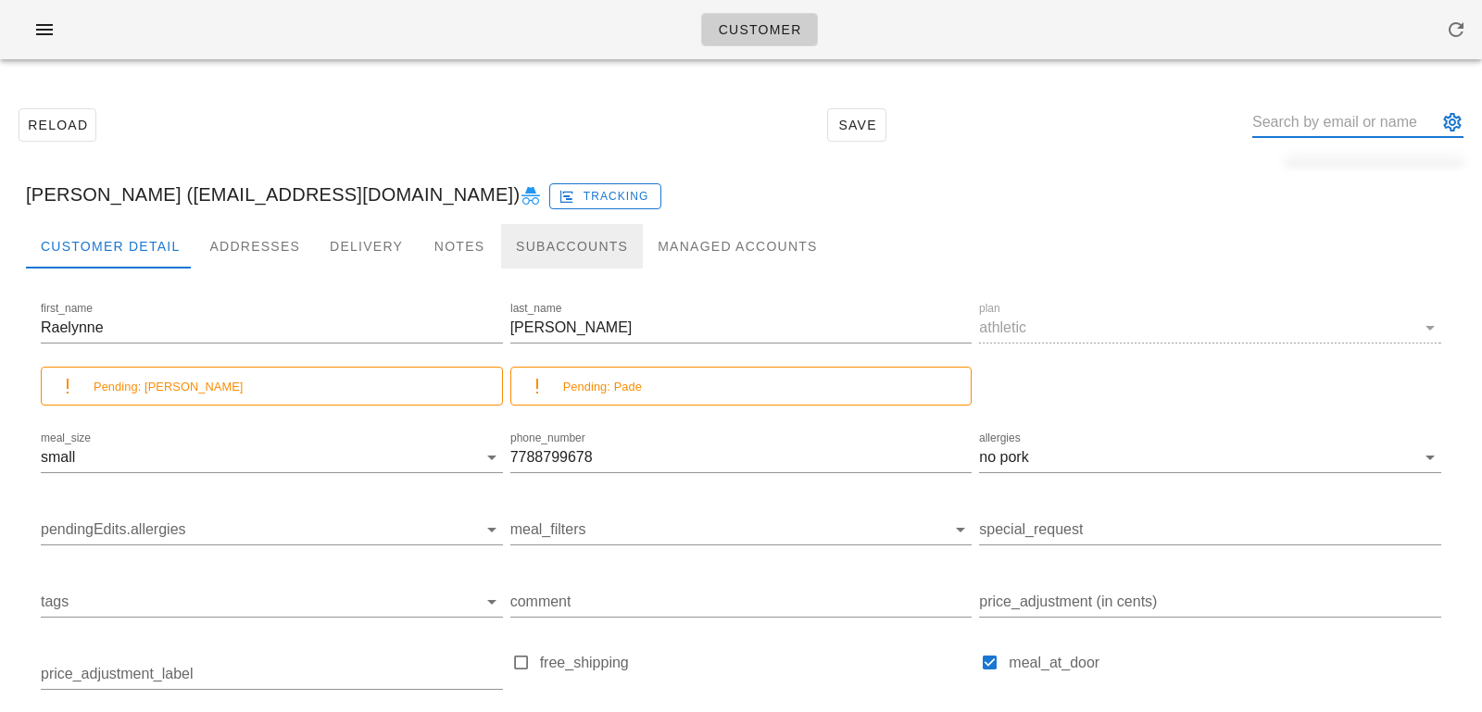
click at [543, 262] on div "Subaccounts" at bounding box center [572, 246] width 142 height 44
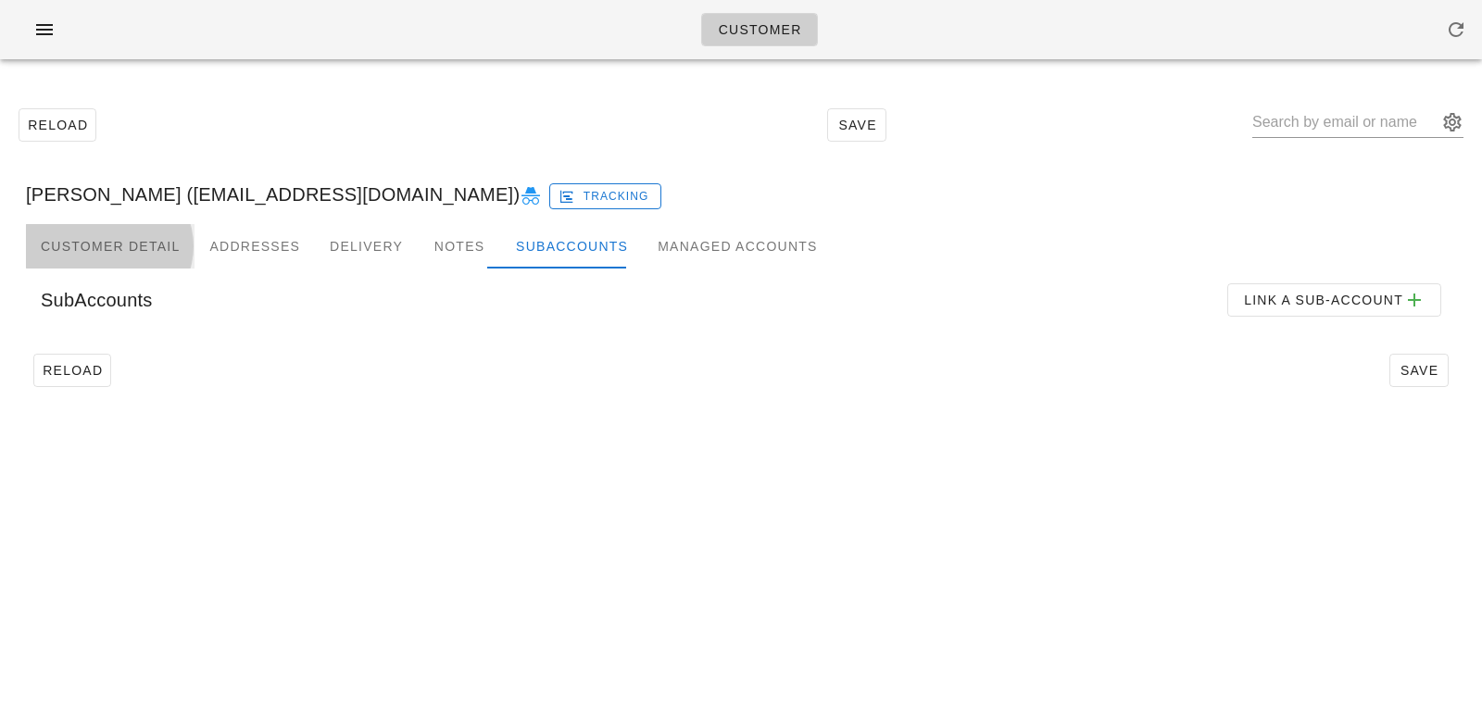
click at [82, 248] on div "Customer Detail" at bounding box center [110, 246] width 169 height 44
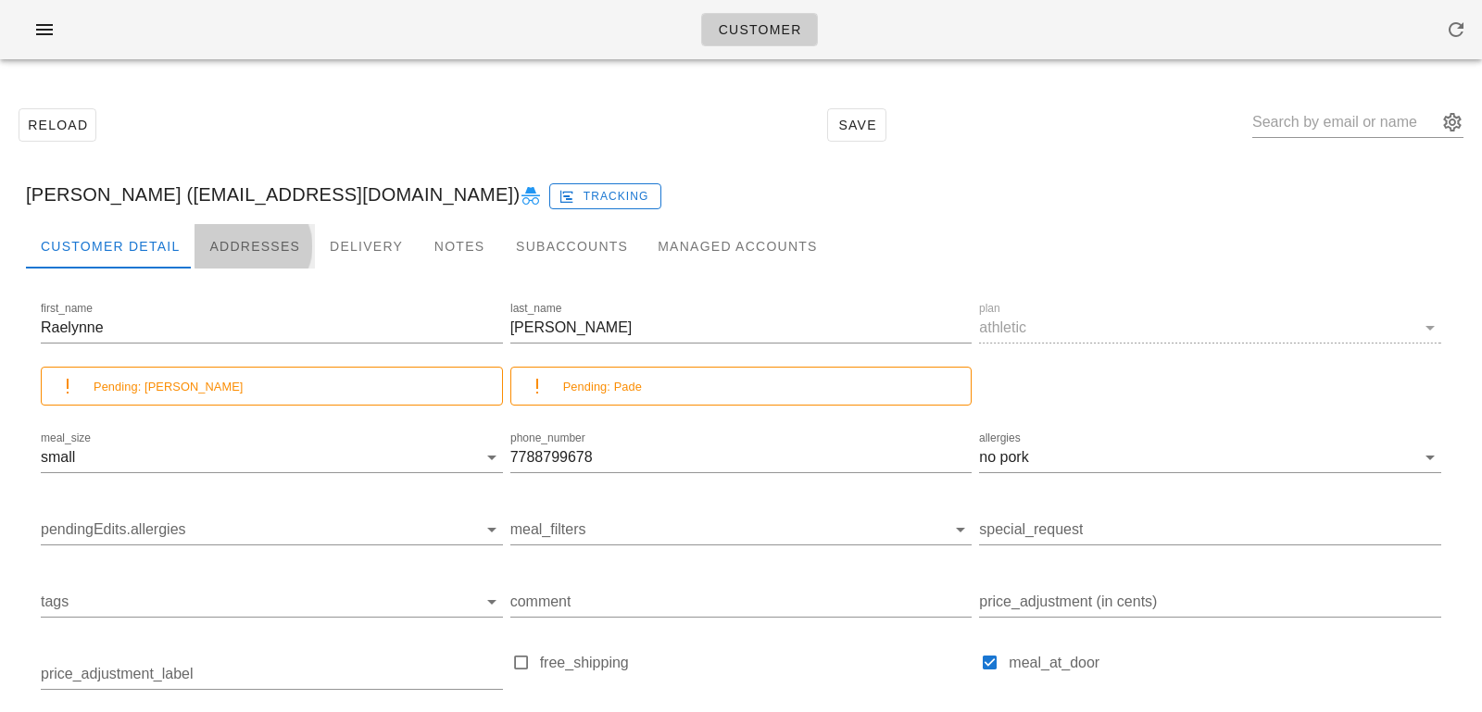
click at [232, 245] on div "Addresses" at bounding box center [255, 246] width 120 height 44
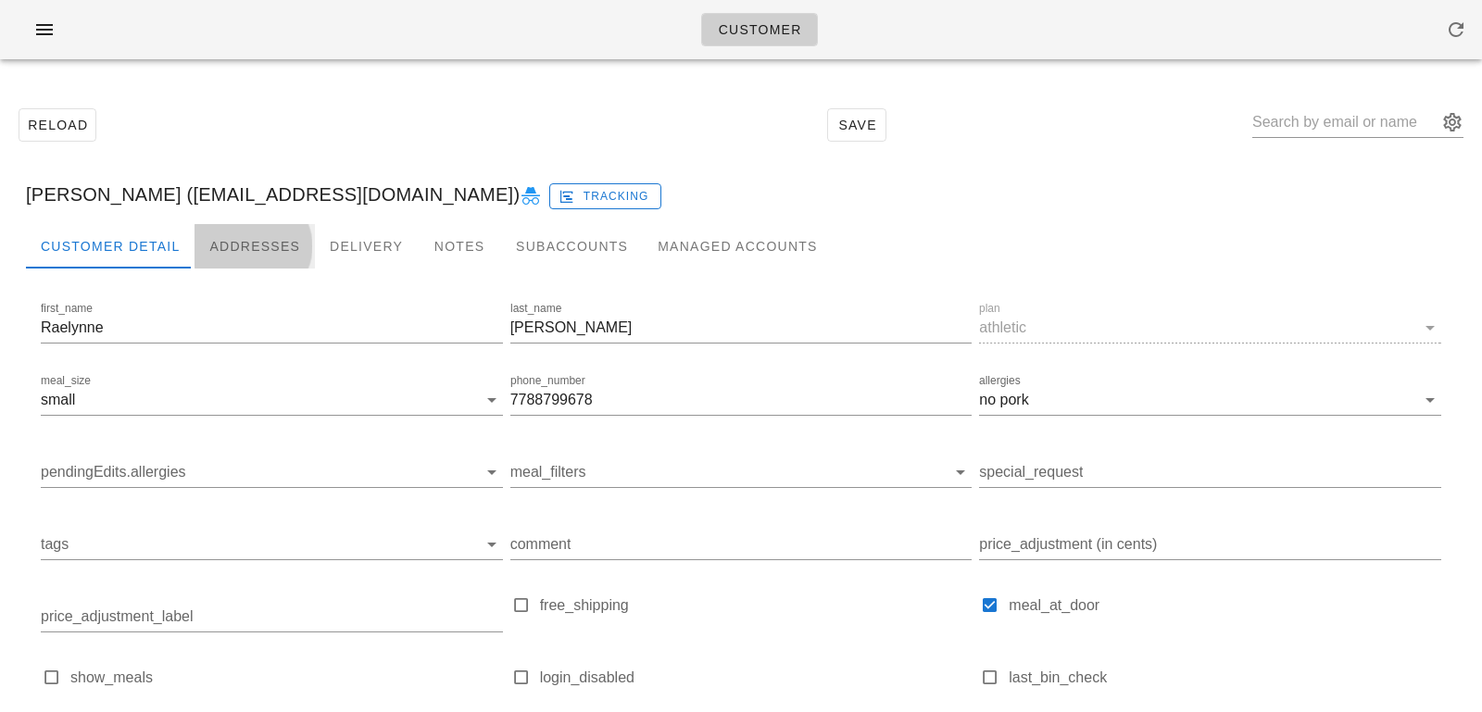
click at [267, 240] on div "Addresses" at bounding box center [255, 246] width 120 height 44
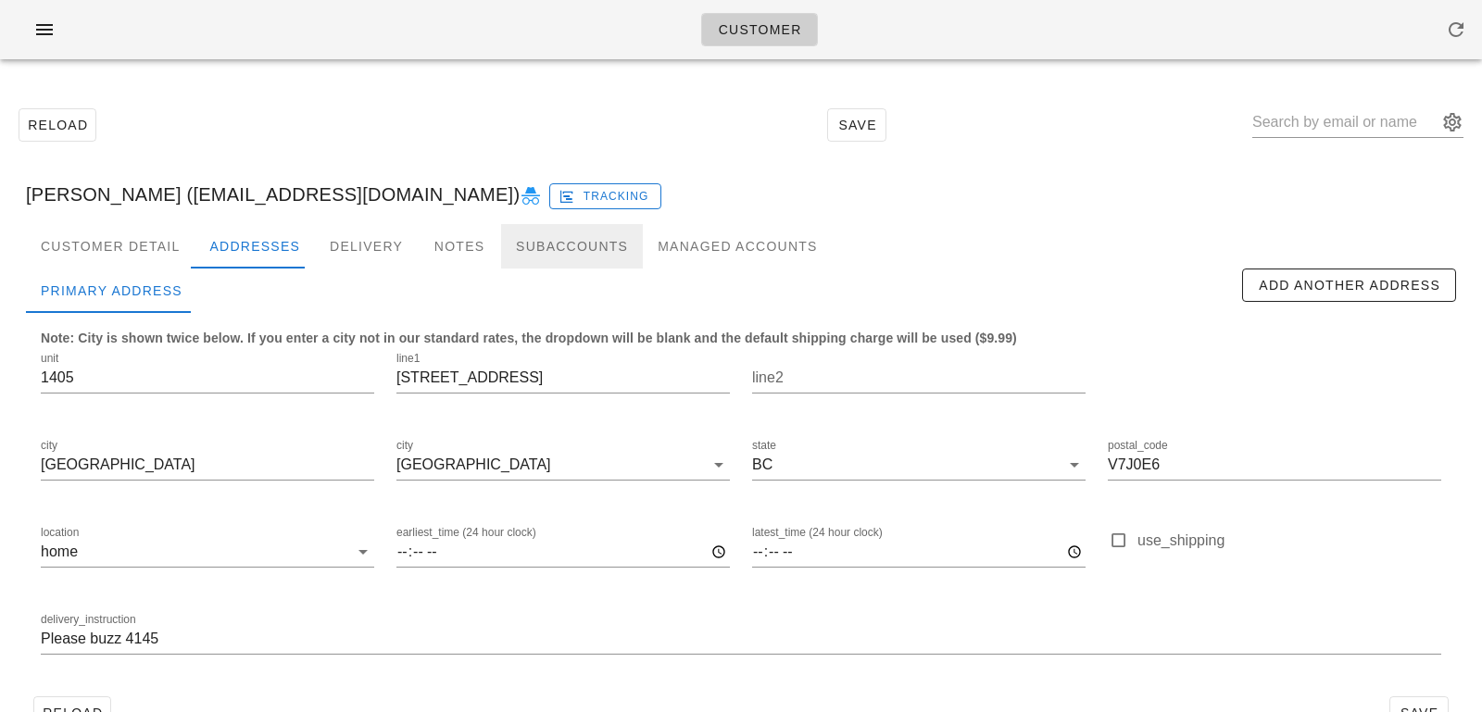
click at [509, 253] on div "Subaccounts" at bounding box center [572, 246] width 142 height 44
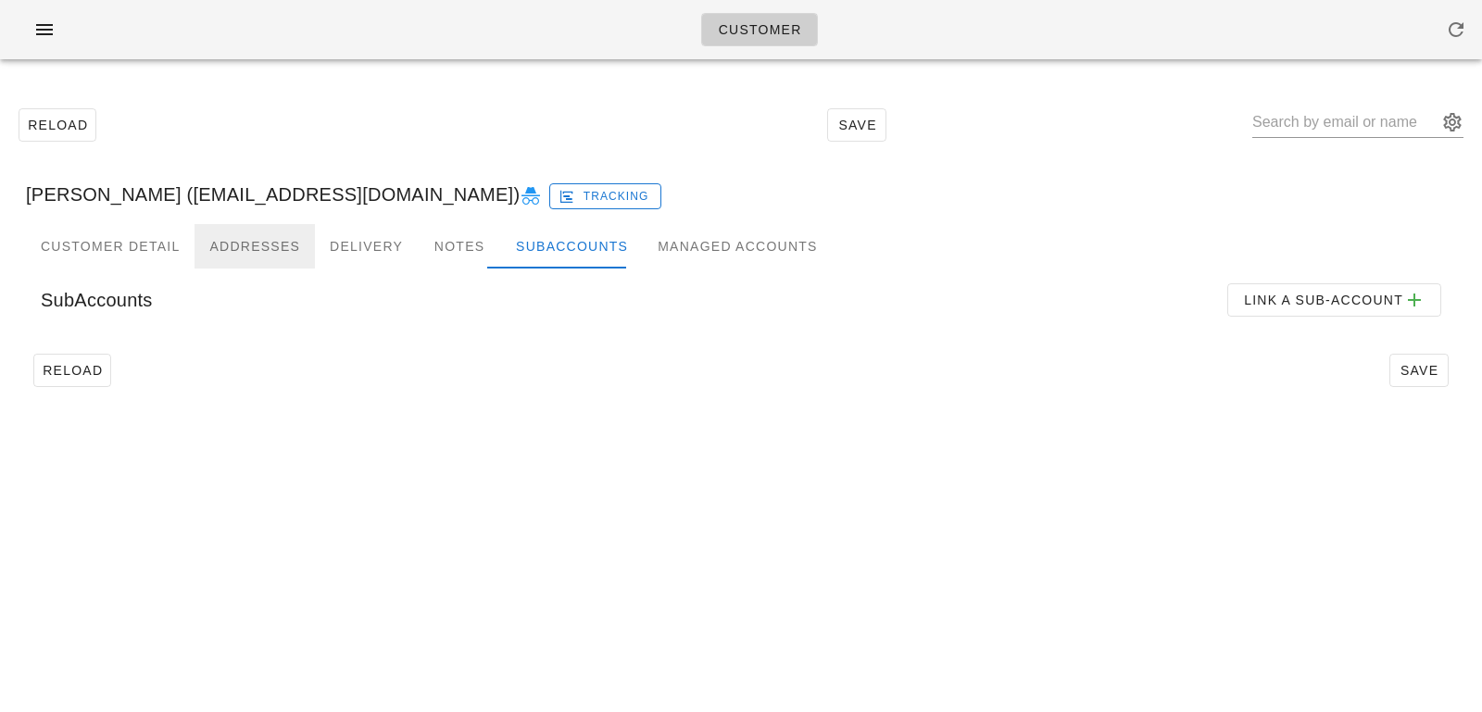
click at [228, 240] on div "Addresses" at bounding box center [255, 246] width 120 height 44
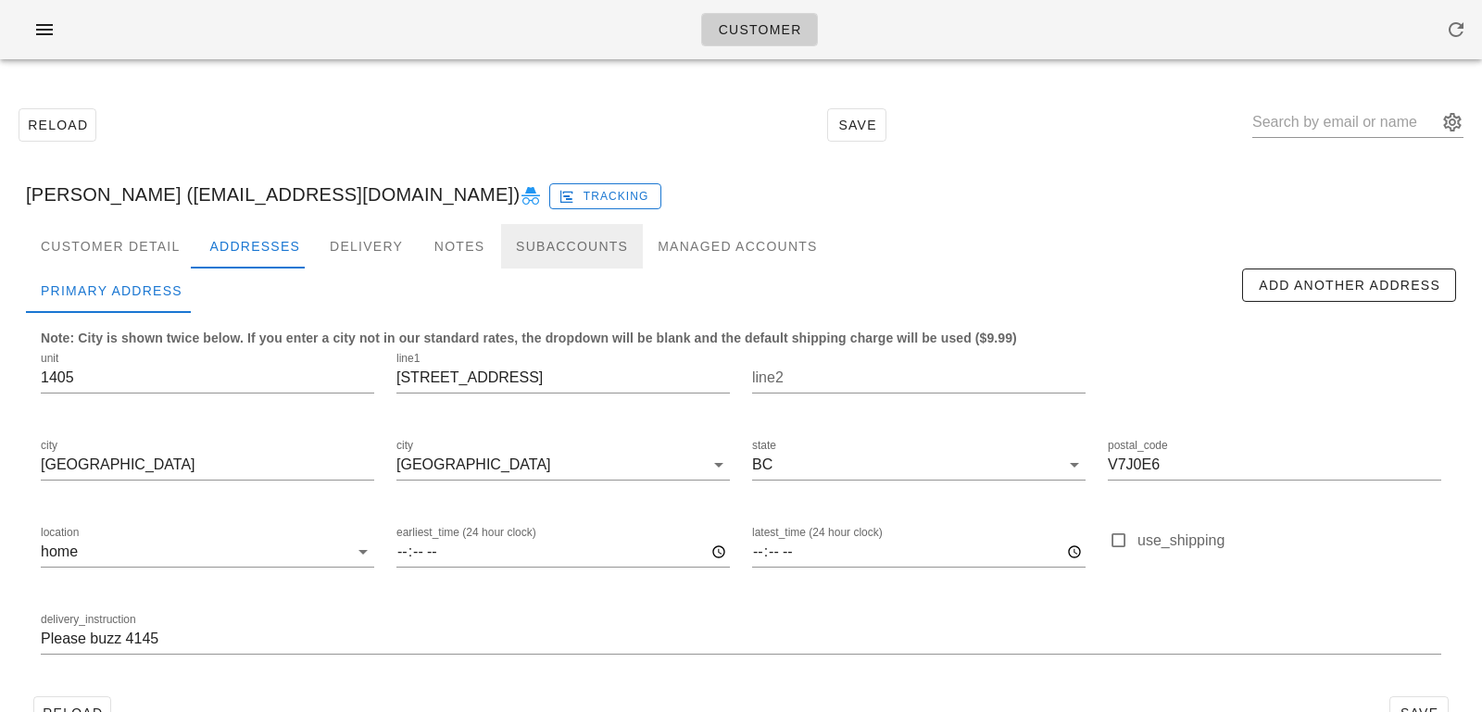
click at [509, 245] on div "Subaccounts" at bounding box center [572, 246] width 142 height 44
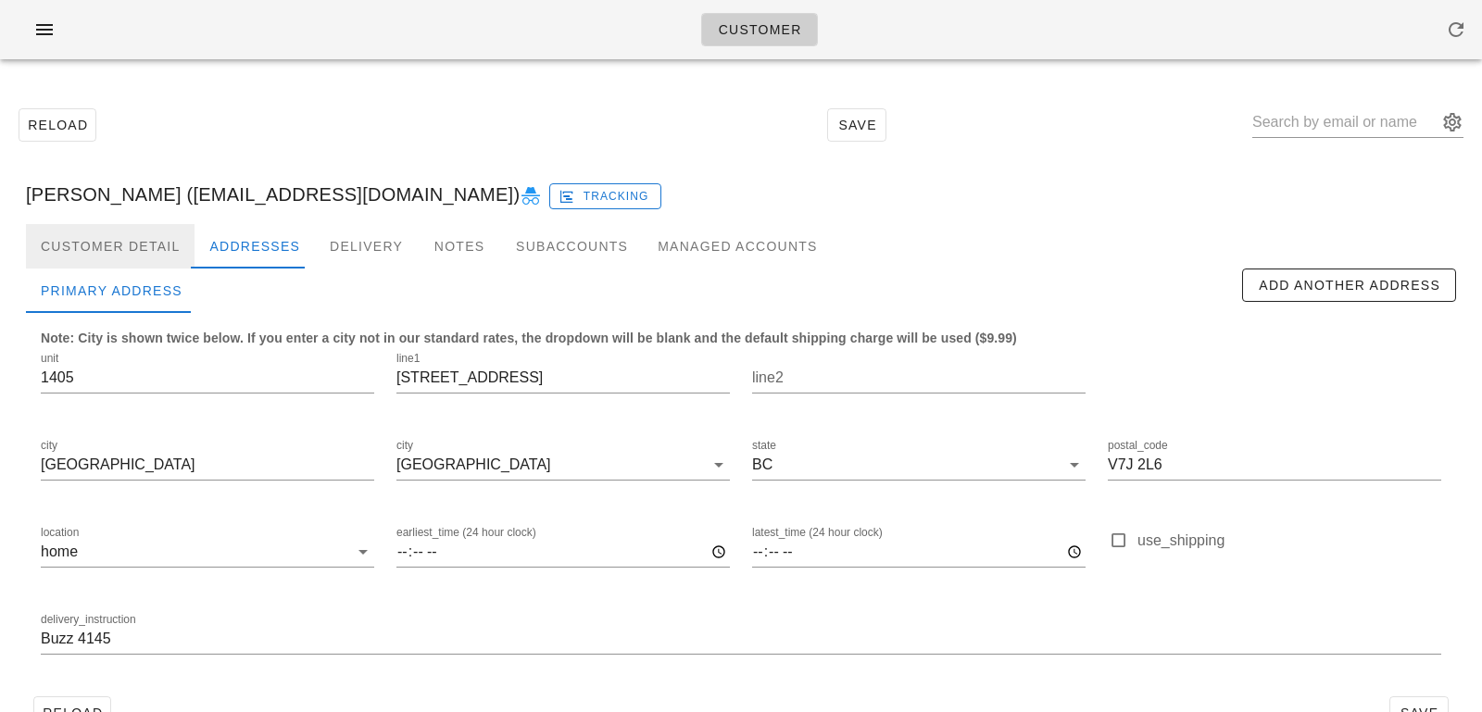
click at [164, 234] on div "Customer Detail" at bounding box center [110, 246] width 169 height 44
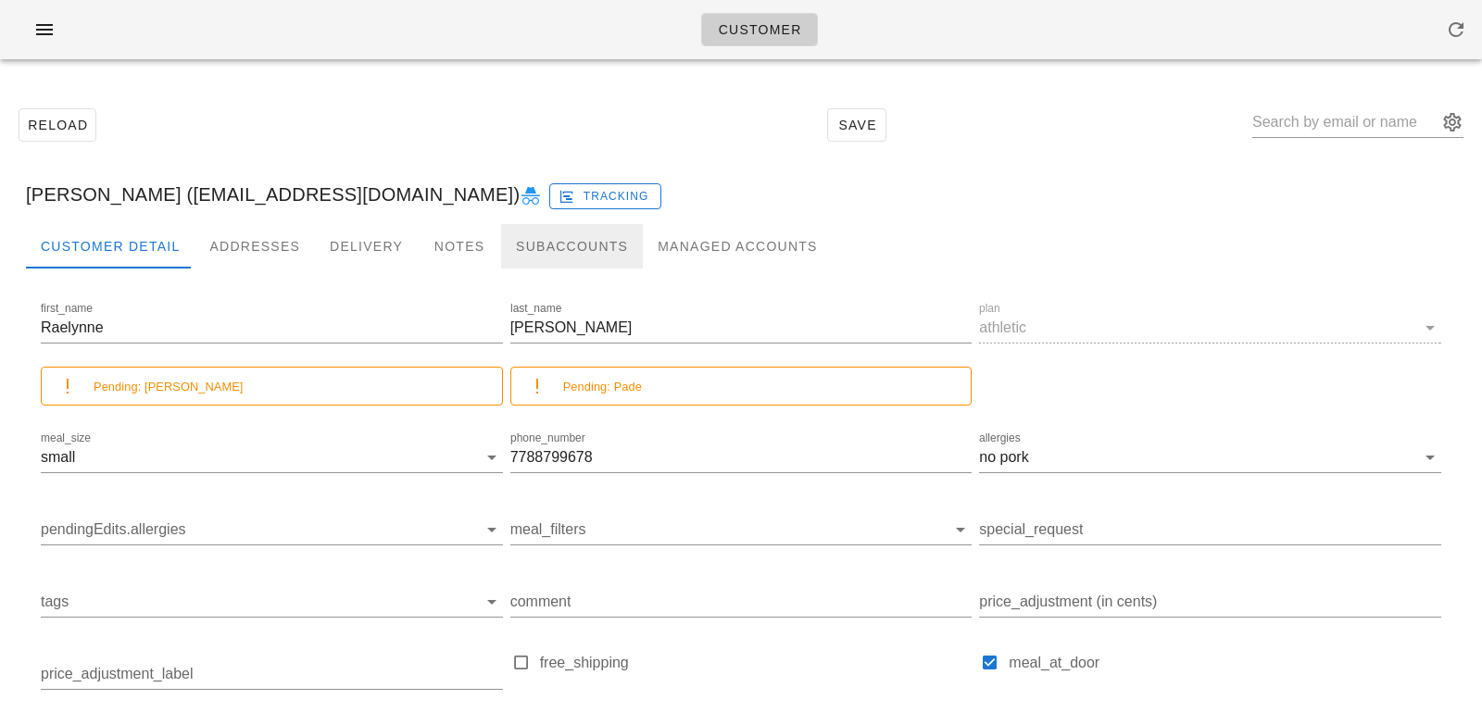
click at [539, 255] on div "Subaccounts" at bounding box center [572, 246] width 142 height 44
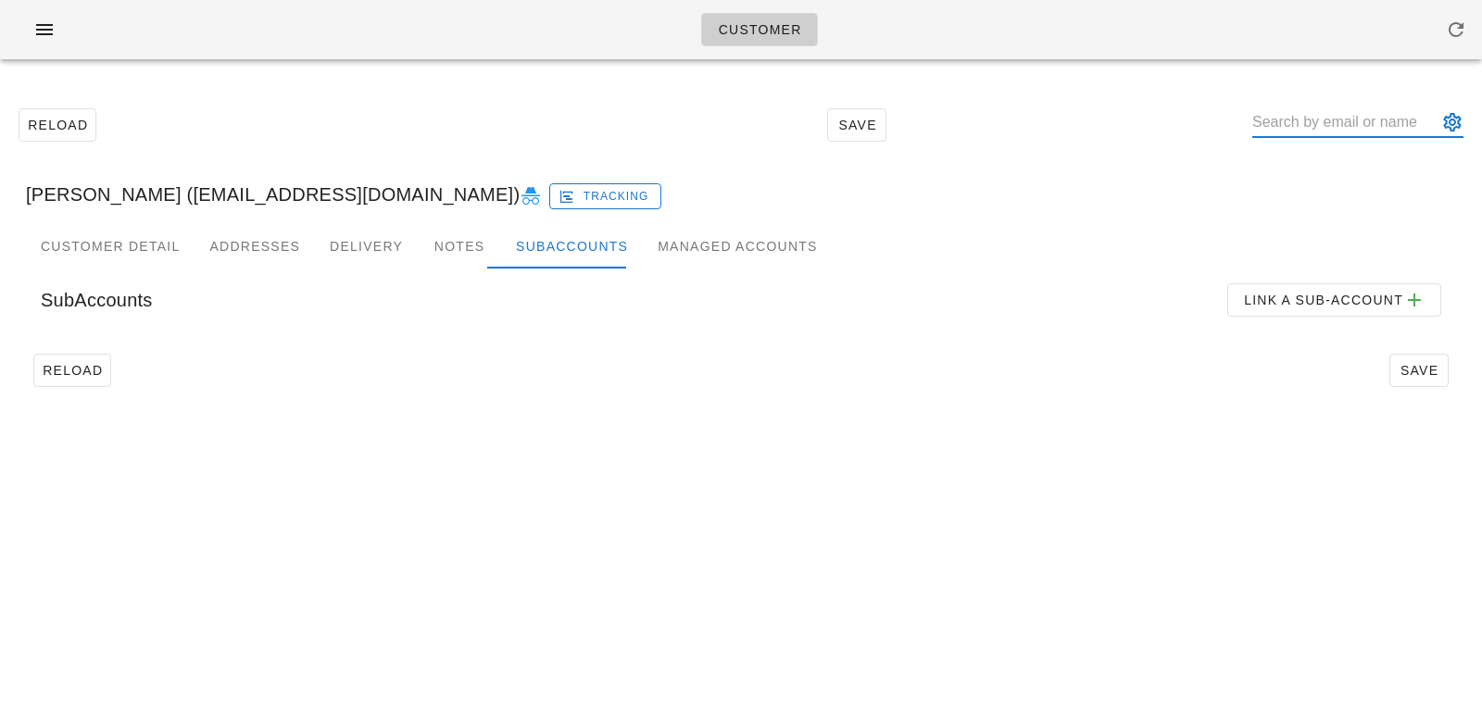
click at [1291, 129] on input "text" at bounding box center [1344, 122] width 185 height 30
paste input "[EMAIL_ADDRESS][DOMAIN_NAME]"
type input "[EMAIL_ADDRESS][DOMAIN_NAME]"
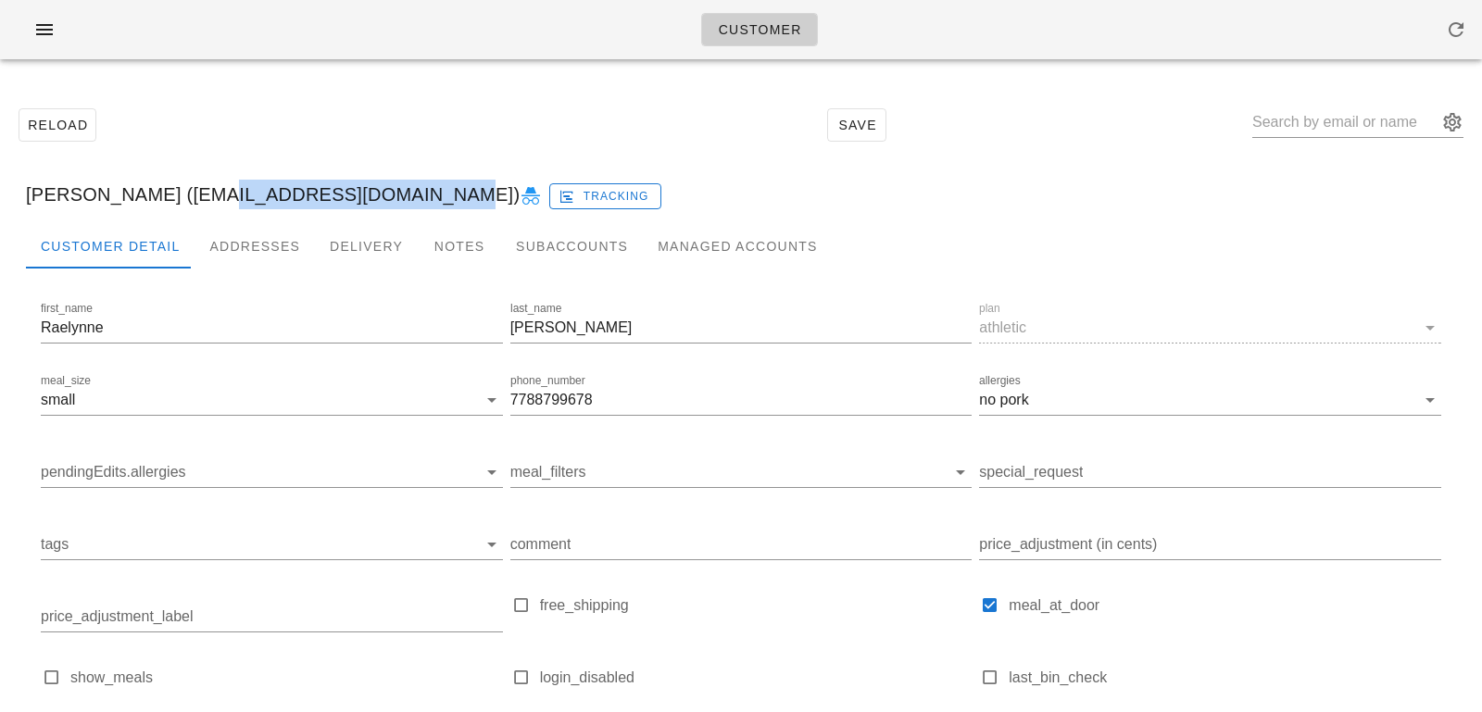
drag, startPoint x: 401, startPoint y: 195, endPoint x: 189, endPoint y: 194, distance: 212.1
click at [189, 194] on div "[PERSON_NAME] ([EMAIL_ADDRESS][DOMAIN_NAME]) Tracking" at bounding box center [741, 194] width 1460 height 59
copy div "[EMAIL_ADDRESS][DOMAIN_NAME]"
click at [294, 191] on div "[PERSON_NAME] ([EMAIL_ADDRESS][DOMAIN_NAME]) Tracking" at bounding box center [741, 194] width 1460 height 59
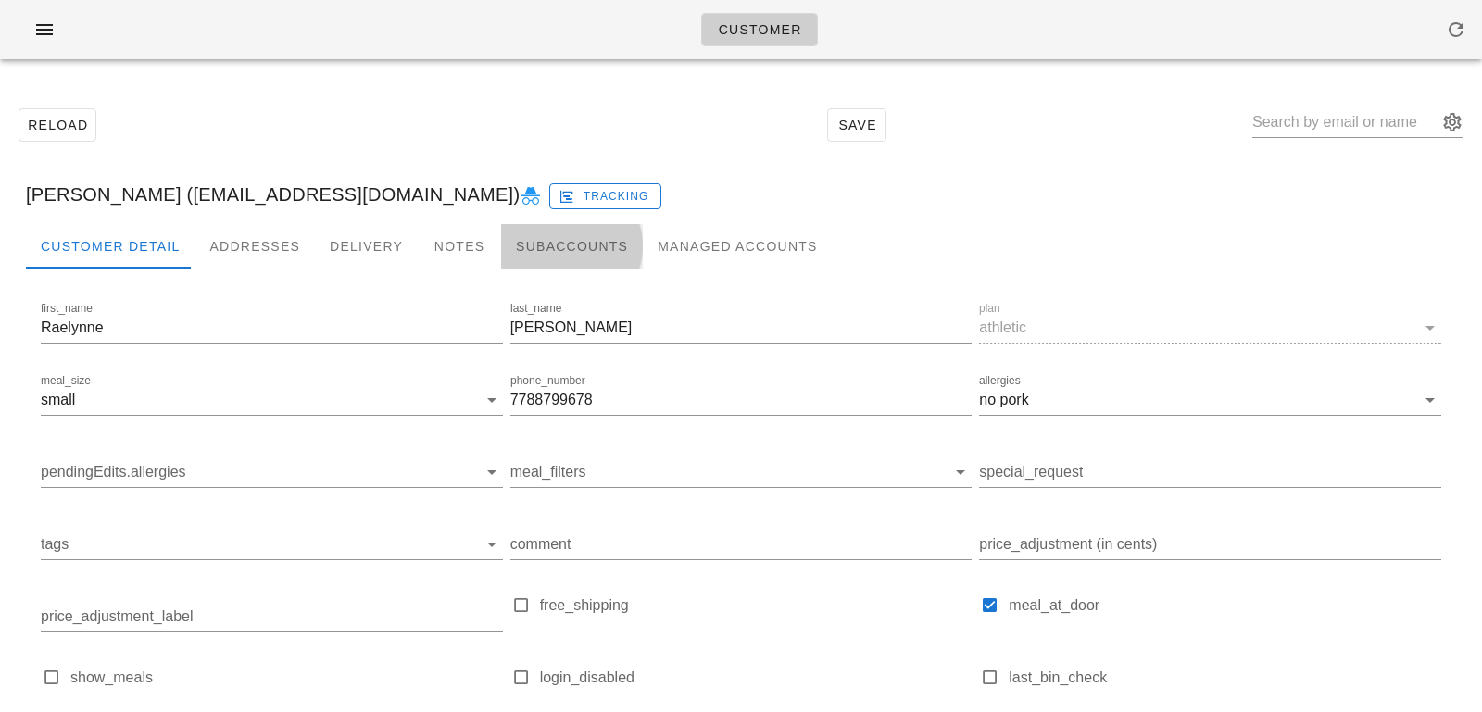
click at [522, 256] on div "Subaccounts" at bounding box center [572, 246] width 142 height 44
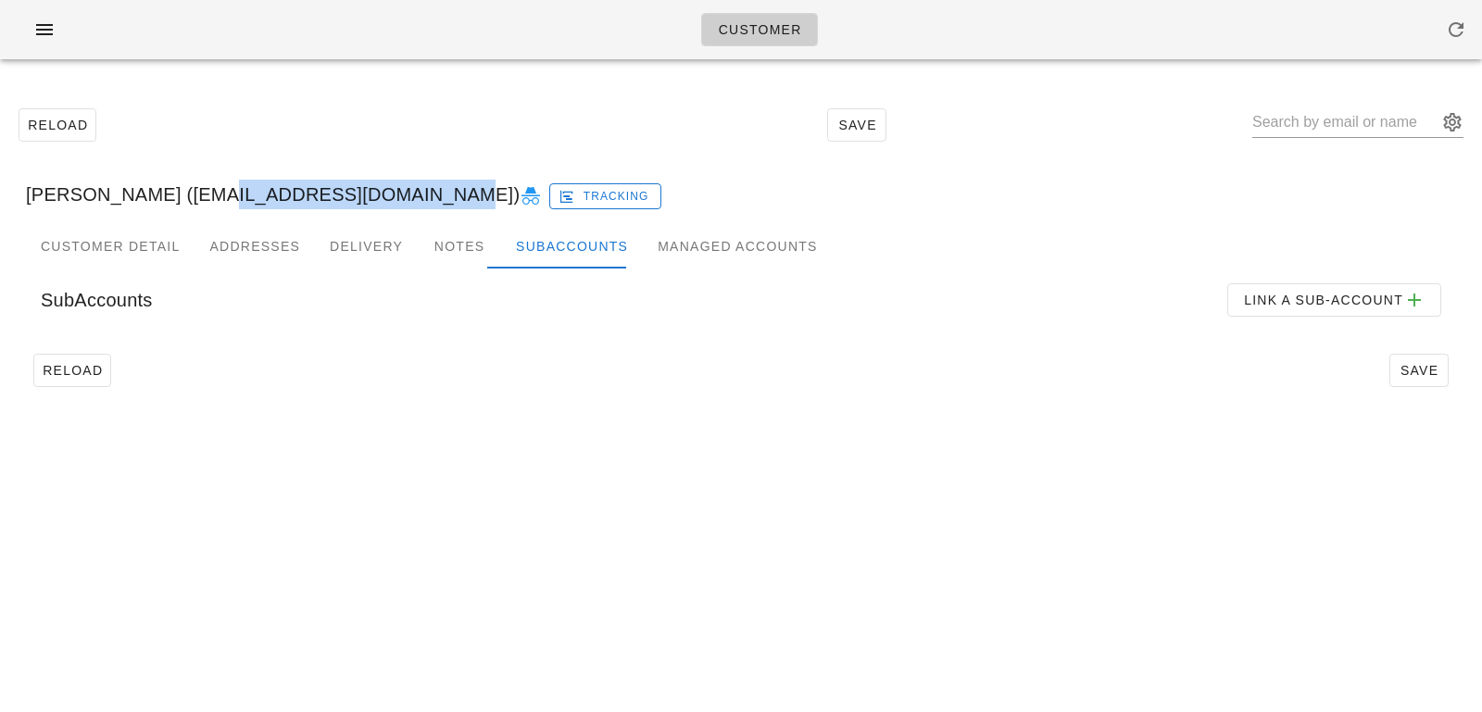
drag, startPoint x: 188, startPoint y: 196, endPoint x: 401, endPoint y: 194, distance: 213.1
click at [401, 194] on div "Raelynne Wessels (Raelynnejw@hotmail.com) Tracking" at bounding box center [741, 194] width 1460 height 59
copy div "[EMAIL_ADDRESS][DOMAIN_NAME]"
click at [1366, 109] on input "text" at bounding box center [1344, 122] width 185 height 30
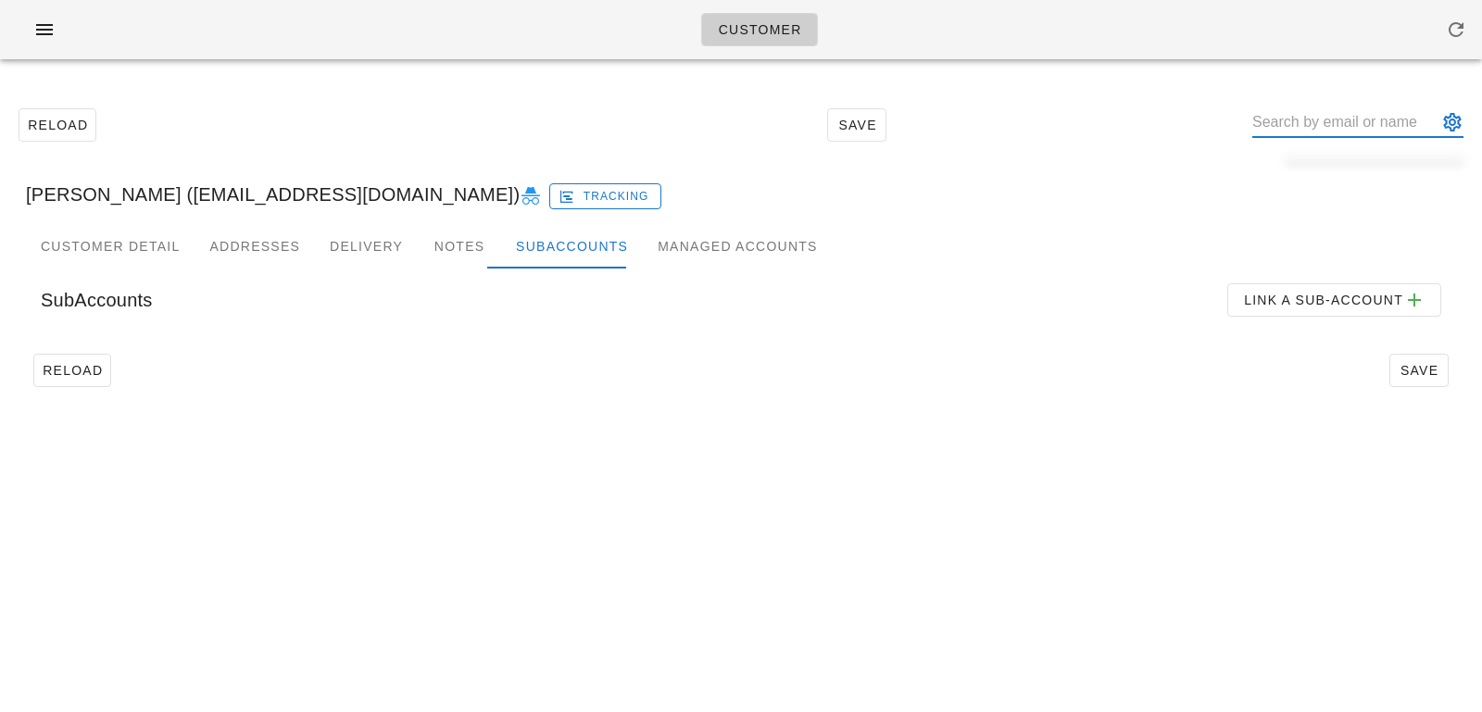
paste input "[EMAIL_ADDRESS][DOMAIN_NAME]"
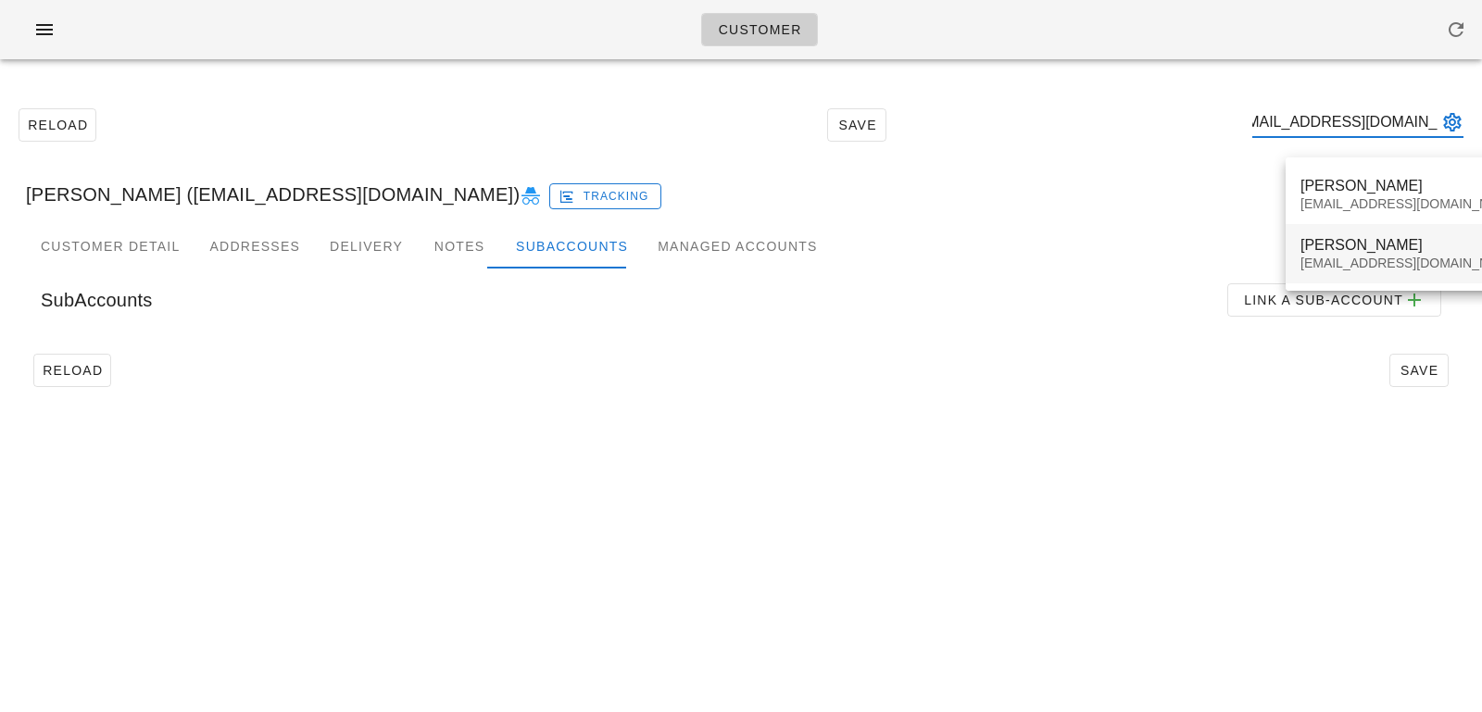
type input "[EMAIL_ADDRESS][DOMAIN_NAME]"
click at [1369, 255] on div "[PERSON_NAME] [PERSON_NAME][EMAIL_ADDRESS][DOMAIN_NAME]" at bounding box center [1410, 253] width 220 height 57
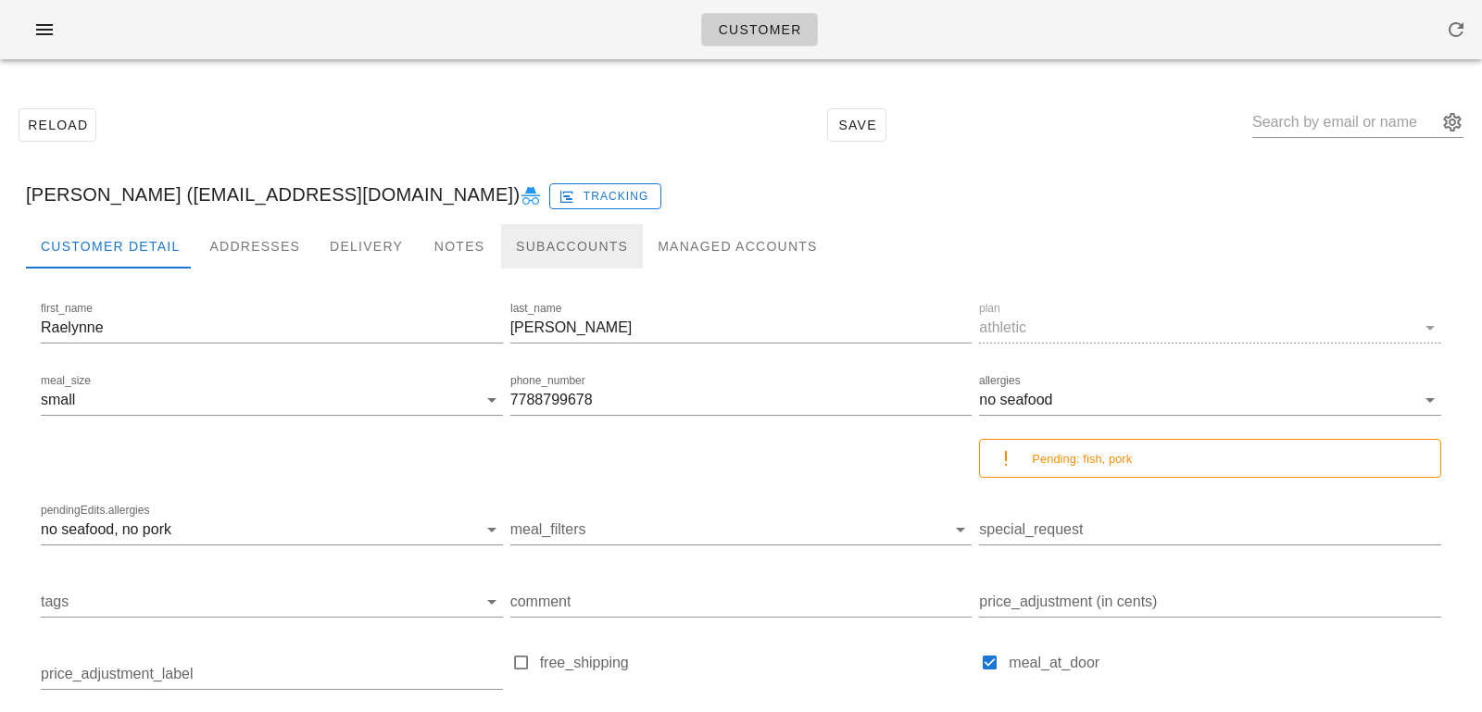
click at [528, 248] on div "Subaccounts" at bounding box center [572, 246] width 142 height 44
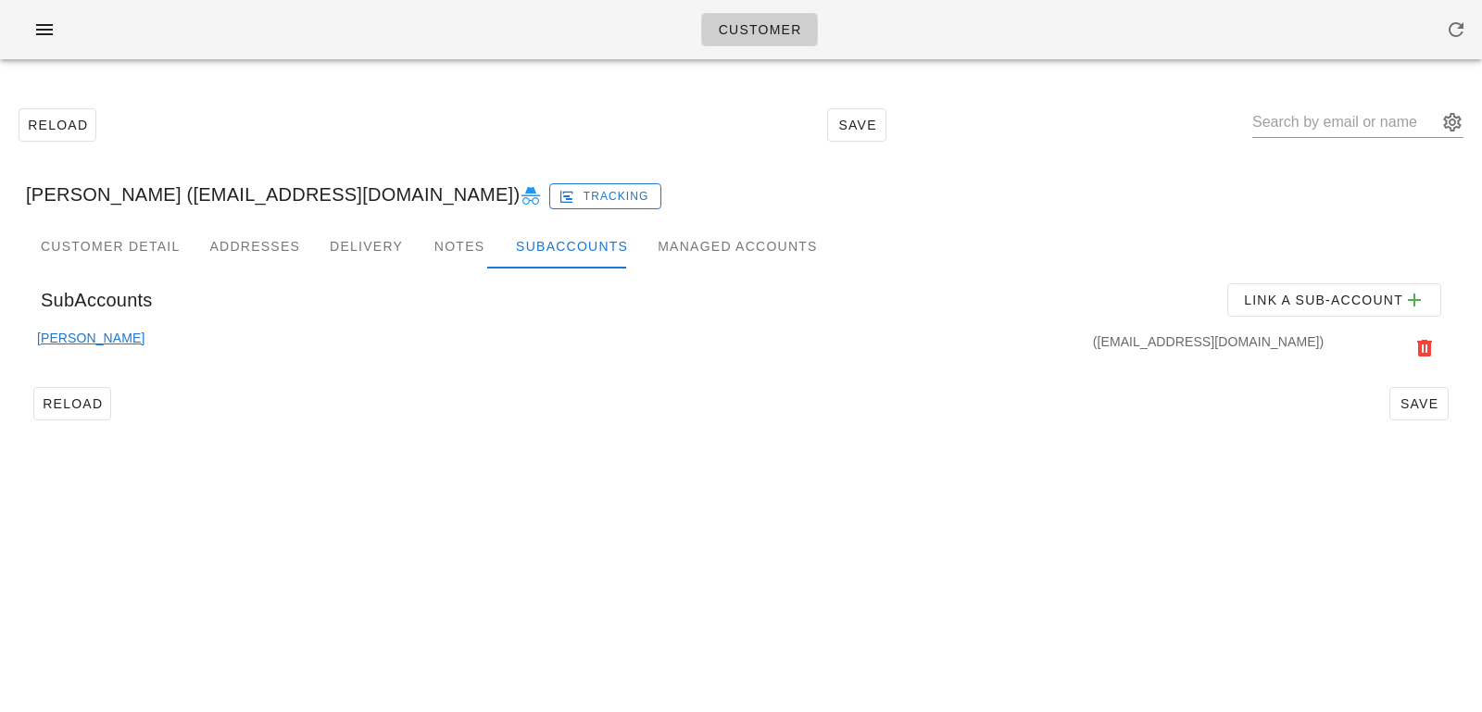
click at [463, 292] on div "SubAccounts Link a sub-account" at bounding box center [741, 300] width 1430 height 63
drag, startPoint x: 1124, startPoint y: 341, endPoint x: 1320, endPoint y: 339, distance: 196.4
click at [1320, 339] on div "(Jordanpade@tinomechanical.com)" at bounding box center [735, 348] width 1183 height 41
copy div "Jordanpade@tinomechanical.com"
drag, startPoint x: 190, startPoint y: 194, endPoint x: 405, endPoint y: 195, distance: 214.9
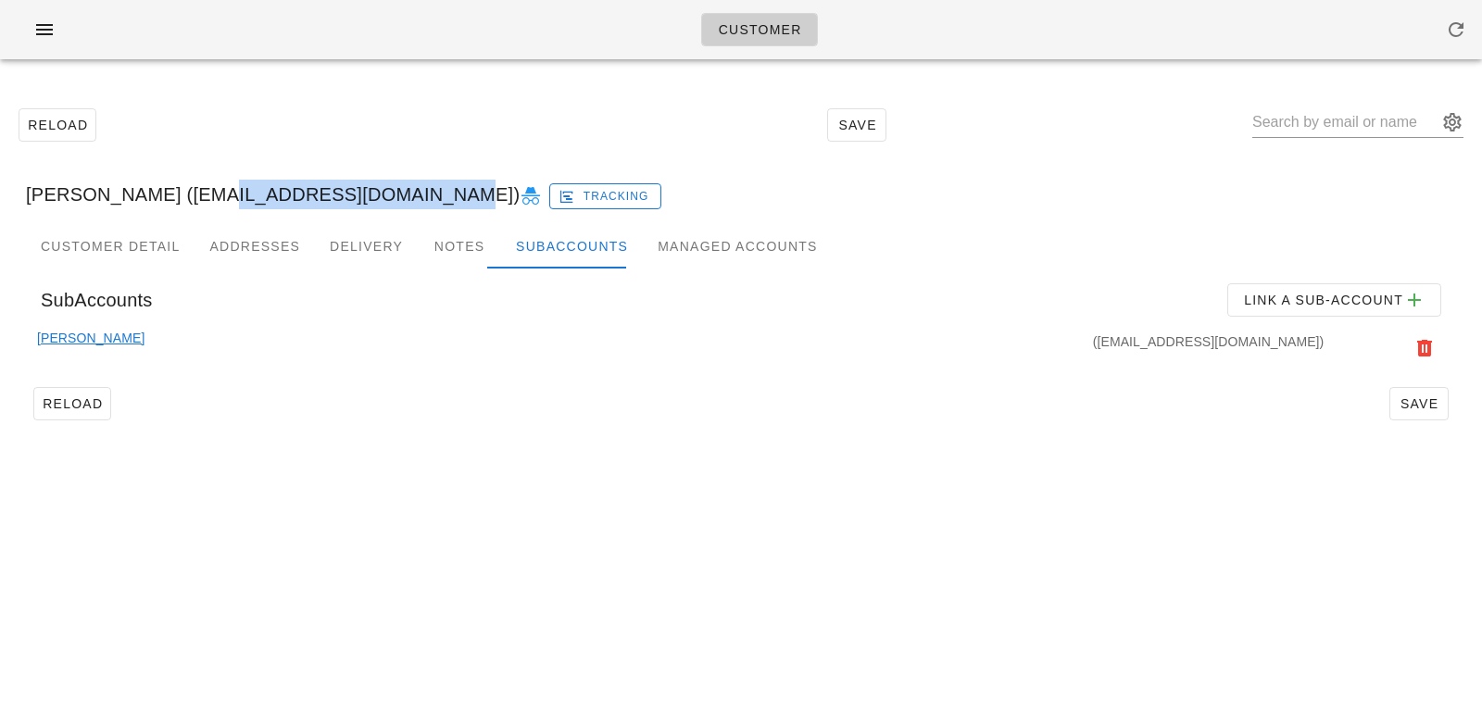
click at [405, 195] on div "[PERSON_NAME] ([EMAIL_ADDRESS][DOMAIN_NAME]) Tracking" at bounding box center [741, 194] width 1460 height 59
copy div "[EMAIL_ADDRESS][DOMAIN_NAME]"
drag, startPoint x: 1121, startPoint y: 342, endPoint x: 1320, endPoint y: 344, distance: 199.1
click at [1320, 344] on div "(Jordanpade@tinomechanical.com)" at bounding box center [735, 348] width 1183 height 41
copy div "Jordanpade@tinomechanical.com"
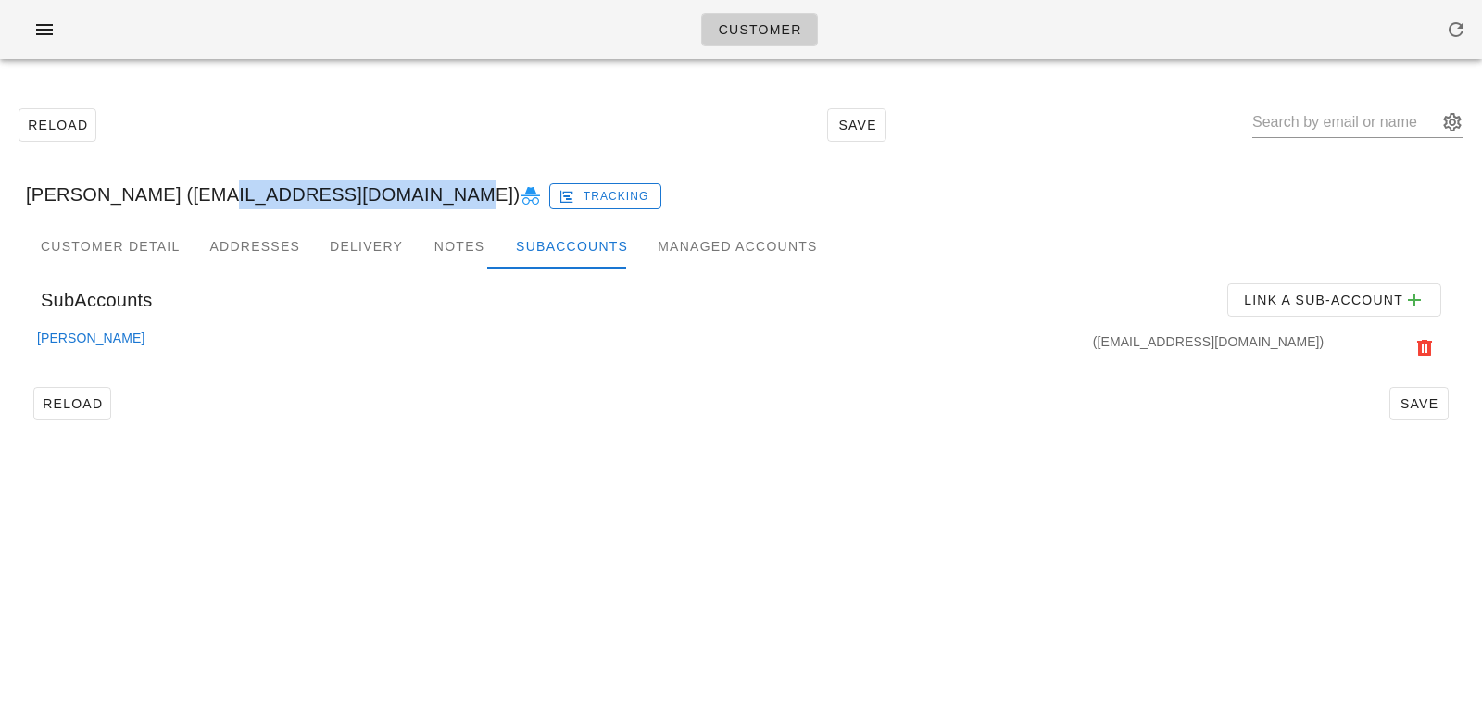
drag, startPoint x: 193, startPoint y: 191, endPoint x: 402, endPoint y: 190, distance: 209.3
click at [402, 190] on div "Raelynne Wessels (Raelynne_w@hotmail.com) Tracking" at bounding box center [741, 194] width 1460 height 59
copy div "Raelynne_w@hotmail.co"
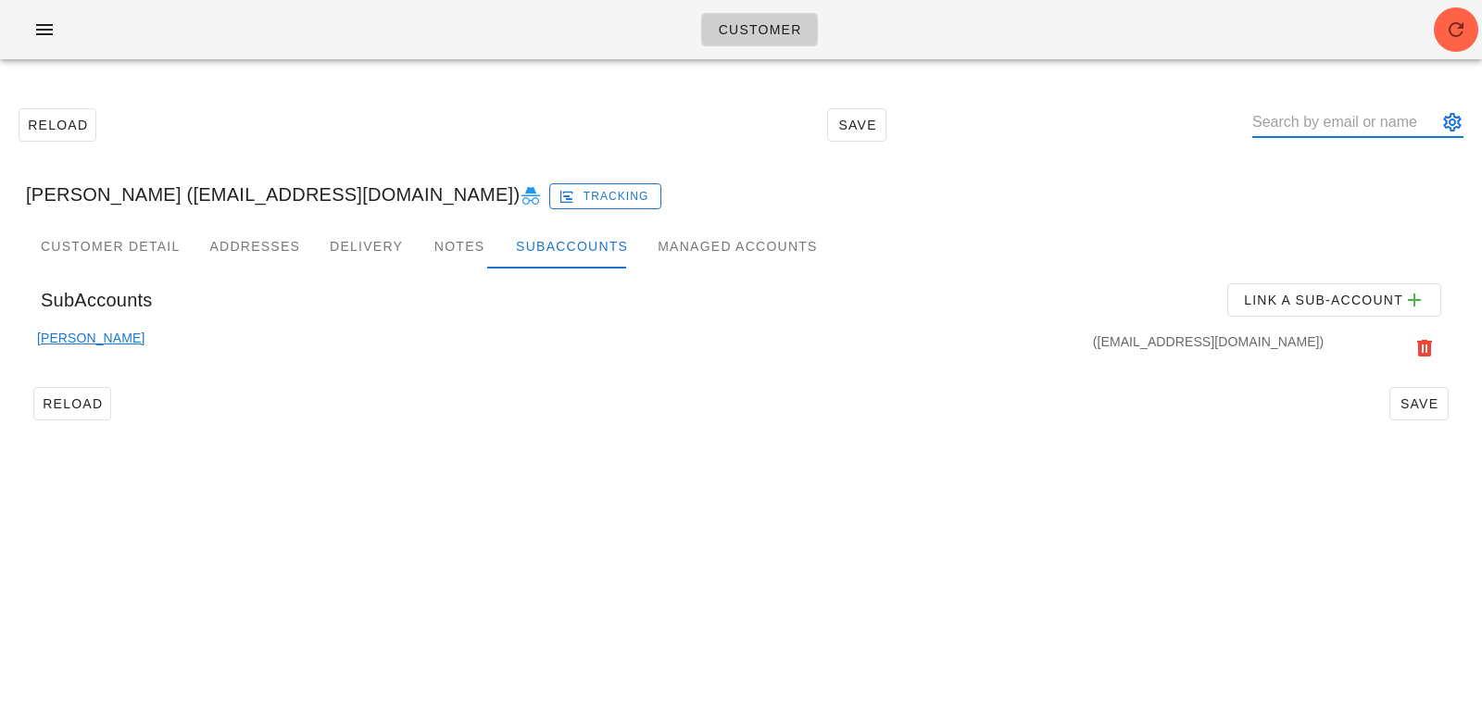
click at [1312, 125] on input "text" at bounding box center [1344, 122] width 185 height 30
paste input "[EMAIL_ADDRESS][DOMAIN_NAME]"
type input "[EMAIL_ADDRESS][DOMAIN_NAME]"
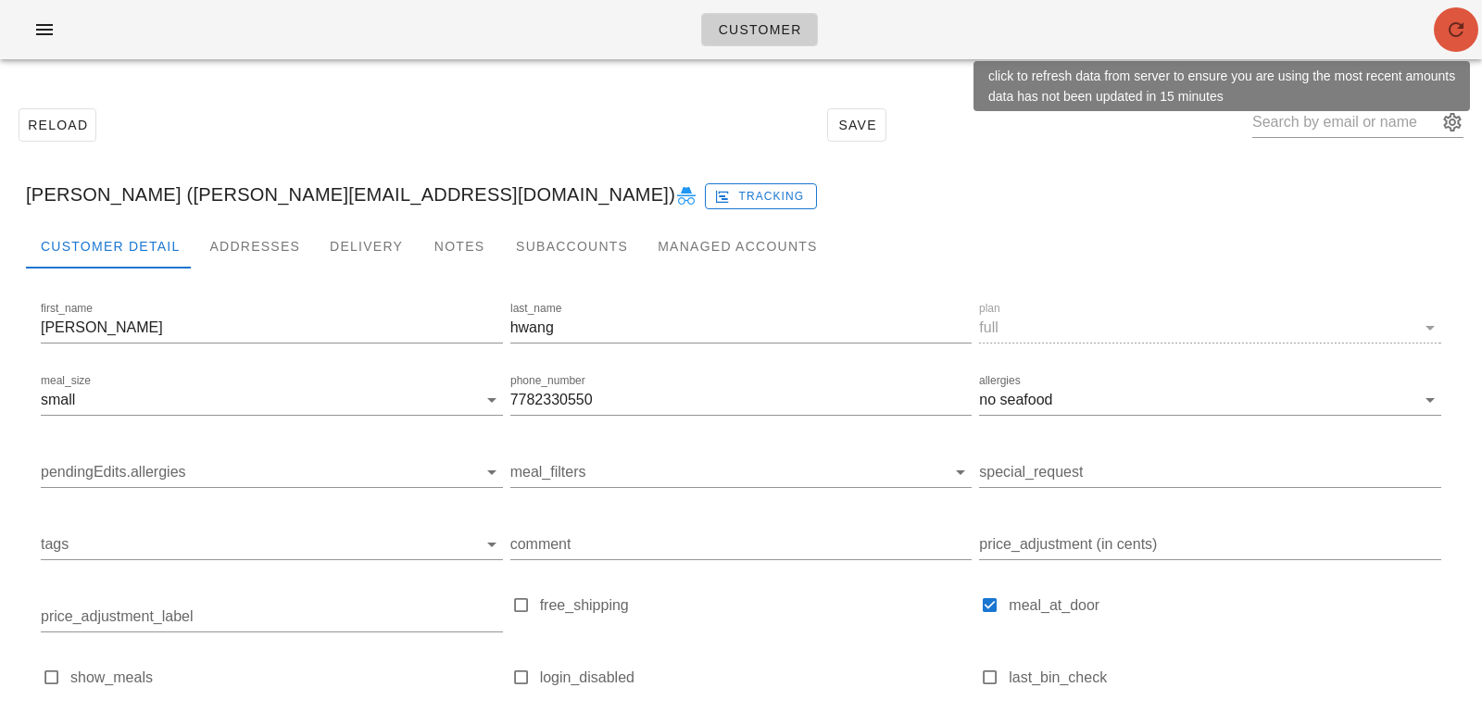
click at [1449, 23] on icon "button" at bounding box center [1456, 30] width 22 height 22
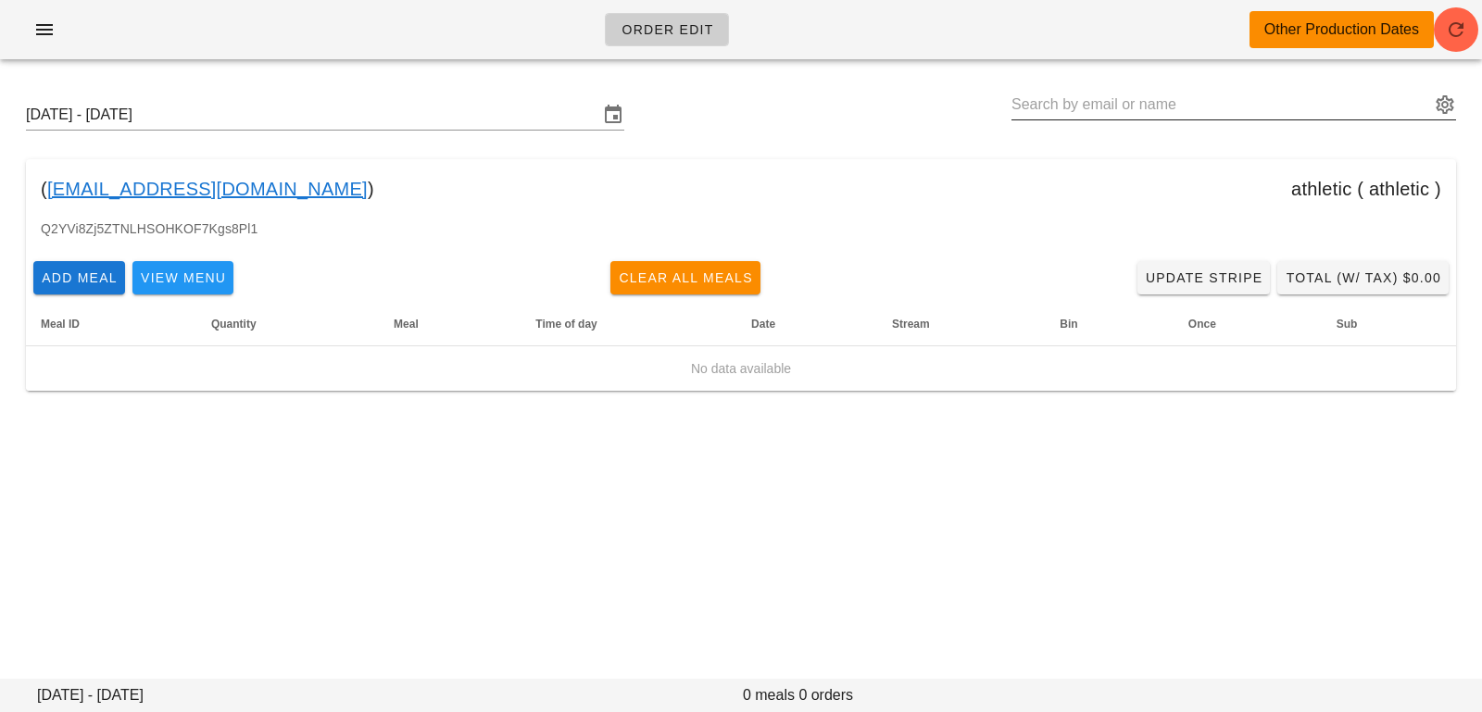
click at [1068, 110] on input "text" at bounding box center [1220, 105] width 419 height 30
paste input "jennyunh@gmail.com"
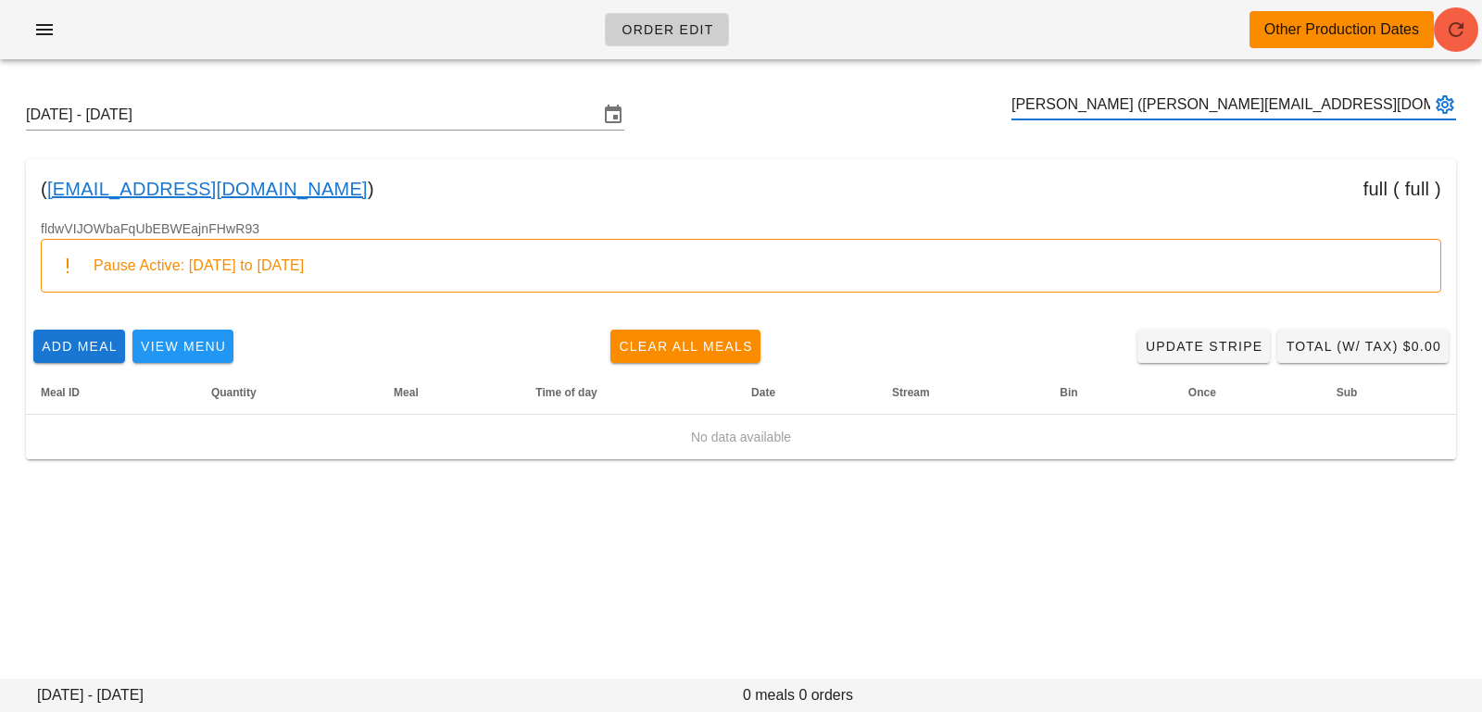
type input "jenny hwang (jennyunh@gmail.com)"
click at [1455, 31] on icon "button" at bounding box center [1456, 30] width 22 height 22
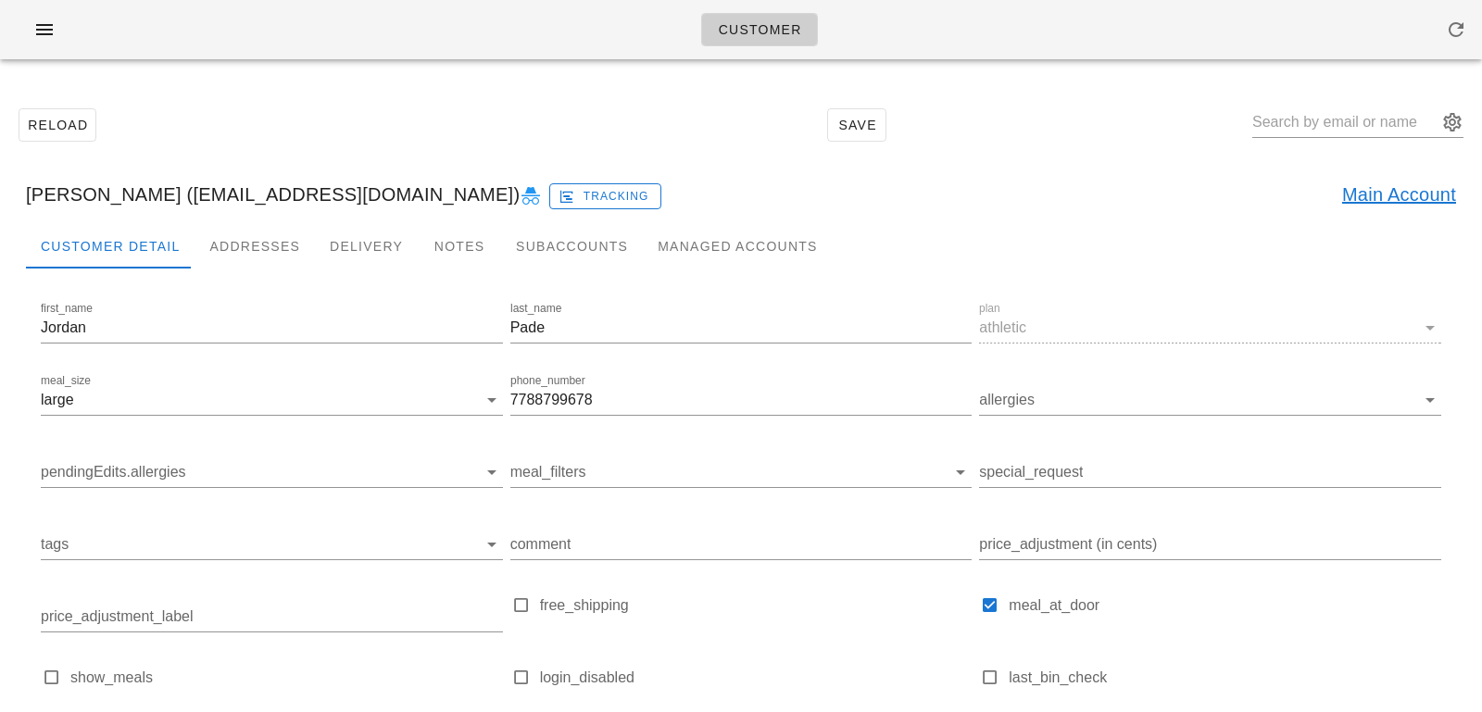
click at [1363, 190] on link "Main Account" at bounding box center [1399, 195] width 114 height 30
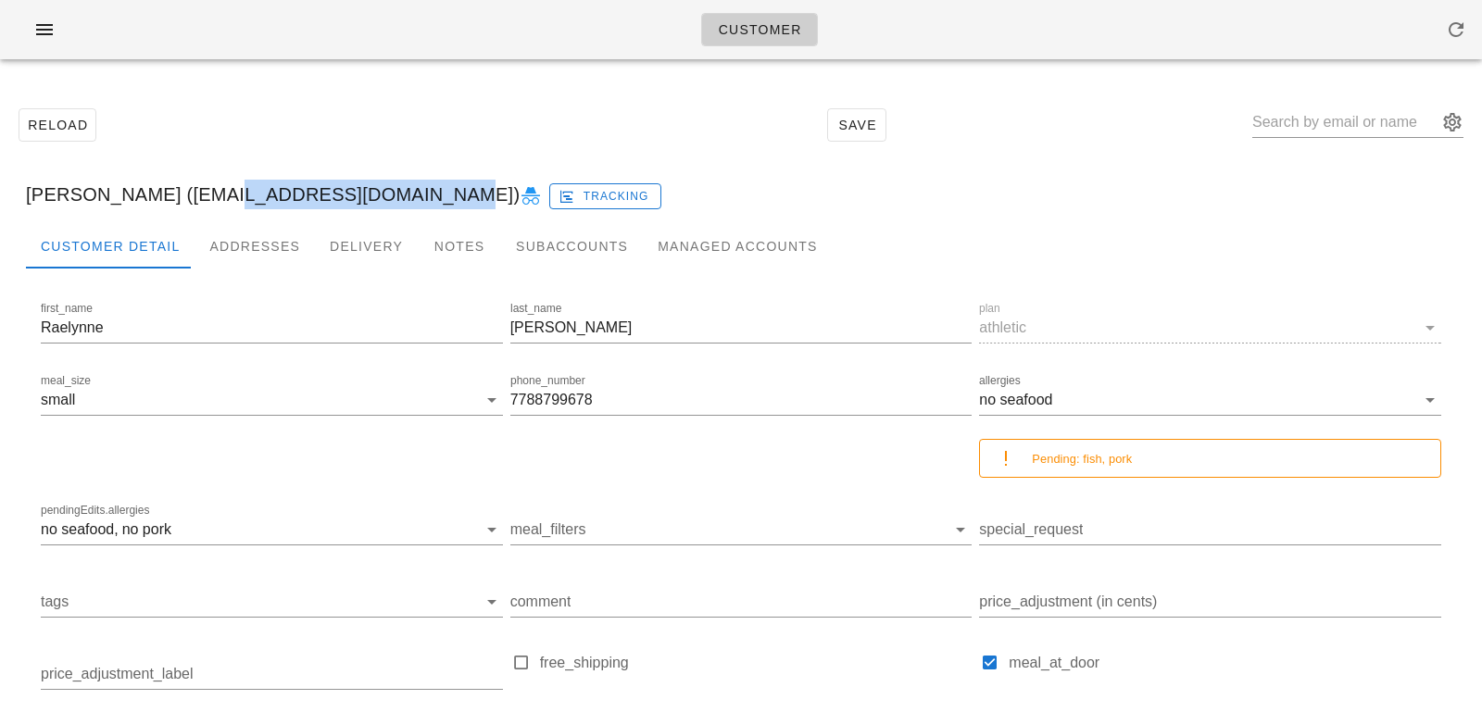
drag, startPoint x: 194, startPoint y: 191, endPoint x: 401, endPoint y: 191, distance: 207.5
click at [404, 193] on div "[PERSON_NAME] ([EMAIL_ADDRESS][DOMAIN_NAME]) Tracking" at bounding box center [741, 194] width 1460 height 59
click at [356, 188] on div "Raelynne Wessels (Raelynne_w@hotmail.com) Tracking" at bounding box center [741, 194] width 1460 height 59
drag, startPoint x: 190, startPoint y: 195, endPoint x: 404, endPoint y: 182, distance: 214.4
click at [404, 182] on div "Raelynne Wessels (Raelynne_w@hotmail.com) Tracking" at bounding box center [741, 194] width 1460 height 59
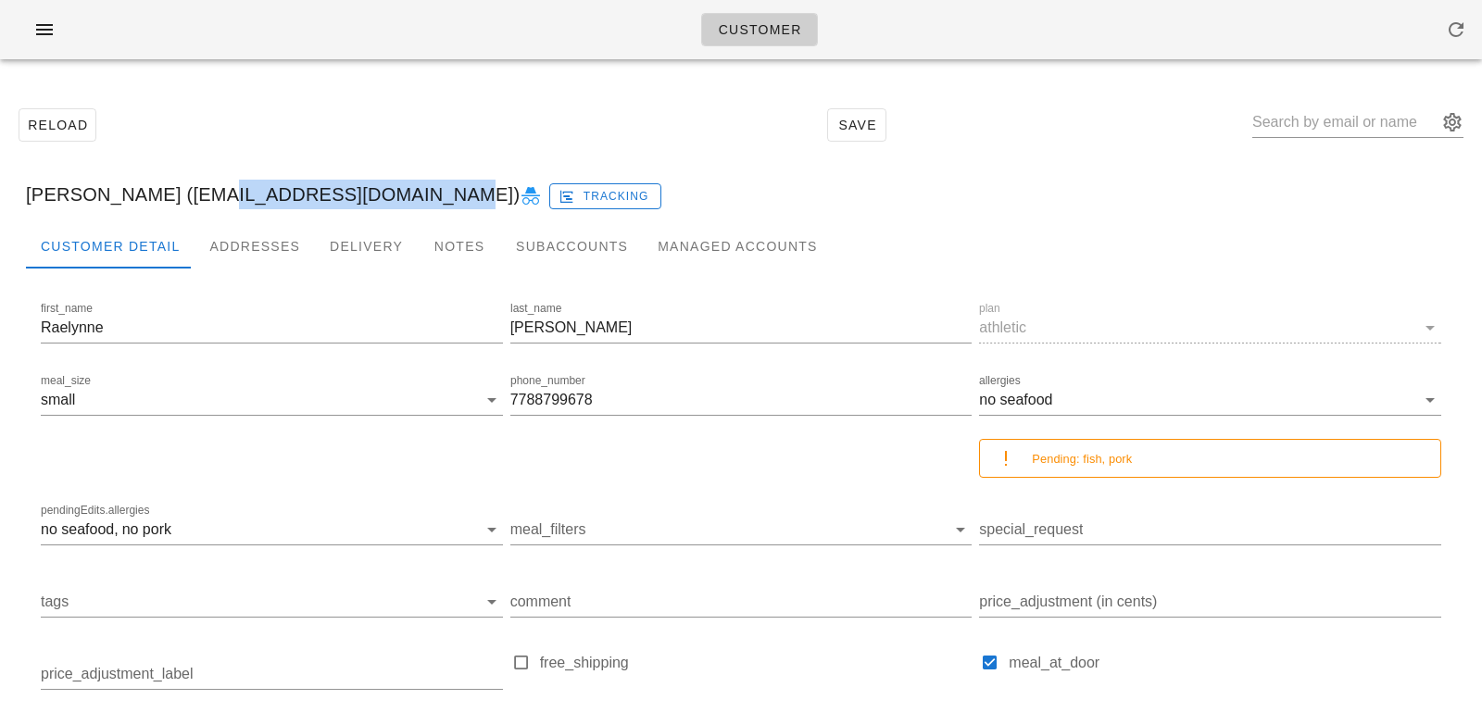
copy div "Raelynne_w@hotmail.com"
click at [1352, 118] on input "text" at bounding box center [1344, 122] width 185 height 30
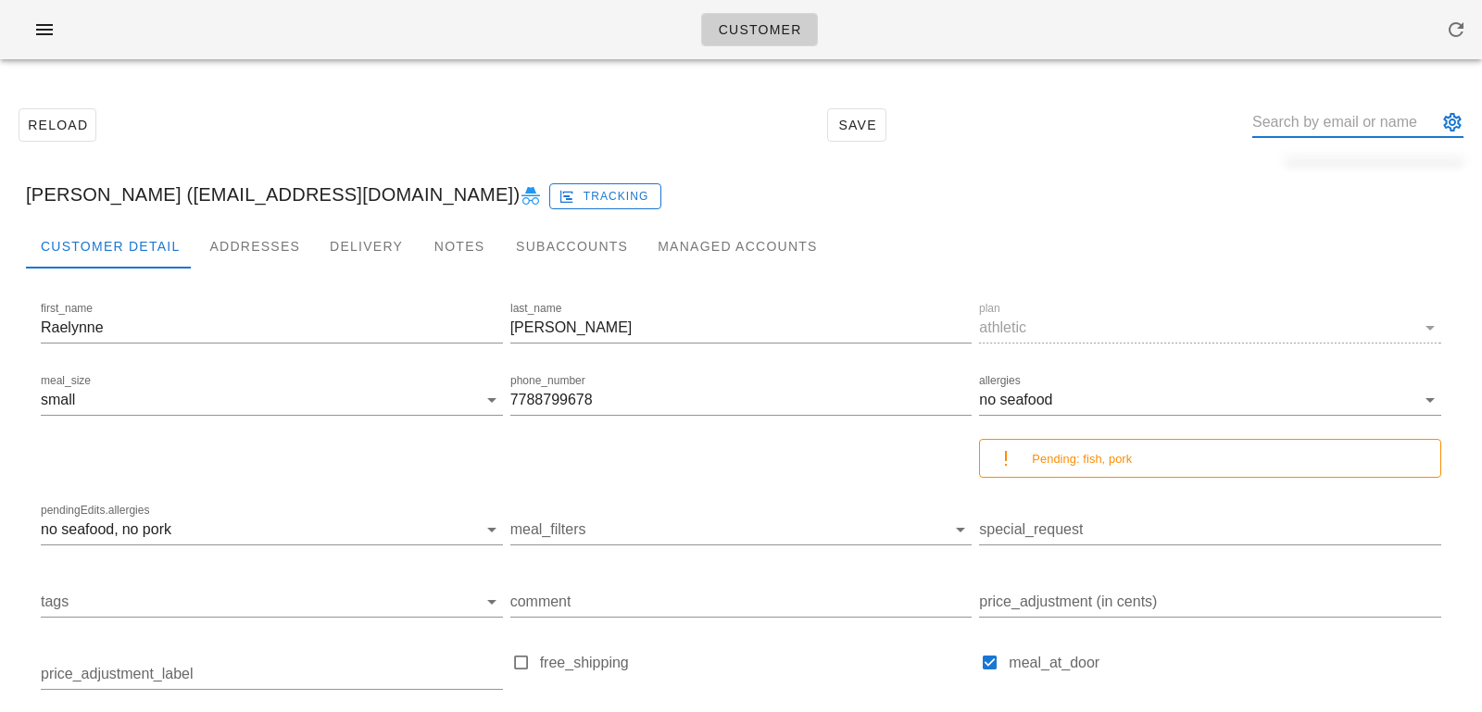
paste input "Jordanpade@gmail.com"
type input "Jordanpade@gmail.com"
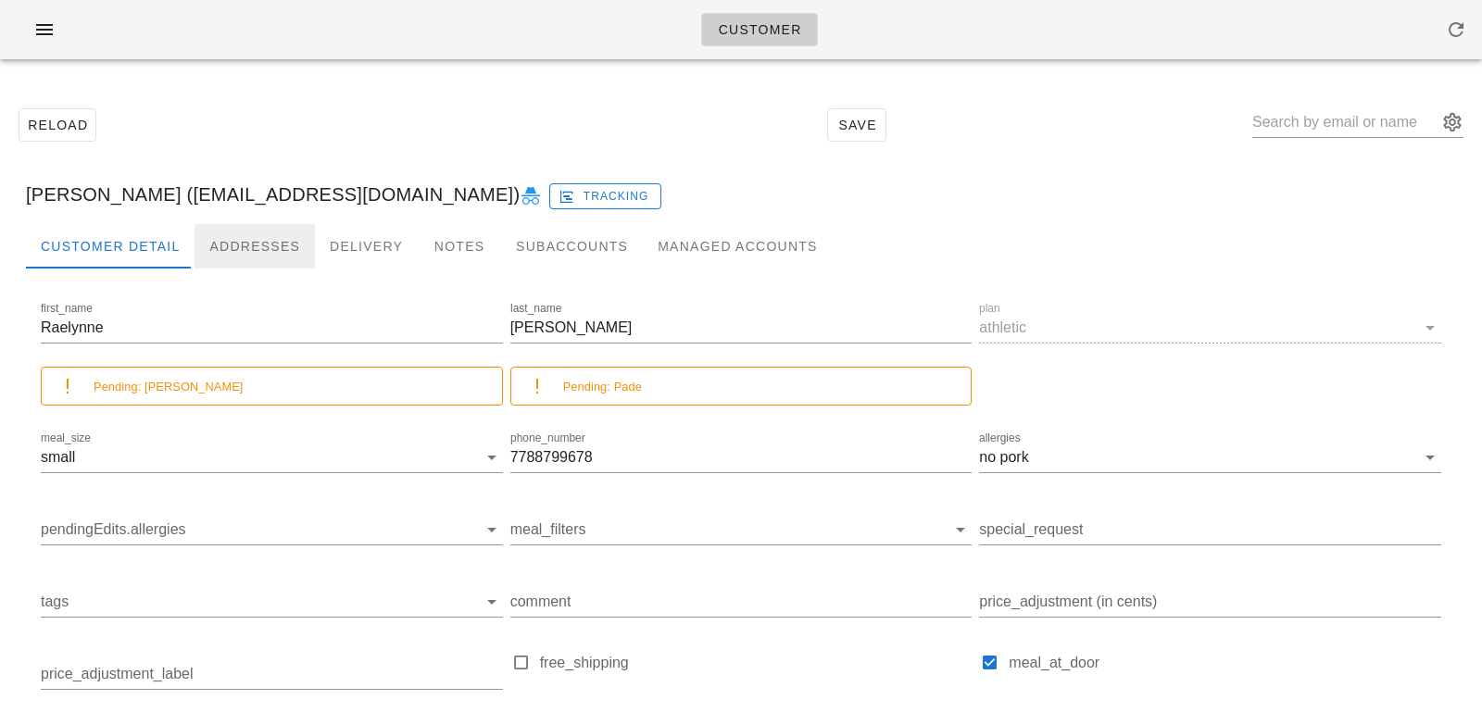
click at [259, 239] on div "Addresses" at bounding box center [255, 246] width 120 height 44
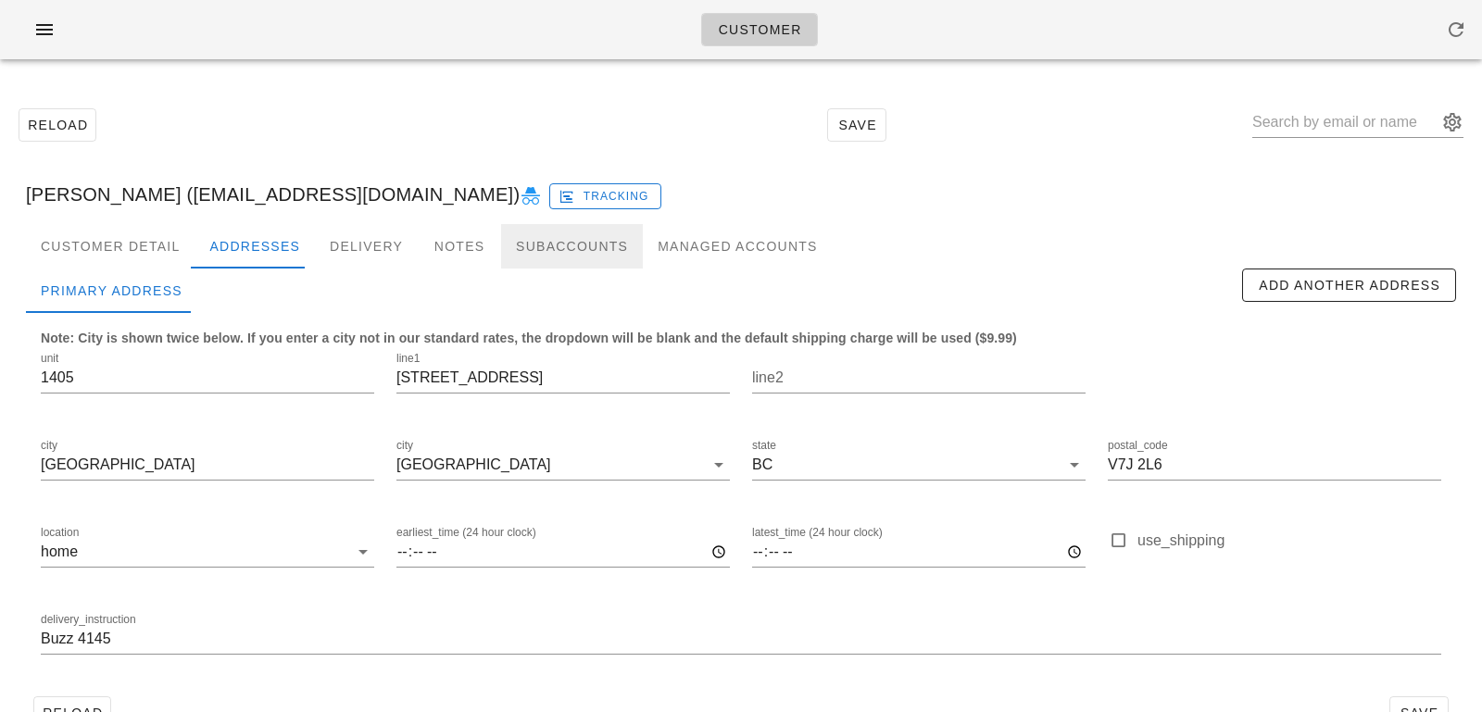
click at [582, 251] on div "Subaccounts" at bounding box center [572, 246] width 142 height 44
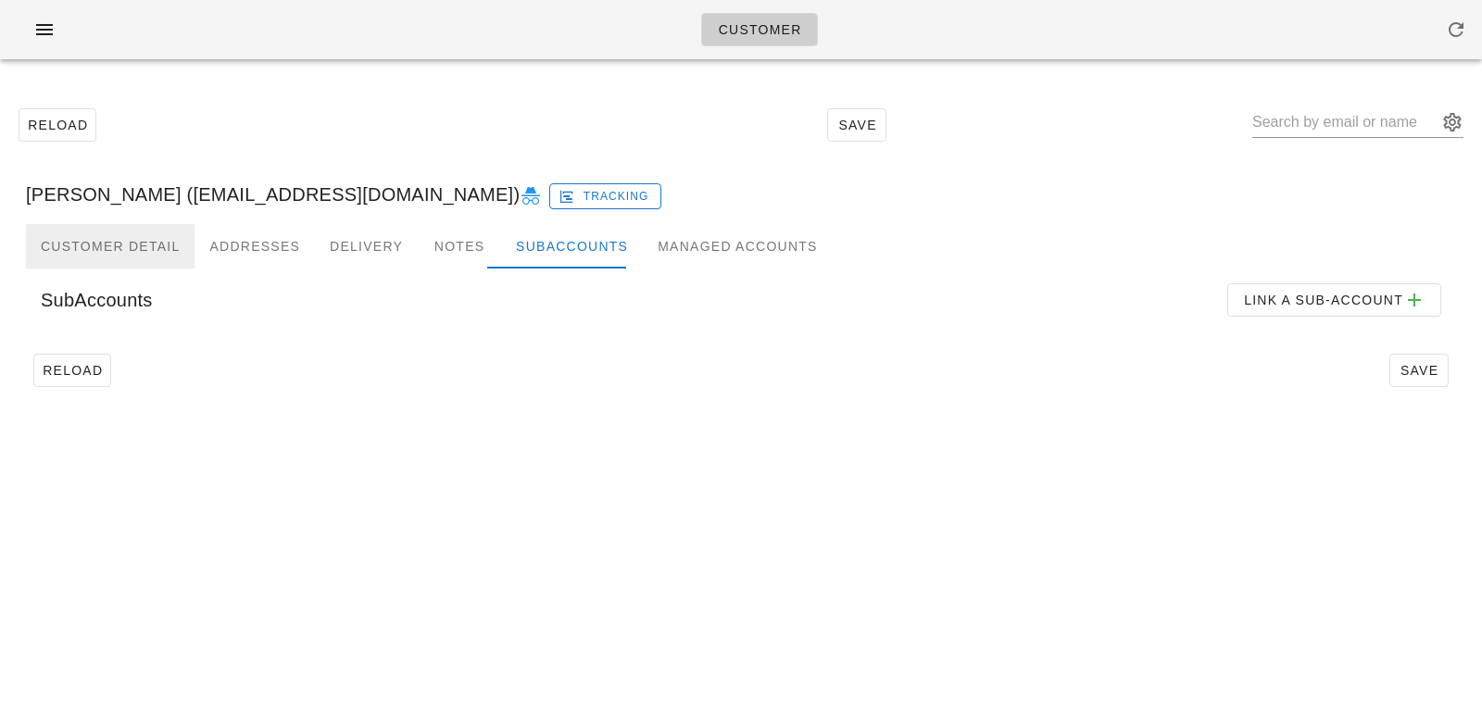
click at [110, 240] on div "Customer Detail" at bounding box center [110, 246] width 169 height 44
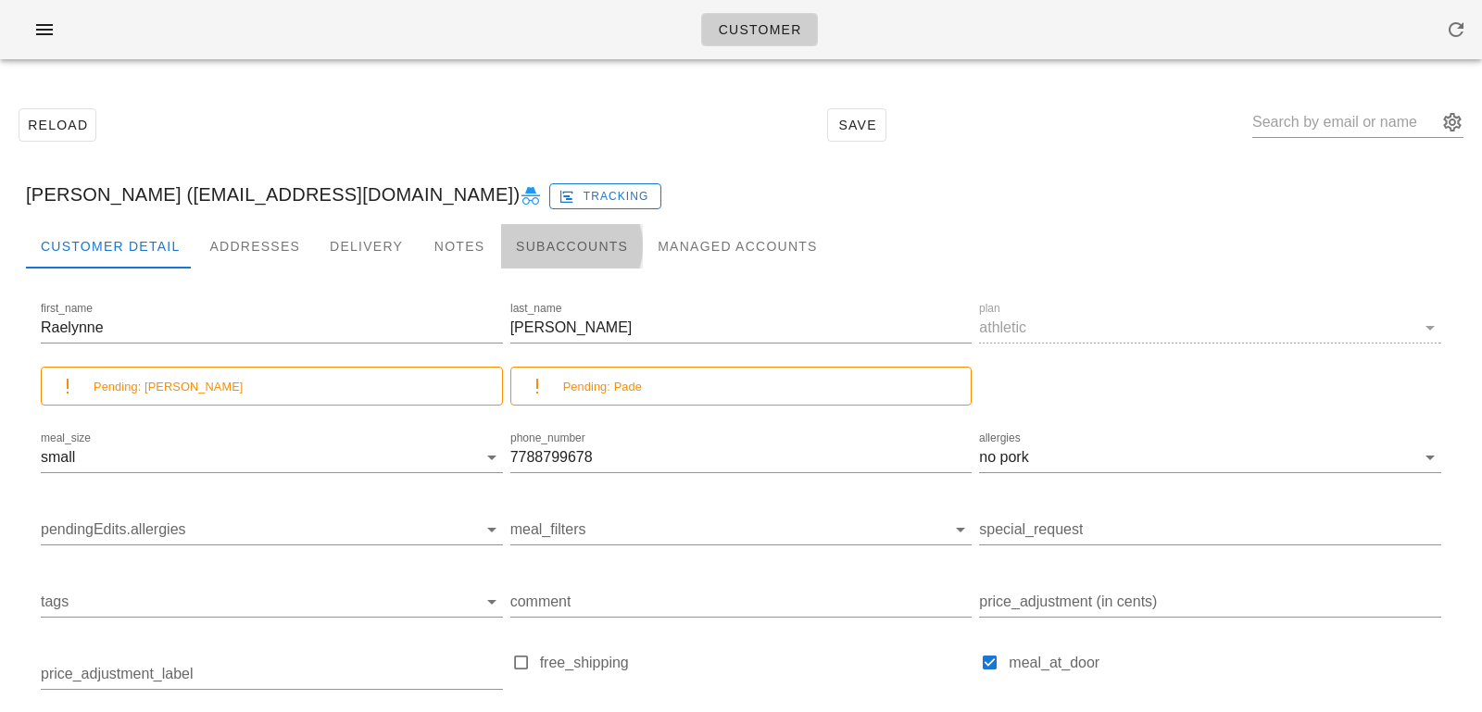
click at [537, 248] on div "Subaccounts" at bounding box center [572, 246] width 142 height 44
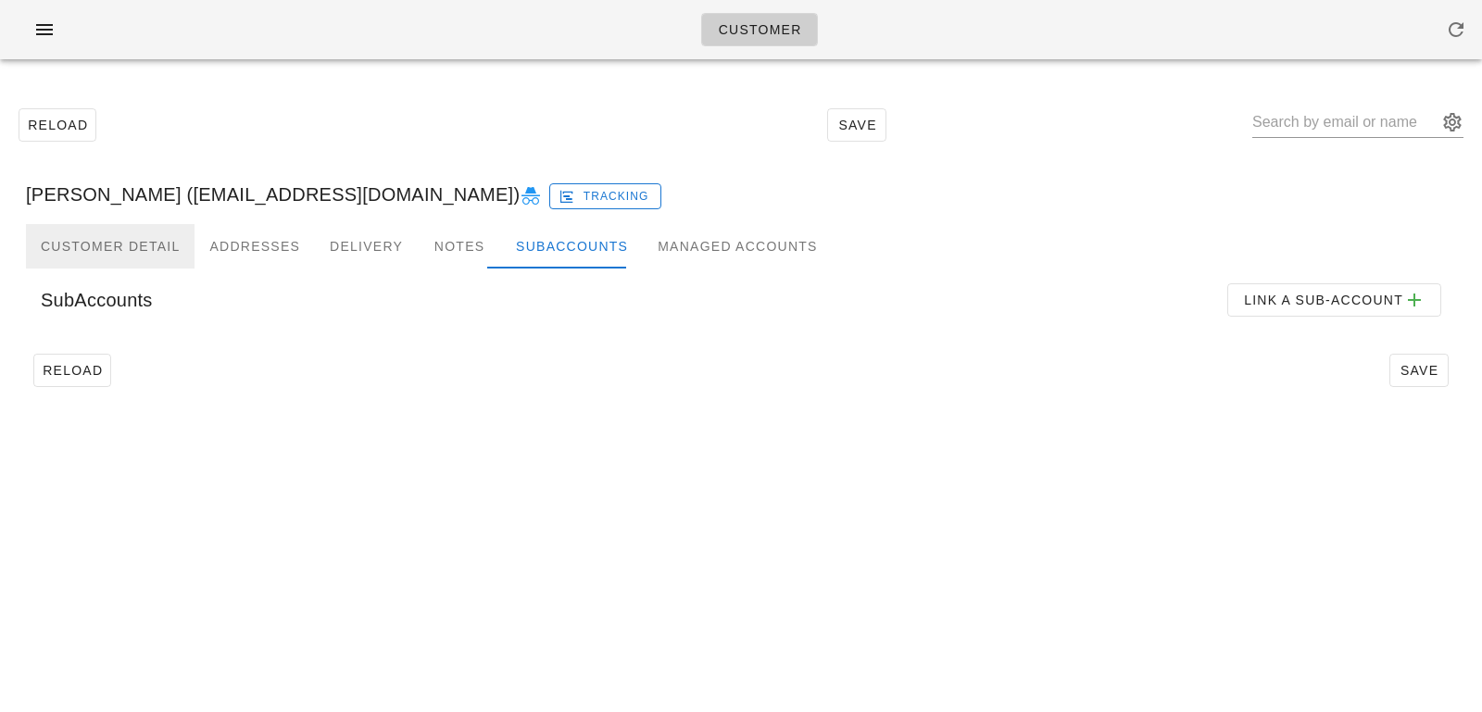
click at [183, 240] on div "Customer Detail" at bounding box center [110, 246] width 169 height 44
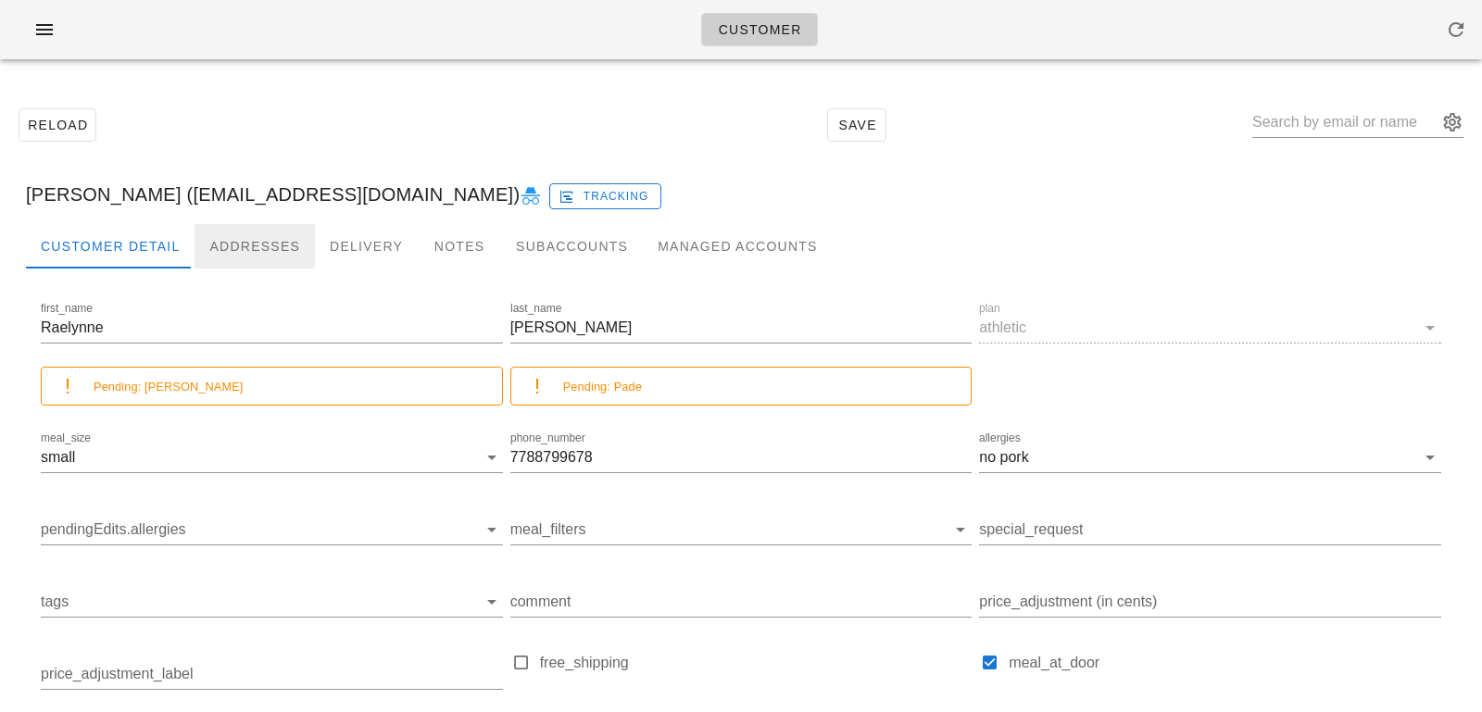
click at [273, 238] on div "Addresses" at bounding box center [255, 246] width 120 height 44
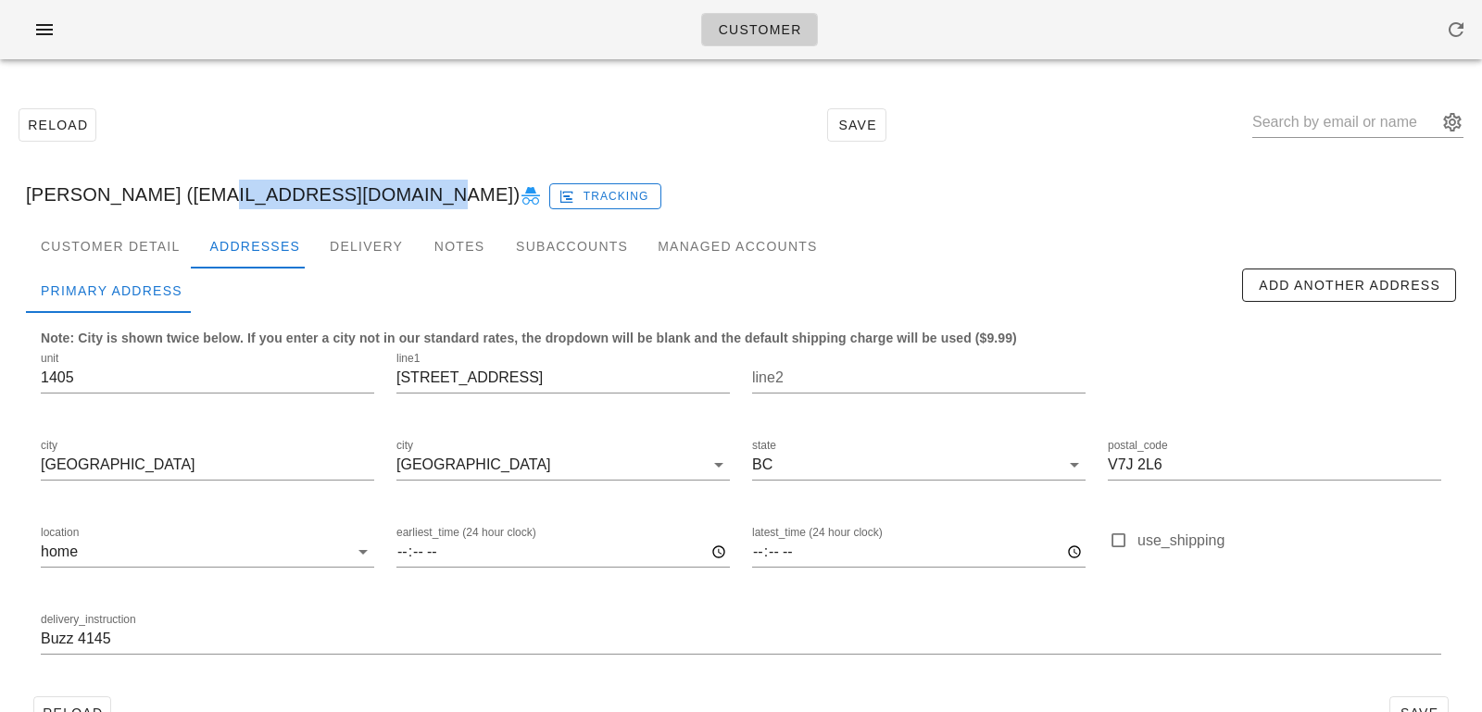
drag, startPoint x: 393, startPoint y: 195, endPoint x: 187, endPoint y: 192, distance: 205.7
click at [187, 192] on div "Raelynne Wessels (Jordanpade@gmail.com) Tracking" at bounding box center [741, 194] width 1460 height 59
copy div "Jordanpade@gmail.com"
click at [106, 242] on div "Customer Detail" at bounding box center [110, 246] width 169 height 44
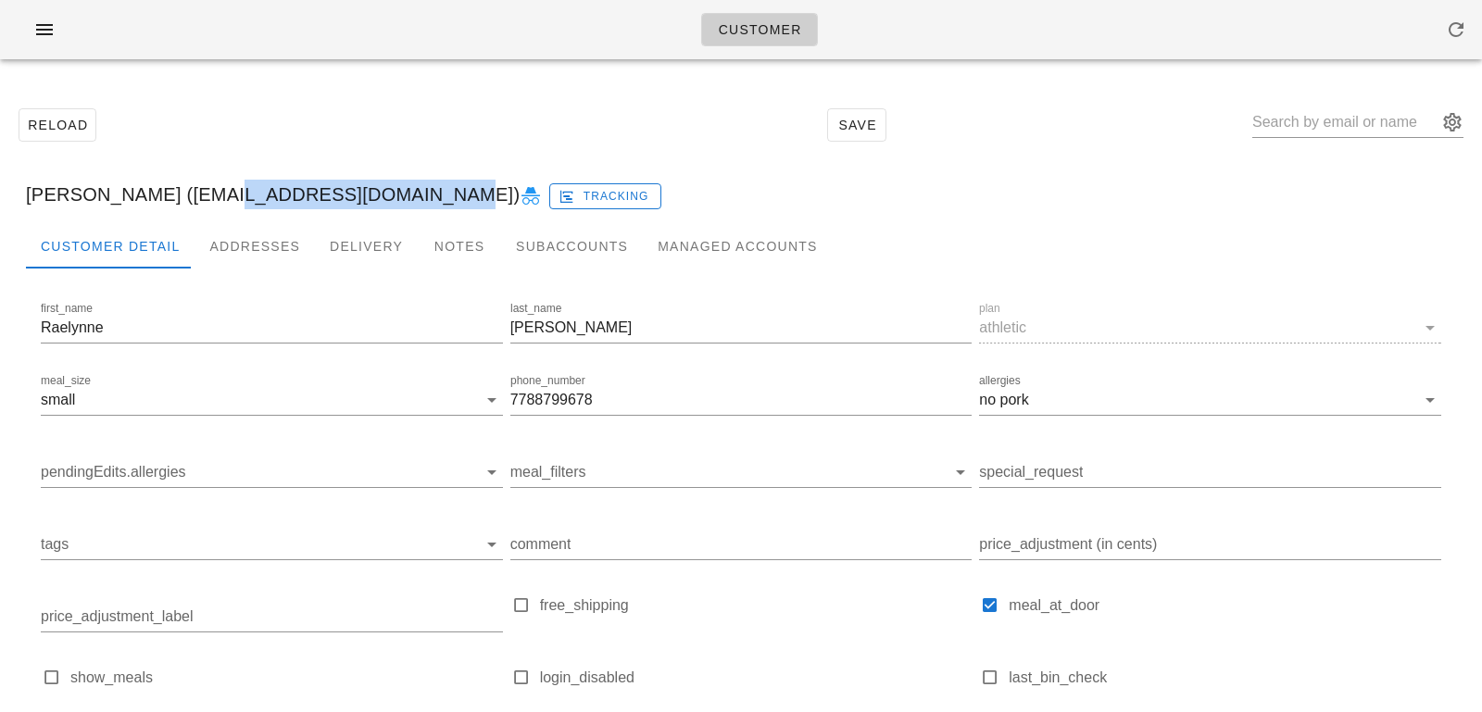
drag, startPoint x: 398, startPoint y: 194, endPoint x: 194, endPoint y: 197, distance: 204.7
click at [194, 197] on div "[PERSON_NAME] ([EMAIL_ADDRESS][DOMAIN_NAME]) Tracking" at bounding box center [741, 194] width 1460 height 59
drag, startPoint x: 186, startPoint y: 195, endPoint x: 397, endPoint y: 192, distance: 211.2
click at [399, 193] on div "[PERSON_NAME] ([EMAIL_ADDRESS][DOMAIN_NAME]) Tracking" at bounding box center [741, 194] width 1460 height 59
copy div "Raelynnejw@hotmail.com"
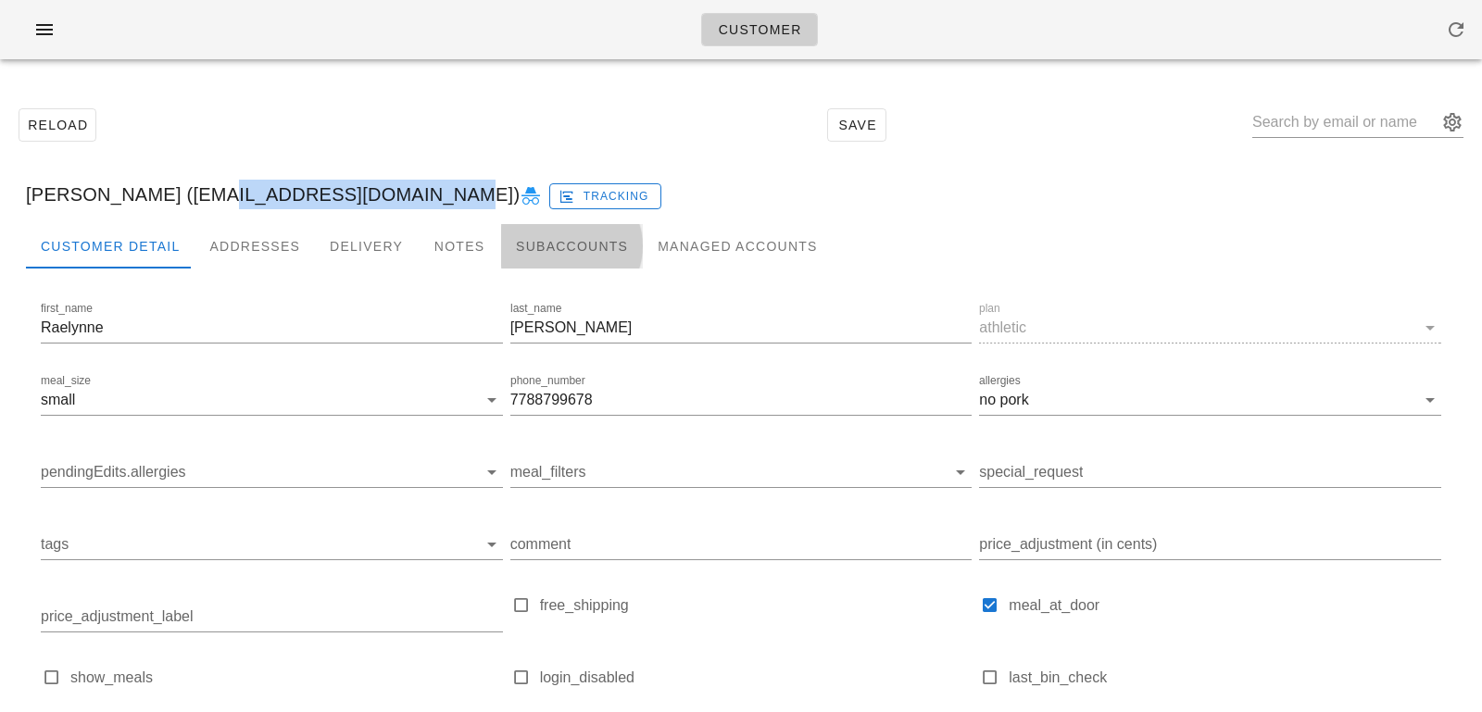
click at [576, 252] on div "Subaccounts" at bounding box center [572, 246] width 142 height 44
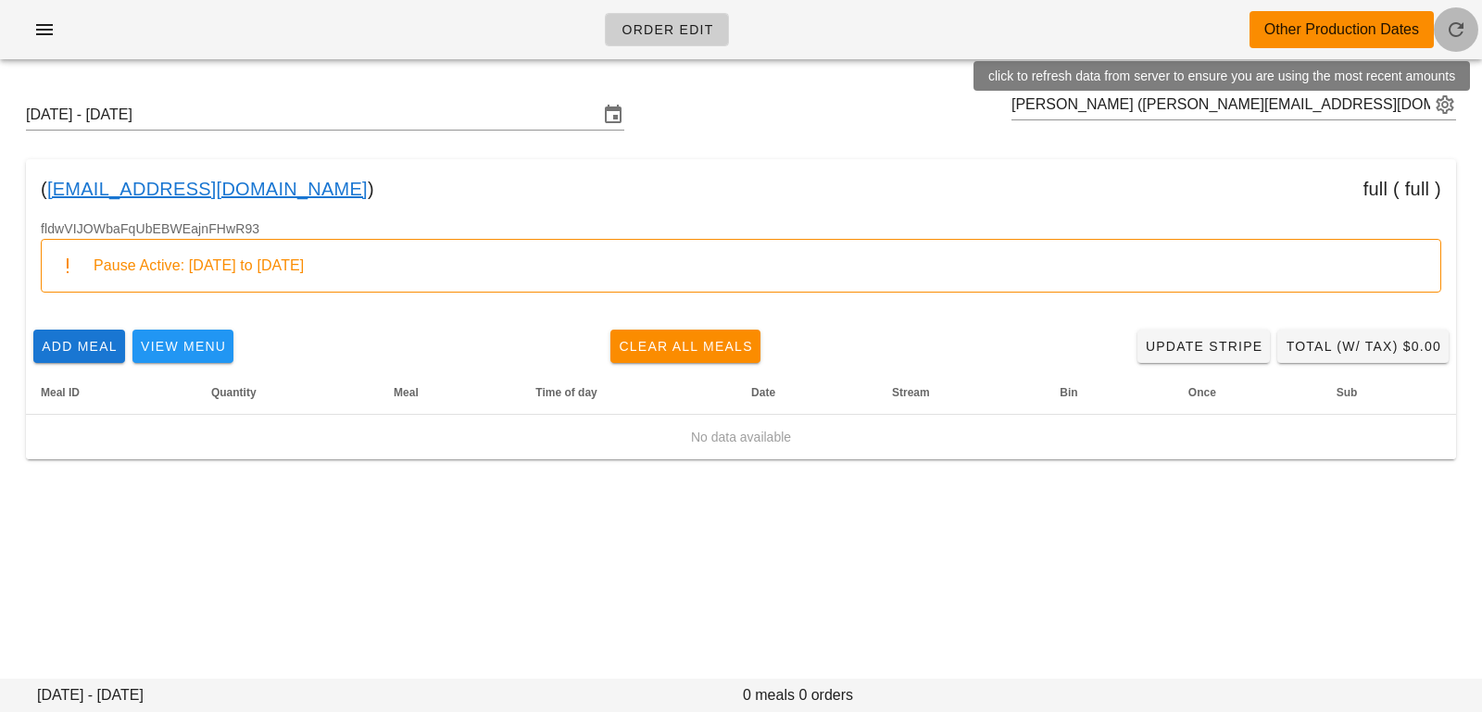
click at [1454, 27] on icon "button" at bounding box center [1456, 30] width 22 height 22
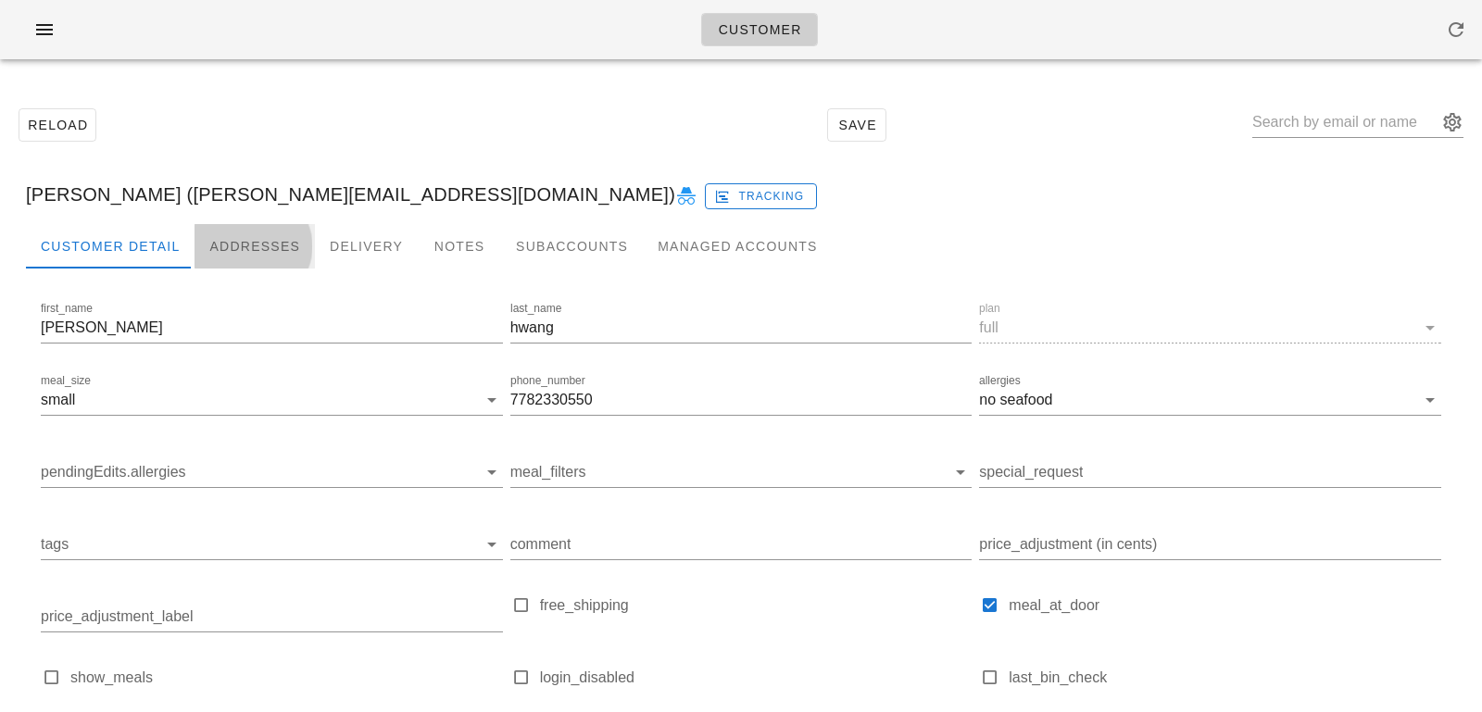
click at [232, 237] on div "Addresses" at bounding box center [255, 246] width 120 height 44
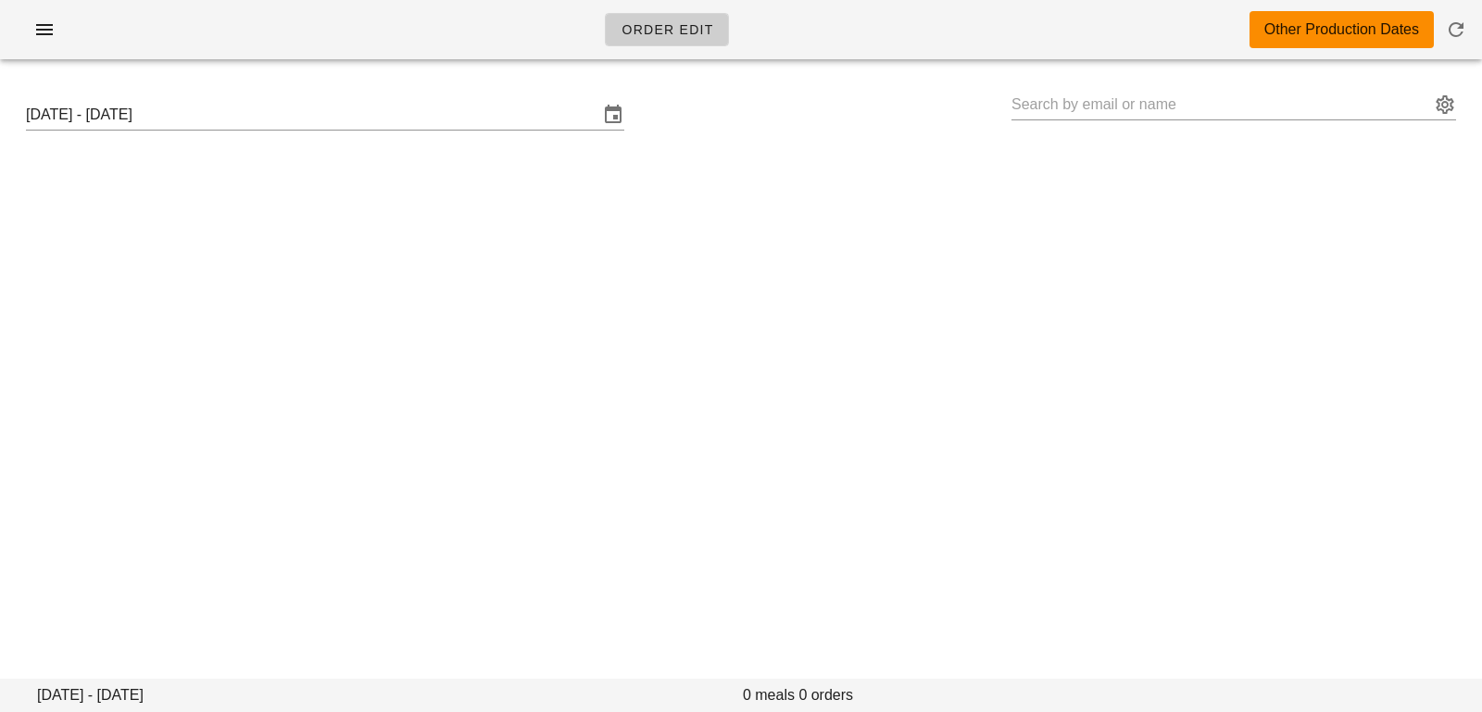
type input "[PERSON_NAME] ([PERSON_NAME][EMAIL_ADDRESS][DOMAIN_NAME])"
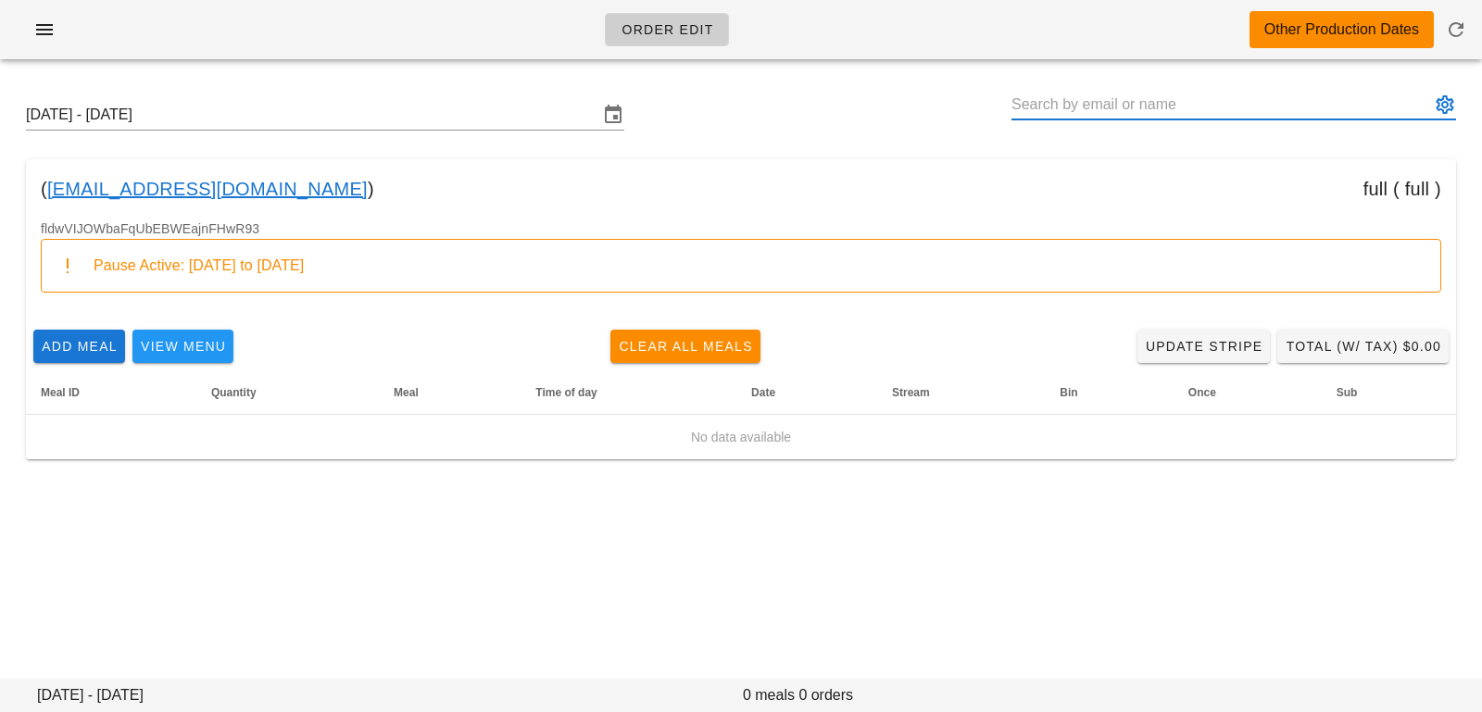
click at [1095, 107] on input "text" at bounding box center [1220, 105] width 419 height 30
paste input "[PERSON_NAME][EMAIL_ADDRESS][PERSON_NAME][DOMAIN_NAME]"
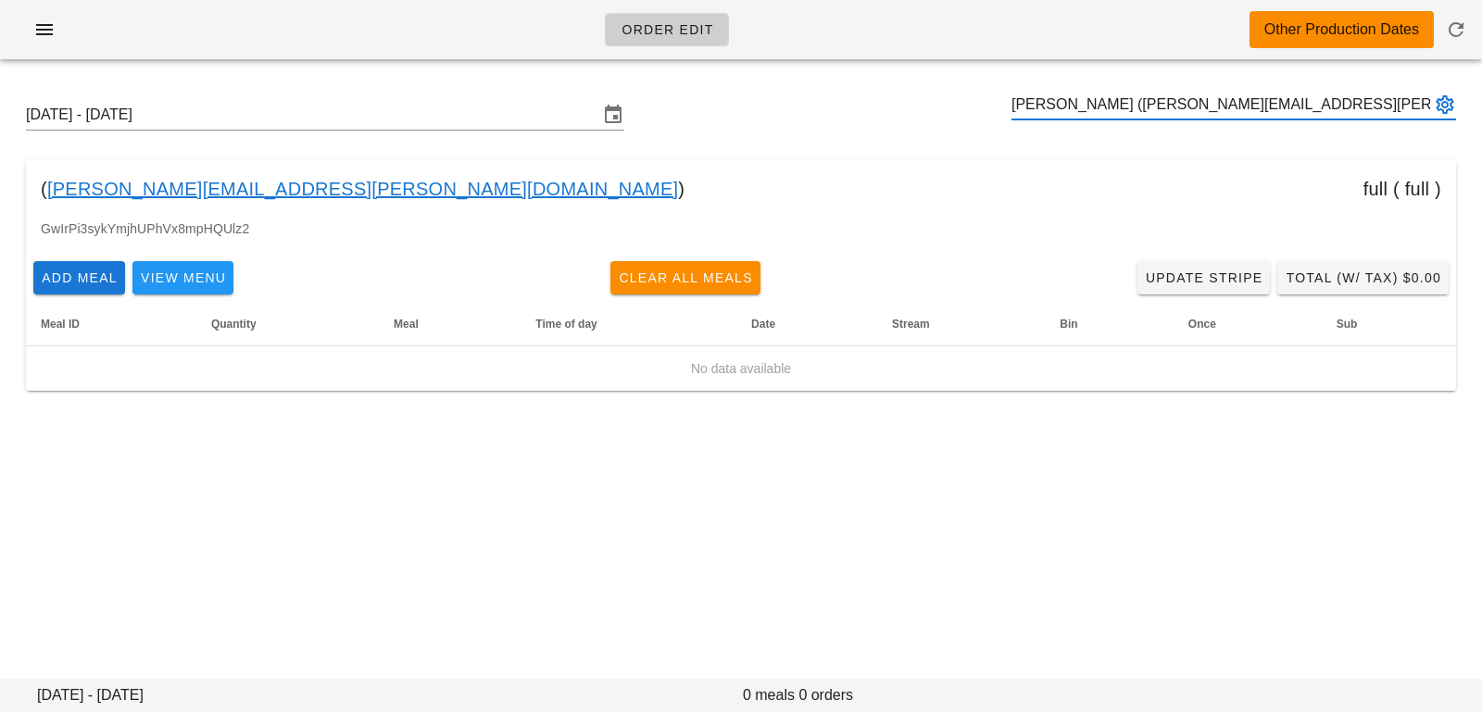
type input "[PERSON_NAME] ([PERSON_NAME][EMAIL_ADDRESS][PERSON_NAME][DOMAIN_NAME])"
click at [1074, 105] on input "text" at bounding box center [1220, 105] width 419 height 30
paste input "kellylsnider@gmail.com"
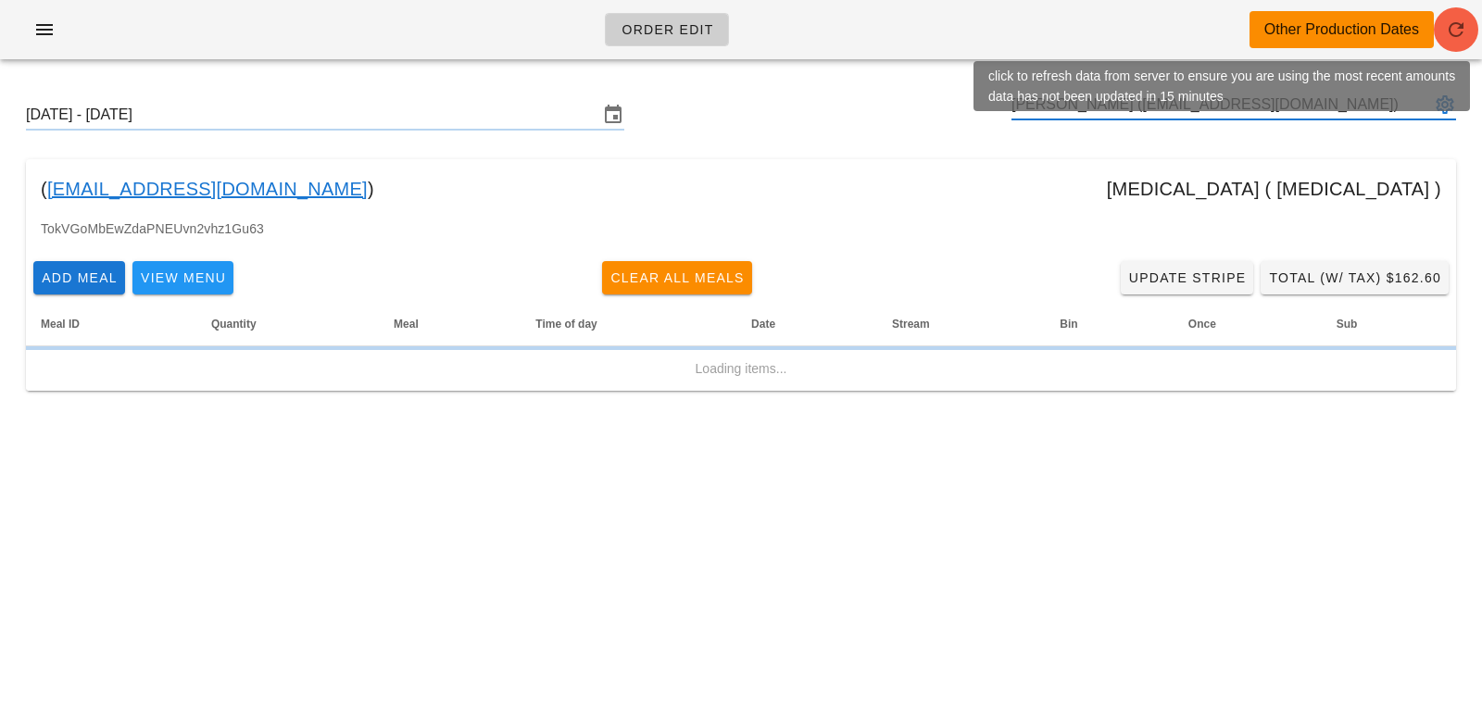
type input "Kelly Snider (kellylsnider@gmail.com)"
click at [1465, 34] on icon "button" at bounding box center [1456, 30] width 22 height 22
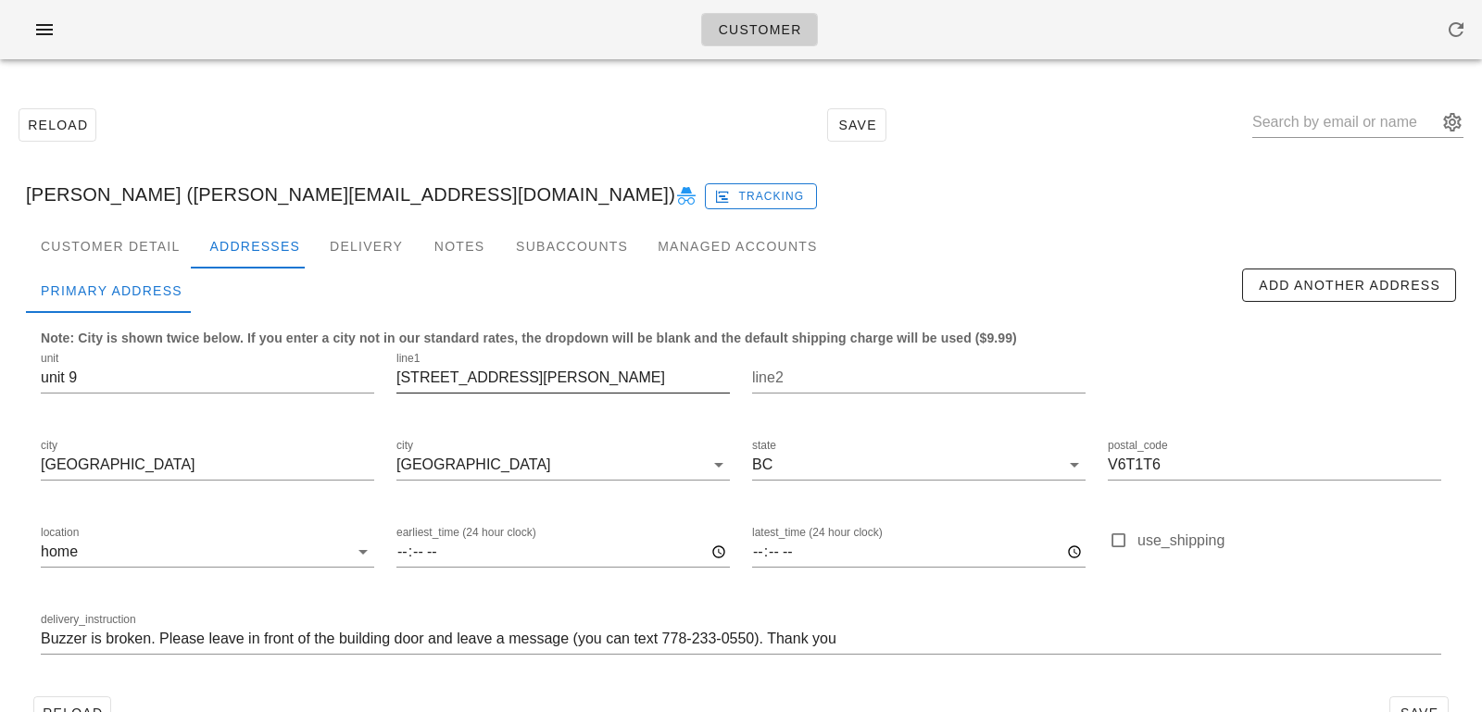
click at [437, 378] on input "2222 allison road" at bounding box center [562, 378] width 333 height 30
type input "2222 Allison Road"
drag, startPoint x: 70, startPoint y: 372, endPoint x: 0, endPoint y: 371, distance: 70.4
click at [0, 371] on div "Reload Save jenny hwang (jennyunh@gmail.com) Tracking Customer Detail Addresses…" at bounding box center [741, 418] width 1482 height 689
drag, startPoint x: 119, startPoint y: 375, endPoint x: 0, endPoint y: 352, distance: 121.7
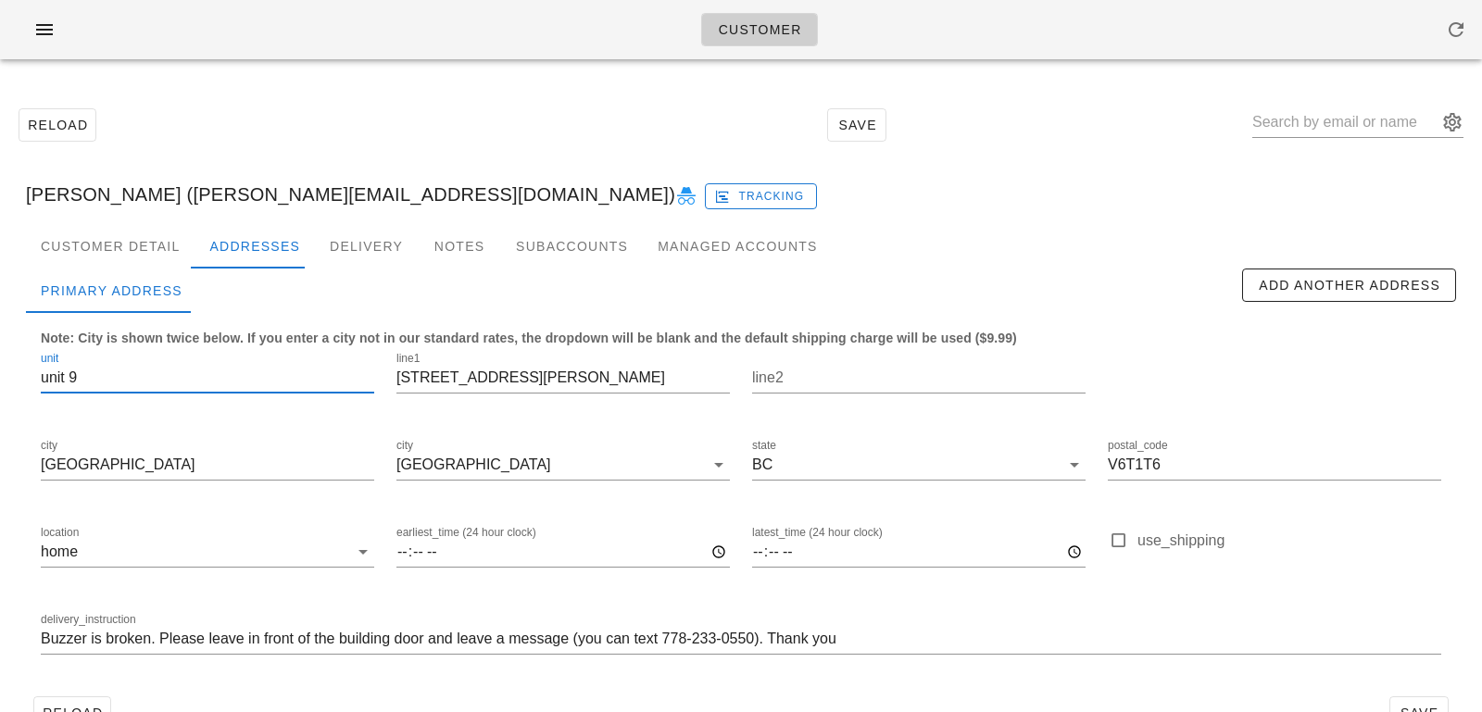
click at [0, 352] on div "Reload Save jenny hwang (jennyunh@gmail.com) Tracking Customer Detail Addresses…" at bounding box center [741, 418] width 1482 height 689
drag, startPoint x: 73, startPoint y: 374, endPoint x: 0, endPoint y: 356, distance: 75.5
click at [0, 356] on div "Reload Save jenny hwang (jennyunh@gmail.com) Tracking Customer Detail Addresses…" at bounding box center [741, 418] width 1482 height 689
type input "9"
click at [43, 639] on input "Buzzer is broken. Please leave in front of the building door and leave a messag…" at bounding box center [741, 639] width 1400 height 30
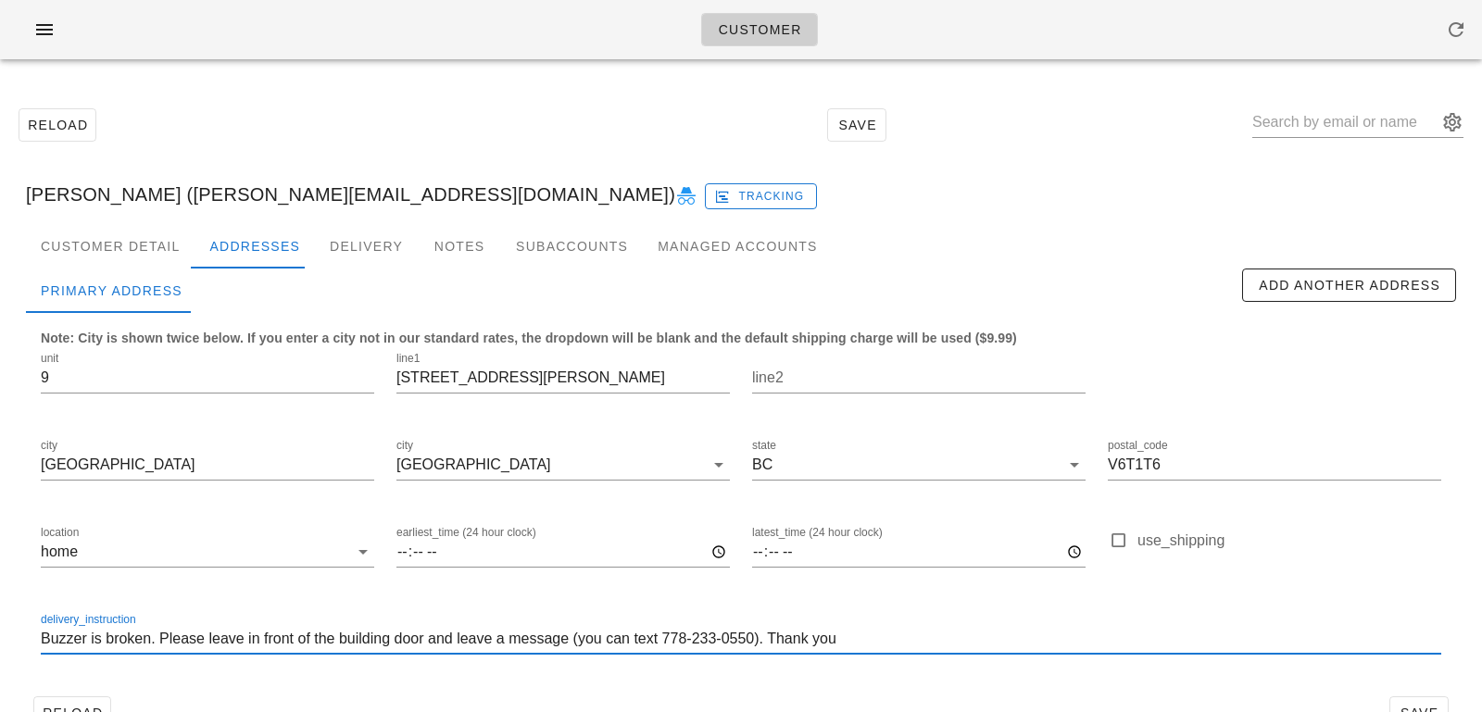
paste input "unit 9"
click at [47, 639] on input "unit 9. Buzzer is broken. Please leave in front of the building door and leave …" at bounding box center [741, 639] width 1400 height 30
click at [286, 640] on input "Unit 9. Buzzer is broken. Please leave in front of the building door and leave …" at bounding box center [741, 639] width 1400 height 30
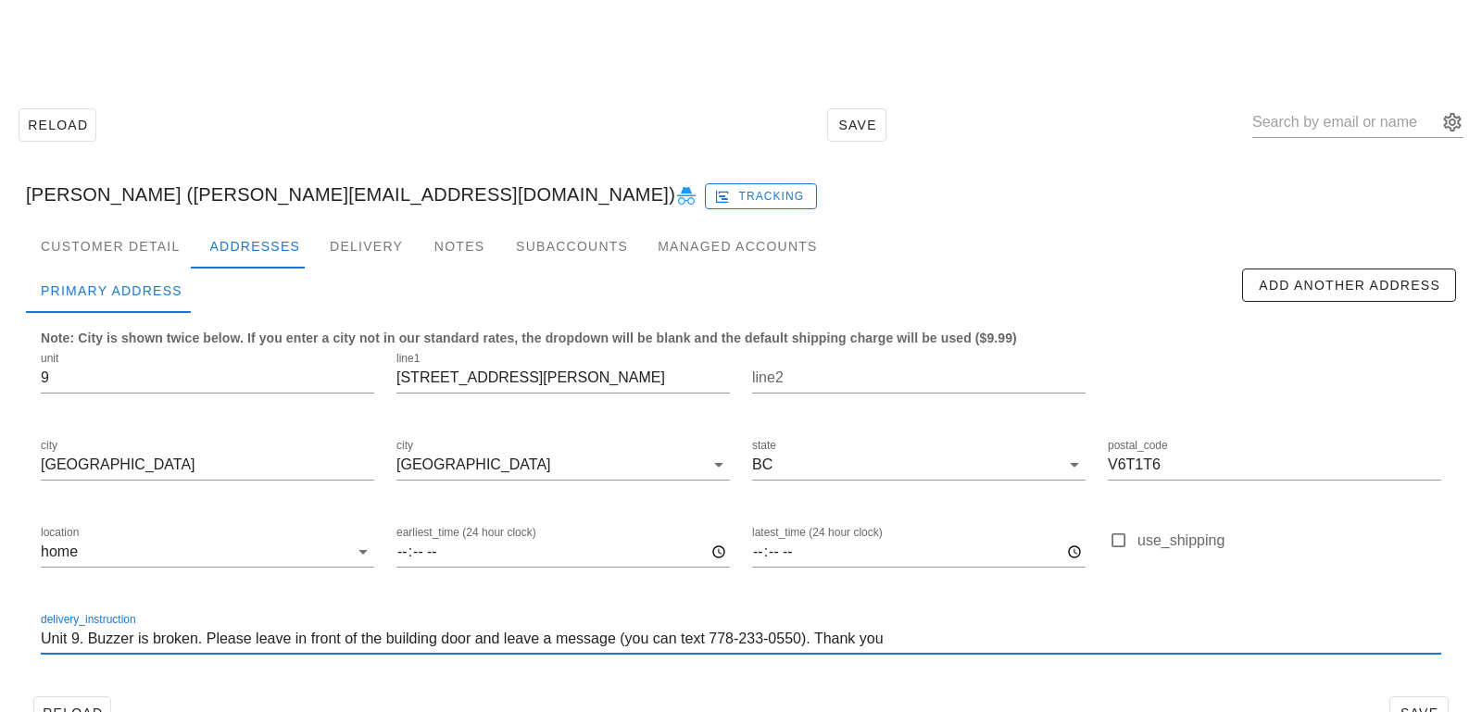
scroll to position [51, 0]
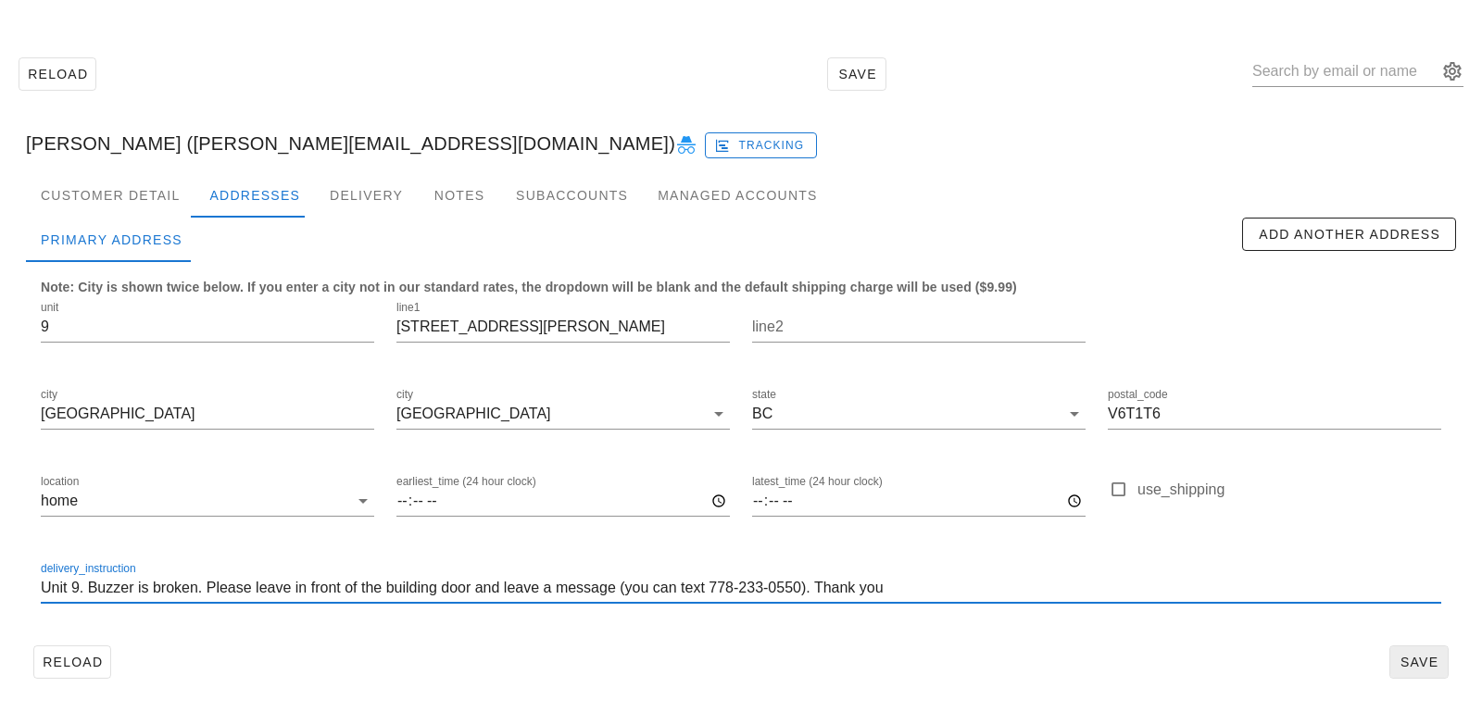
type input "Unit 9. Buzzer is broken. Please leave in front of the building door and leave …"
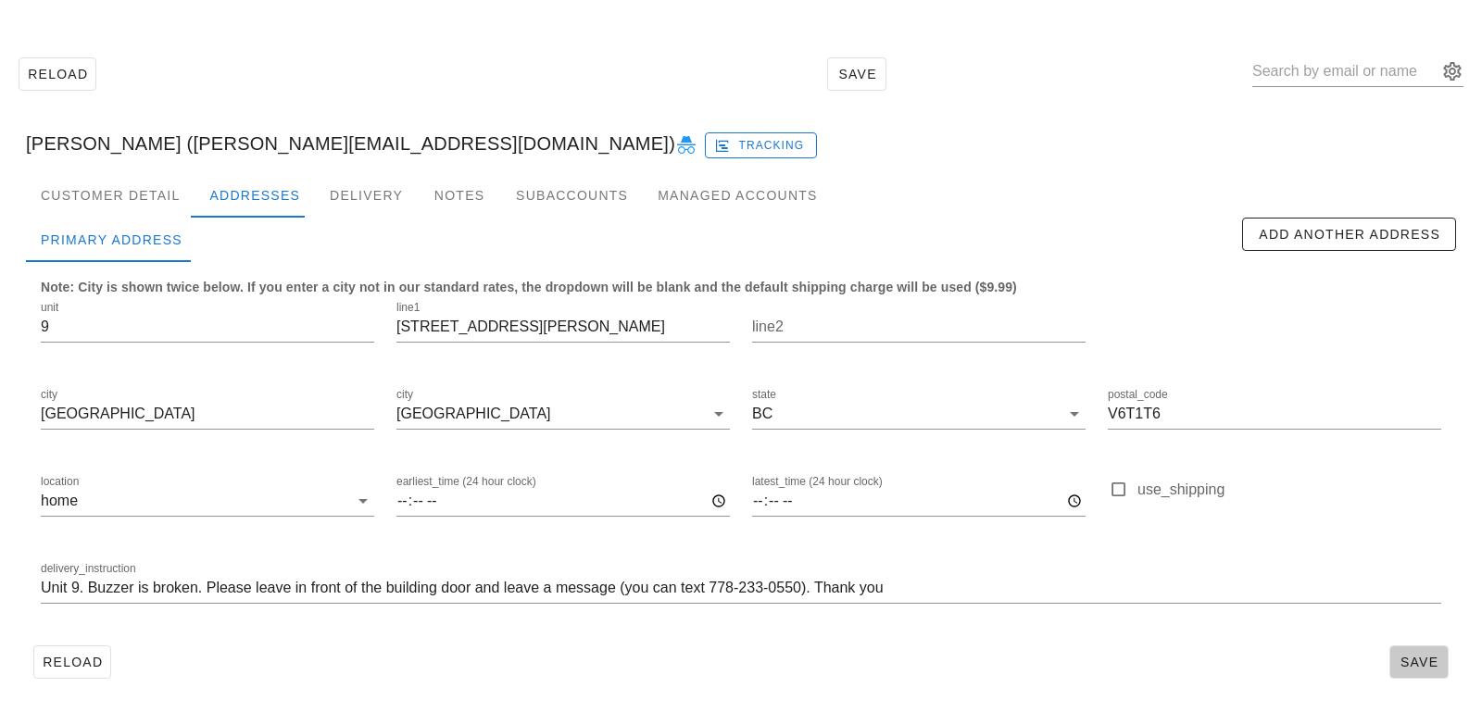
click at [1423, 649] on button "Save" at bounding box center [1418, 662] width 59 height 33
click at [135, 209] on div "Customer Detail" at bounding box center [110, 195] width 169 height 44
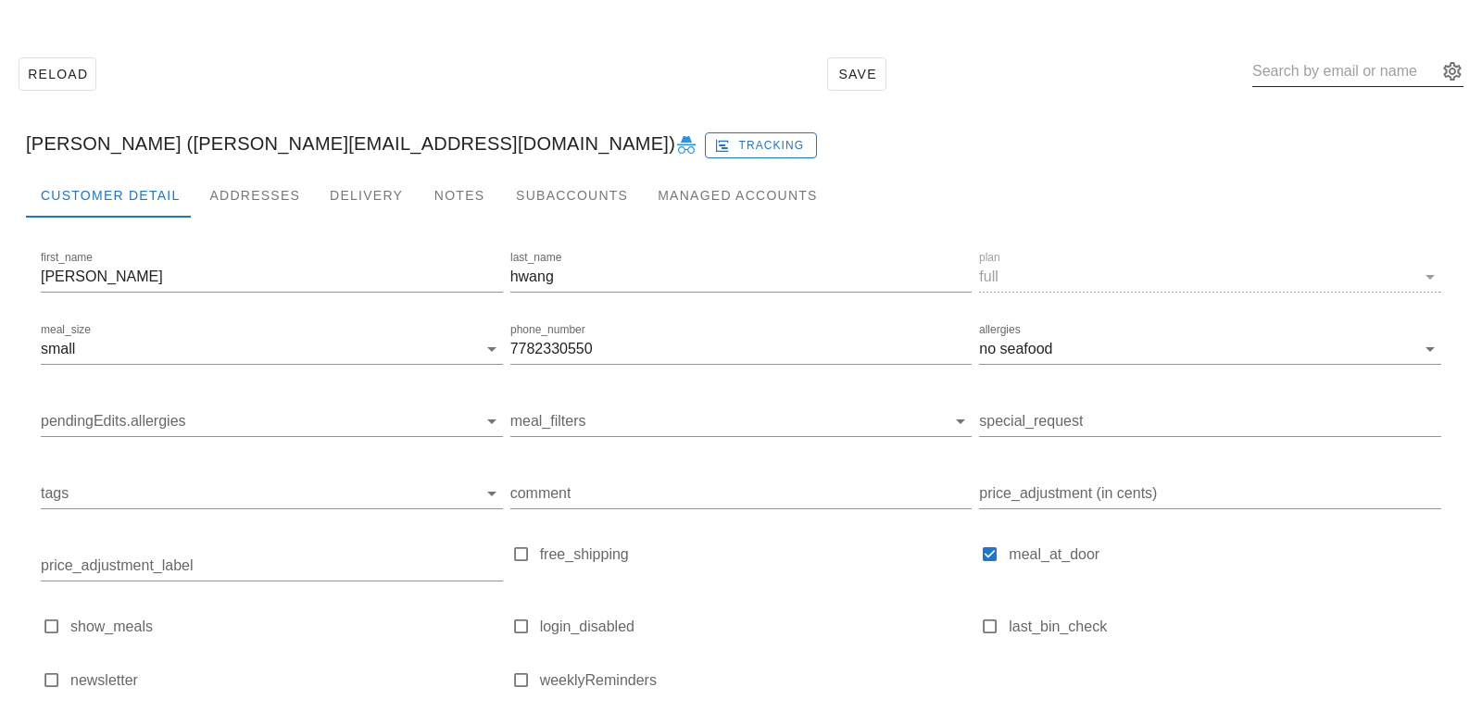
click at [1325, 73] on input "text" at bounding box center [1344, 72] width 185 height 30
paste input "adrian.s.aguilar.96@gmail.com"
type input "adrian.s.aguilar.96@gmail.com"
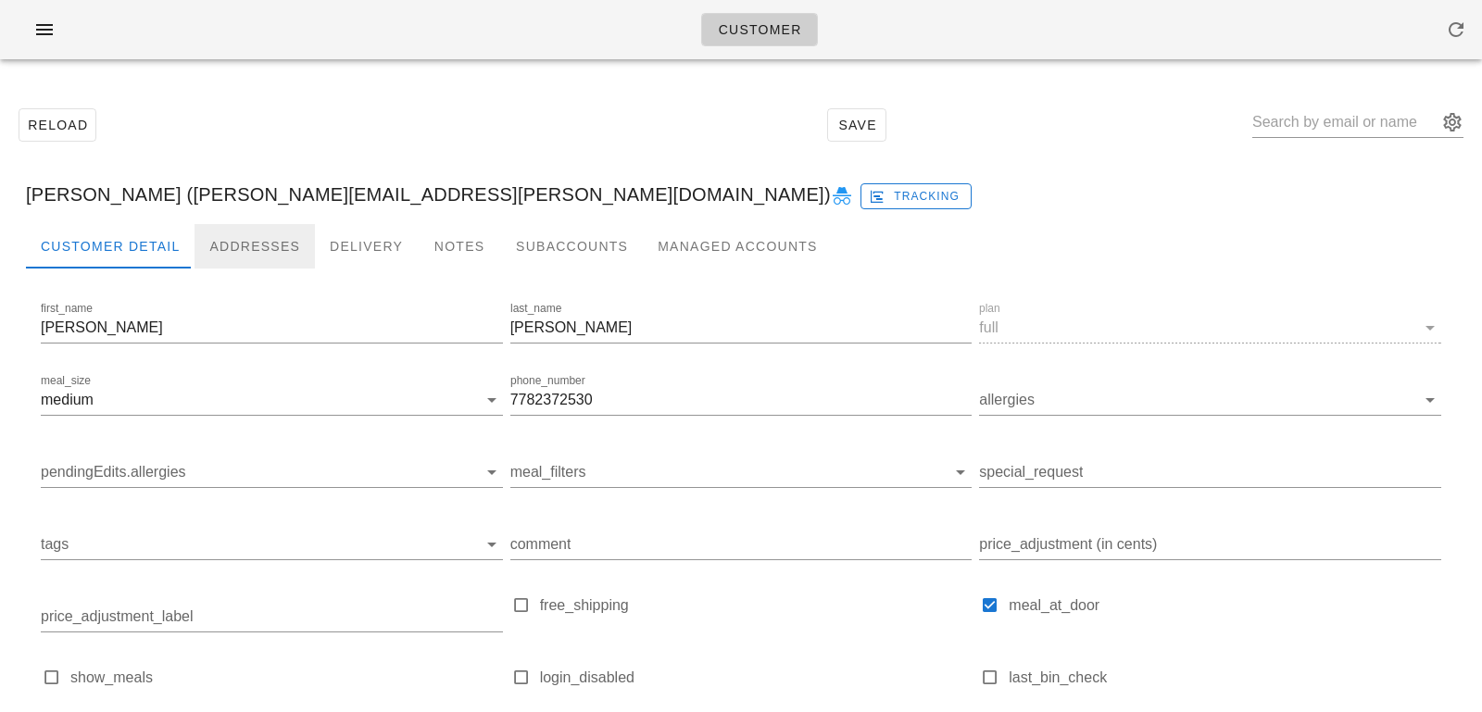
click at [237, 237] on div "Addresses" at bounding box center [255, 246] width 120 height 44
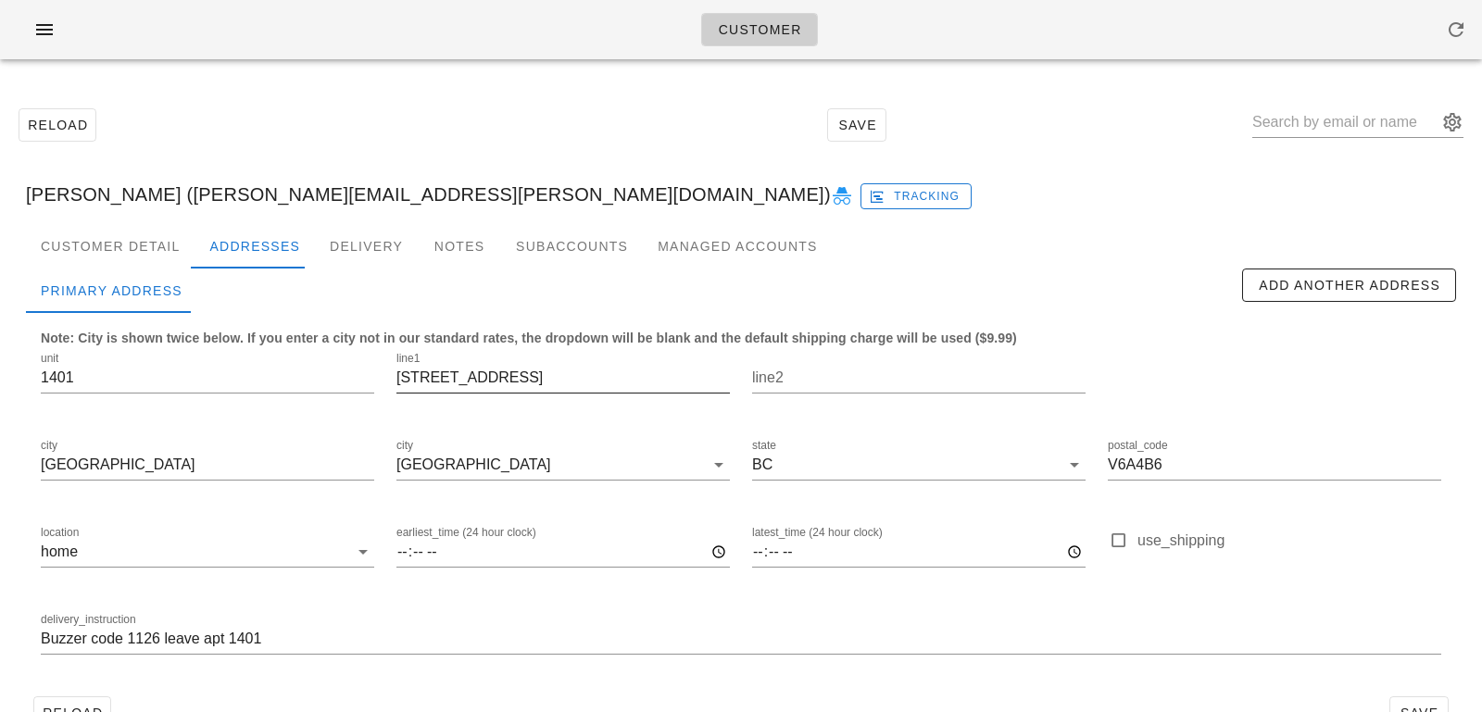
click at [441, 377] on input "[STREET_ADDRESS]" at bounding box center [562, 378] width 333 height 30
click at [476, 378] on input "1159 Main street" at bounding box center [562, 378] width 333 height 30
type input "1159 Main Street"
click at [111, 234] on div "Customer Detail" at bounding box center [110, 246] width 169 height 44
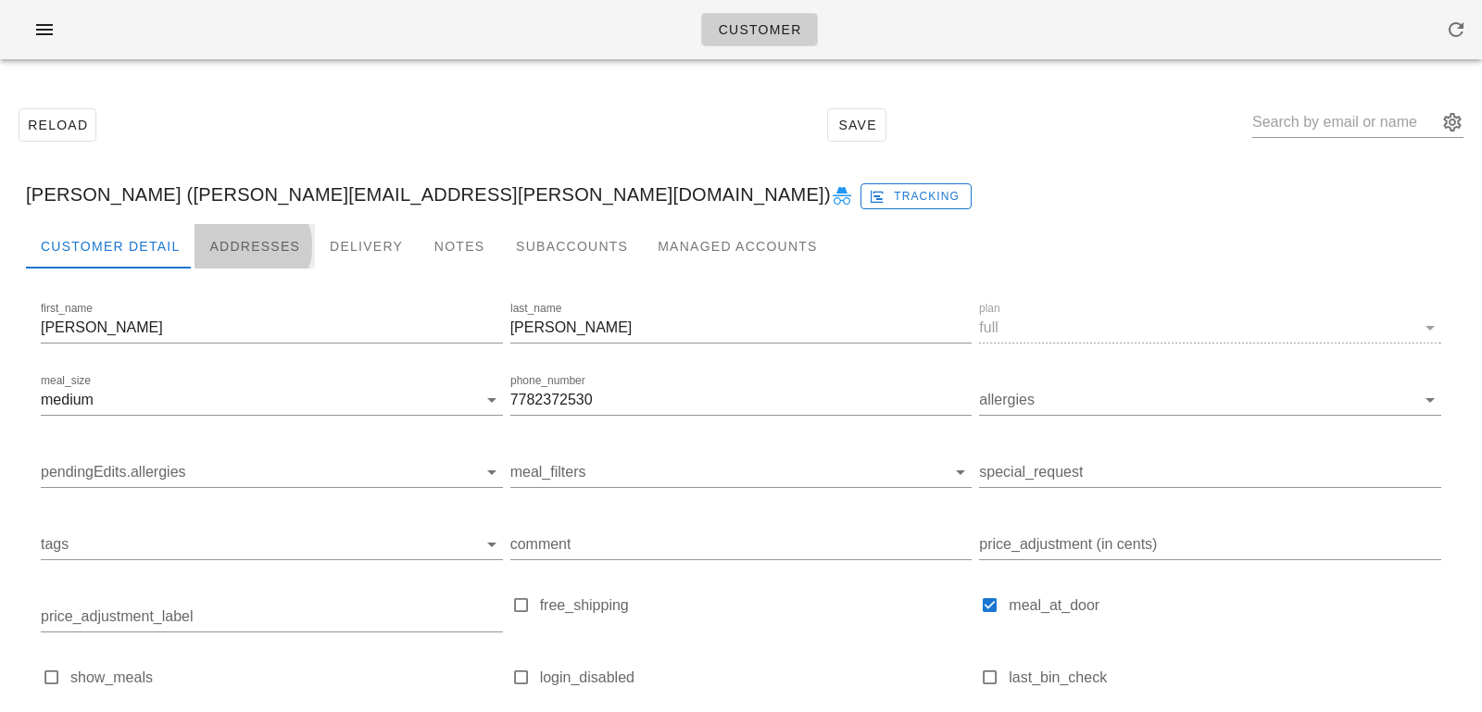
click at [235, 243] on div "Addresses" at bounding box center [255, 246] width 120 height 44
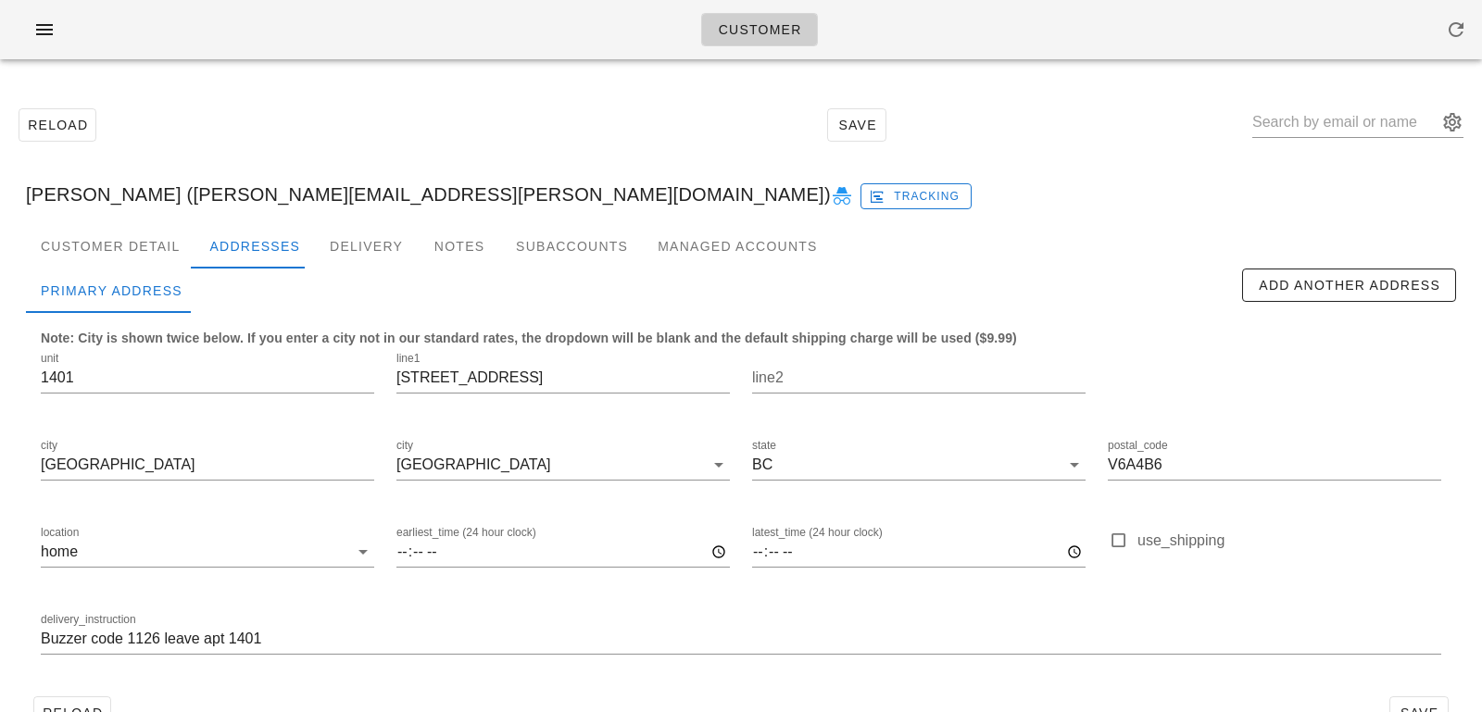
scroll to position [51, 0]
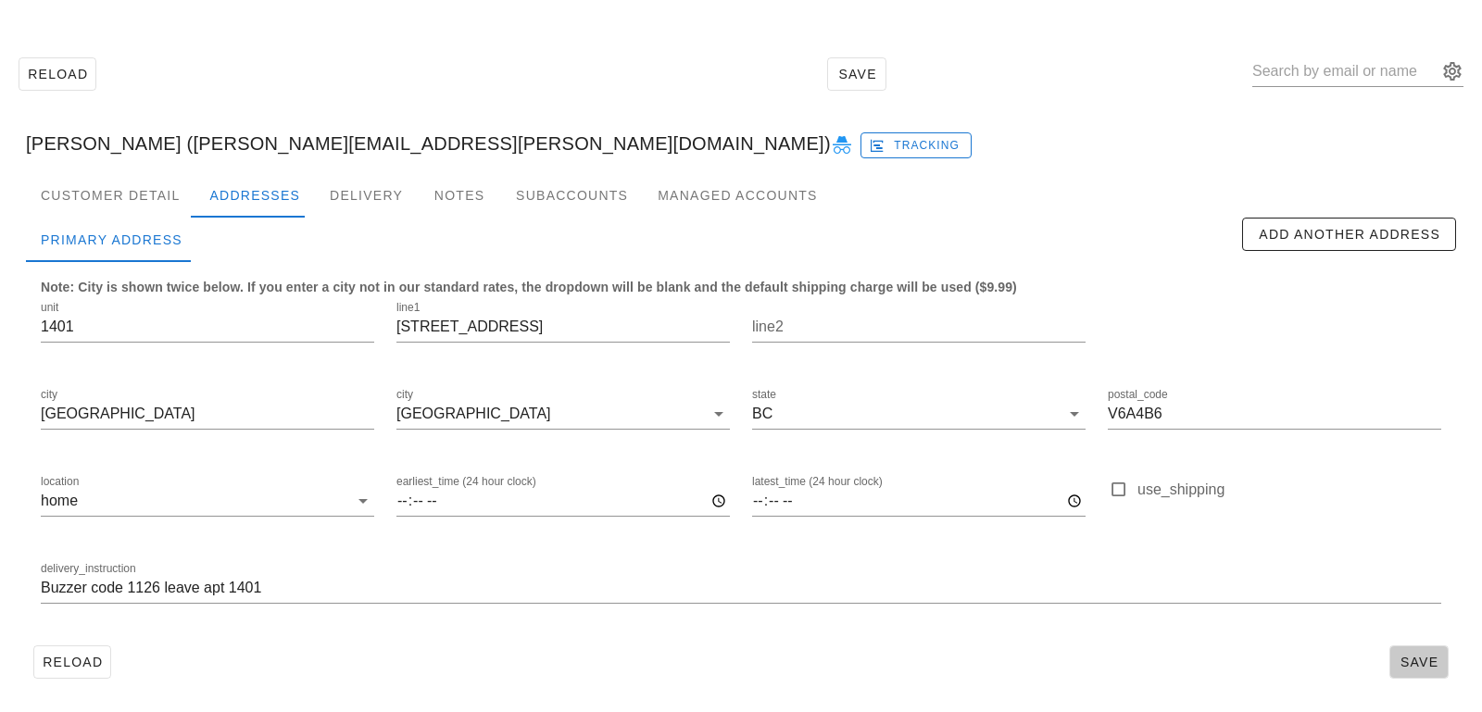
click at [1401, 652] on button "Save" at bounding box center [1418, 662] width 59 height 33
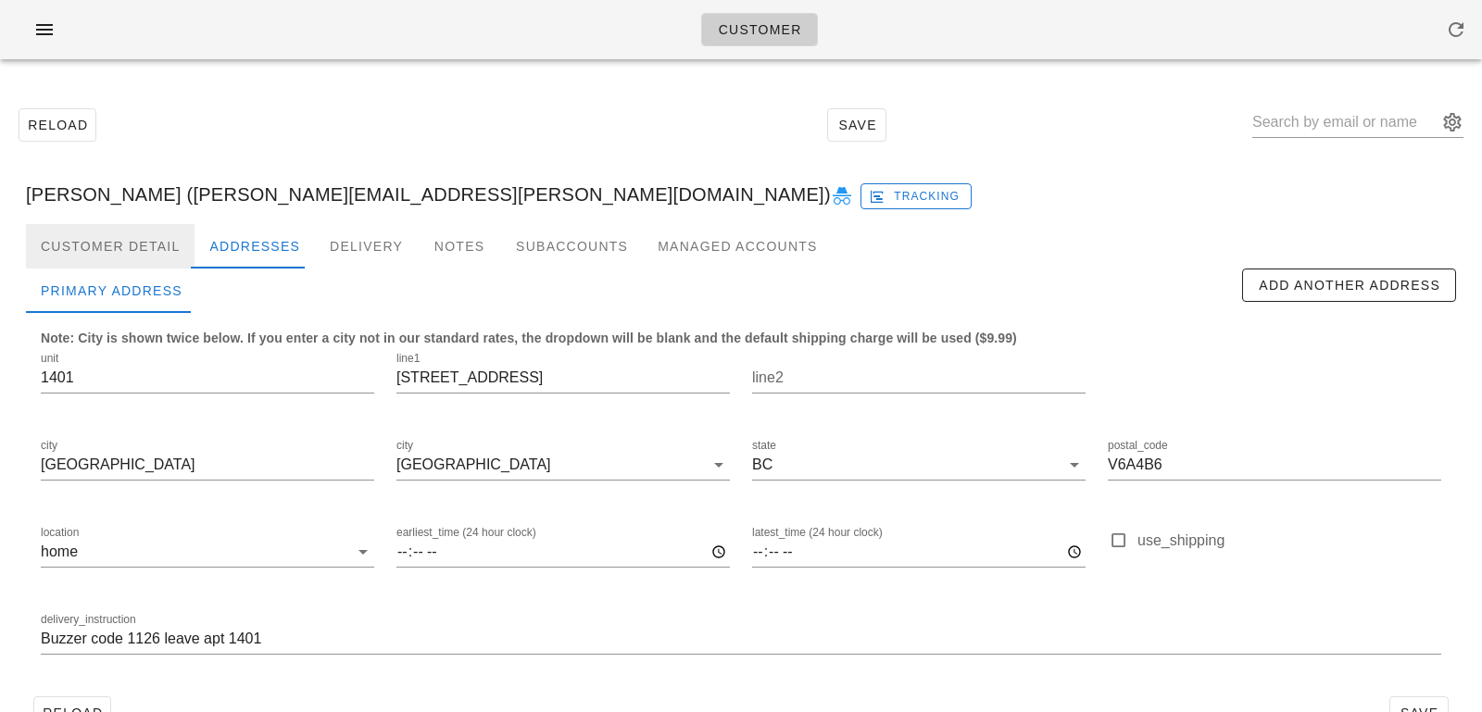
click at [163, 233] on div "Customer Detail" at bounding box center [110, 246] width 169 height 44
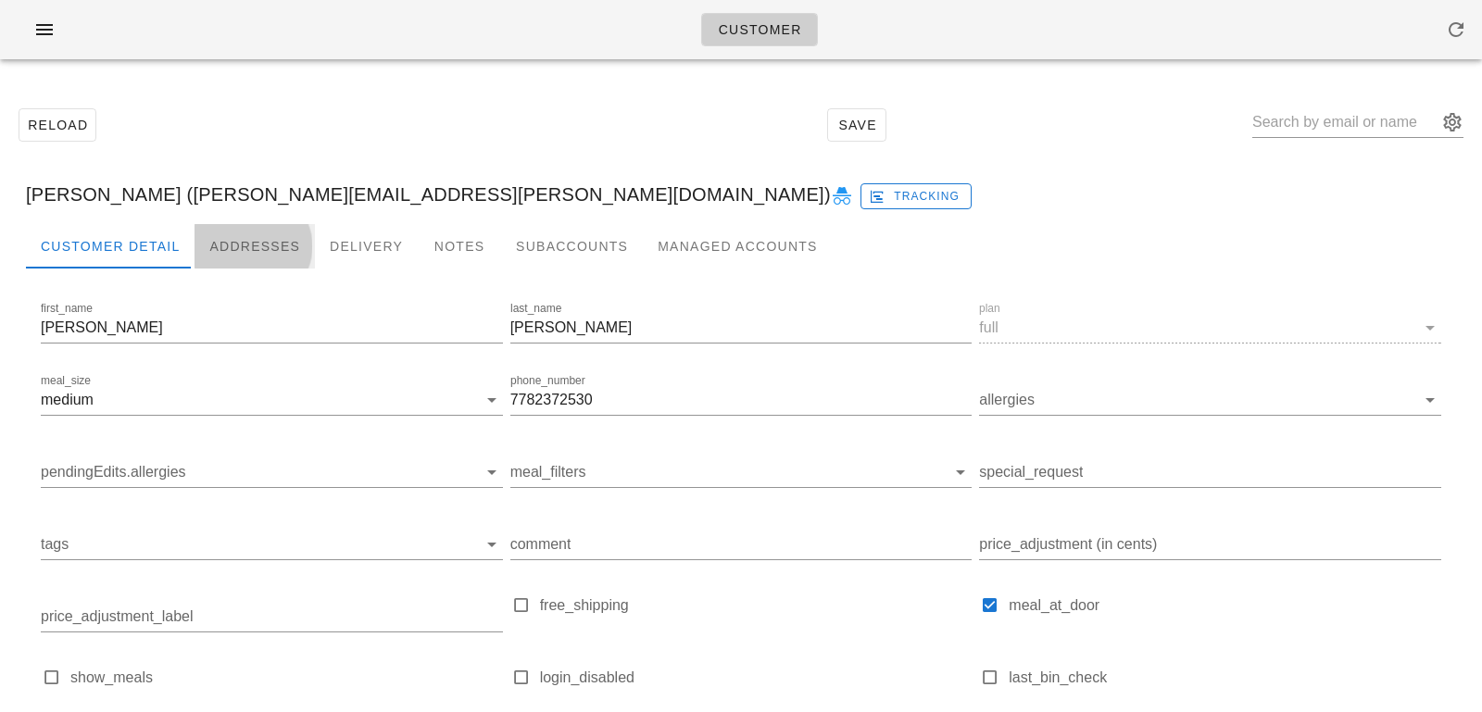
click at [224, 238] on div "Addresses" at bounding box center [255, 246] width 120 height 44
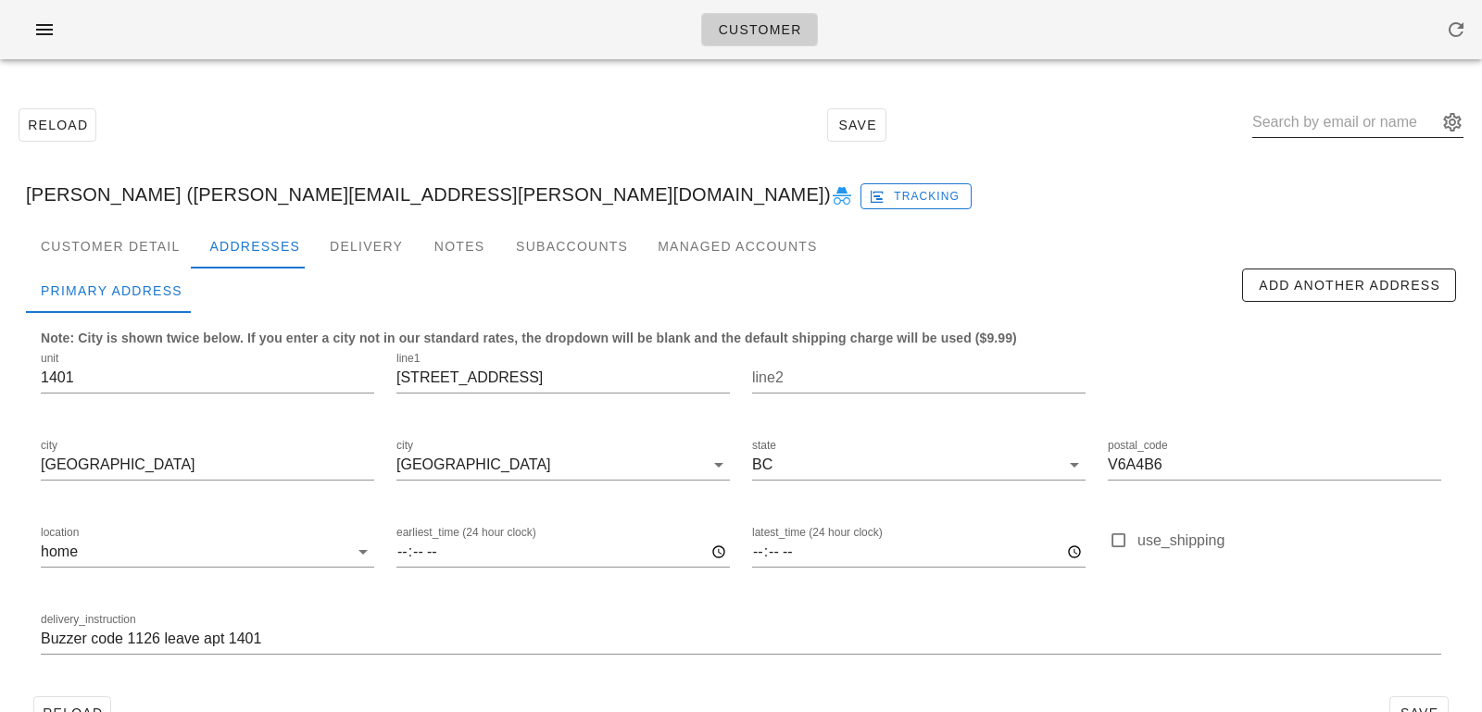
click at [1351, 129] on input "text" at bounding box center [1344, 122] width 185 height 30
paste input "kellylsnider@gmail.com"
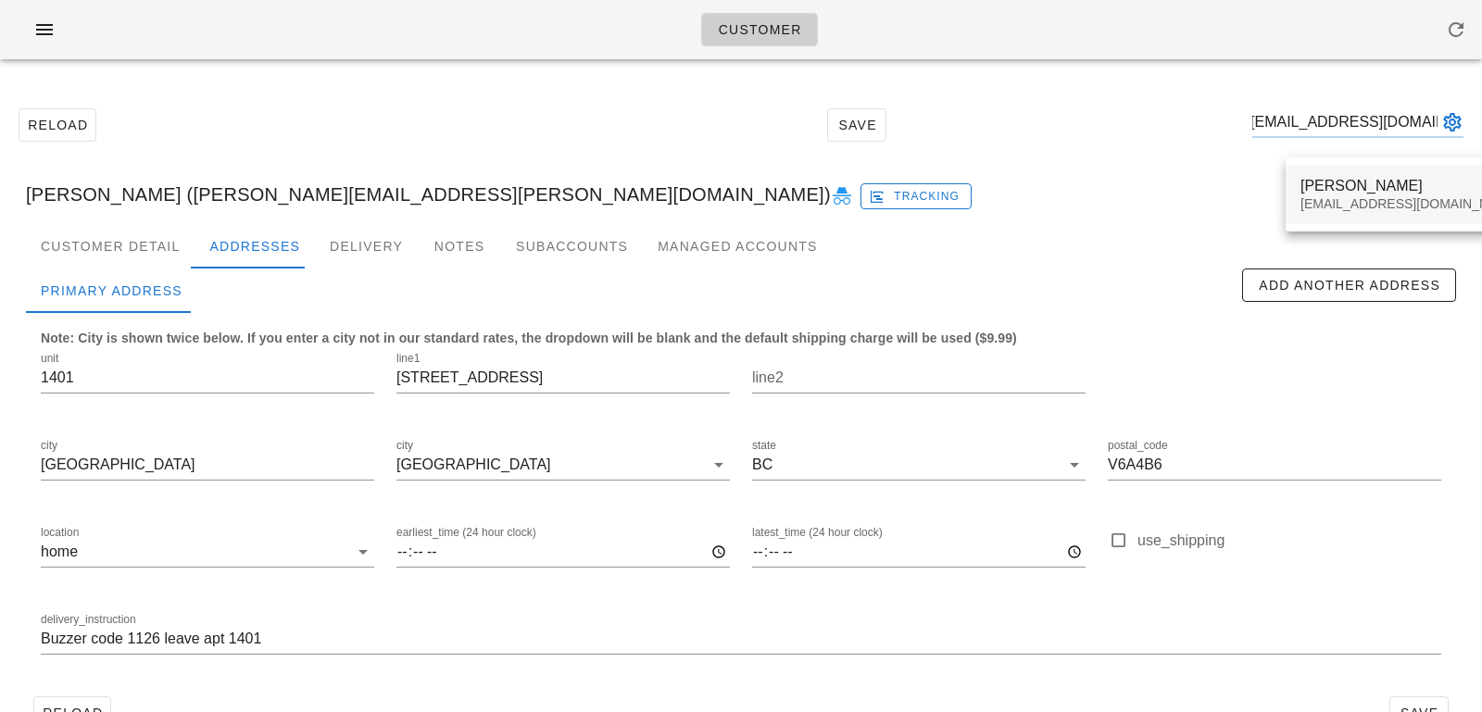
type input "kellylsnider@gmail.com"
click at [1371, 208] on div "kellylsnider@gmail.com" at bounding box center [1410, 204] width 220 height 16
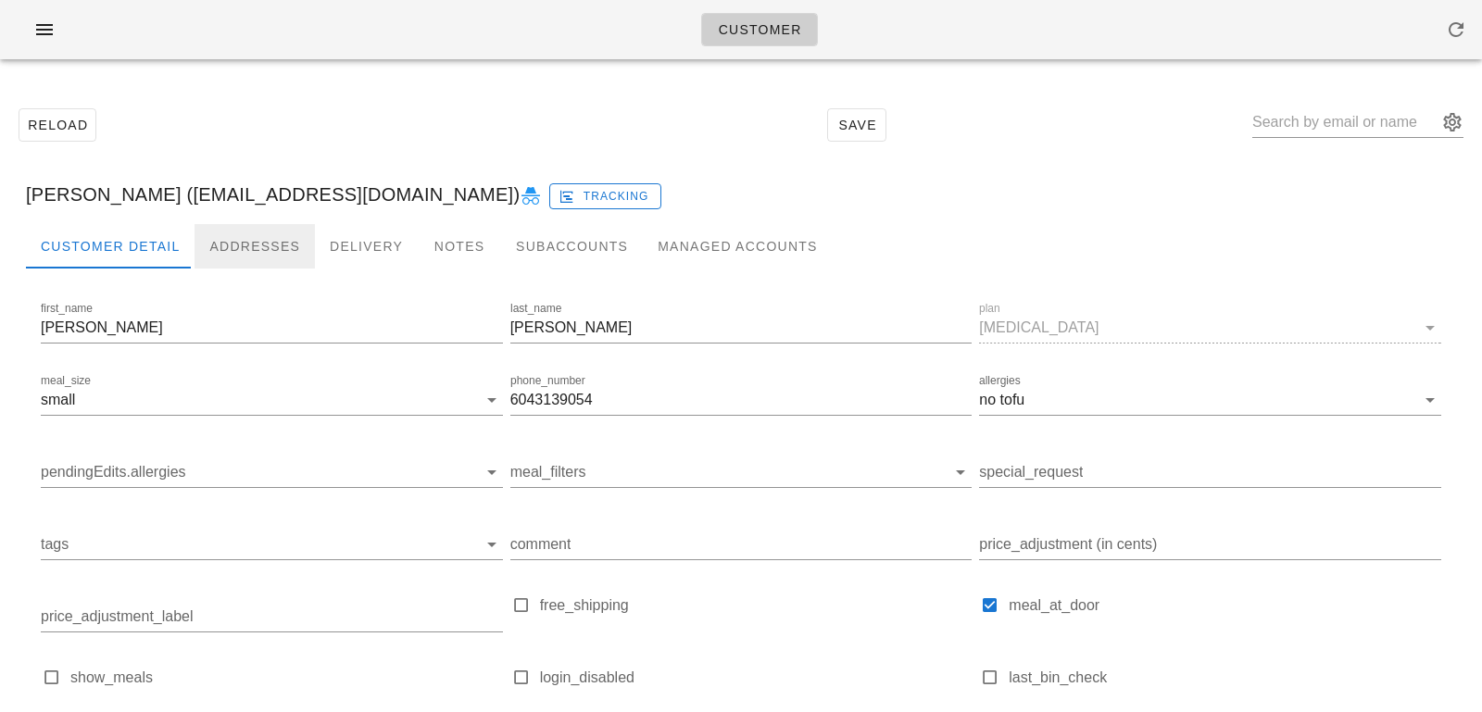
click at [236, 252] on div "Addresses" at bounding box center [255, 246] width 120 height 44
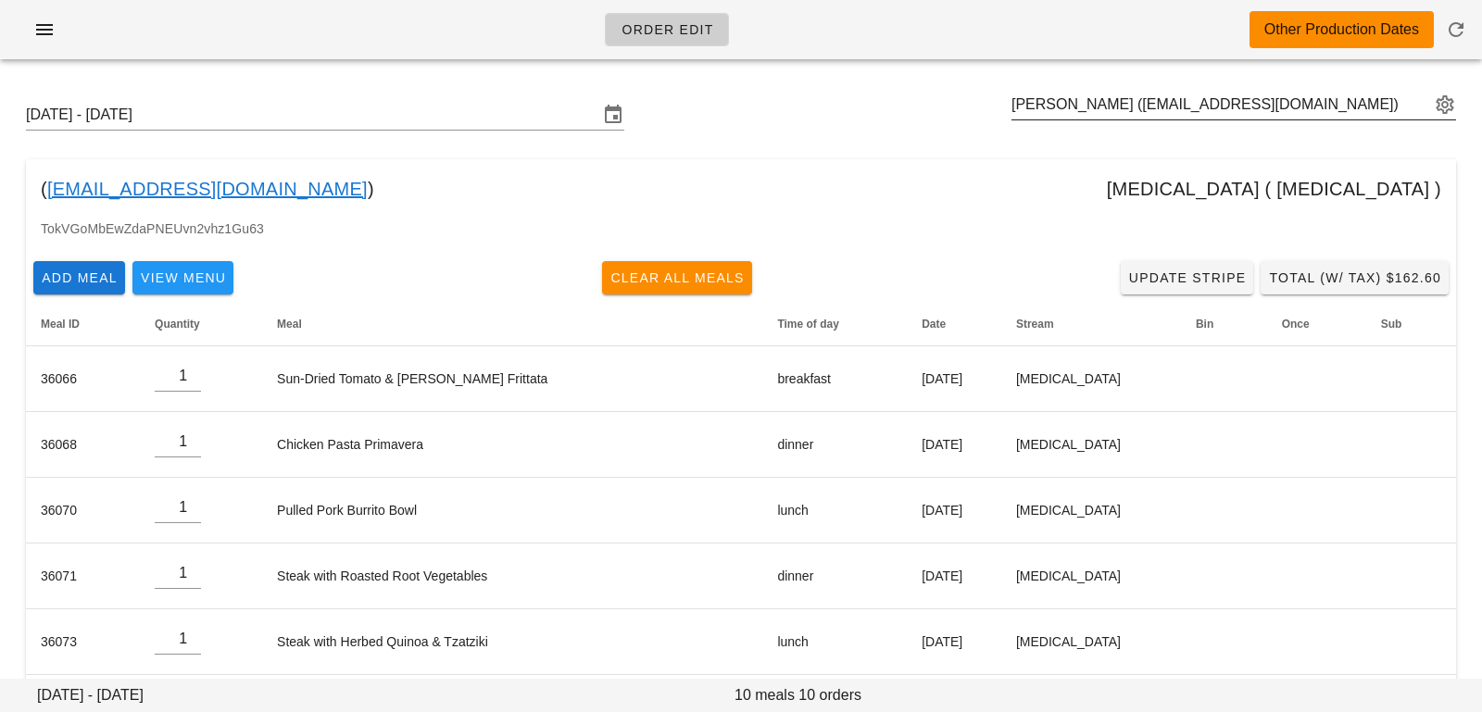
click at [1450, 104] on button "appended action" at bounding box center [1445, 105] width 22 height 22
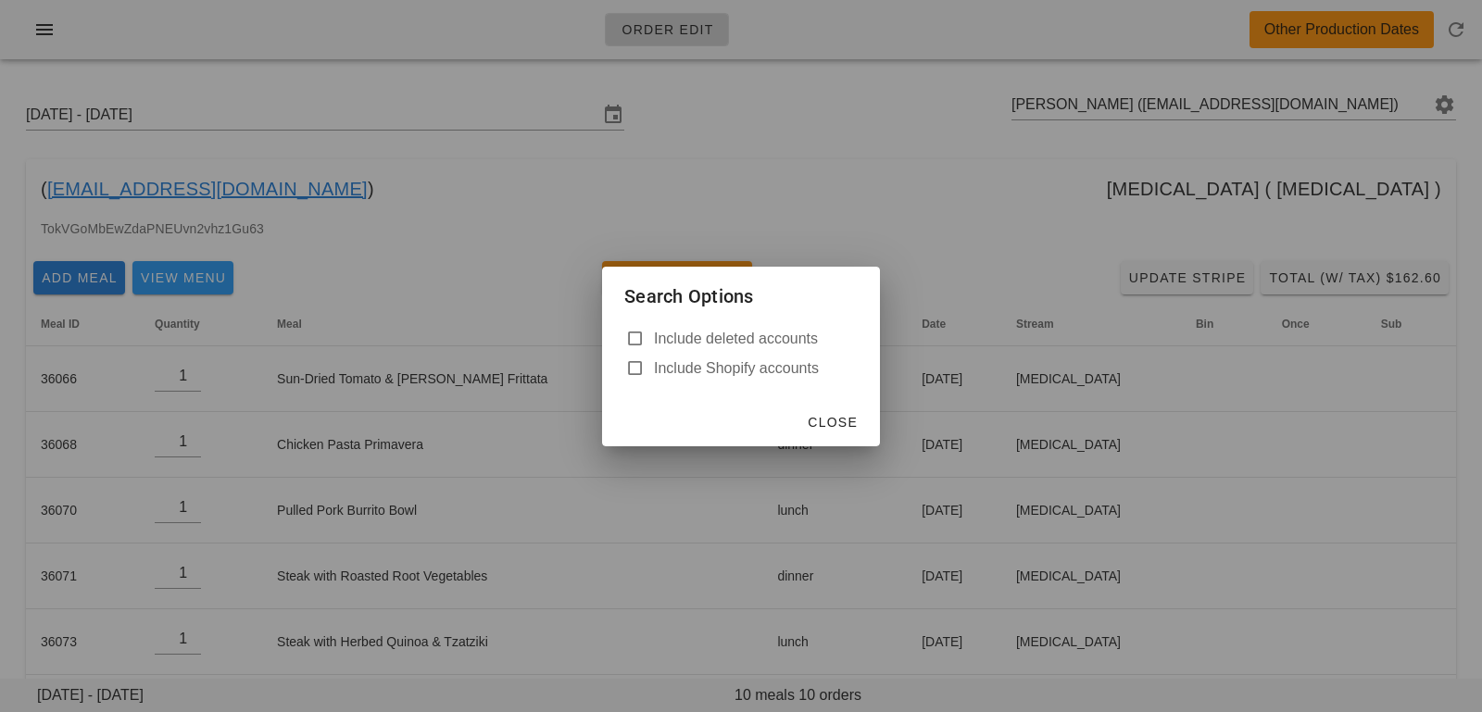
click at [792, 340] on label "Include deleted accounts" at bounding box center [756, 339] width 204 height 19
checkbox input "true"
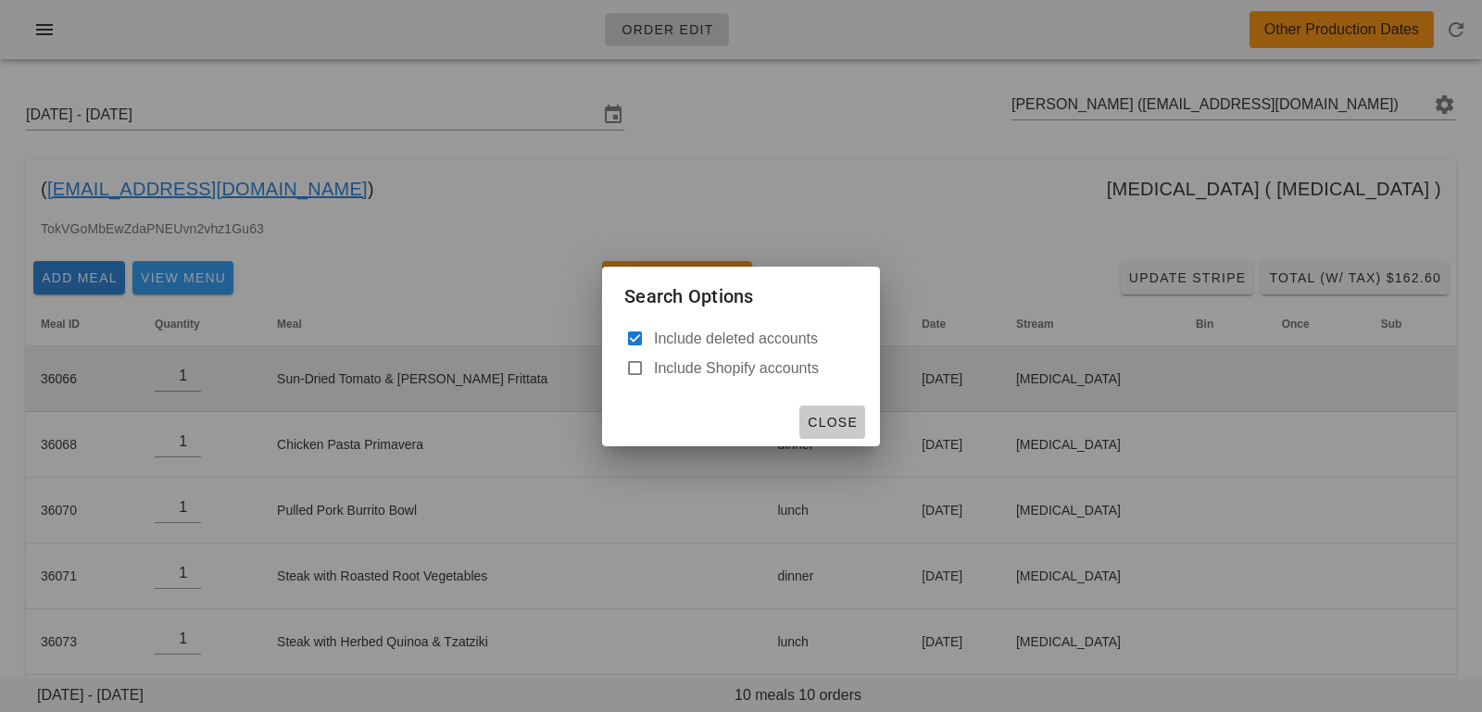
click at [822, 406] on button "Close" at bounding box center [832, 422] width 66 height 33
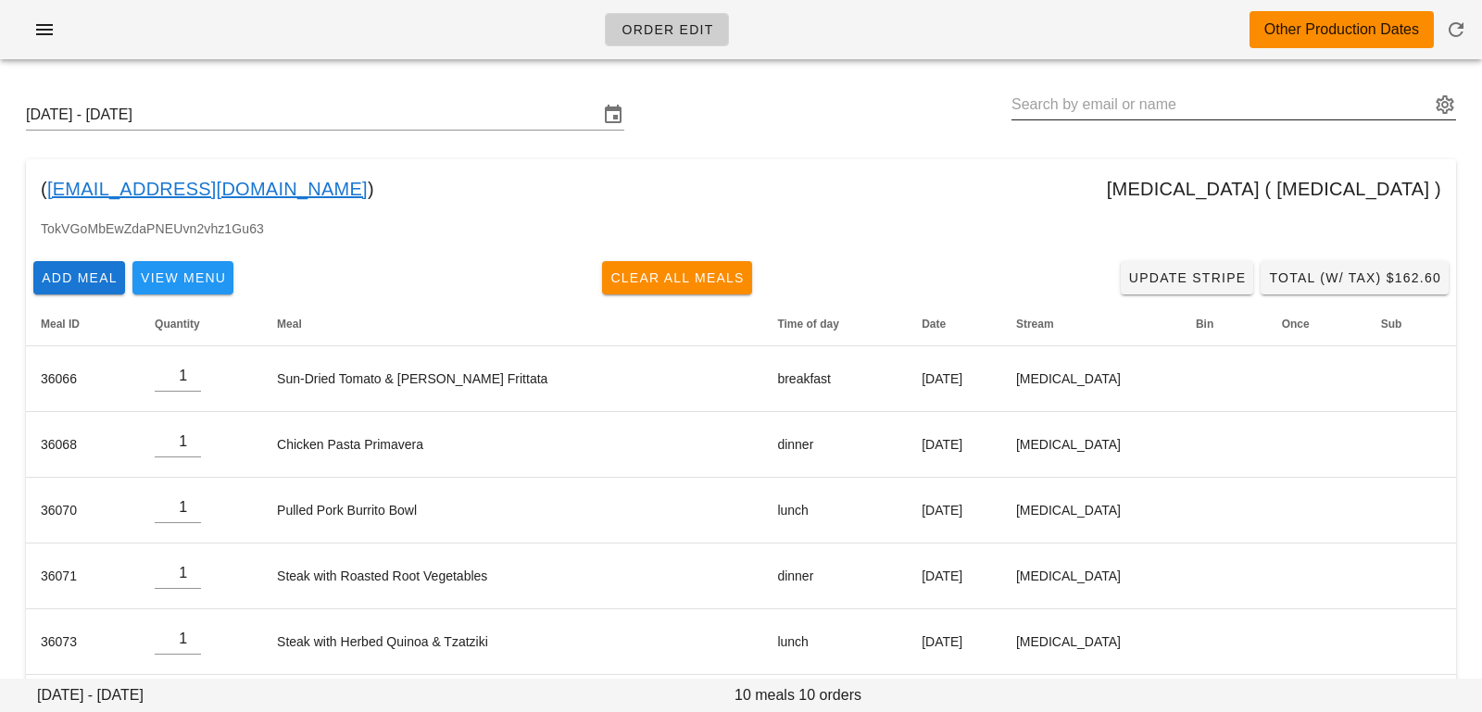
click at [1301, 90] on input "text" at bounding box center [1220, 105] width 419 height 30
paste input "[EMAIL_ADDRESS][DOMAIN_NAME]"
drag, startPoint x: 1270, startPoint y: 100, endPoint x: 1264, endPoint y: 113, distance: 14.1
click at [1264, 113] on input "[PERSON_NAME] ([EMAIL_ADDRESS][DOMAIN_NAME])" at bounding box center [1220, 105] width 419 height 30
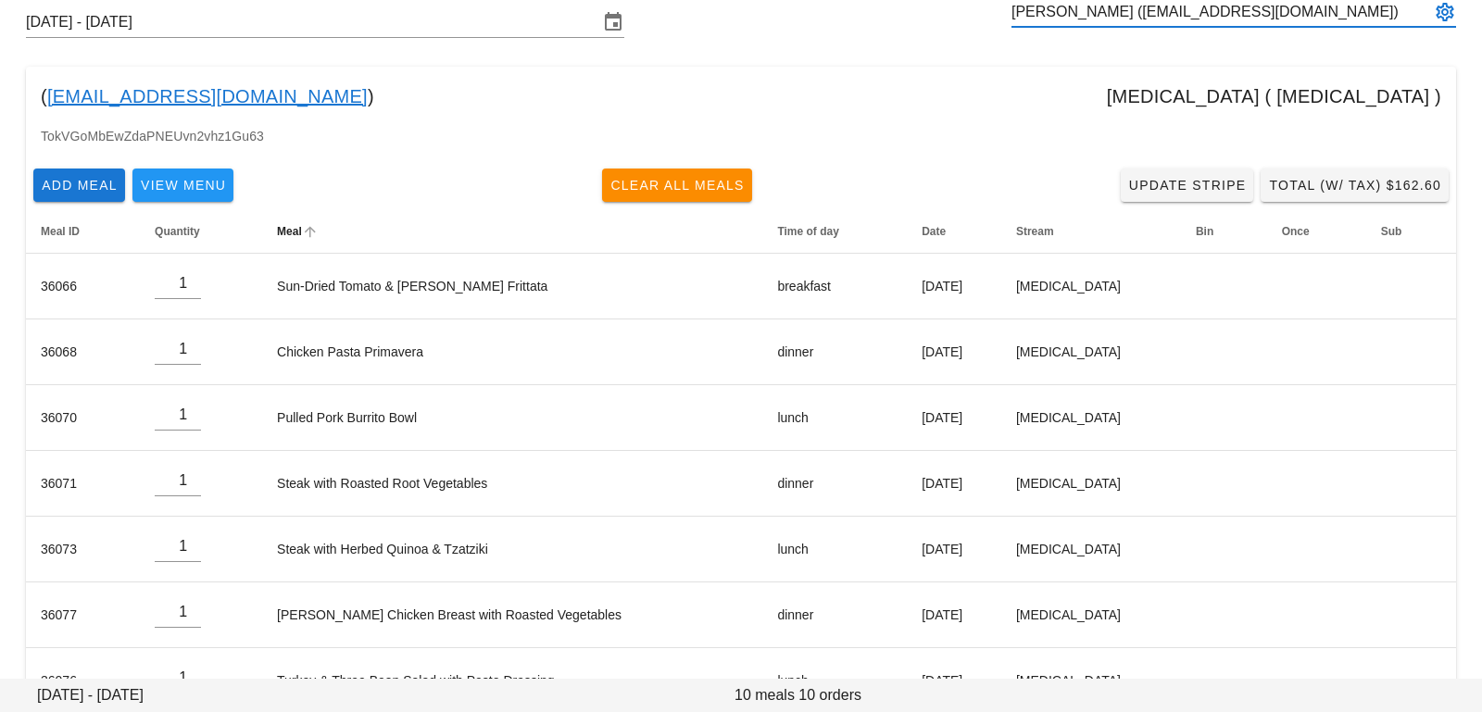
scroll to position [343, 0]
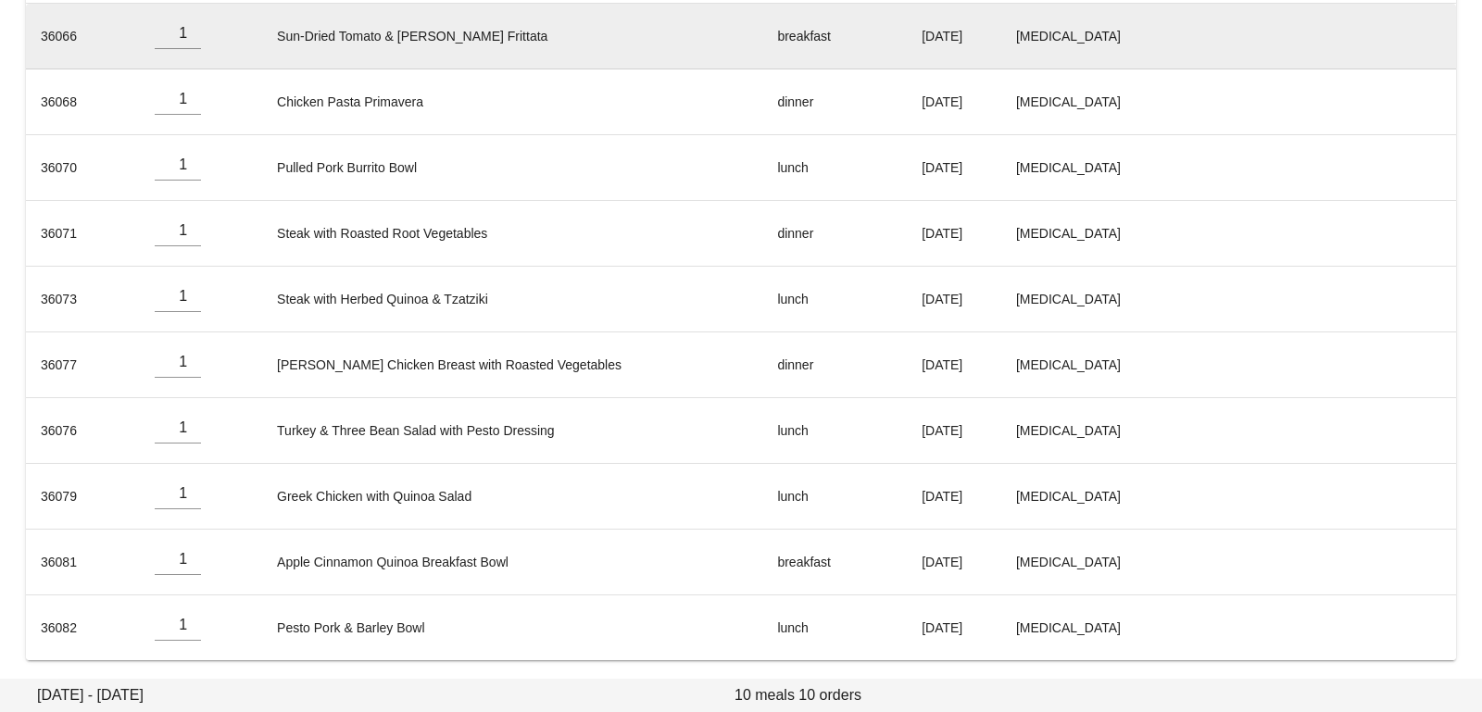
type input "[PERSON_NAME] ([EMAIL_ADDRESS][DOMAIN_NAME])"
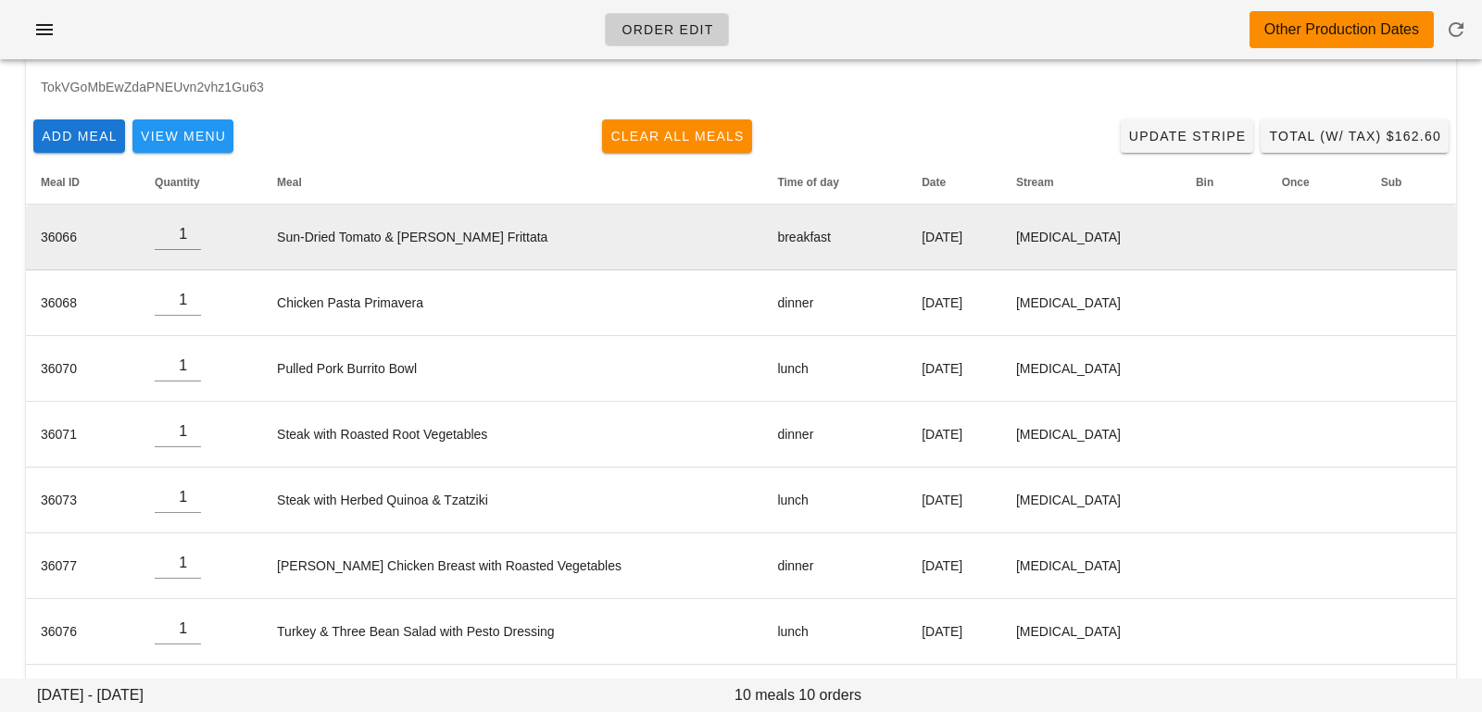
scroll to position [0, 0]
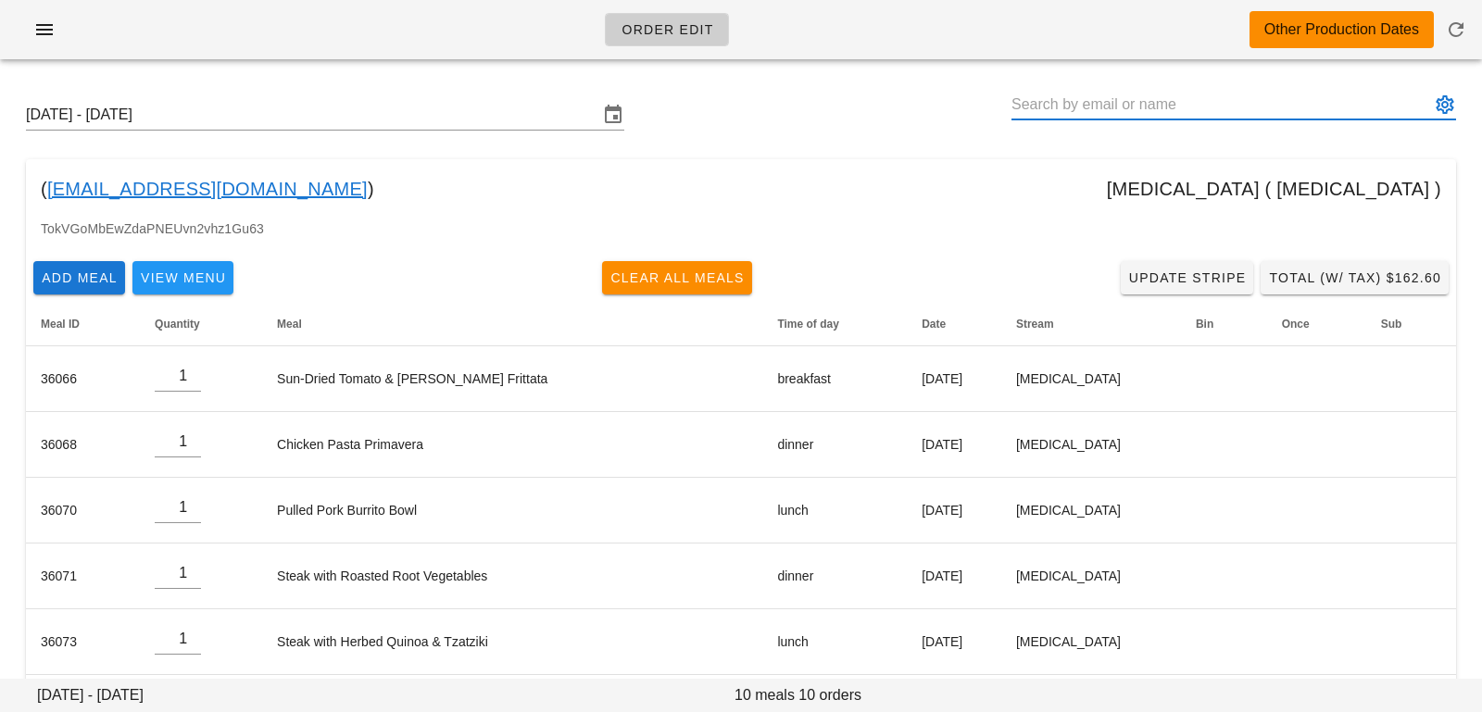
click at [1117, 108] on input "text" at bounding box center [1220, 105] width 419 height 30
paste input "[EMAIL_ADDRESS][DOMAIN_NAME]"
type input "[PERSON_NAME] ([EMAIL_ADDRESS][DOMAIN_NAME])"
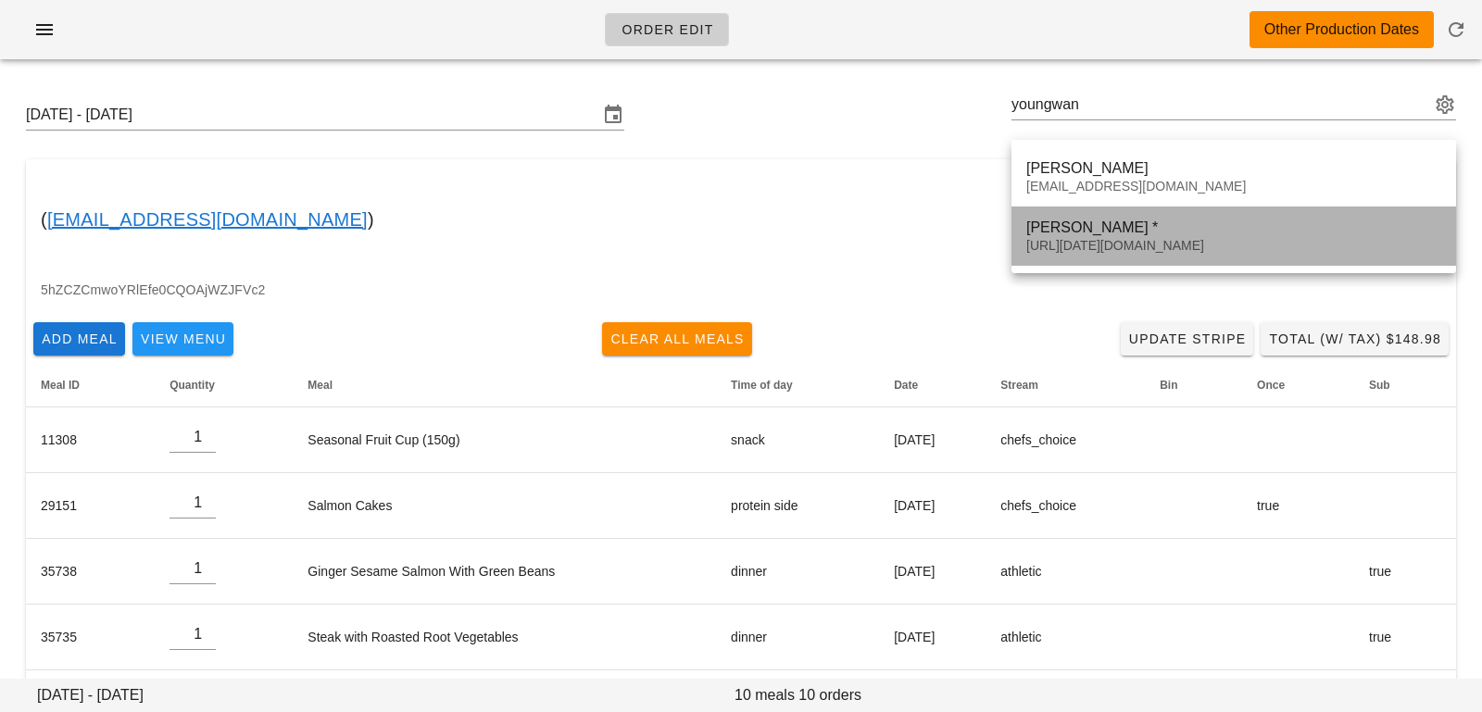
click at [1056, 233] on div "[PERSON_NAME] *" at bounding box center [1233, 228] width 415 height 18
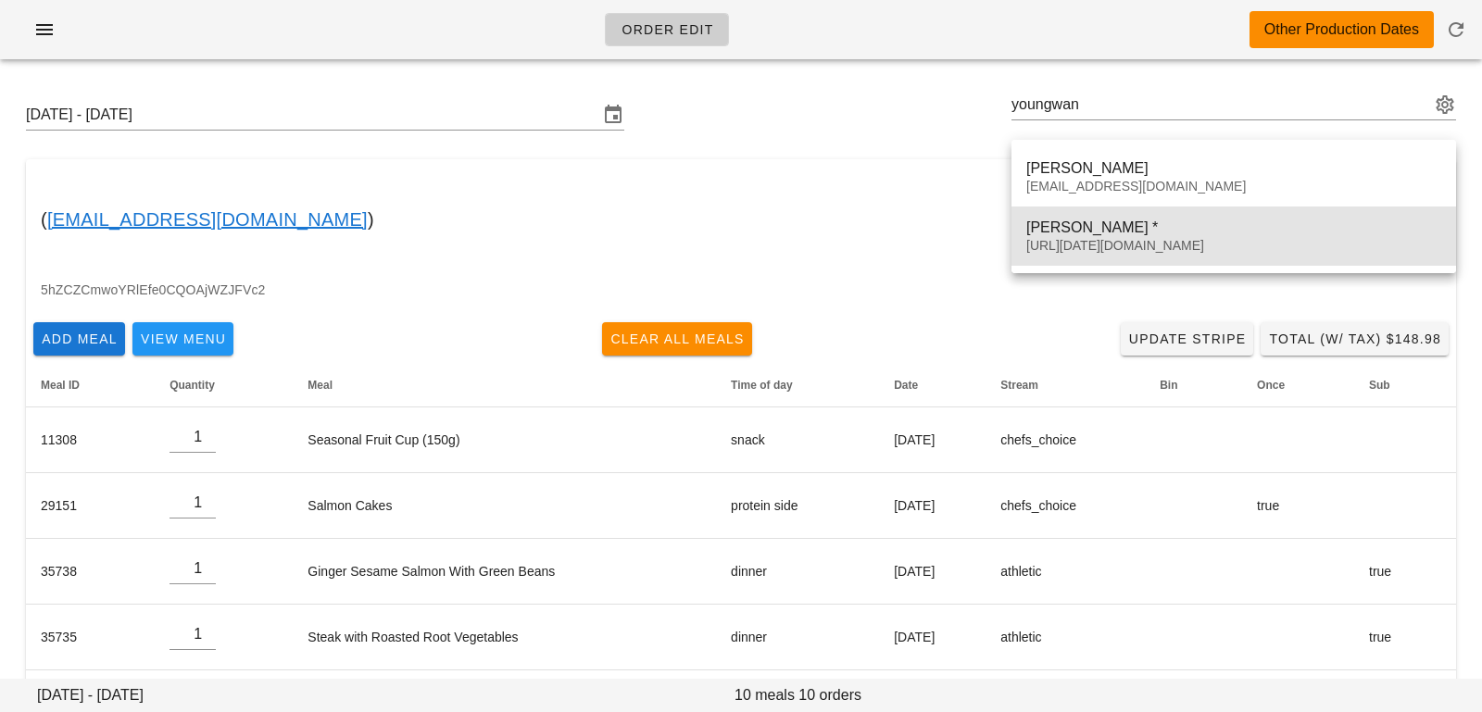
click at [1056, 234] on div "[PERSON_NAME] *" at bounding box center [1233, 228] width 415 height 18
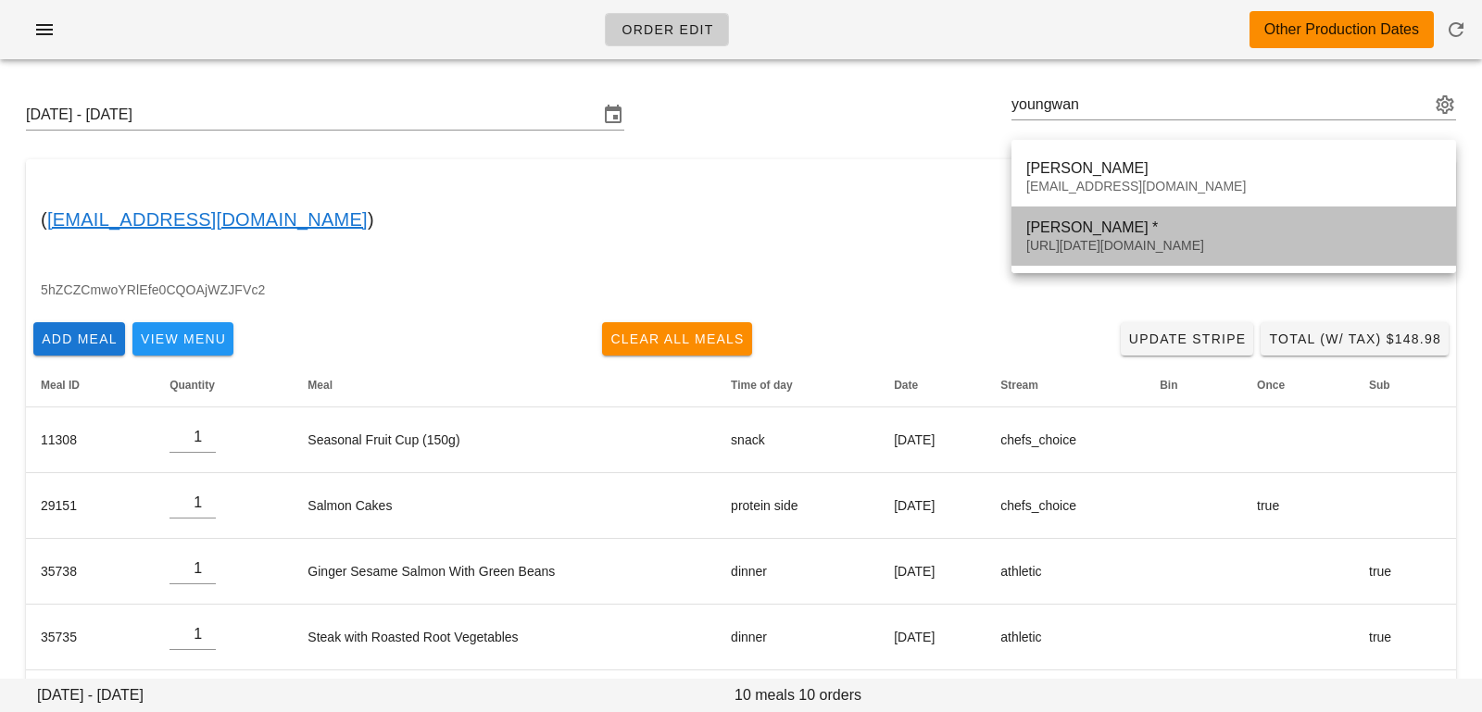
type input "[PERSON_NAME] * ([URL][DATE][DOMAIN_NAME])"
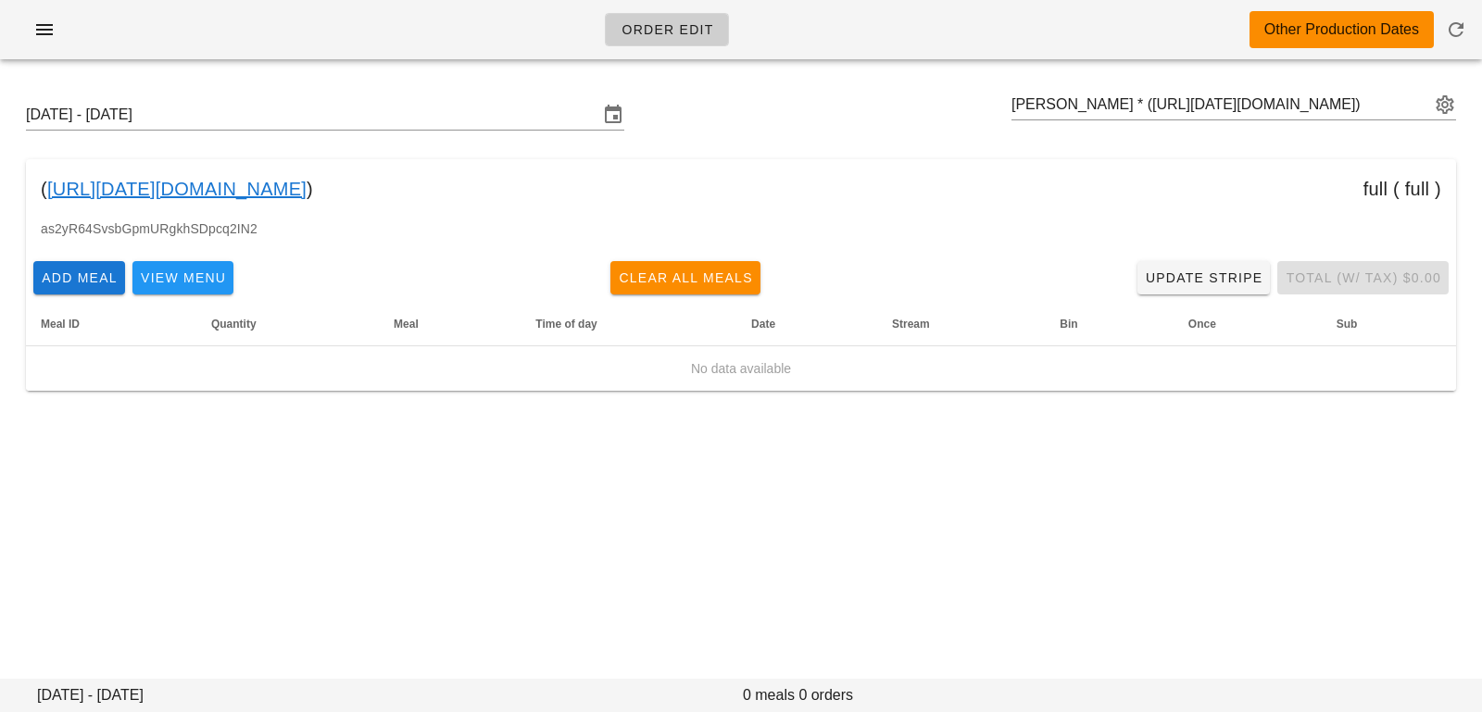
click at [307, 195] on link "[URL][DATE][DOMAIN_NAME]" at bounding box center [176, 189] width 259 height 30
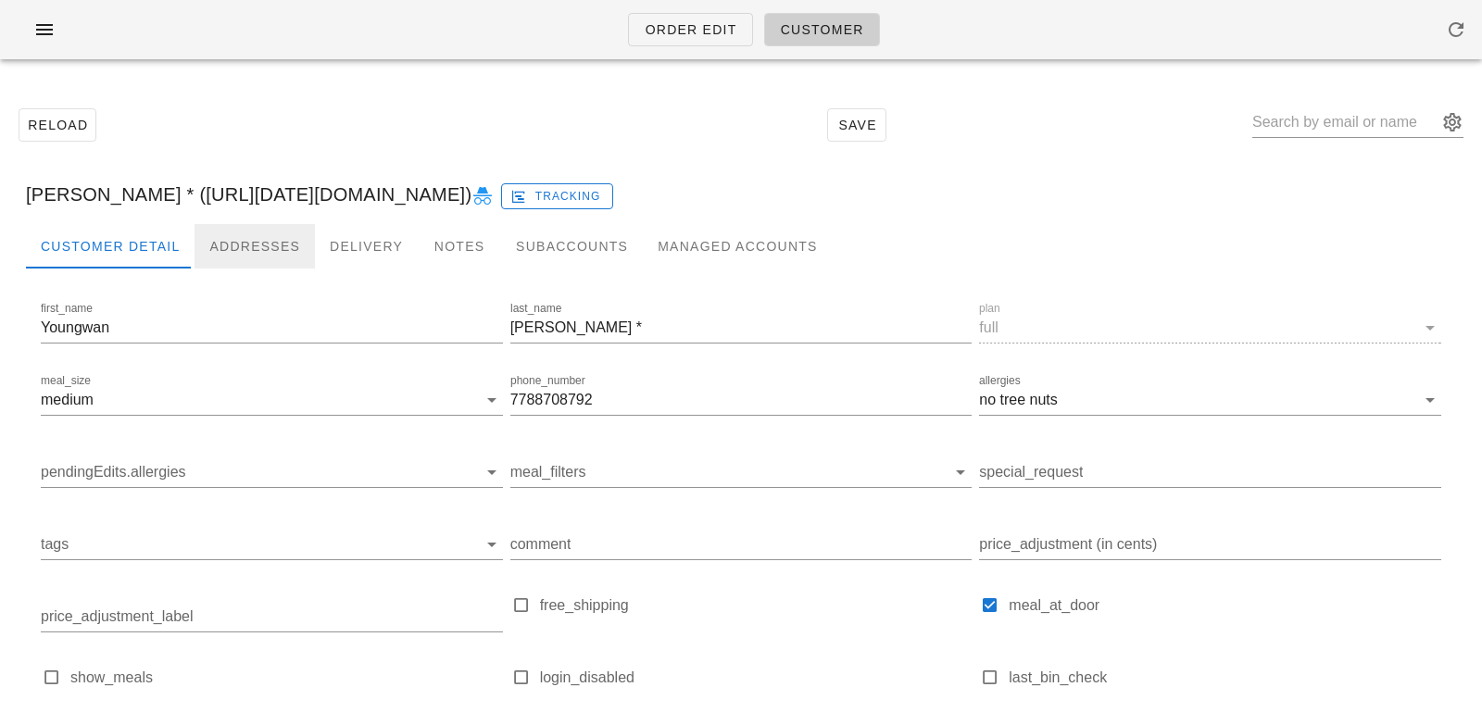
click at [225, 249] on div "Addresses" at bounding box center [255, 246] width 120 height 44
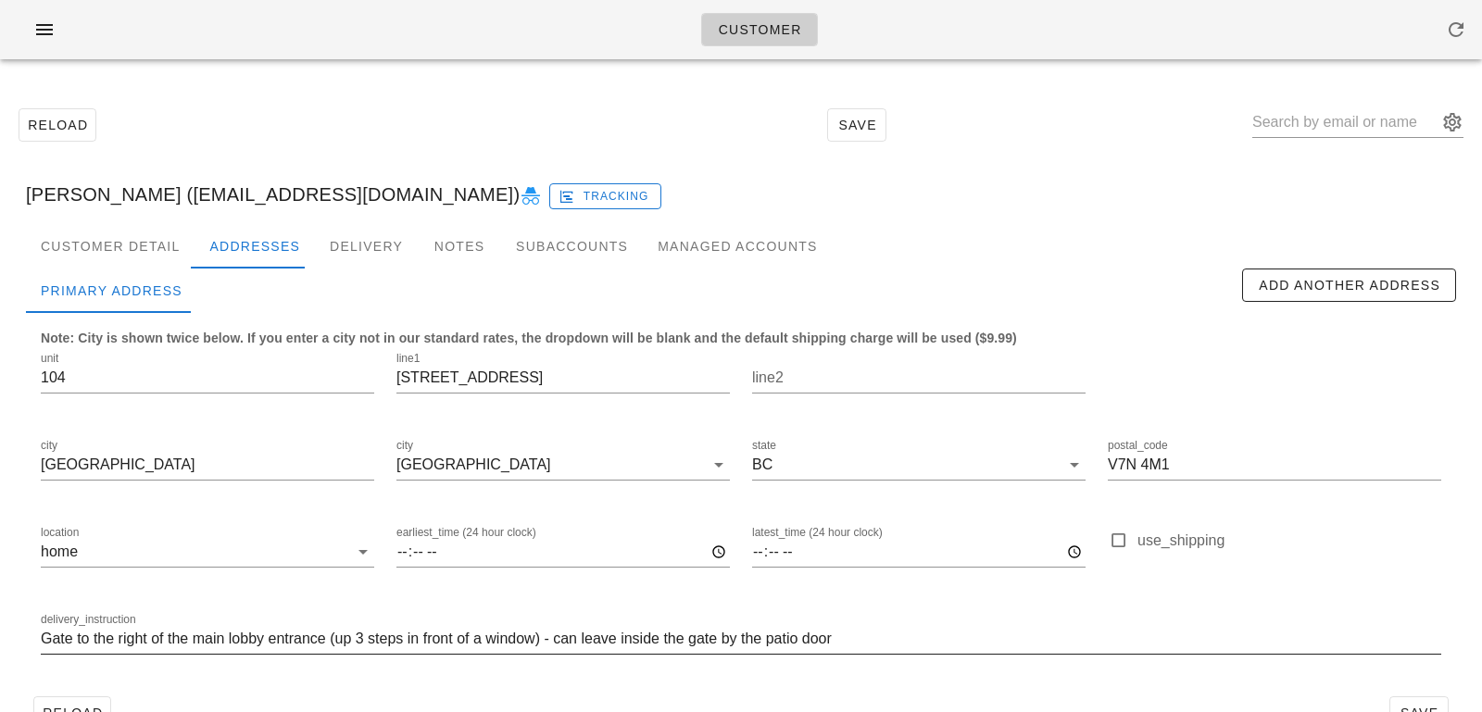
click at [44, 638] on input "Gate to the right of the main lobby entrance (up 3 steps in front of a window) …" at bounding box center [741, 639] width 1400 height 30
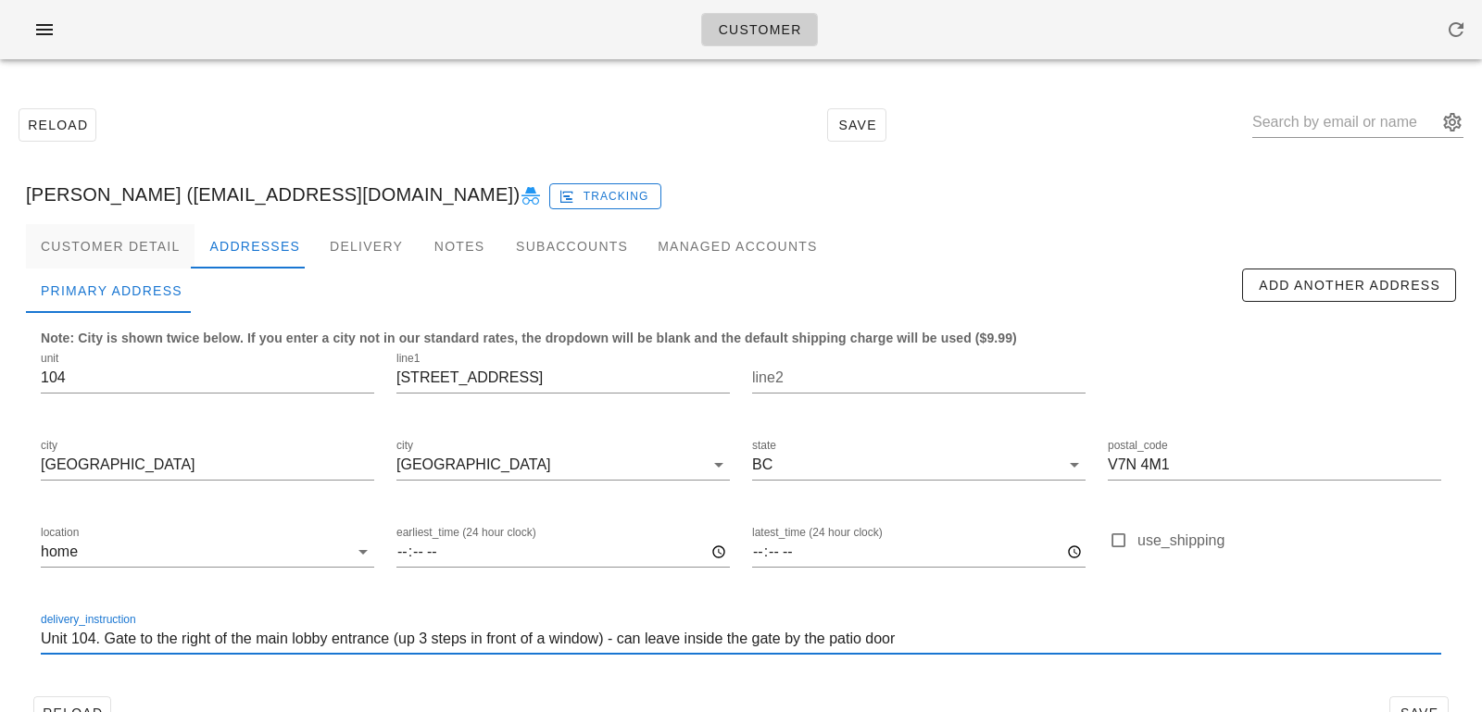
type input "Unit 104. Gate to the right of the main lobby entrance (up 3 steps in front of …"
click at [166, 244] on div "Customer Detail" at bounding box center [110, 246] width 169 height 44
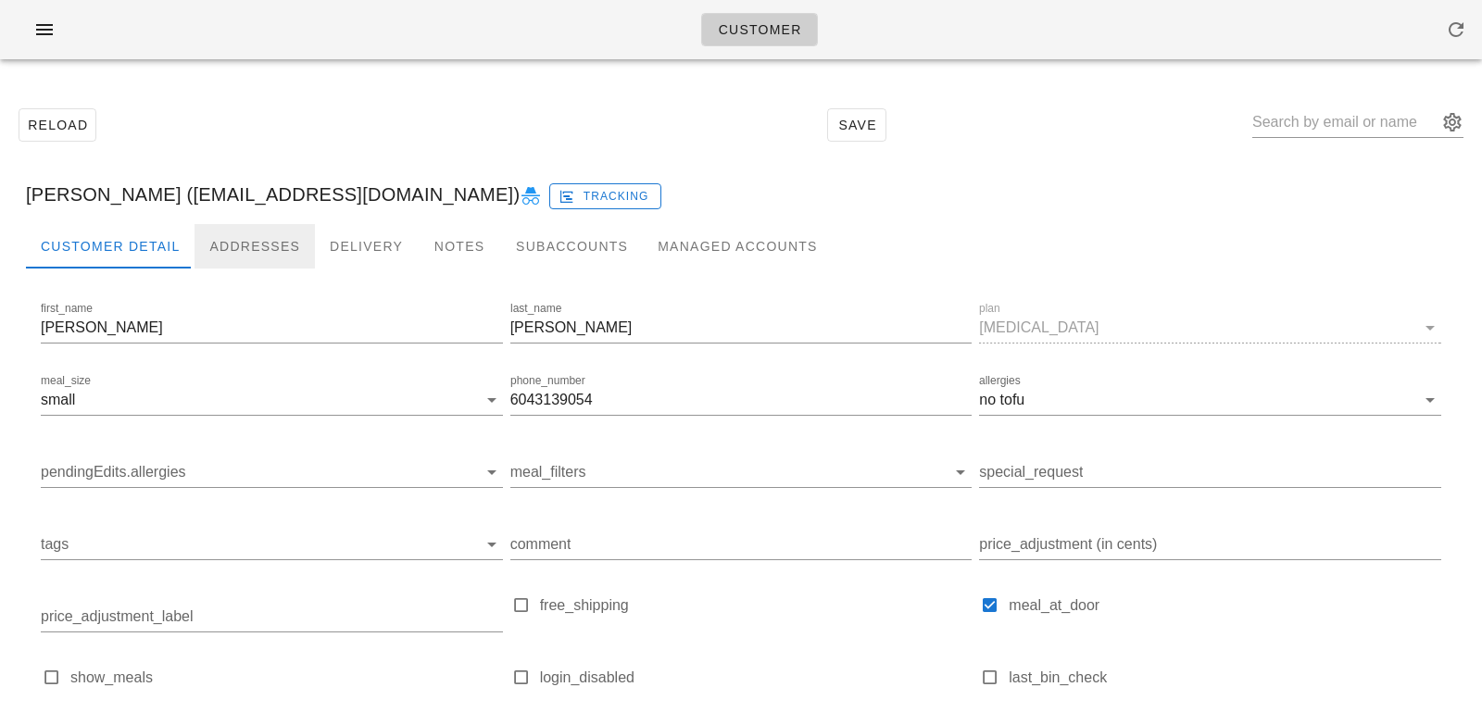
click at [263, 245] on div "Addresses" at bounding box center [255, 246] width 120 height 44
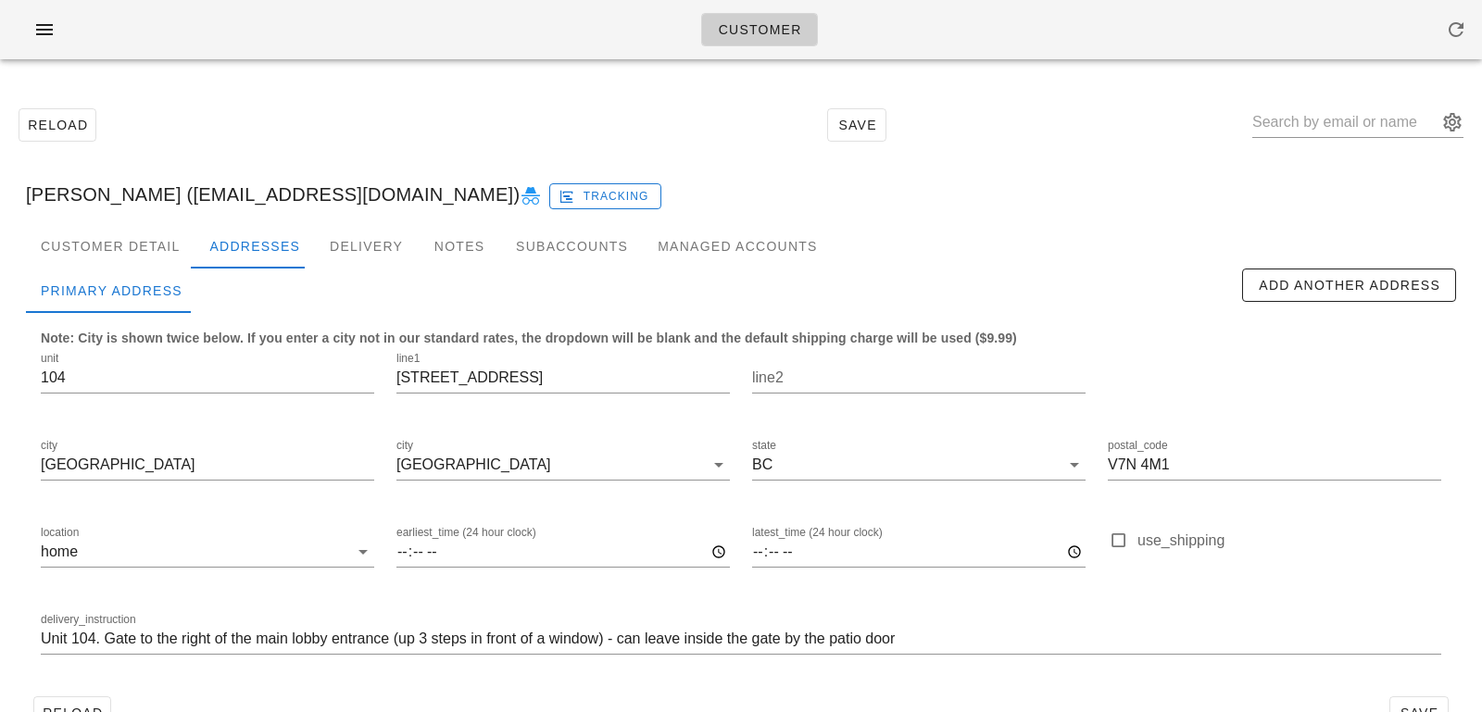
scroll to position [51, 0]
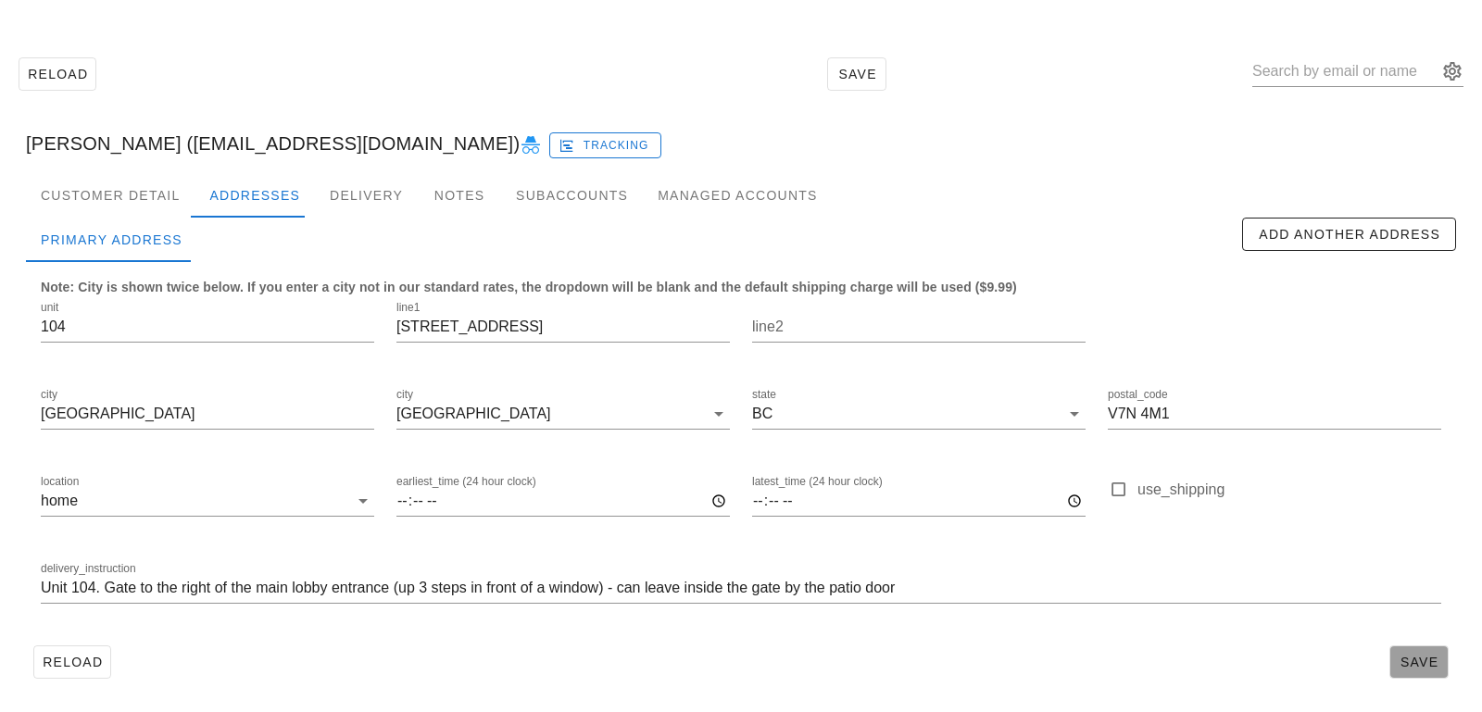
click at [1419, 650] on button "Save" at bounding box center [1418, 662] width 59 height 33
click at [159, 201] on div "Customer Detail" at bounding box center [110, 195] width 169 height 44
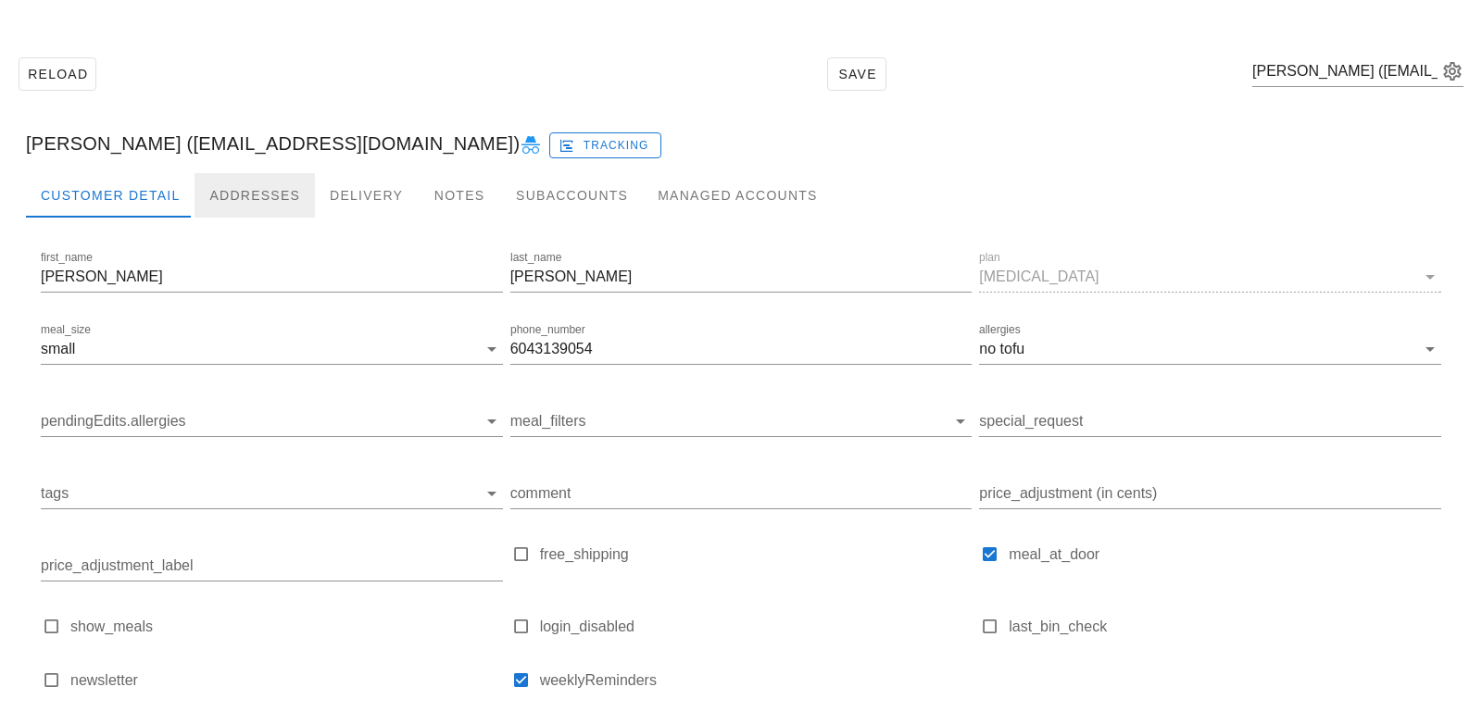
click at [255, 181] on div "Addresses" at bounding box center [255, 195] width 120 height 44
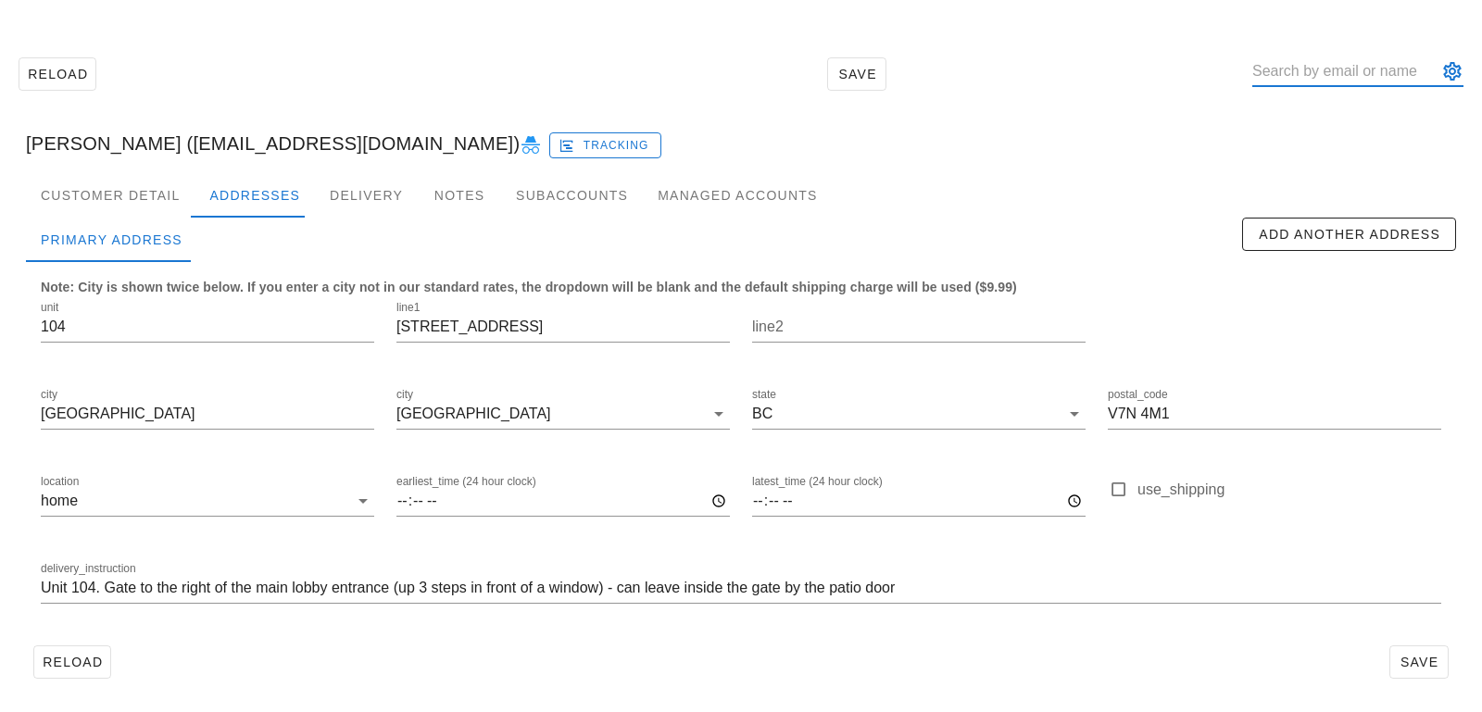
click at [1346, 70] on input "text" at bounding box center [1344, 72] width 185 height 30
paste input "[EMAIL_ADDRESS][DOMAIN_NAME]"
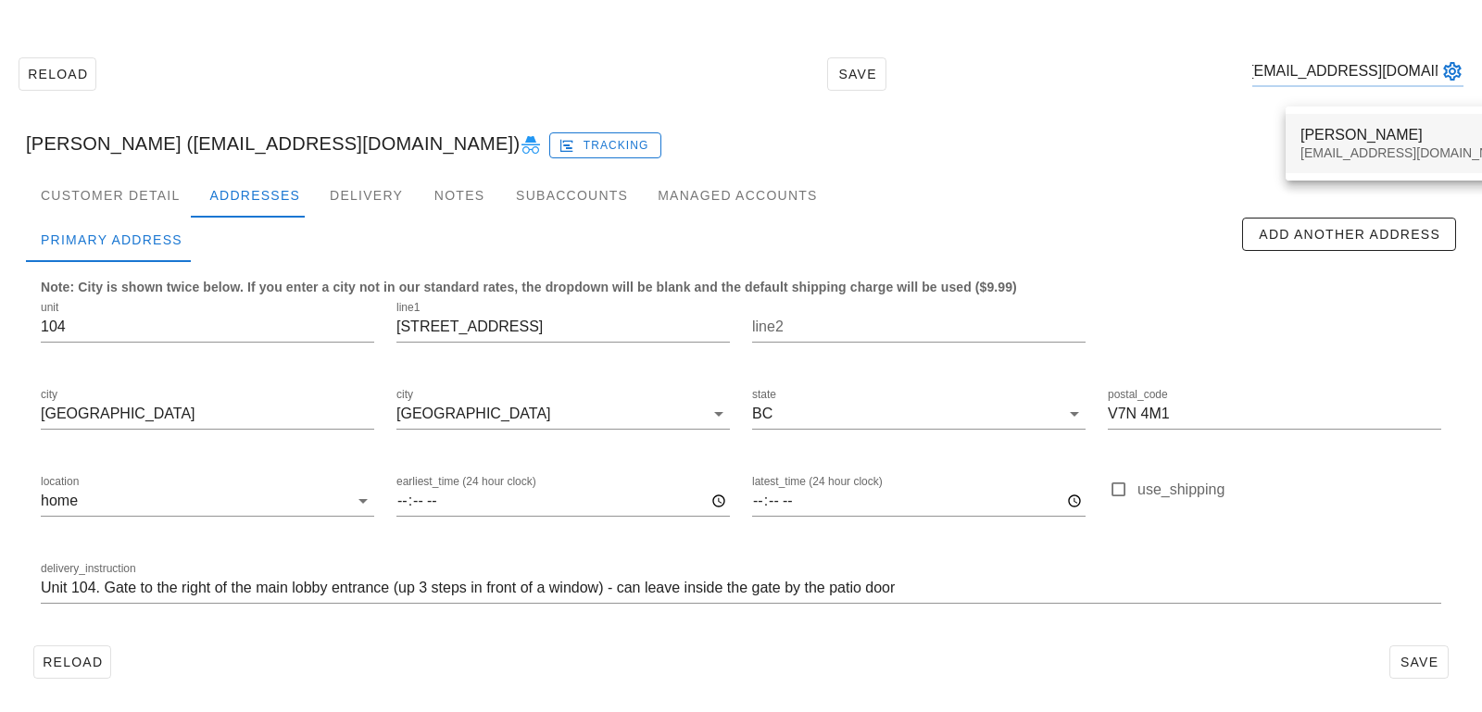
type input "[EMAIL_ADDRESS][DOMAIN_NAME]"
click at [1355, 143] on div "[PERSON_NAME]" at bounding box center [1410, 135] width 220 height 18
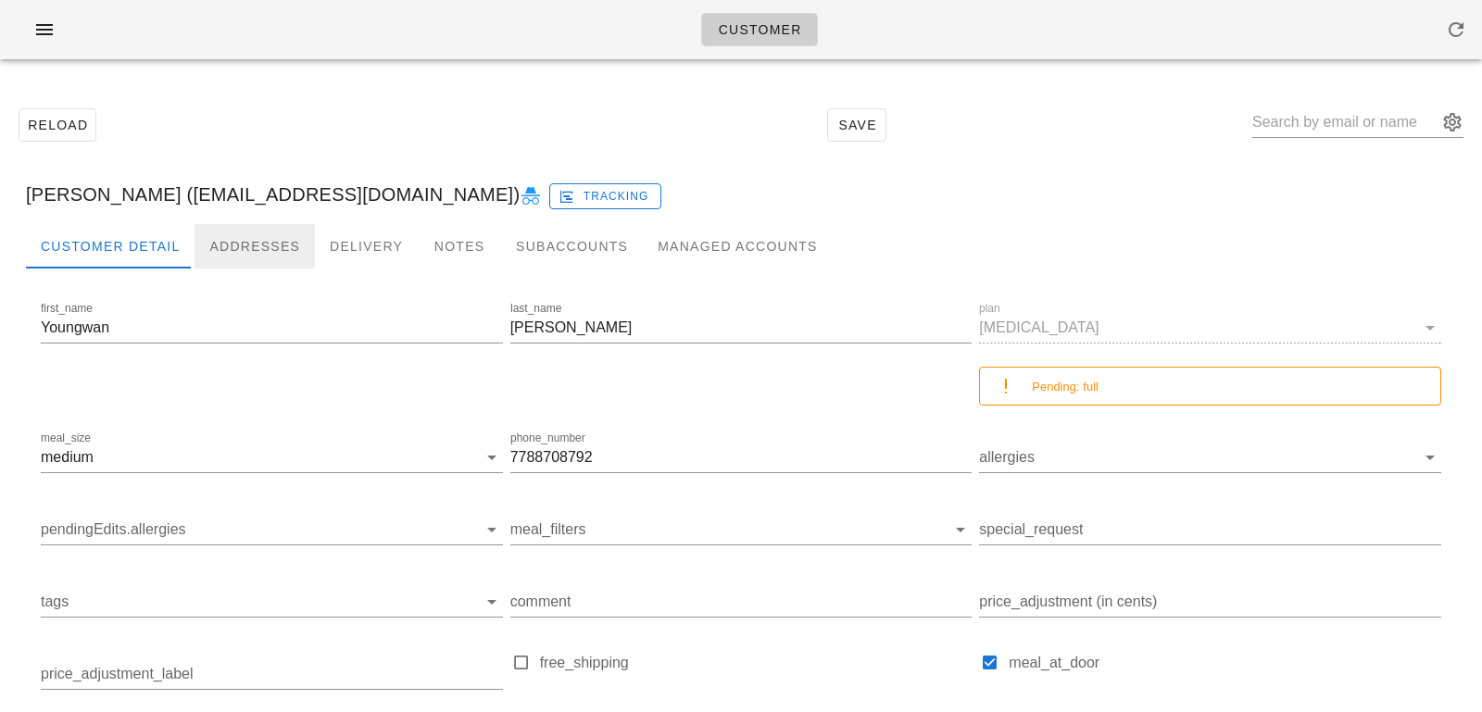
click at [253, 263] on div "Addresses" at bounding box center [255, 246] width 120 height 44
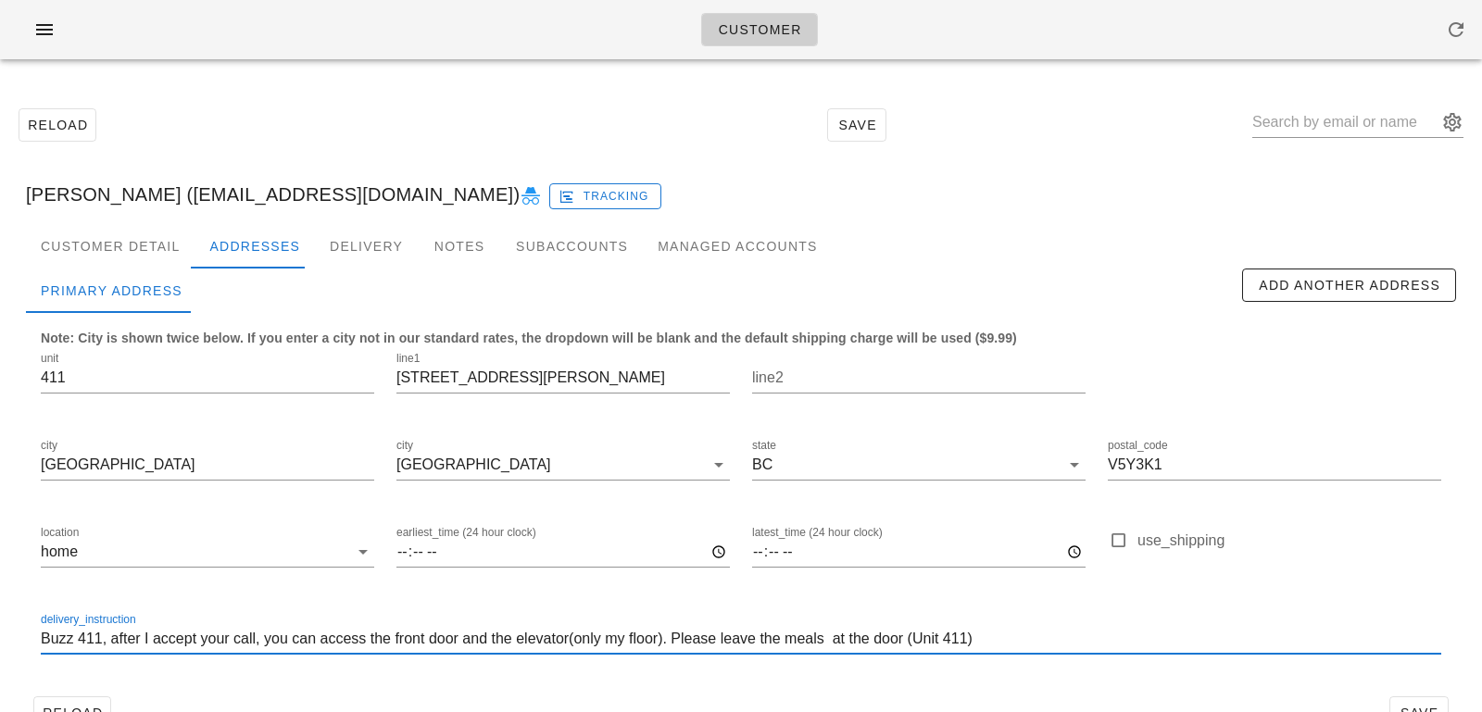
click at [46, 639] on input "Buzz 411, after I accept your call, you can access the front door and the eleva…" at bounding box center [741, 639] width 1400 height 30
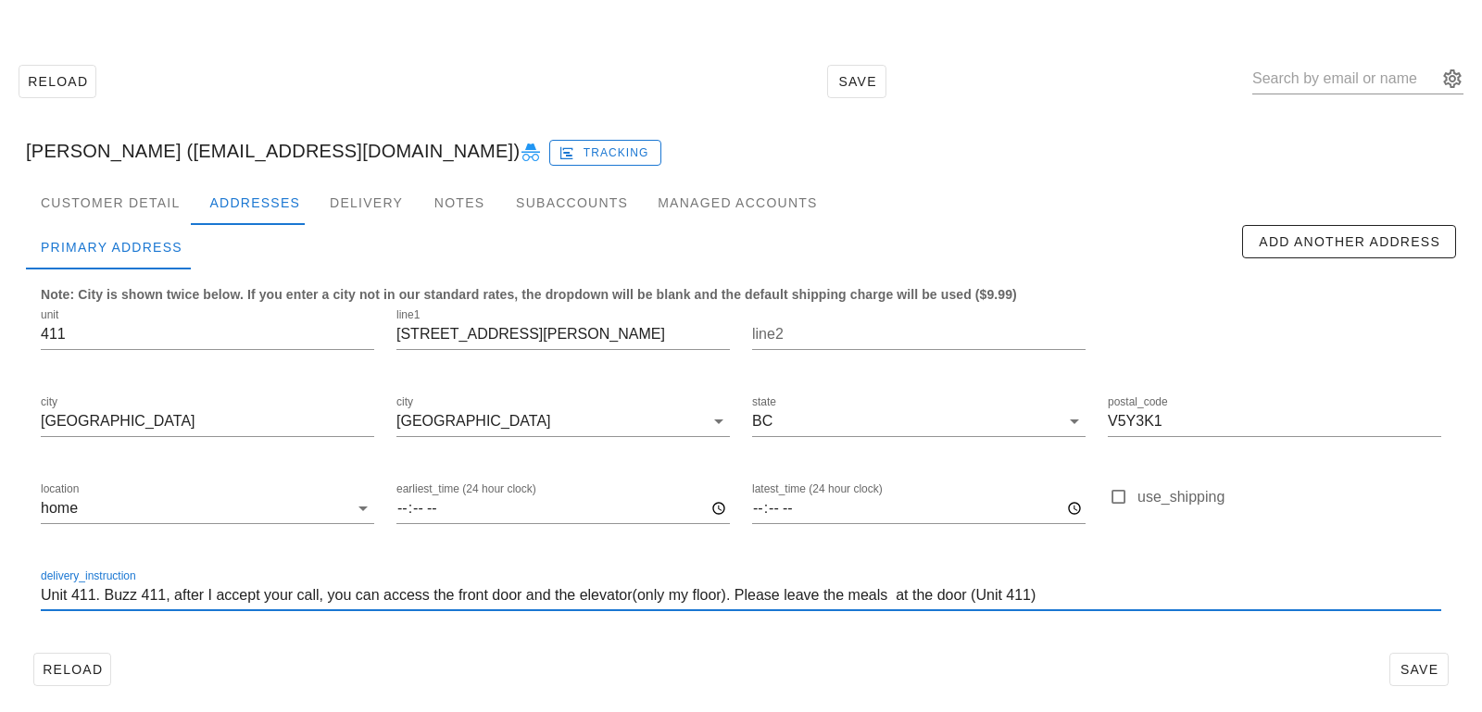
scroll to position [51, 0]
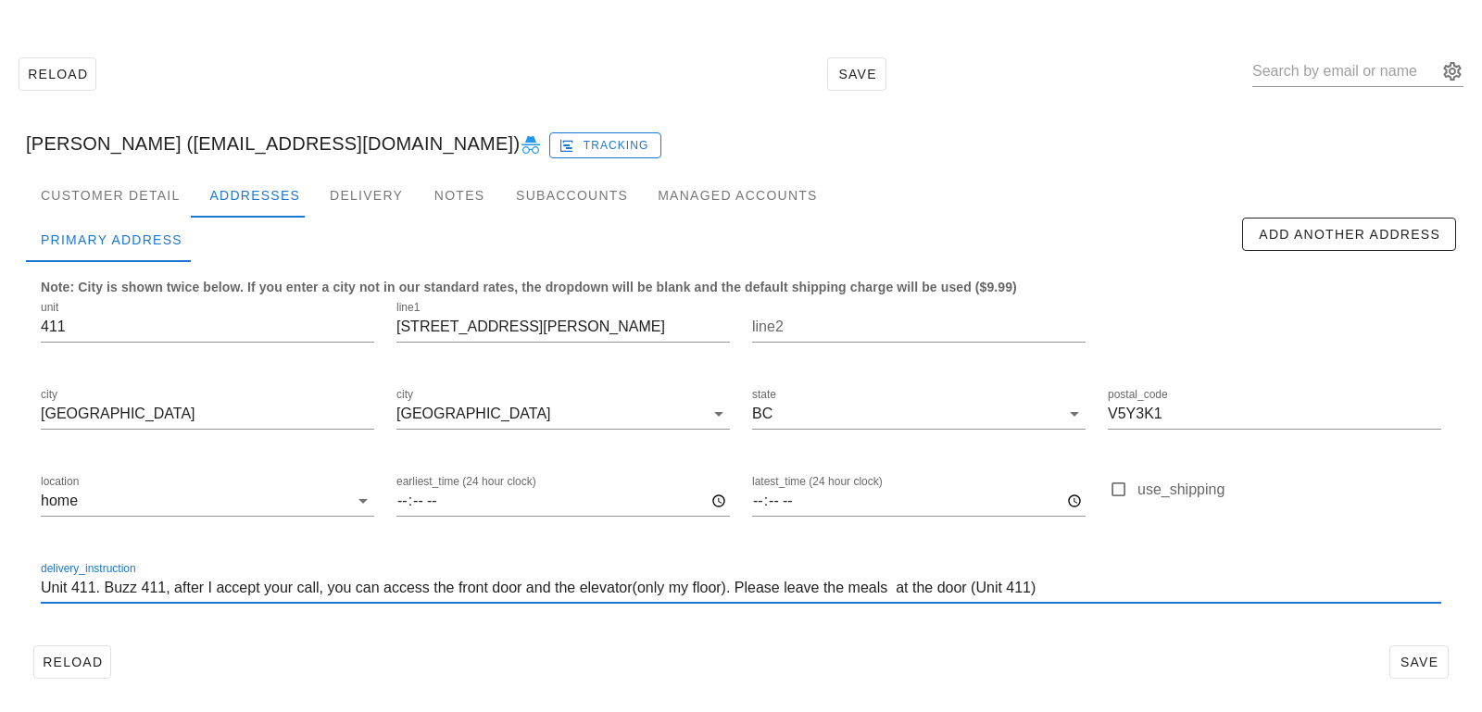
type input "Buzz 411, after I accept your call, you can access the front door and the eleva…"
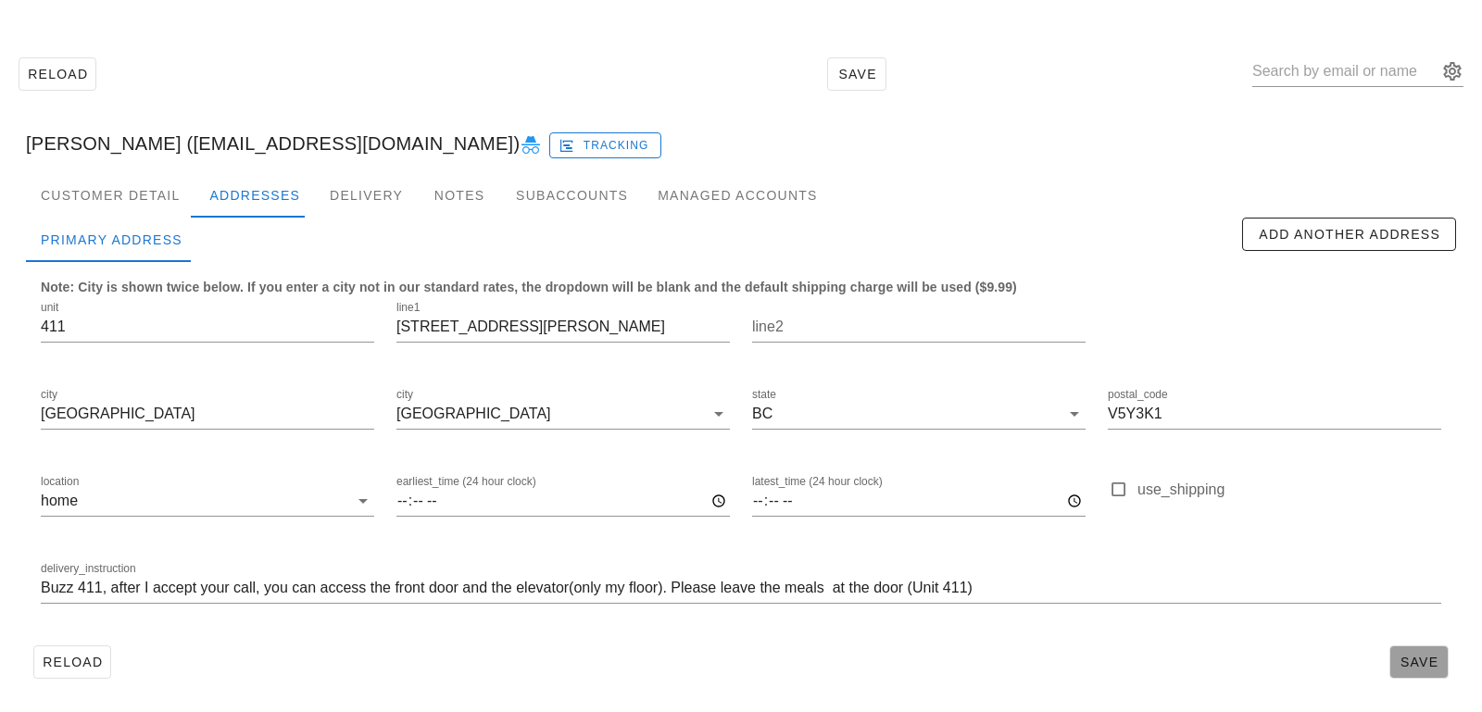
click at [1403, 651] on button "Save" at bounding box center [1418, 662] width 59 height 33
click at [157, 190] on div "Customer Detail" at bounding box center [110, 195] width 169 height 44
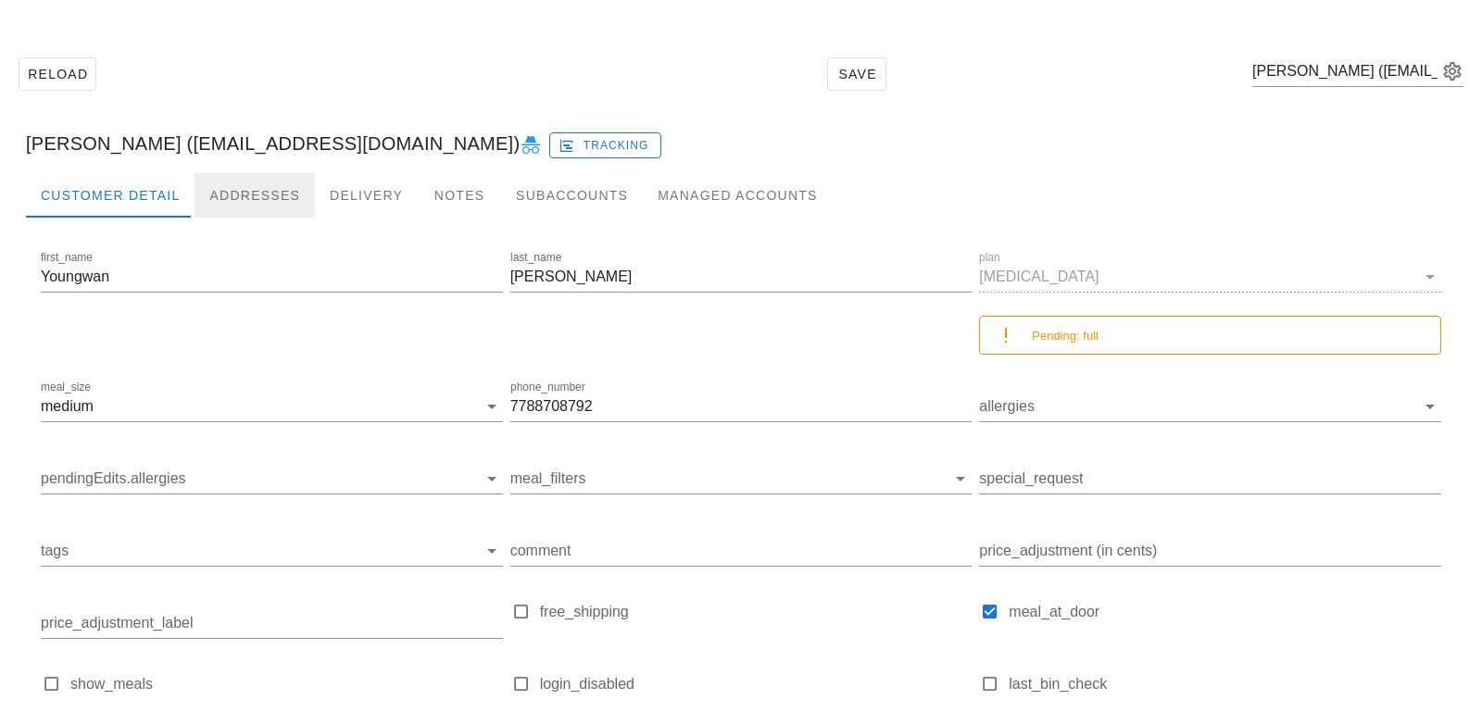
click at [249, 202] on div "Addresses" at bounding box center [255, 195] width 120 height 44
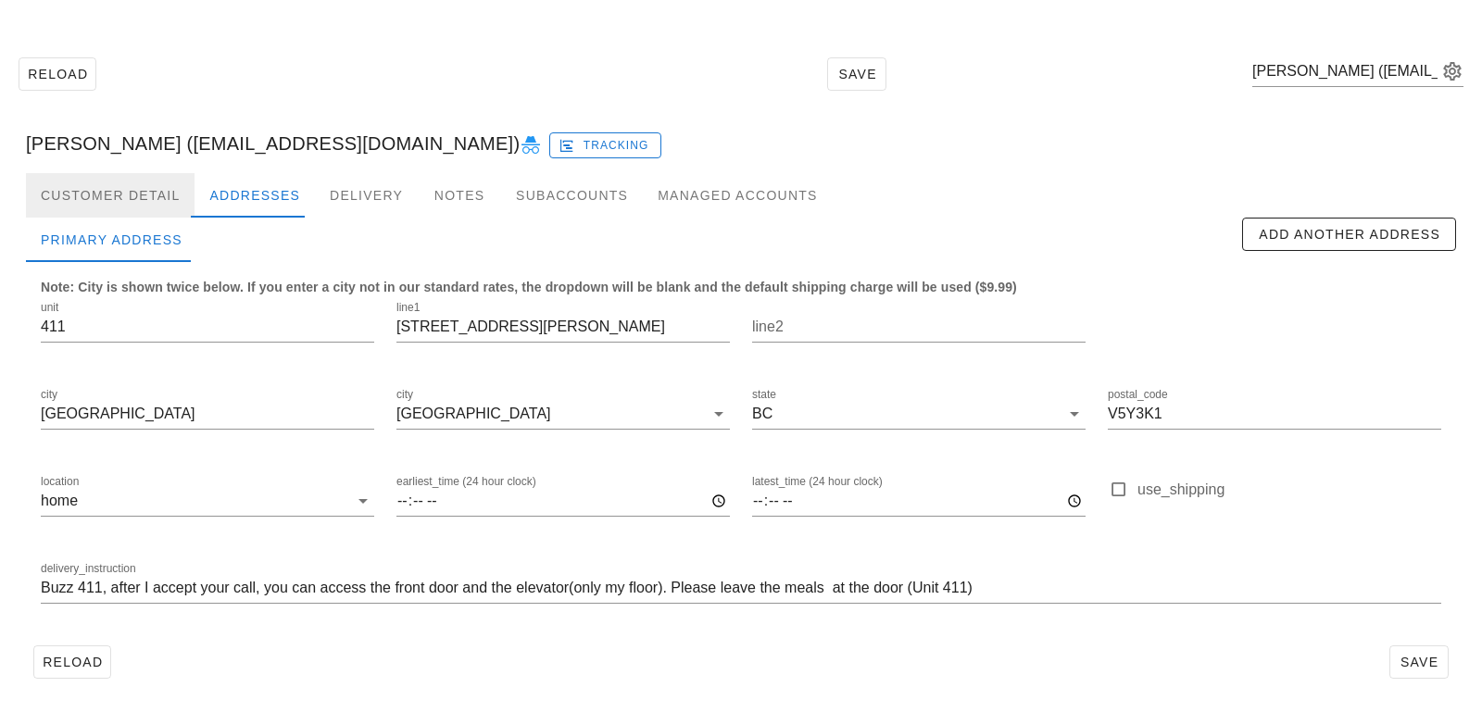
click at [153, 183] on div "Customer Detail" at bounding box center [110, 195] width 169 height 44
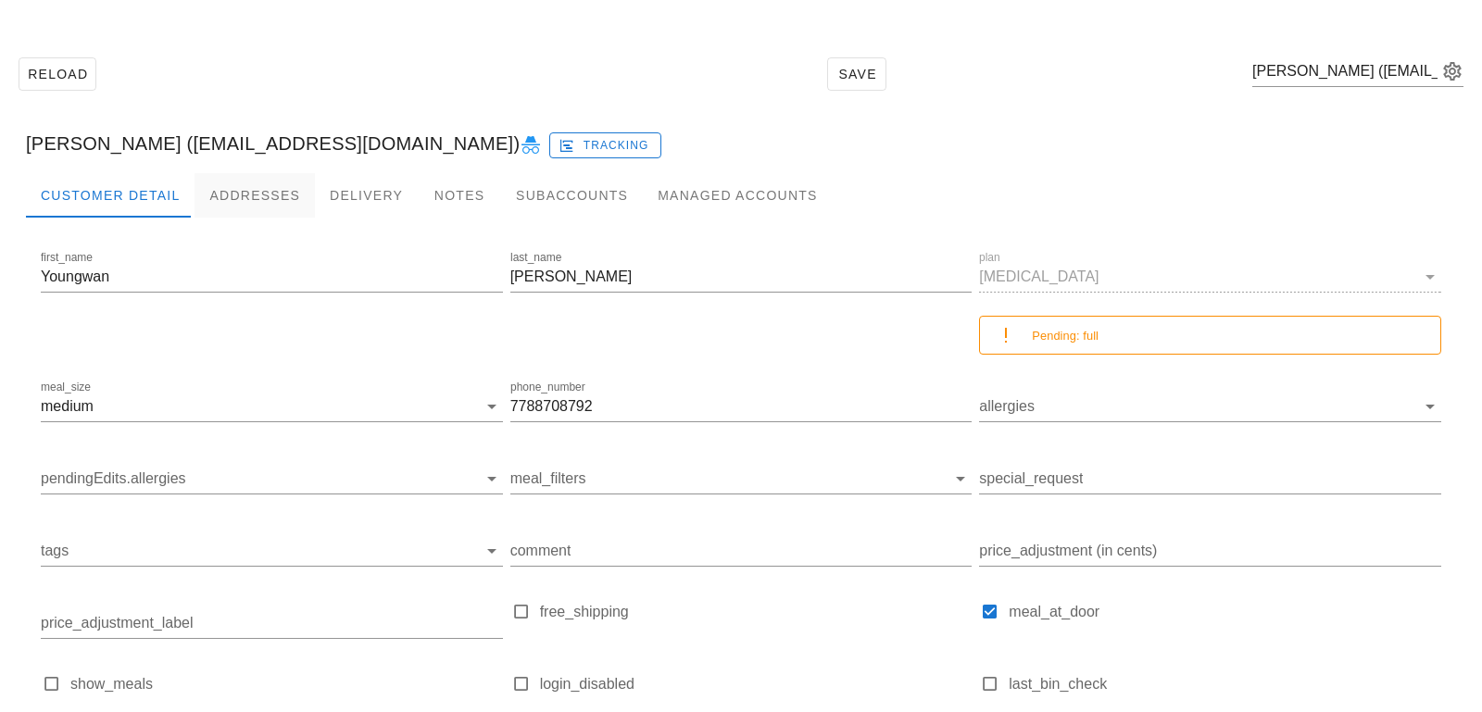
click at [232, 171] on div "[PERSON_NAME] ([EMAIL_ADDRESS][DOMAIN_NAME]) Tracking" at bounding box center [741, 143] width 1460 height 59
click at [234, 203] on div "Addresses" at bounding box center [255, 195] width 120 height 44
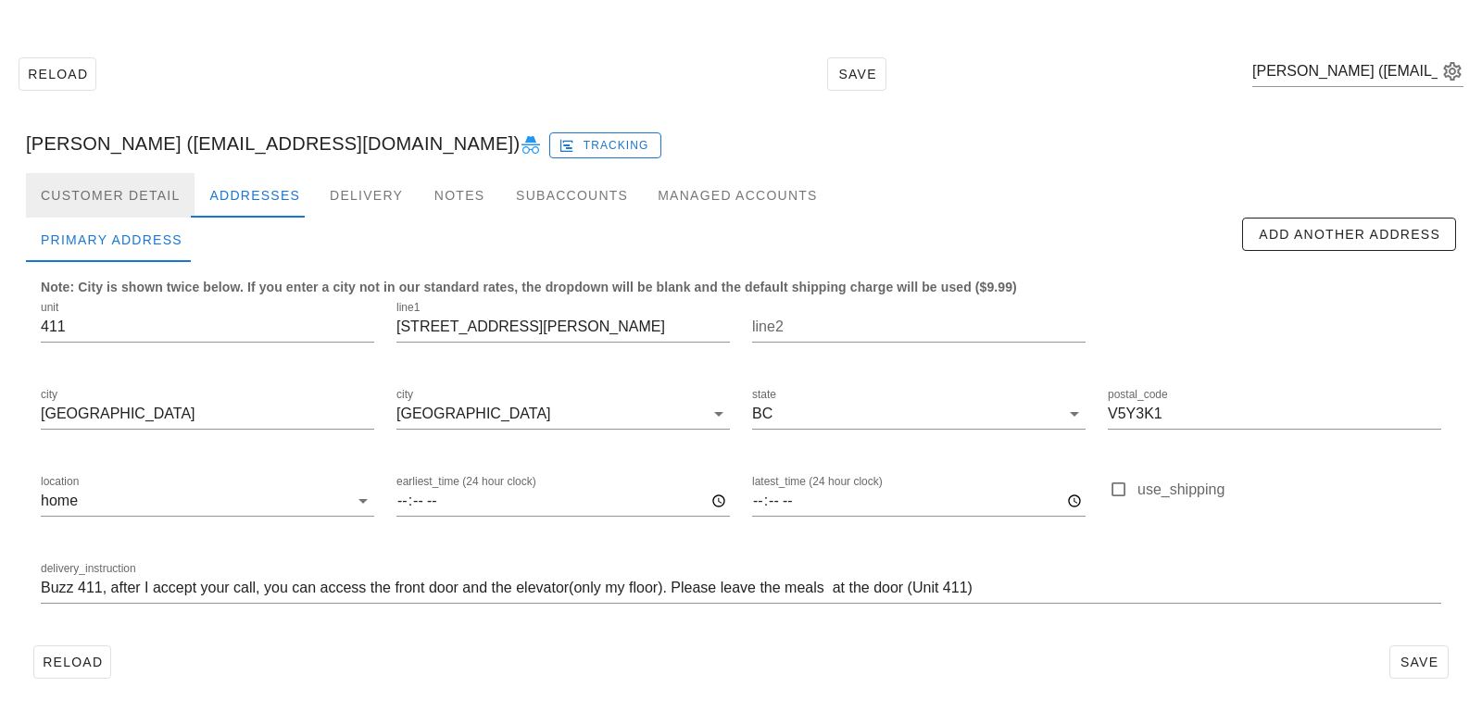
click at [167, 196] on div "Customer Detail" at bounding box center [110, 195] width 169 height 44
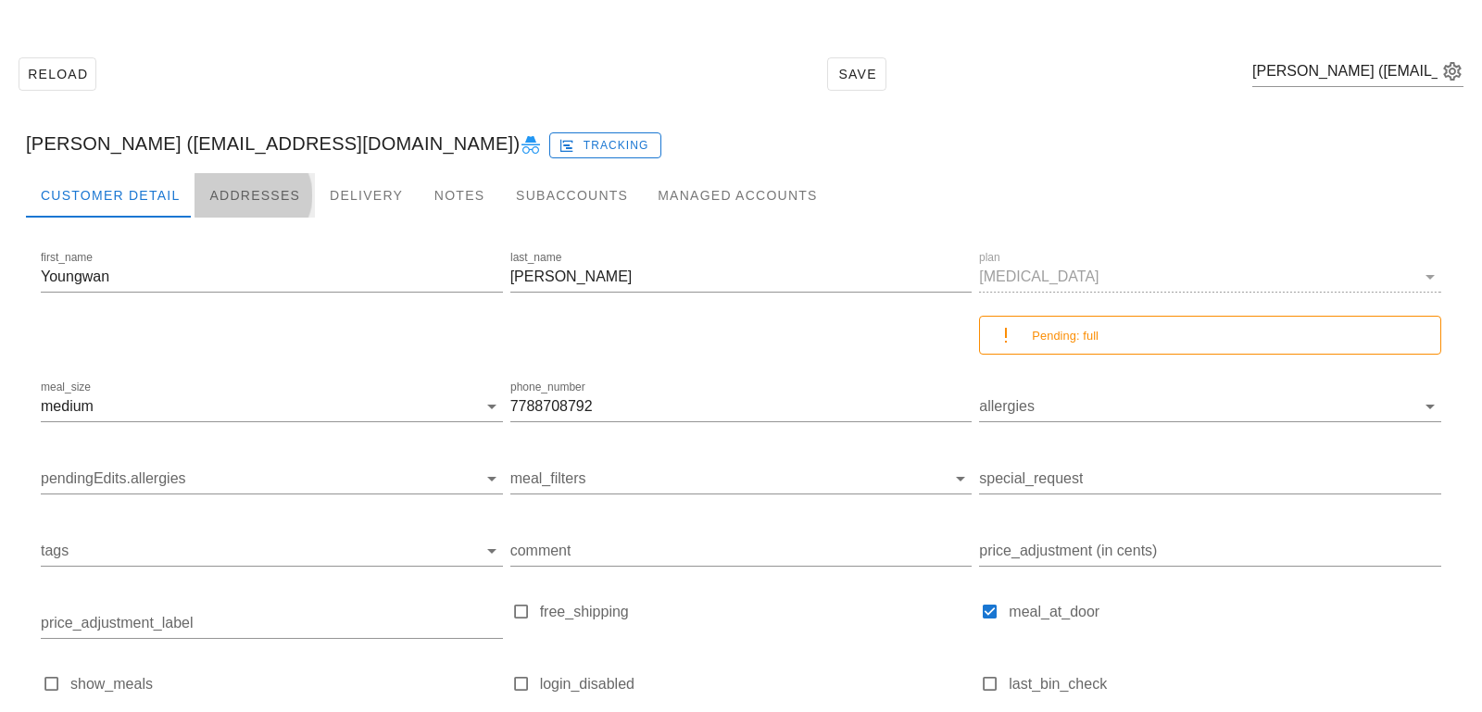
click at [231, 197] on div "Addresses" at bounding box center [255, 195] width 120 height 44
